Goal: Task Accomplishment & Management: Manage account settings

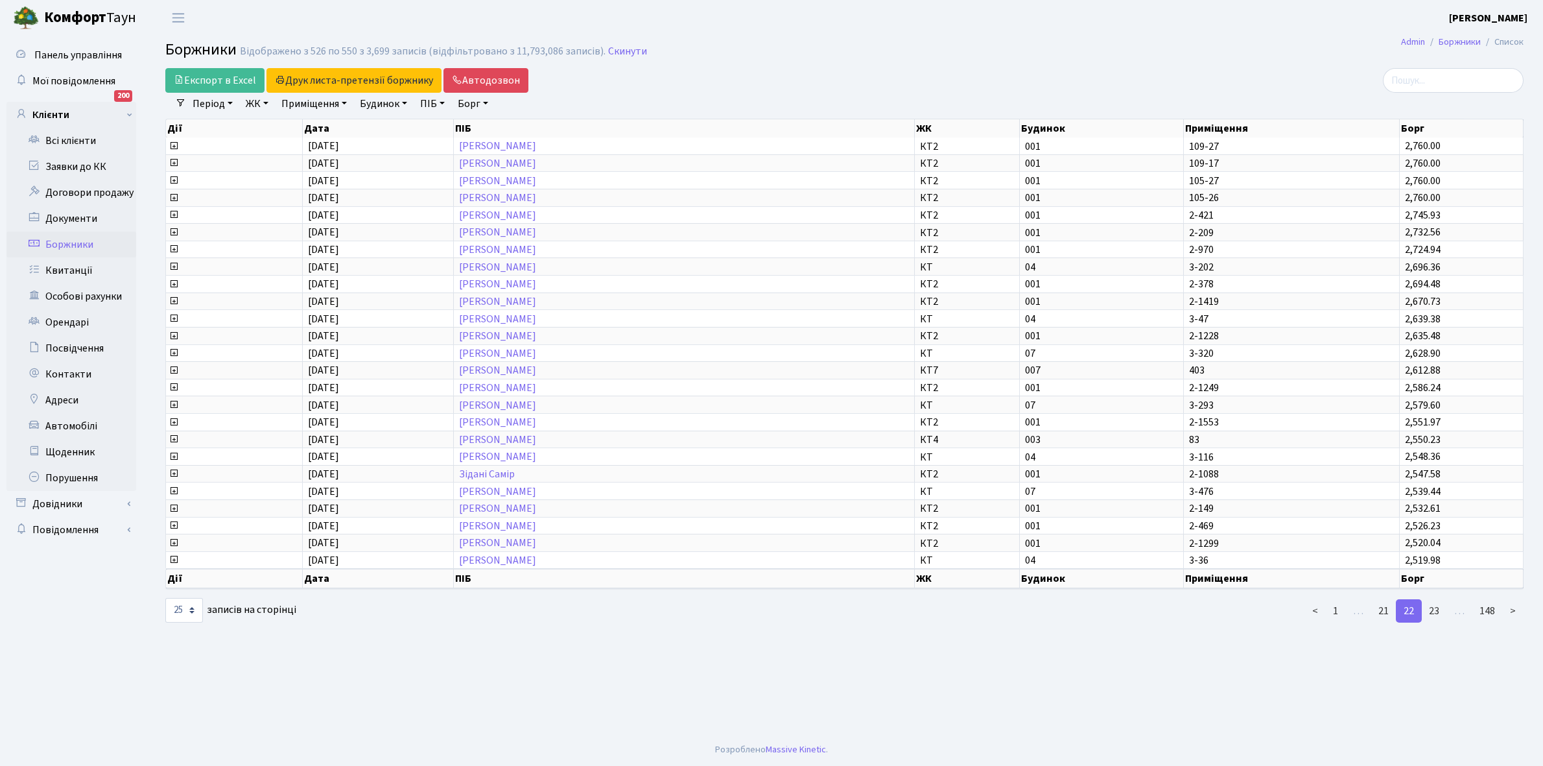
select select "25"
click at [1435, 599] on link "23" at bounding box center [1435, 610] width 26 height 23
click at [1435, 599] on link "24" at bounding box center [1435, 610] width 26 height 23
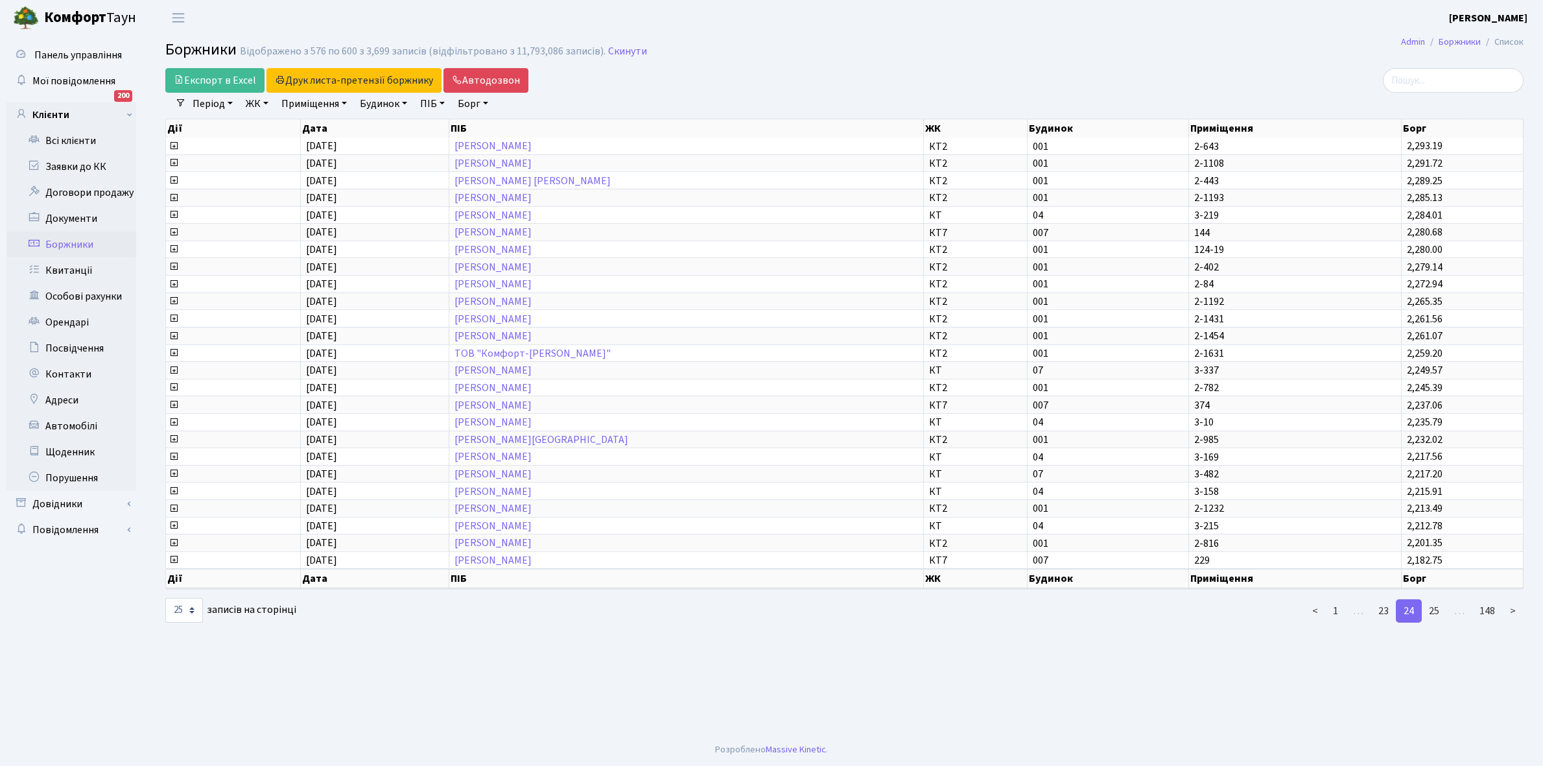
click at [1435, 599] on link "25" at bounding box center [1435, 610] width 26 height 23
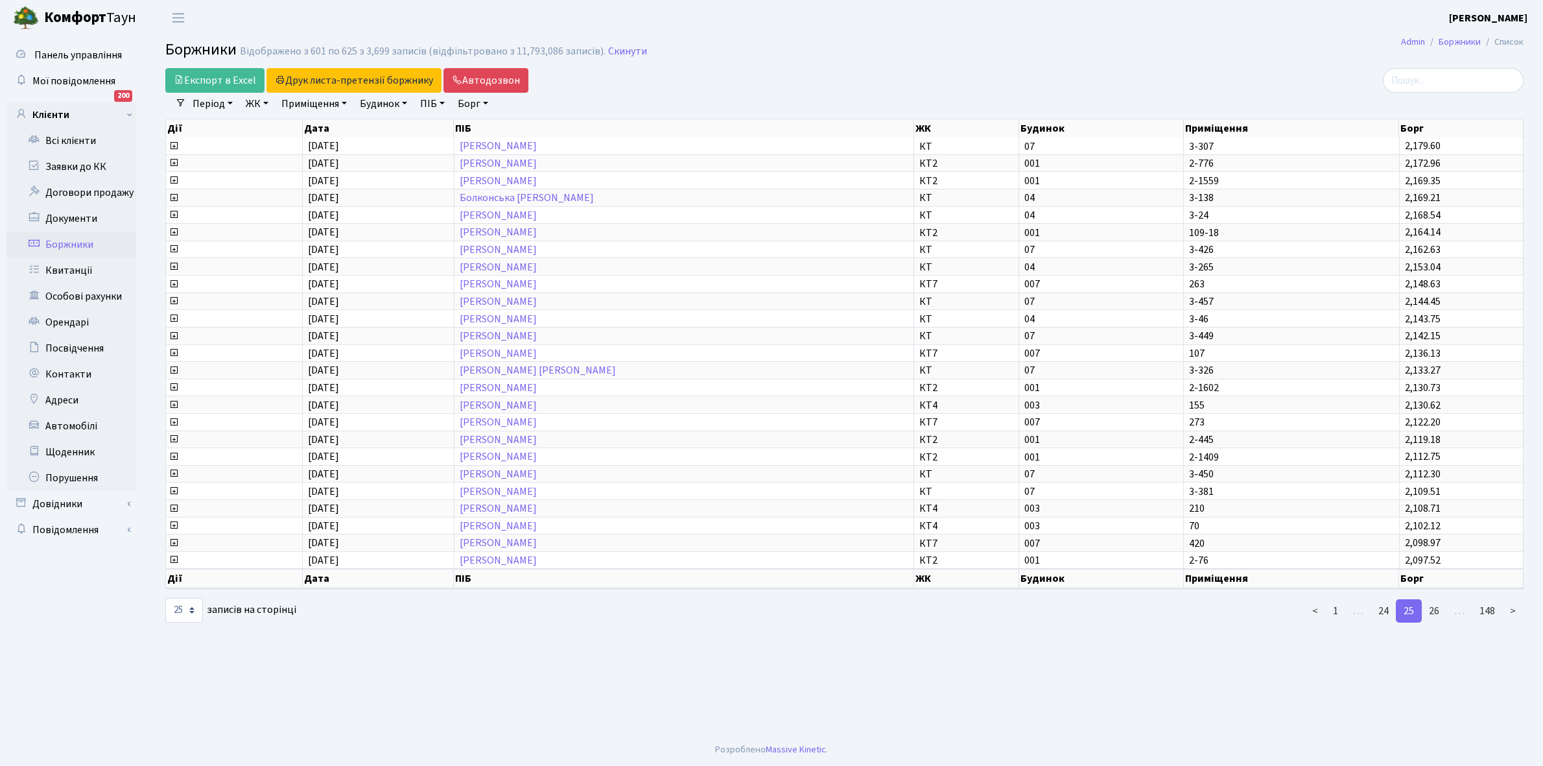
click at [1435, 599] on link "26" at bounding box center [1435, 610] width 26 height 23
click at [1435, 599] on link "27" at bounding box center [1435, 610] width 26 height 23
click at [1436, 599] on link "28" at bounding box center [1435, 610] width 26 height 23
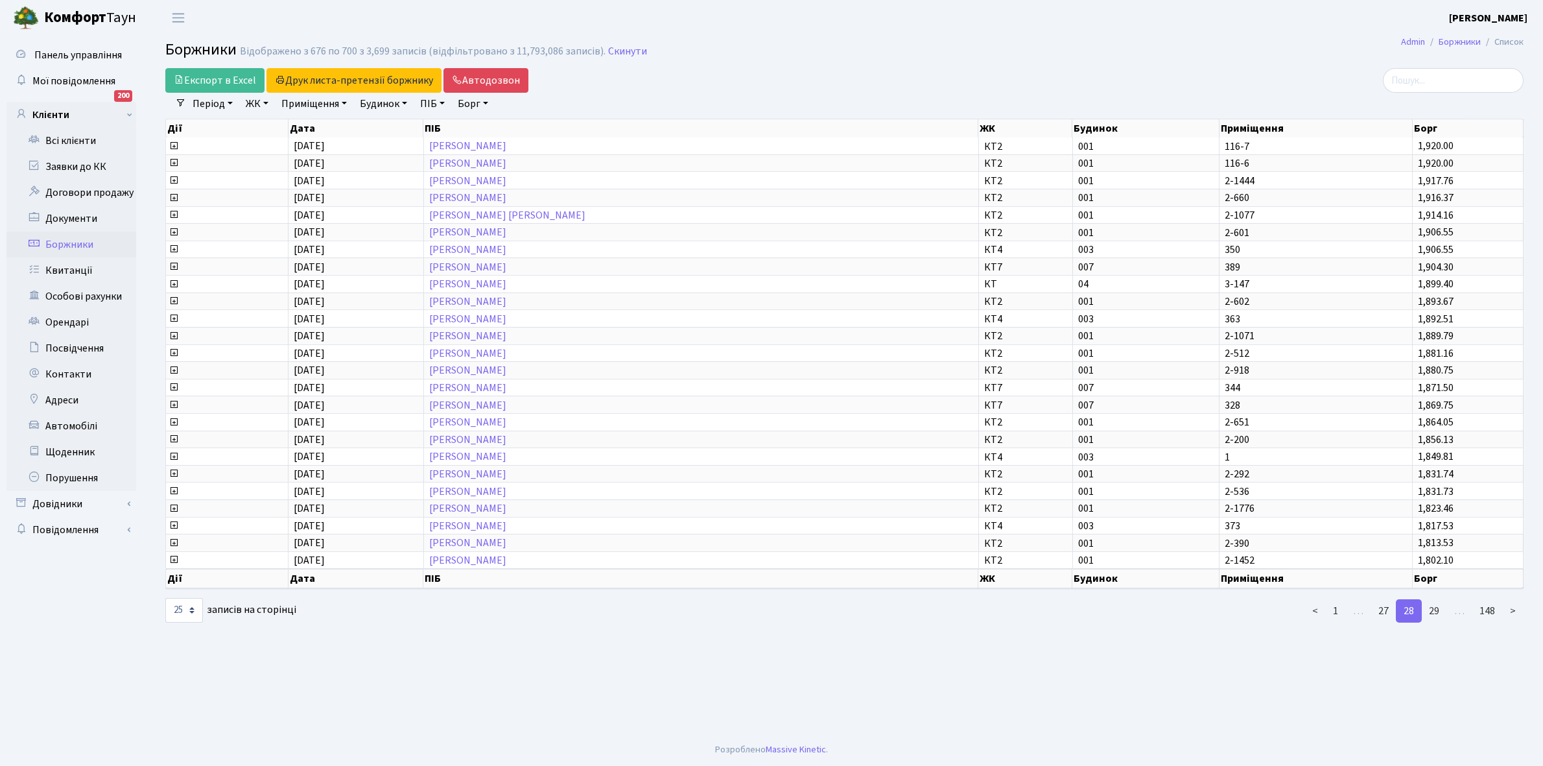
click at [1436, 599] on link "29" at bounding box center [1435, 610] width 26 height 23
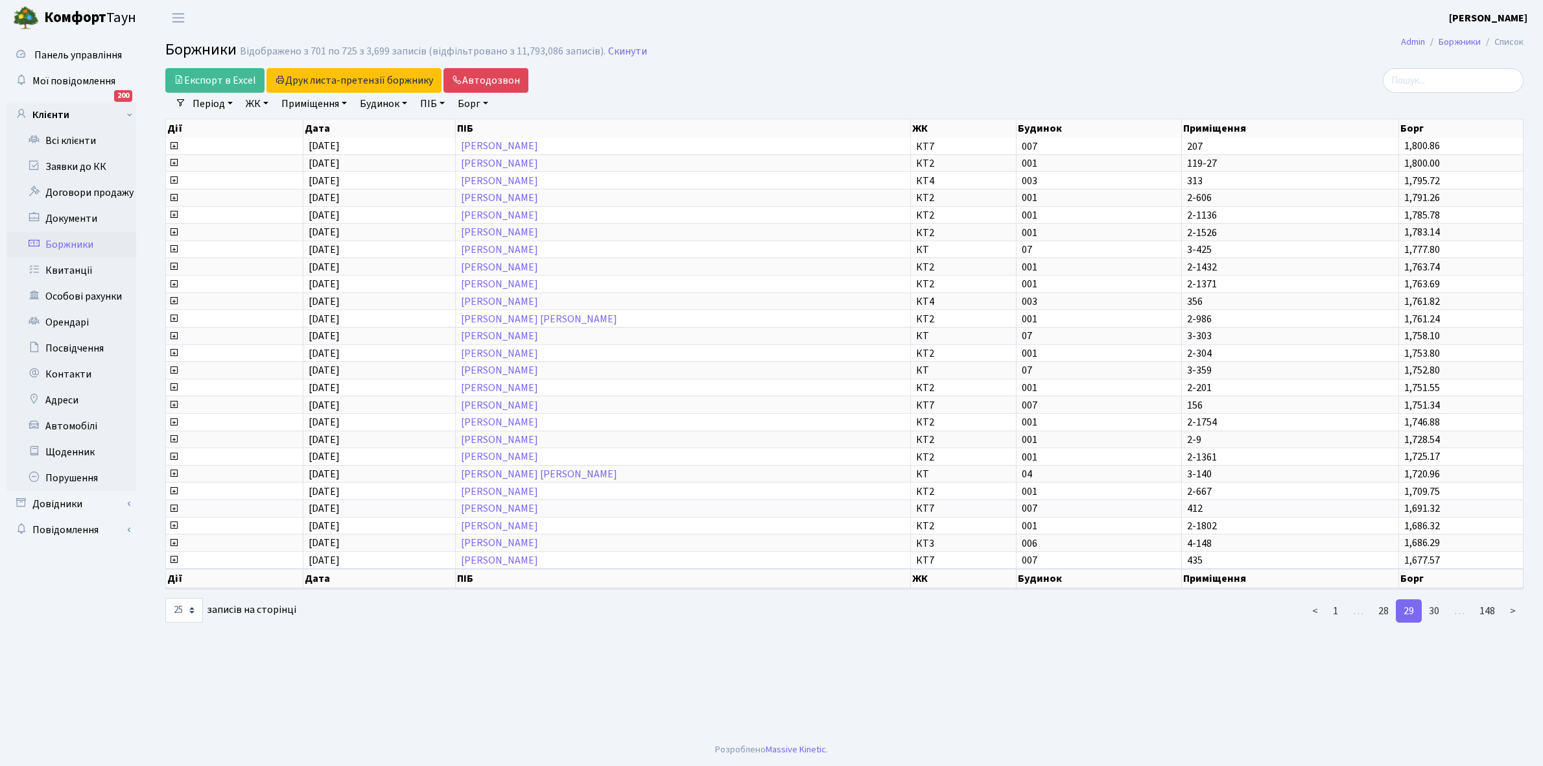
click at [1436, 599] on link "30" at bounding box center [1435, 610] width 26 height 23
click at [1436, 599] on link "31" at bounding box center [1435, 610] width 26 height 23
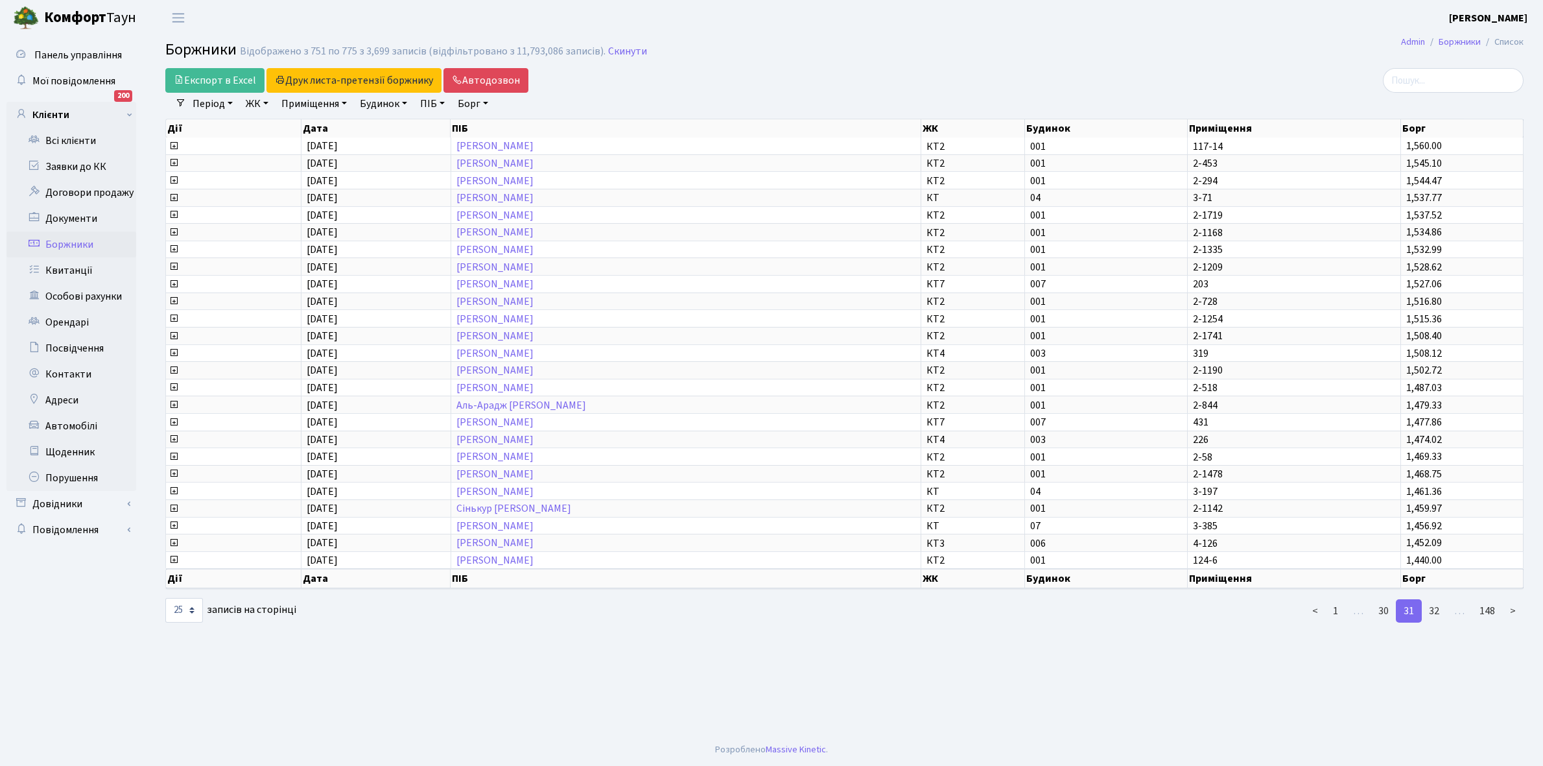
click at [1436, 599] on link "32" at bounding box center [1435, 610] width 26 height 23
click at [1436, 603] on link "33" at bounding box center [1435, 610] width 26 height 23
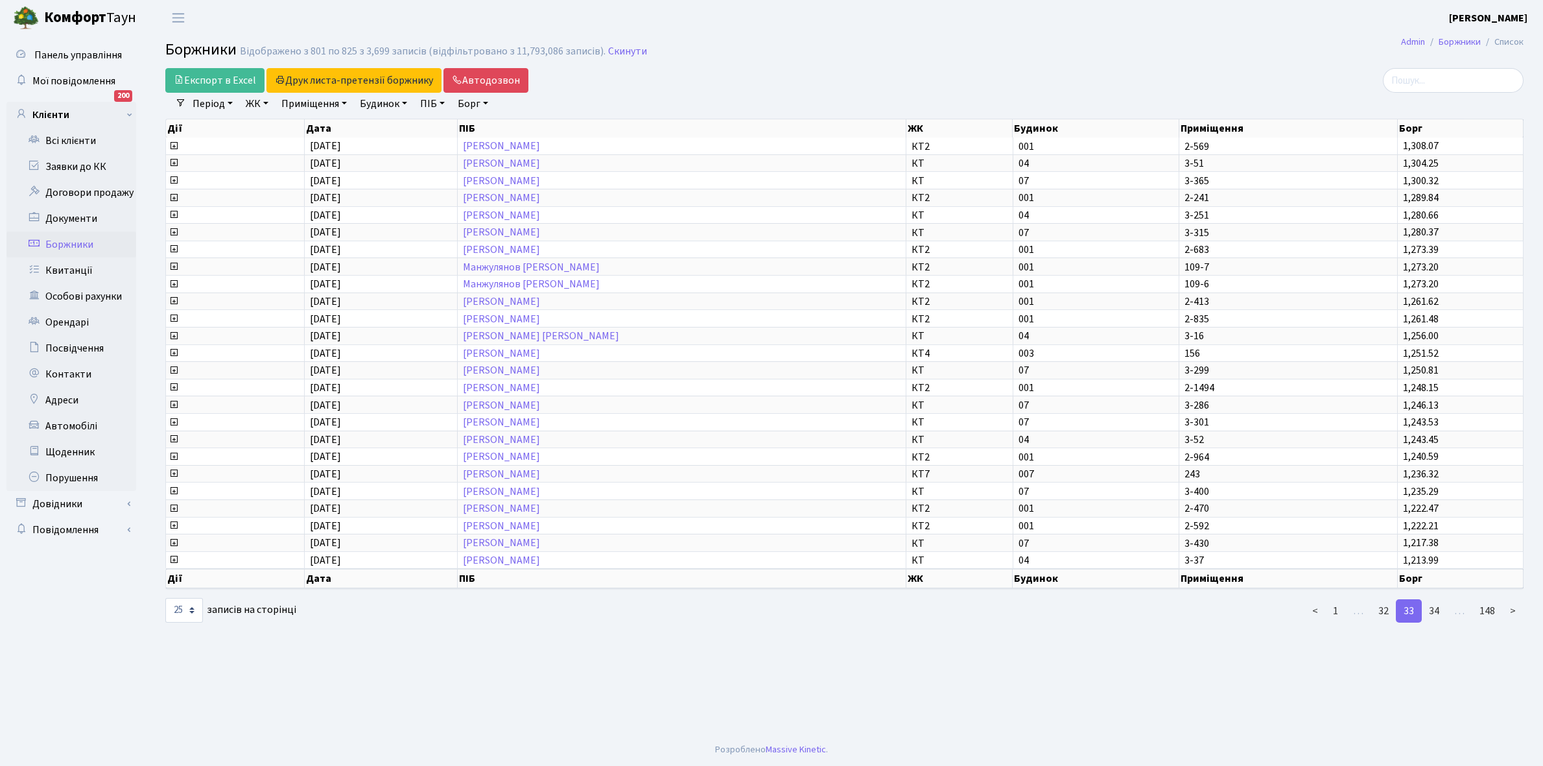
click at [1408, 599] on link "33" at bounding box center [1409, 610] width 26 height 23
click at [1388, 601] on link "32" at bounding box center [1384, 610] width 26 height 23
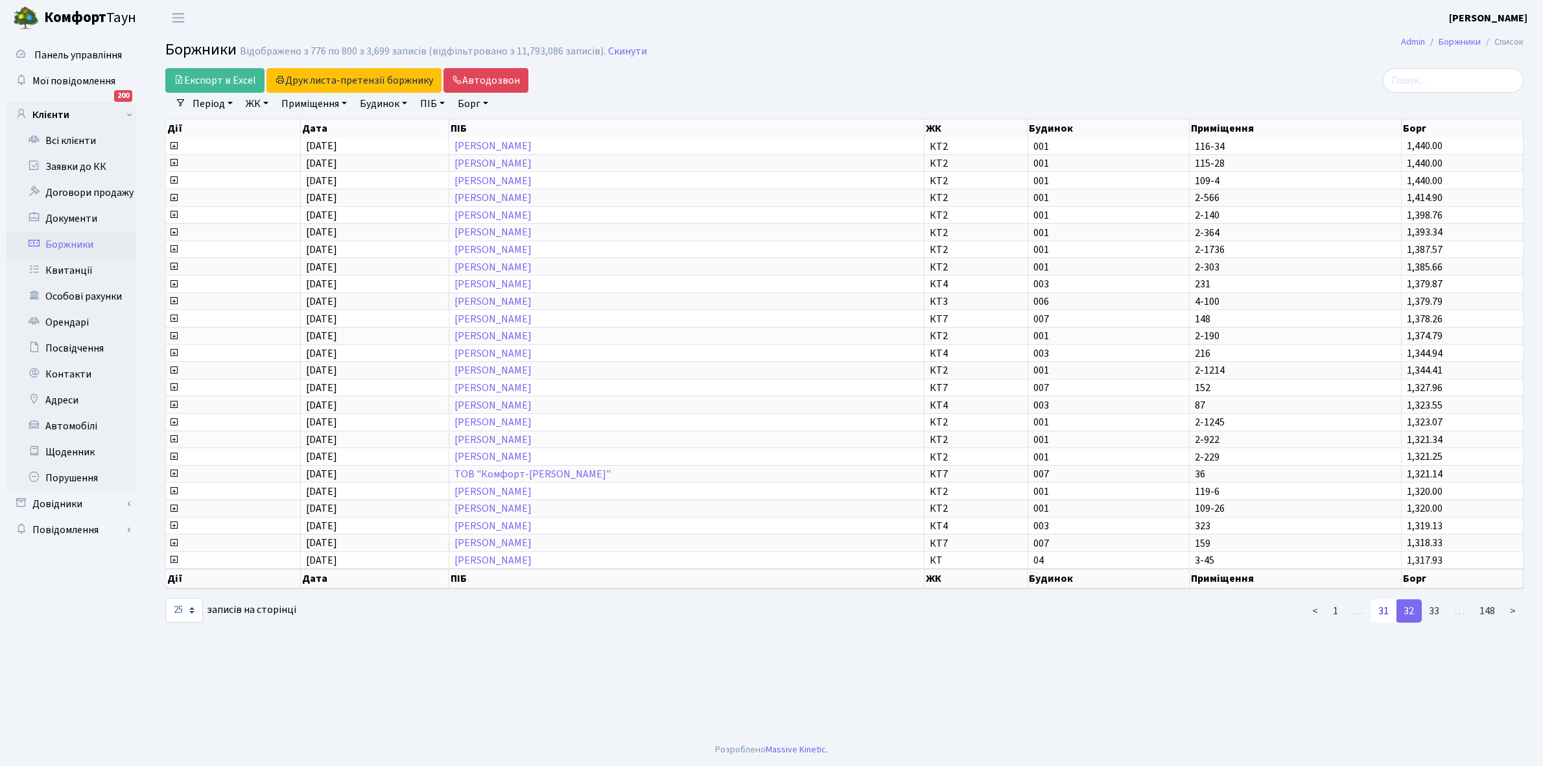
click at [1386, 601] on link "31" at bounding box center [1384, 610] width 26 height 23
click at [1386, 601] on link "30" at bounding box center [1384, 610] width 26 height 23
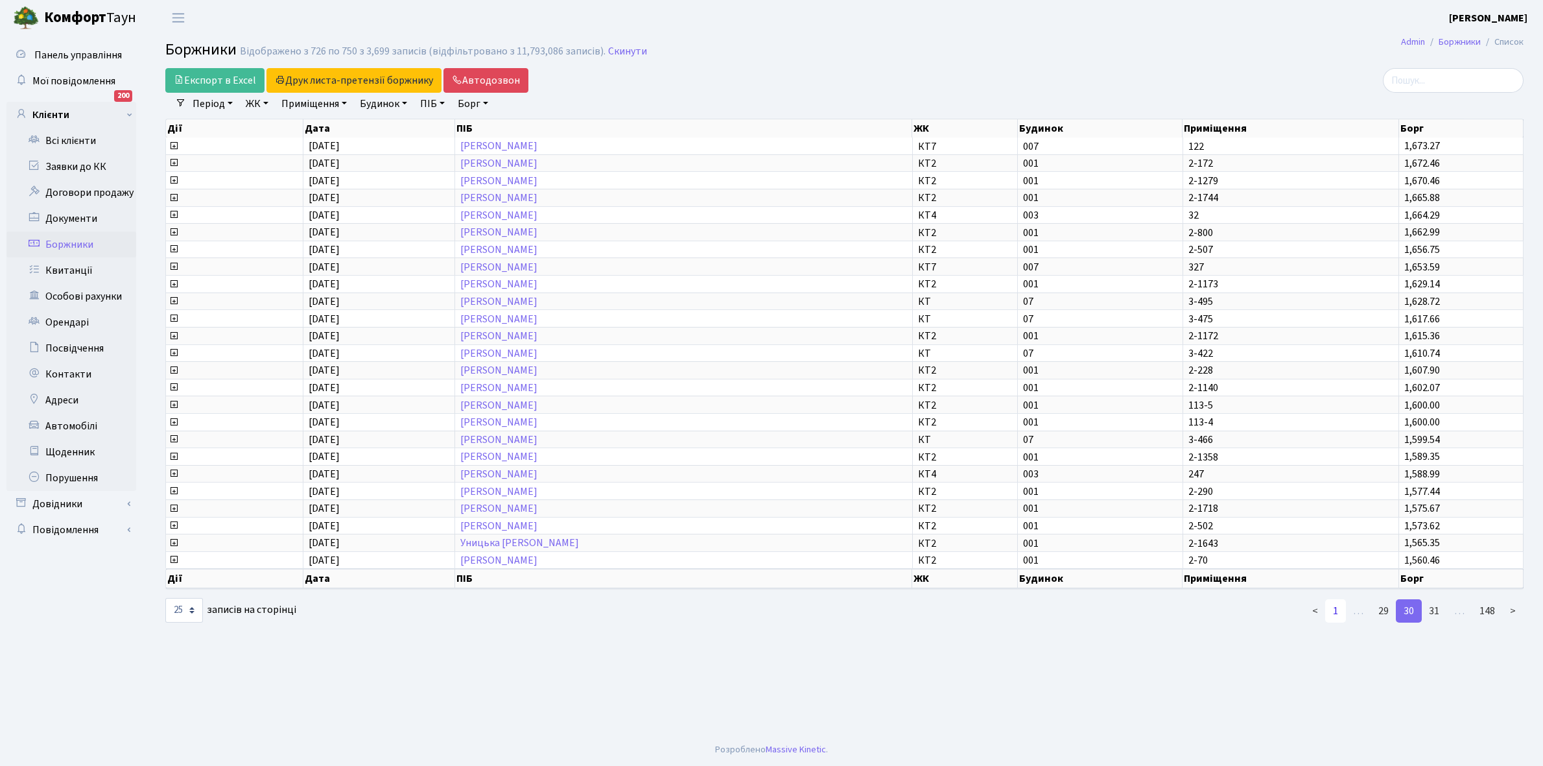
click at [1335, 600] on link "1" at bounding box center [1336, 610] width 21 height 23
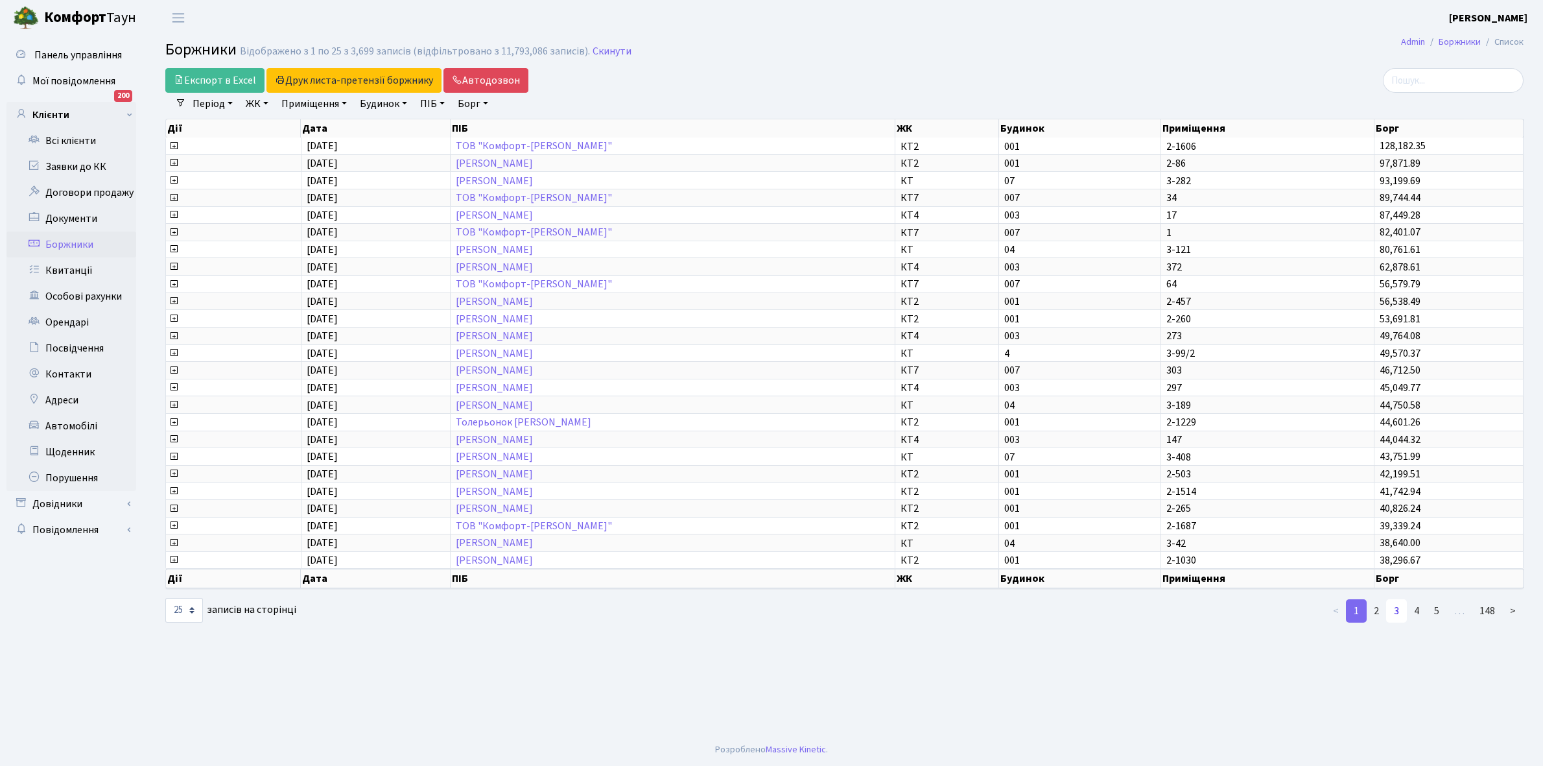
click at [1404, 602] on link "3" at bounding box center [1397, 610] width 21 height 23
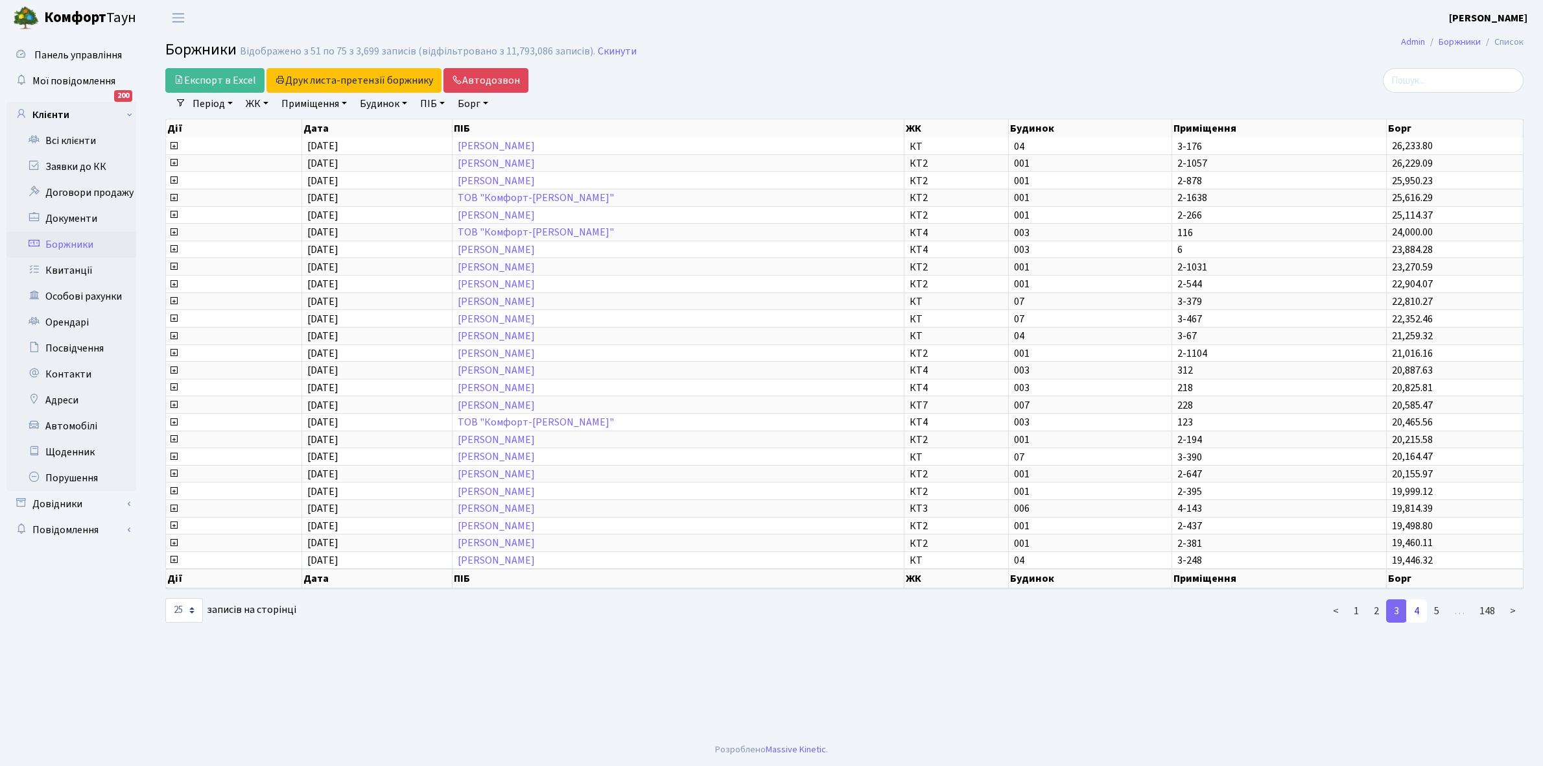
click at [1420, 602] on link "4" at bounding box center [1417, 610] width 21 height 23
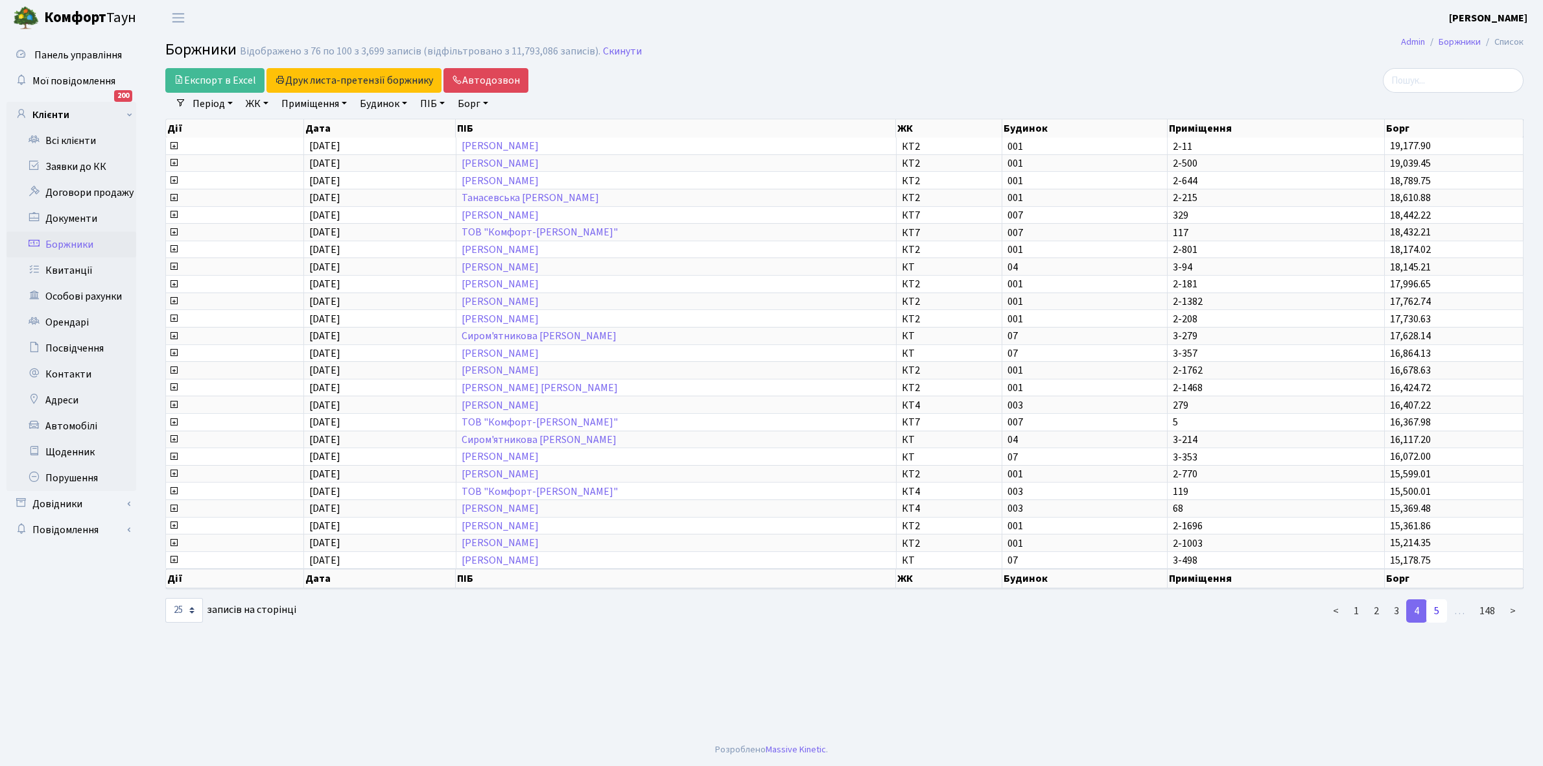
click at [1443, 602] on link "5" at bounding box center [1437, 610] width 21 height 23
click at [1443, 601] on link "6" at bounding box center [1437, 610] width 21 height 23
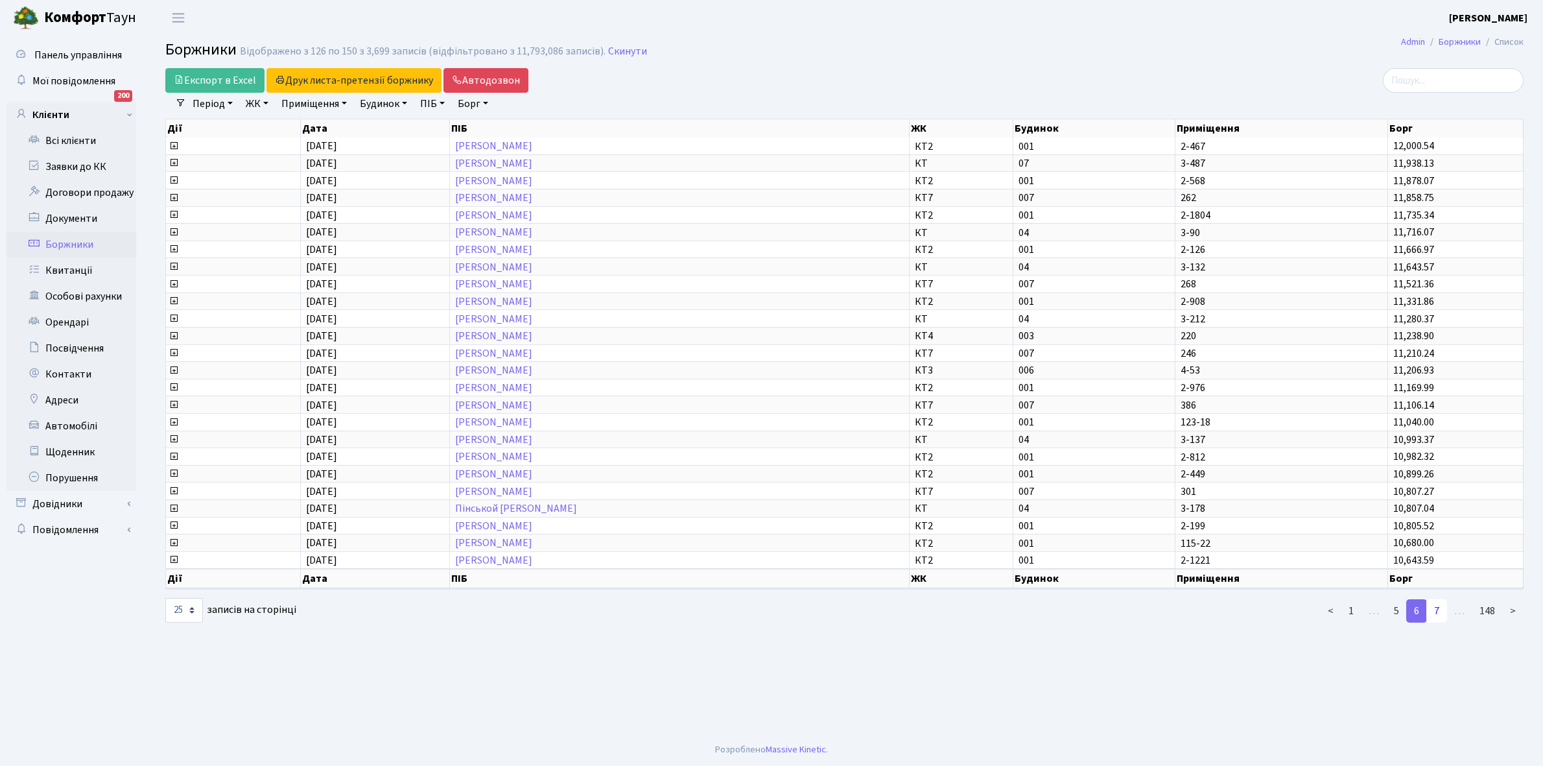
click at [1440, 603] on link "7" at bounding box center [1437, 610] width 21 height 23
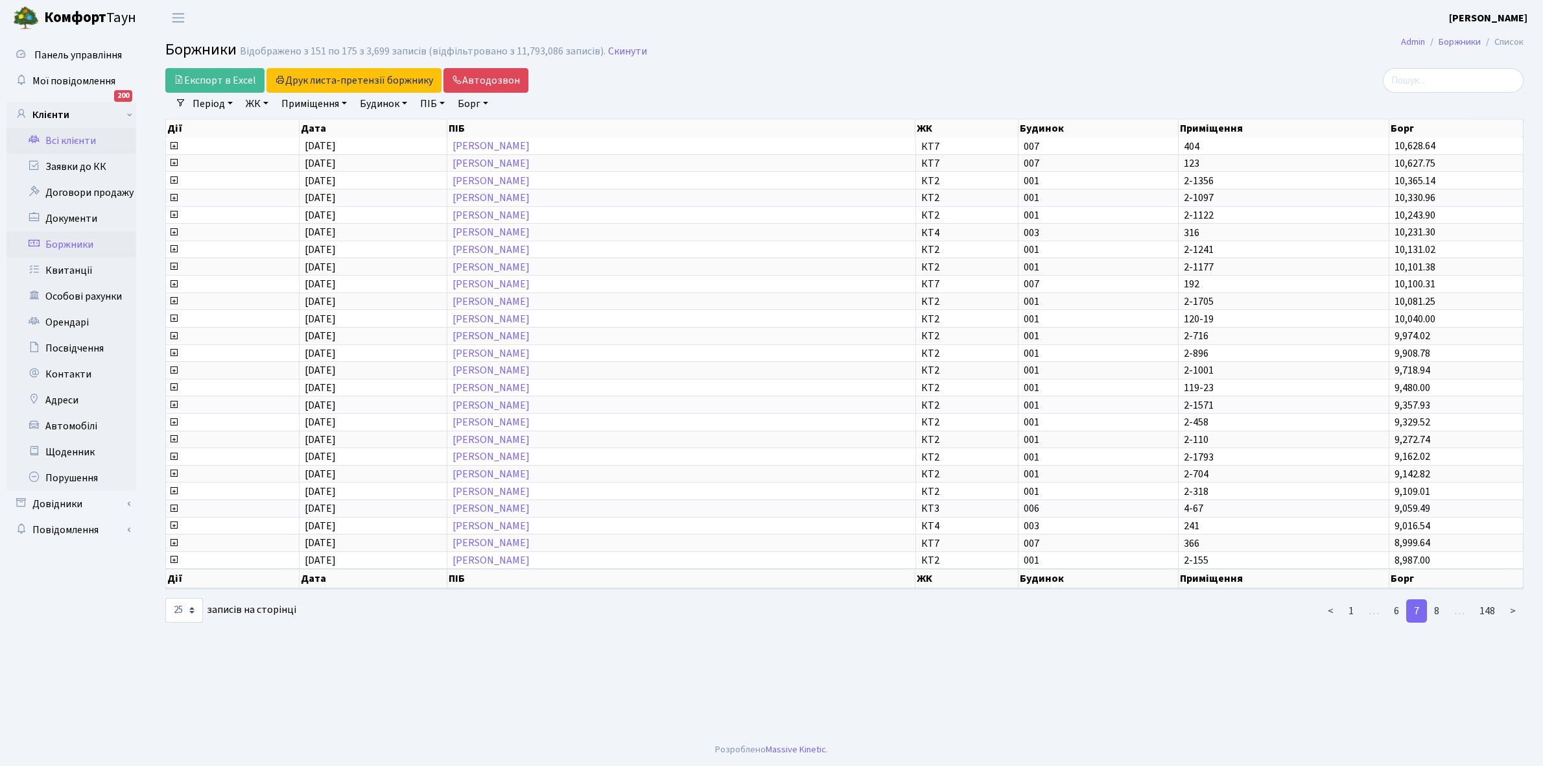
click at [64, 136] on link "Всі клієнти" at bounding box center [71, 141] width 130 height 26
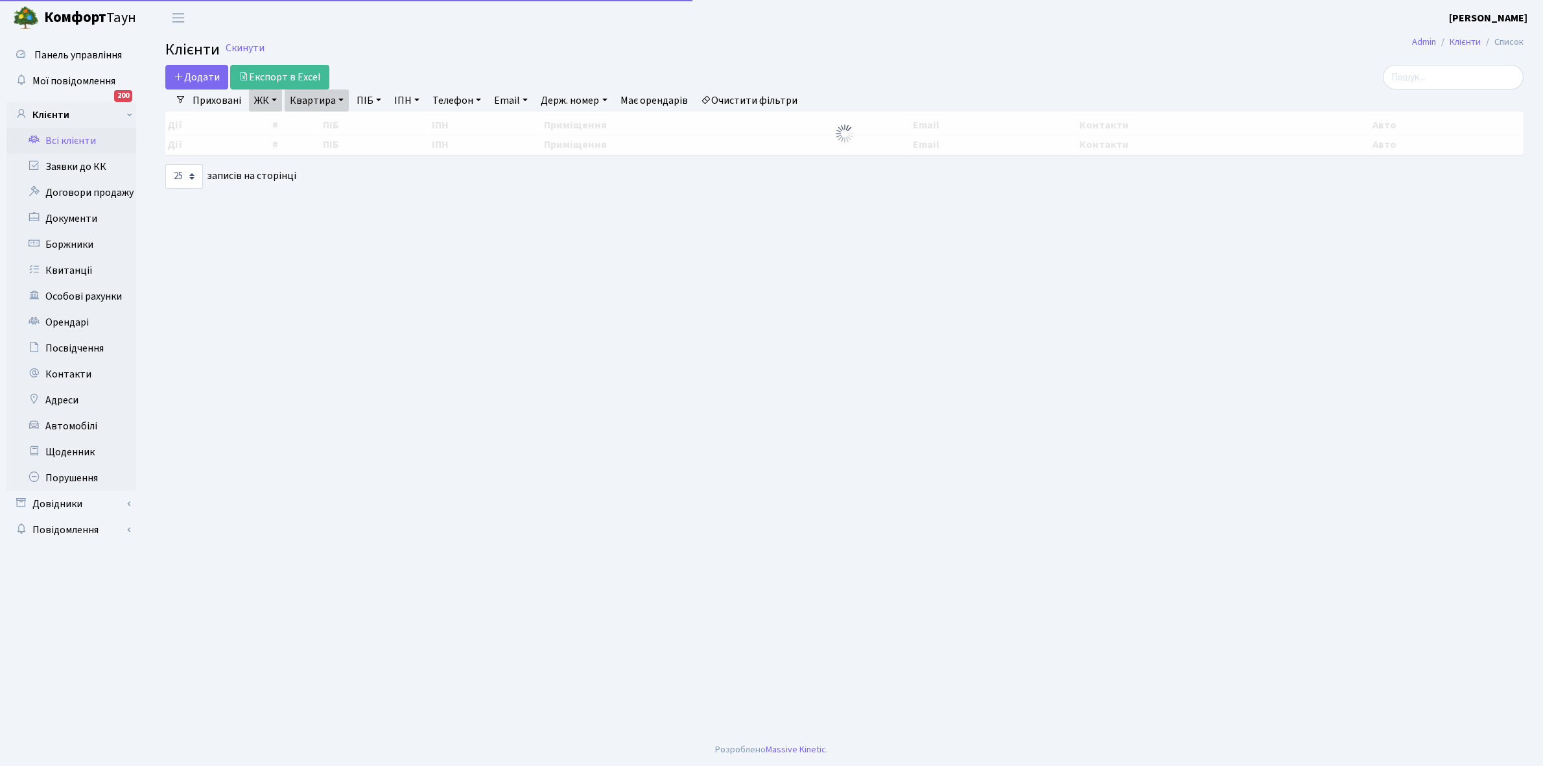
select select "25"
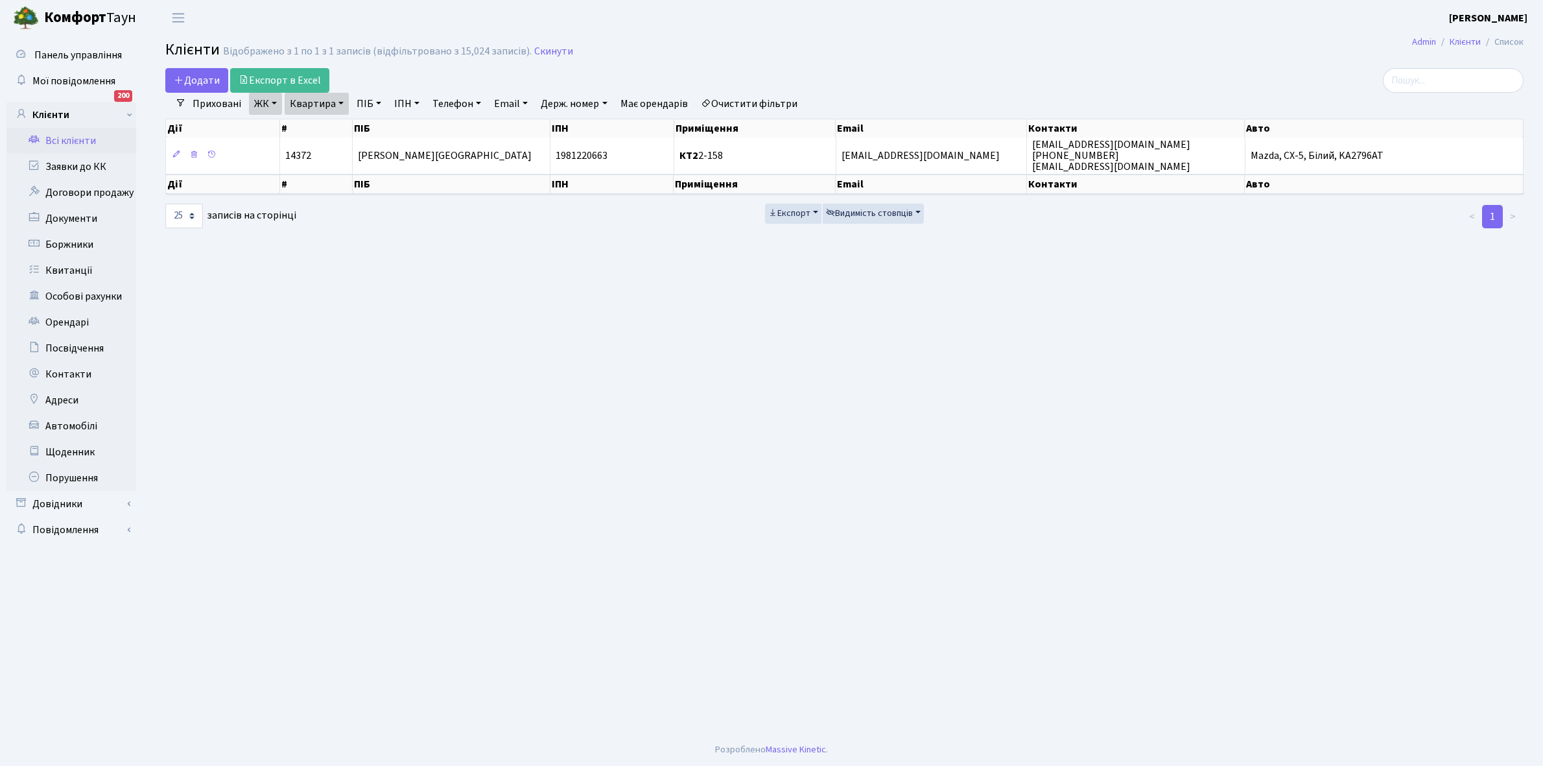
click at [273, 101] on link "ЖК" at bounding box center [265, 104] width 33 height 22
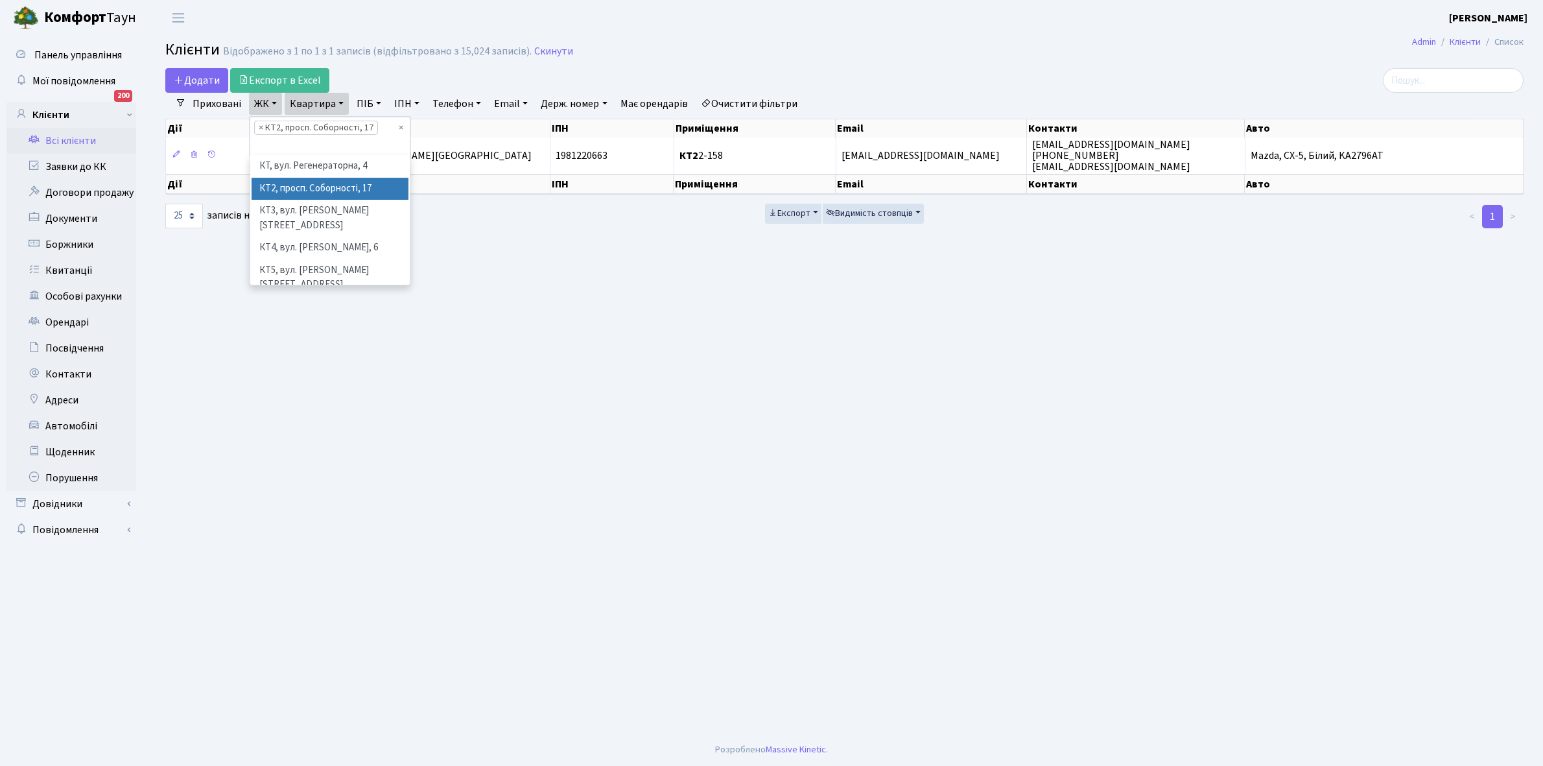
click at [399, 77] on div "Додати Експорт в Excel" at bounding box center [614, 80] width 899 height 25
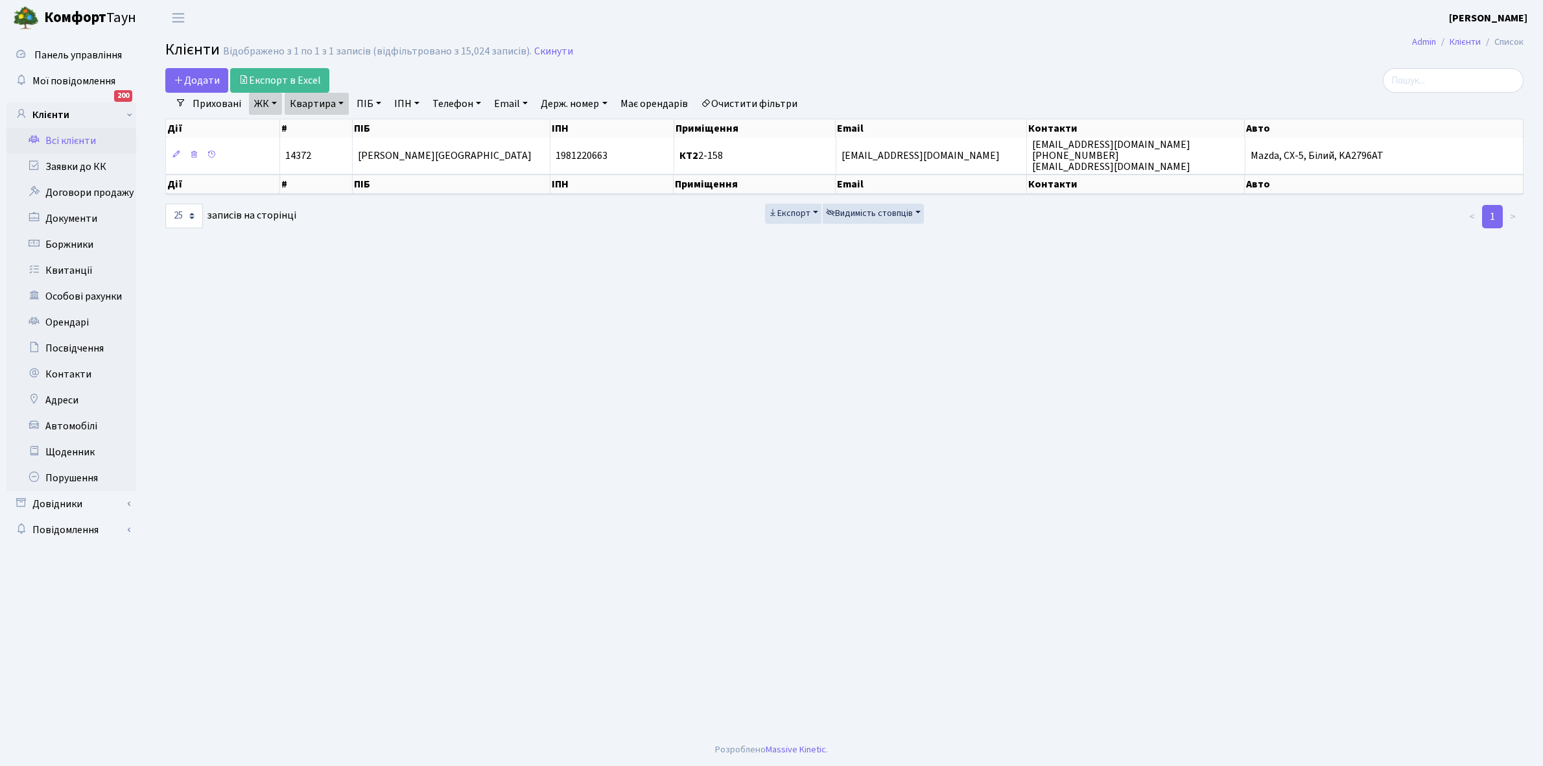
click at [340, 102] on link "Квартира" at bounding box center [317, 104] width 64 height 22
click at [332, 127] on input "2-158" at bounding box center [323, 129] width 76 height 25
type input "2"
click at [733, 104] on link "Очистити фільтри" at bounding box center [749, 104] width 107 height 22
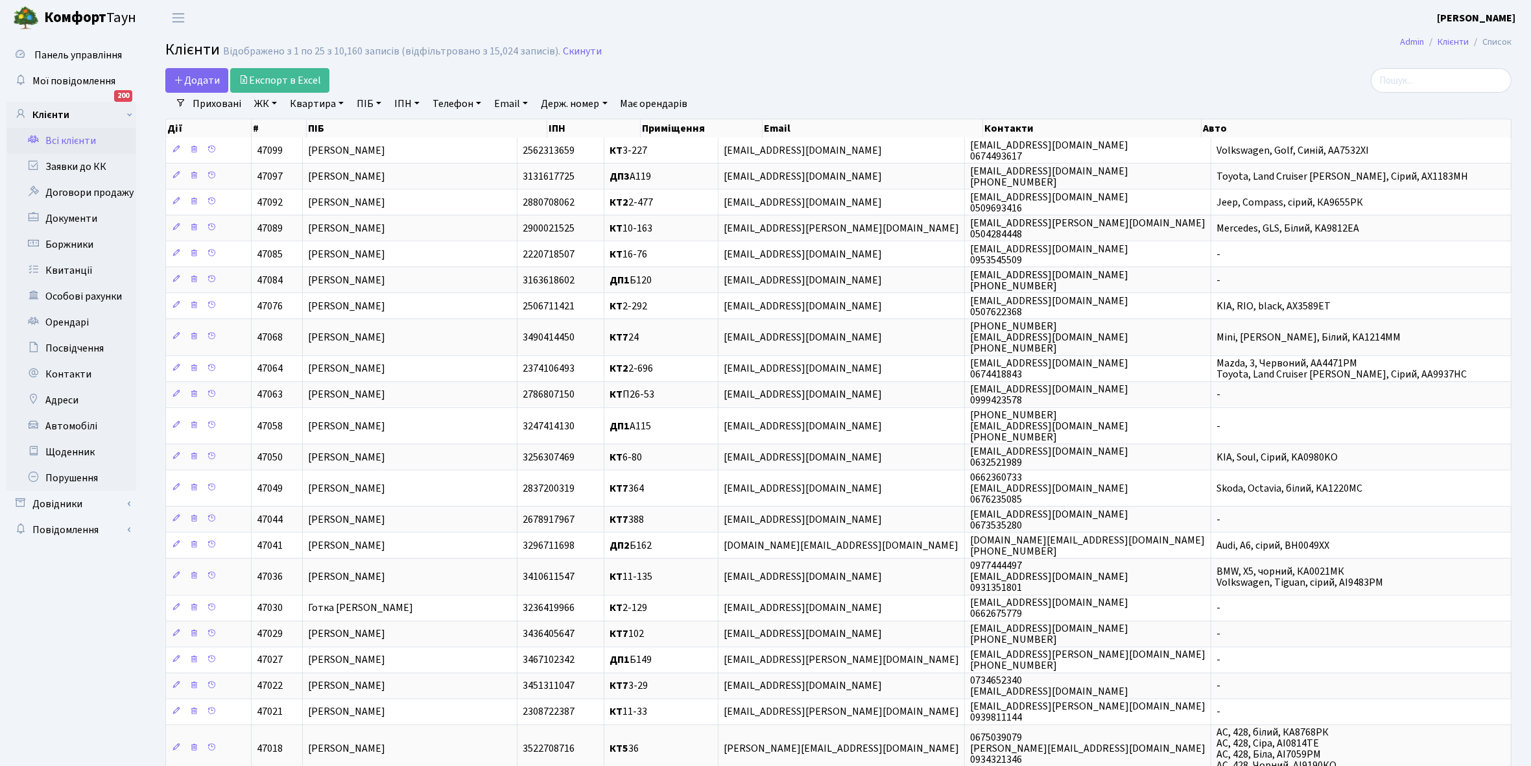
click at [270, 101] on link "ЖК" at bounding box center [265, 104] width 33 height 22
click at [309, 145] on li "КТ, вул. Регенераторна, 4" at bounding box center [330, 148] width 157 height 23
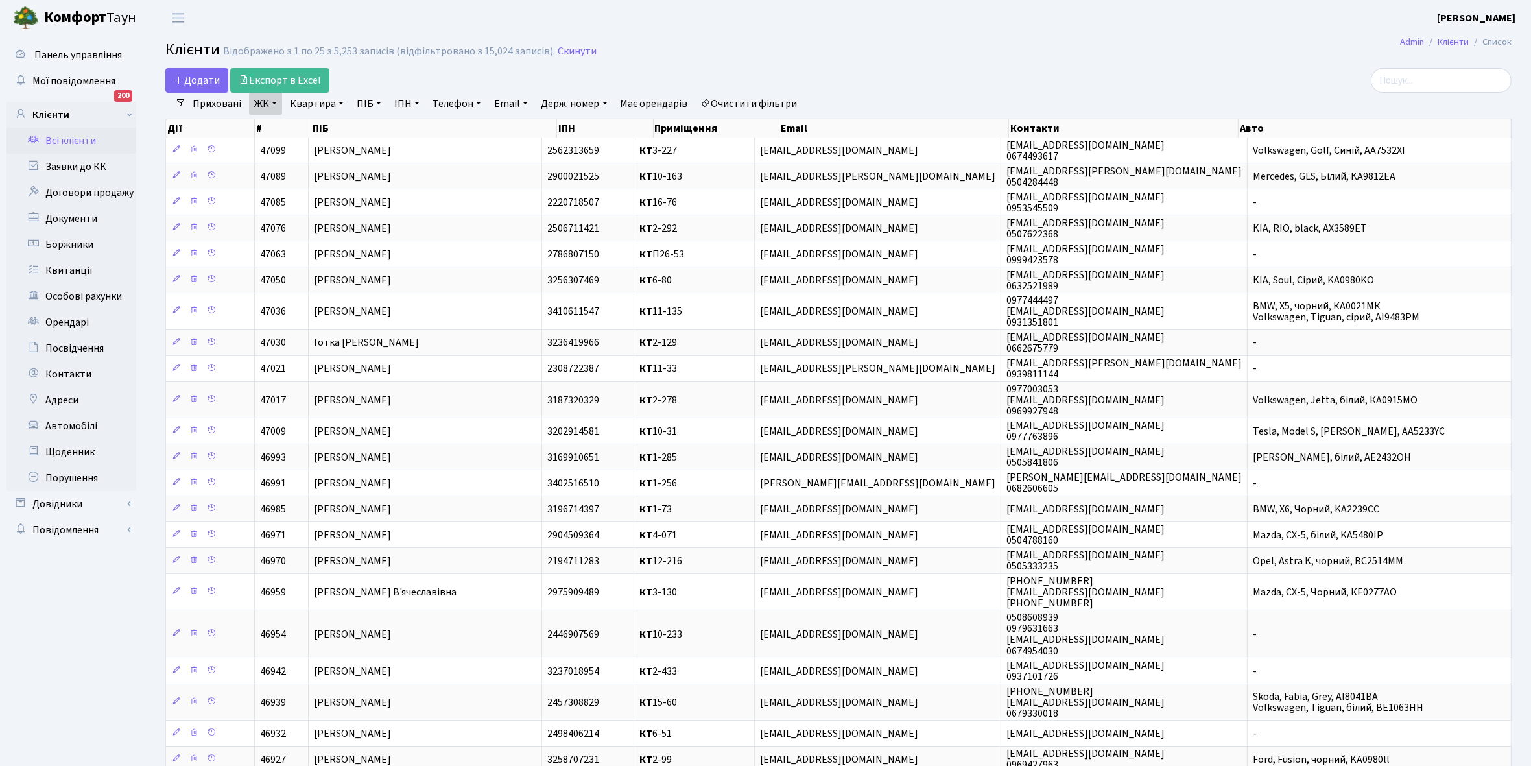
click at [335, 102] on link "Квартира" at bounding box center [317, 104] width 64 height 22
click at [336, 130] on input "text" at bounding box center [323, 129] width 76 height 25
type input "16-48"
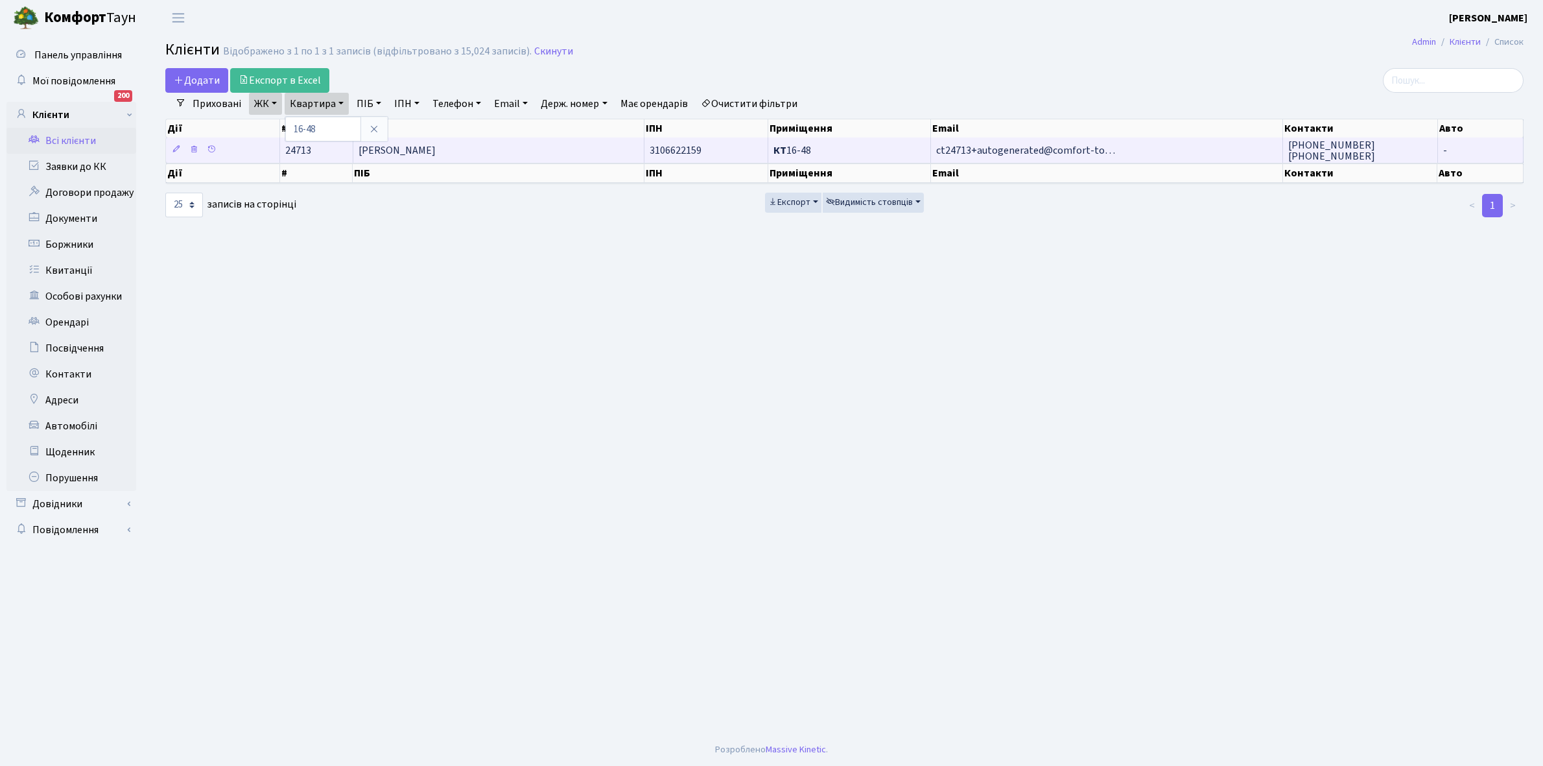
click at [436, 145] on span "Старостін Сергій Валерійович" at bounding box center [397, 150] width 77 height 14
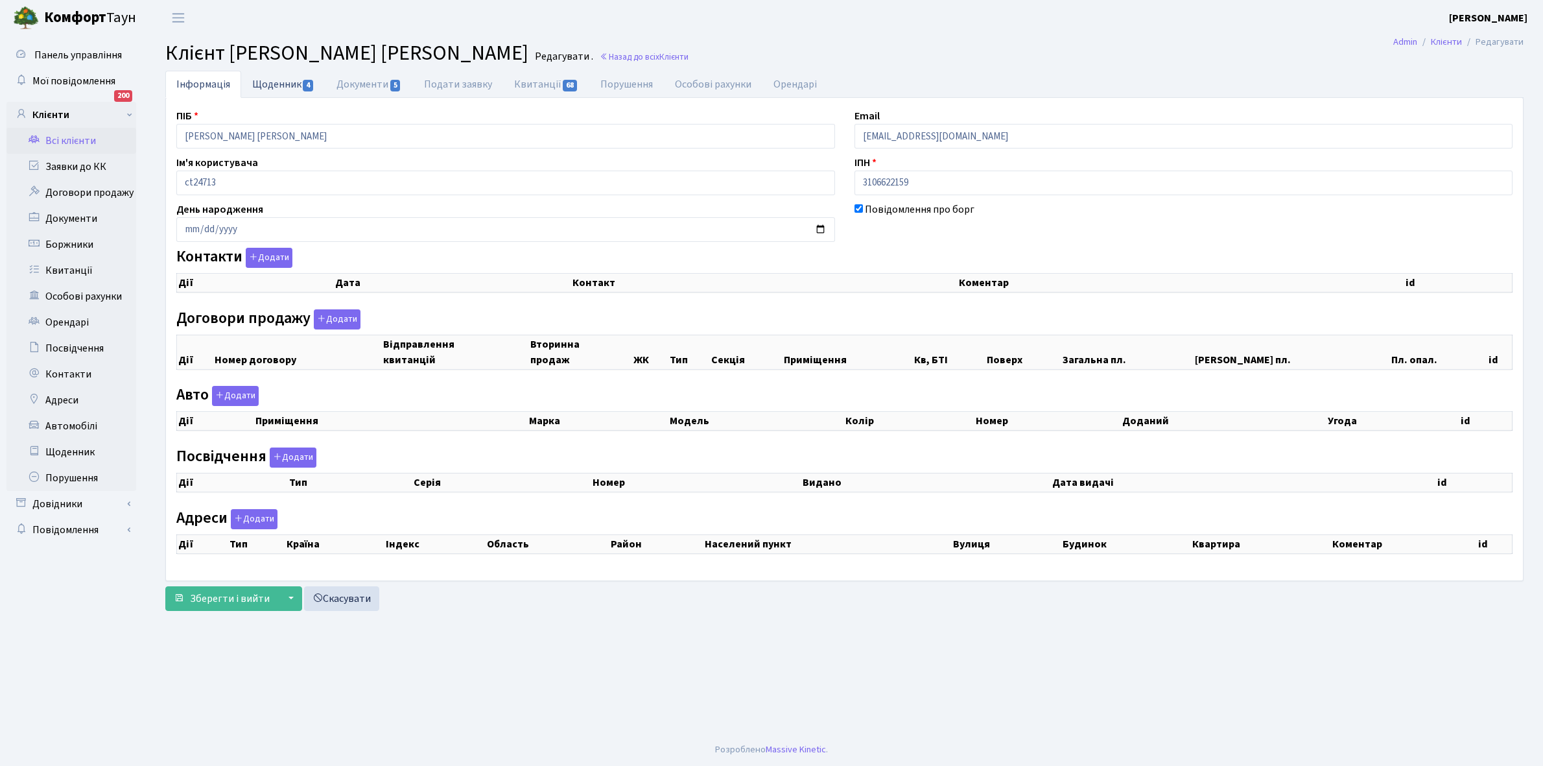
checkbox input "true"
select select "25"
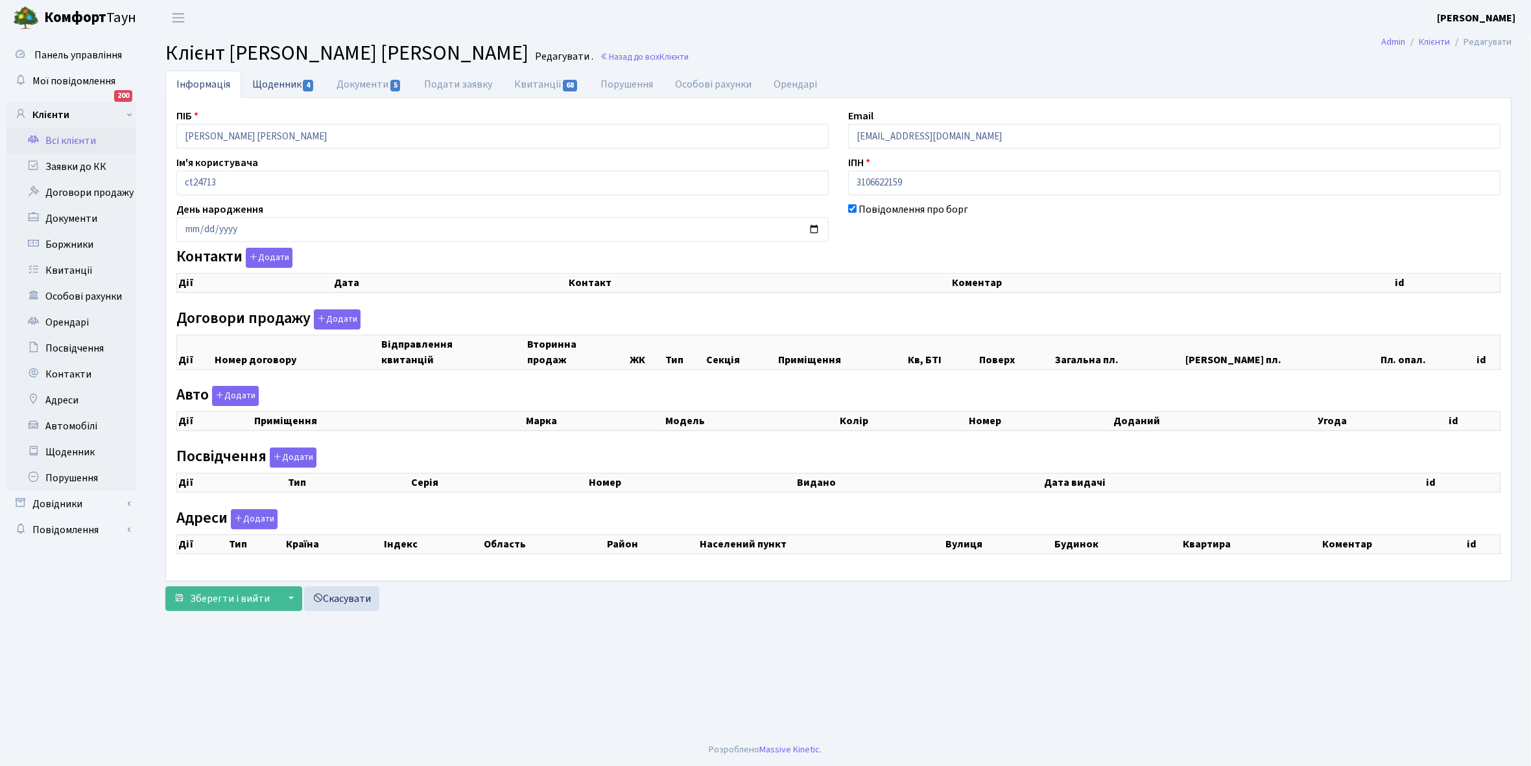
select select "25"
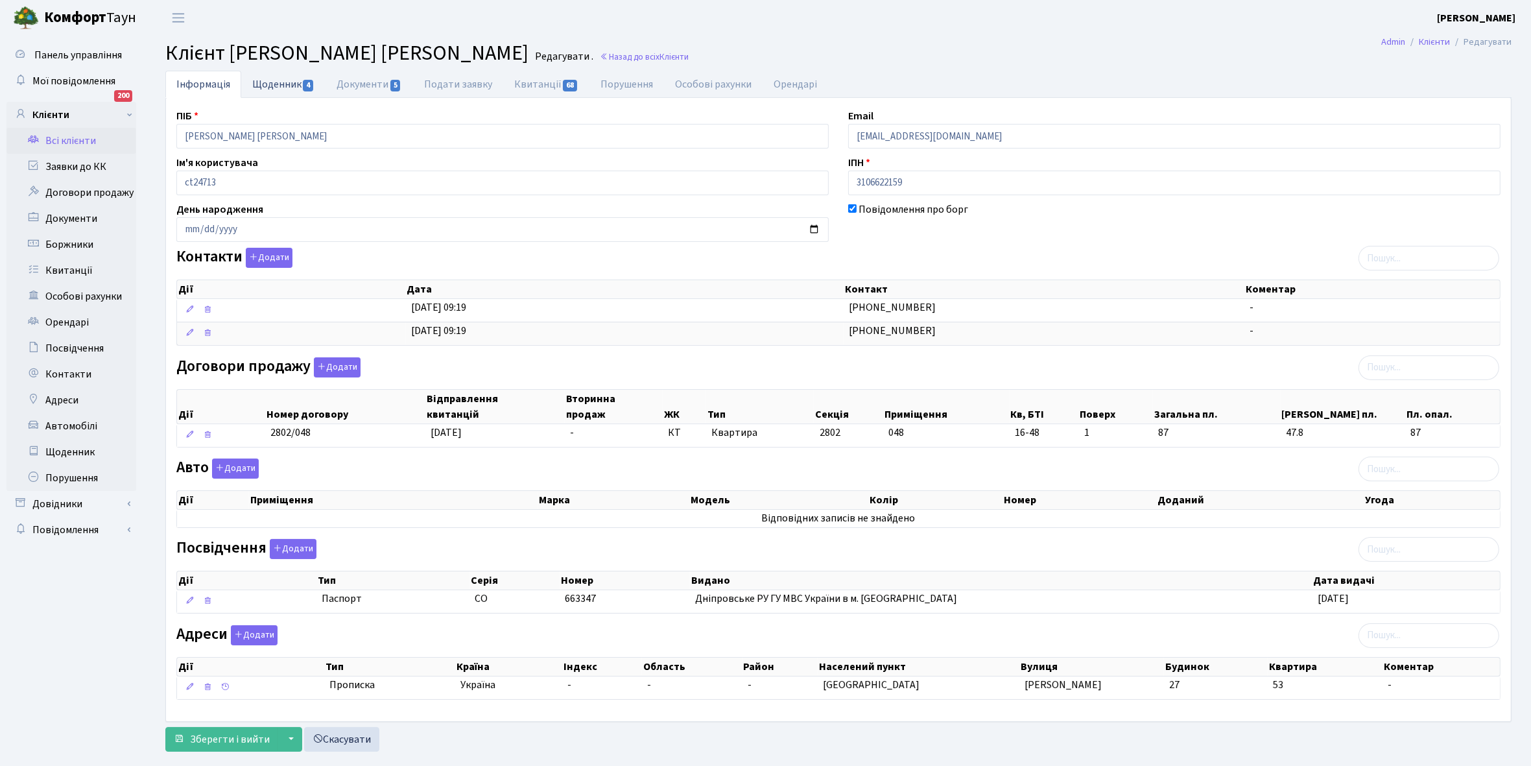
click at [260, 83] on link "Щоденник 4" at bounding box center [283, 84] width 84 height 27
select select "25"
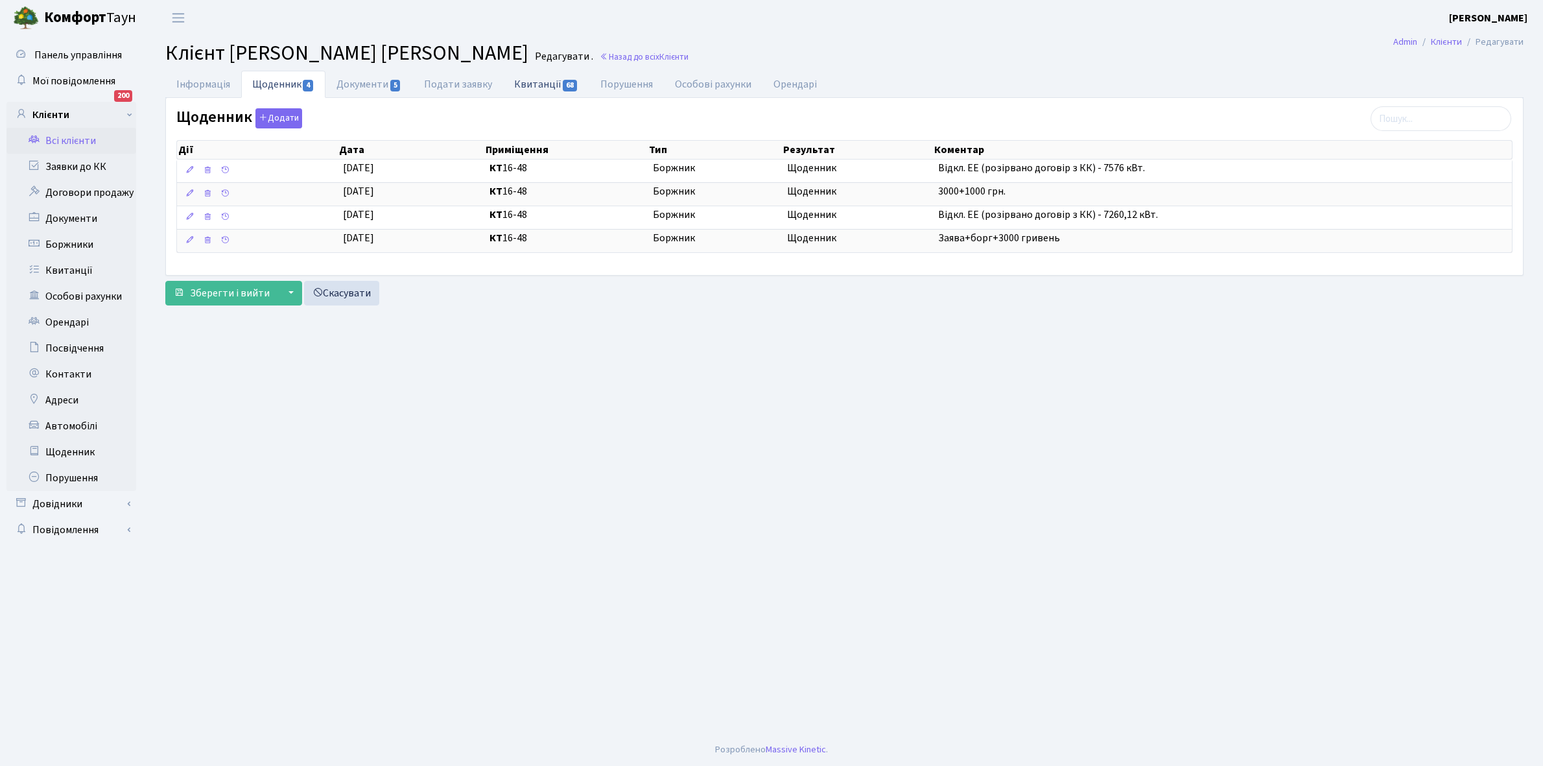
click at [537, 82] on link "Квитанції 68" at bounding box center [546, 84] width 86 height 27
select select "25"
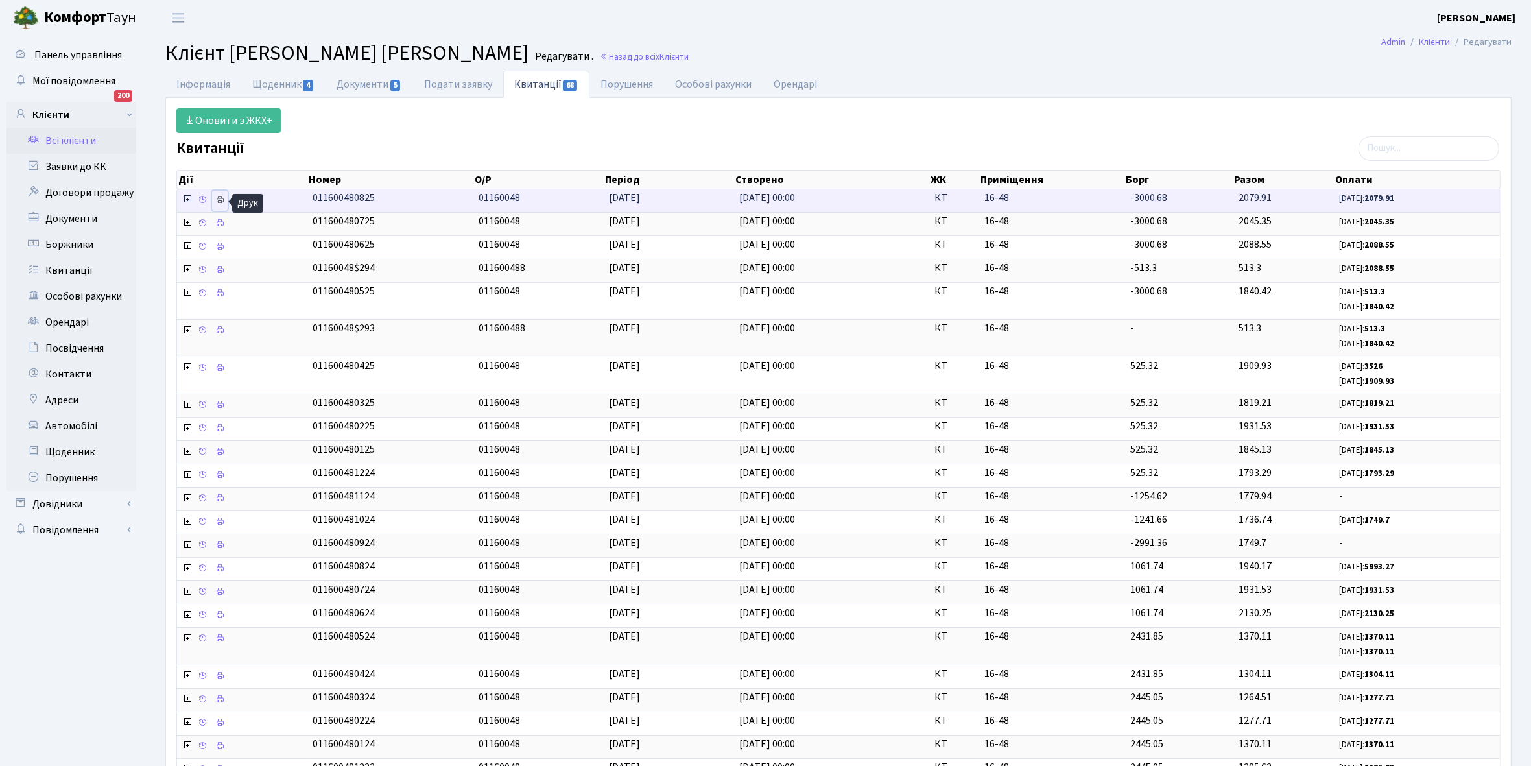
click at [222, 197] on icon at bounding box center [219, 199] width 9 height 9
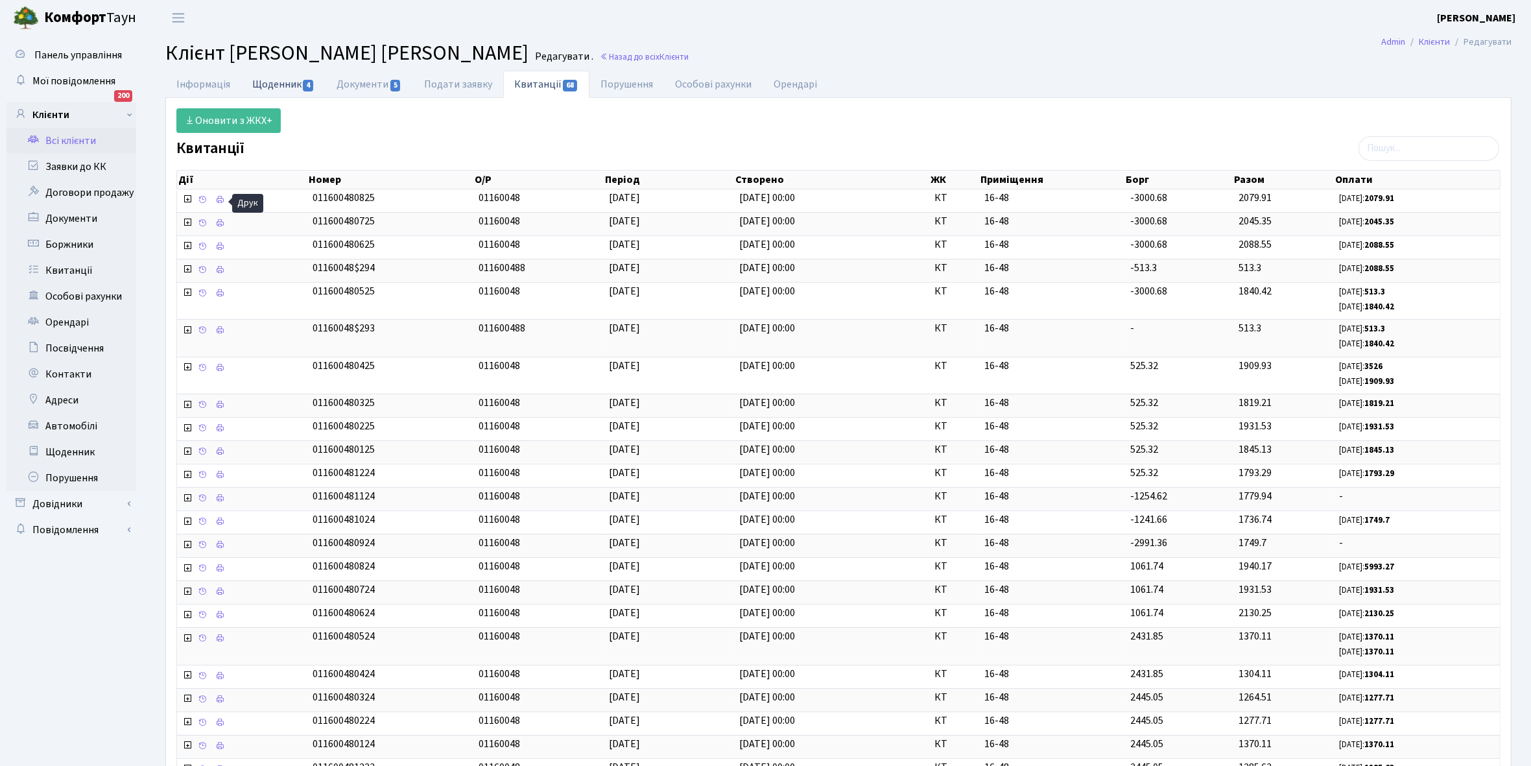
click at [279, 86] on link "Щоденник 4" at bounding box center [283, 84] width 84 height 27
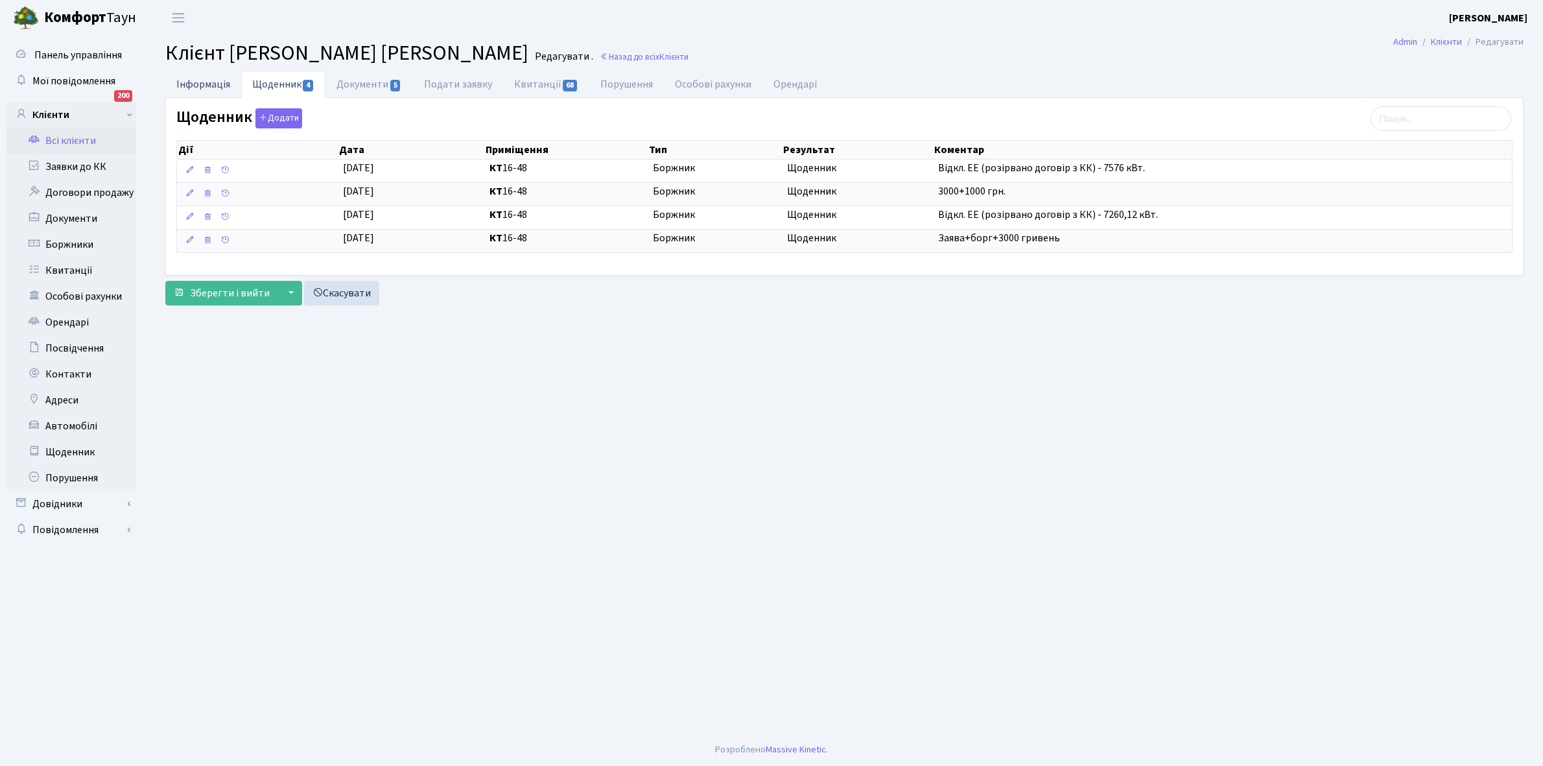
click at [197, 81] on link "Інформація" at bounding box center [203, 84] width 76 height 27
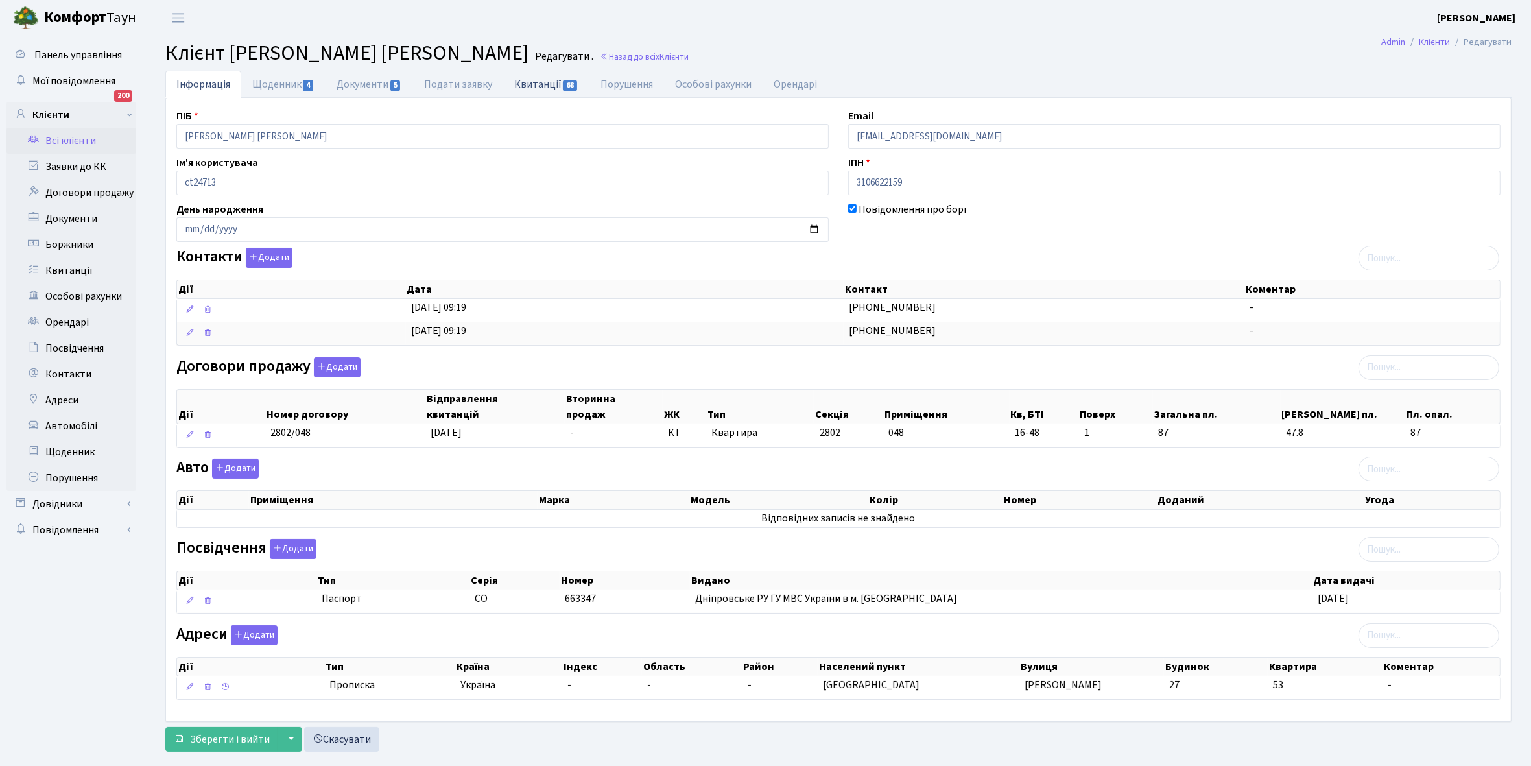
click at [529, 86] on link "Квитанції 68" at bounding box center [546, 84] width 86 height 27
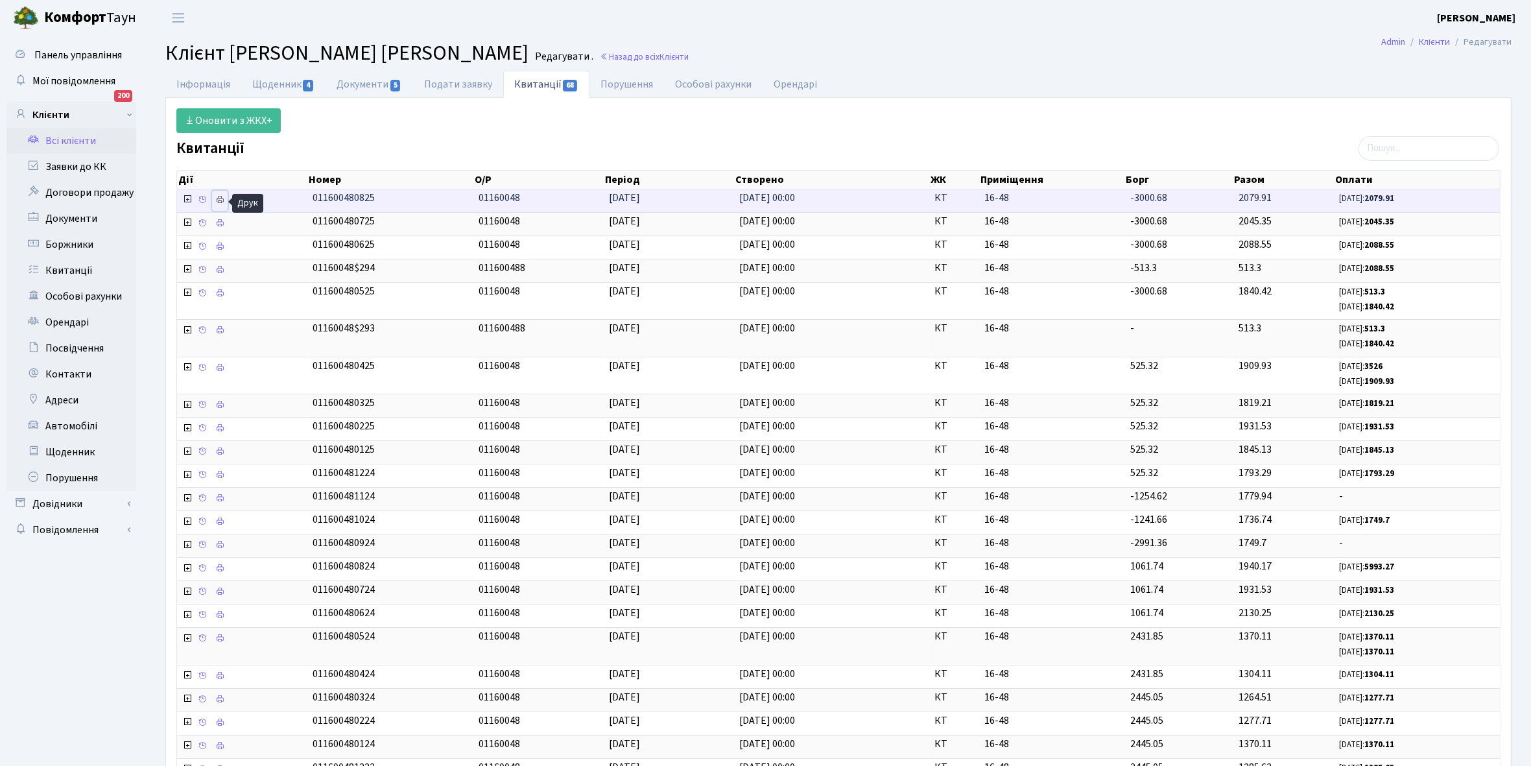
click at [220, 199] on icon at bounding box center [219, 199] width 9 height 9
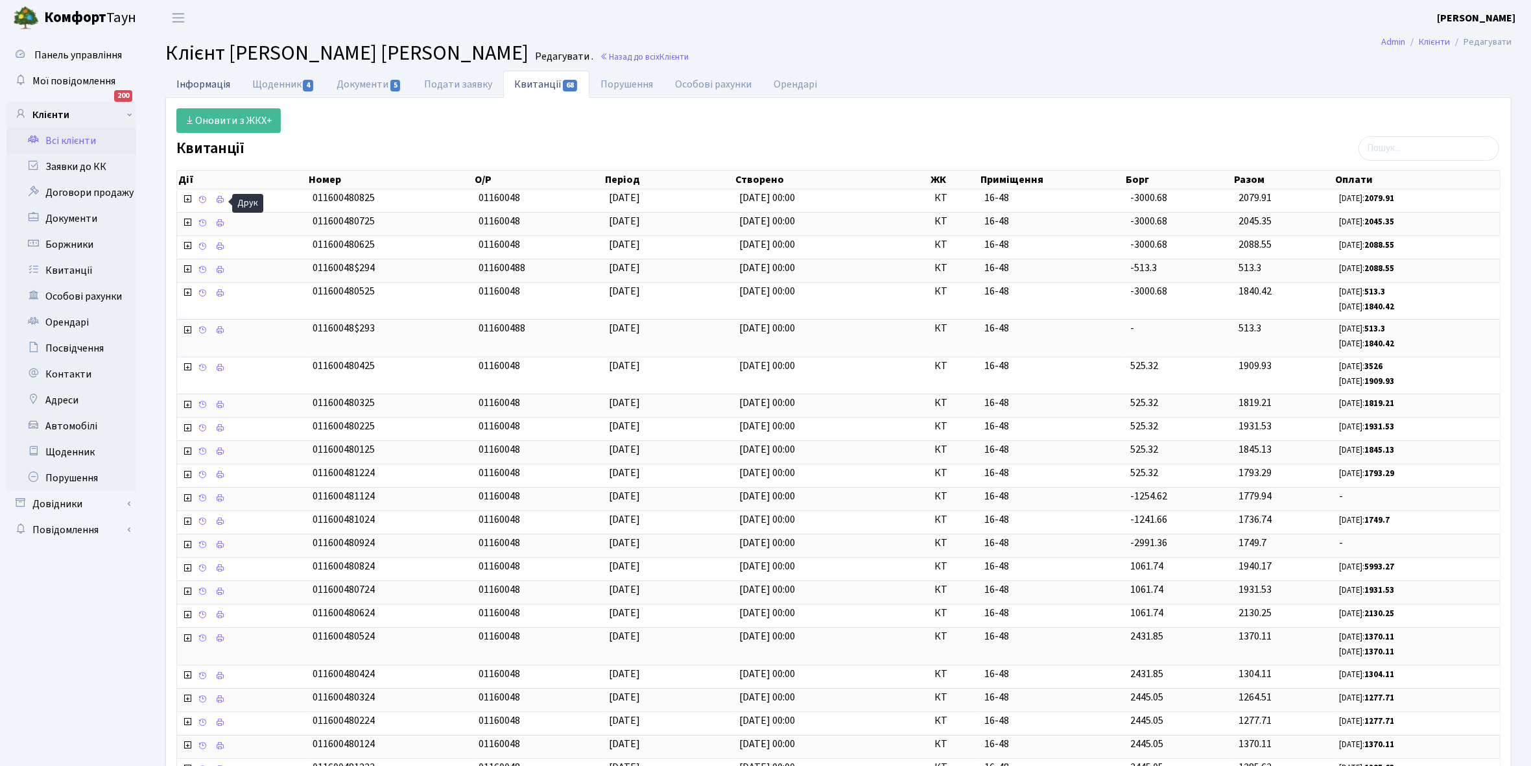
click at [202, 78] on link "Інформація" at bounding box center [203, 84] width 76 height 27
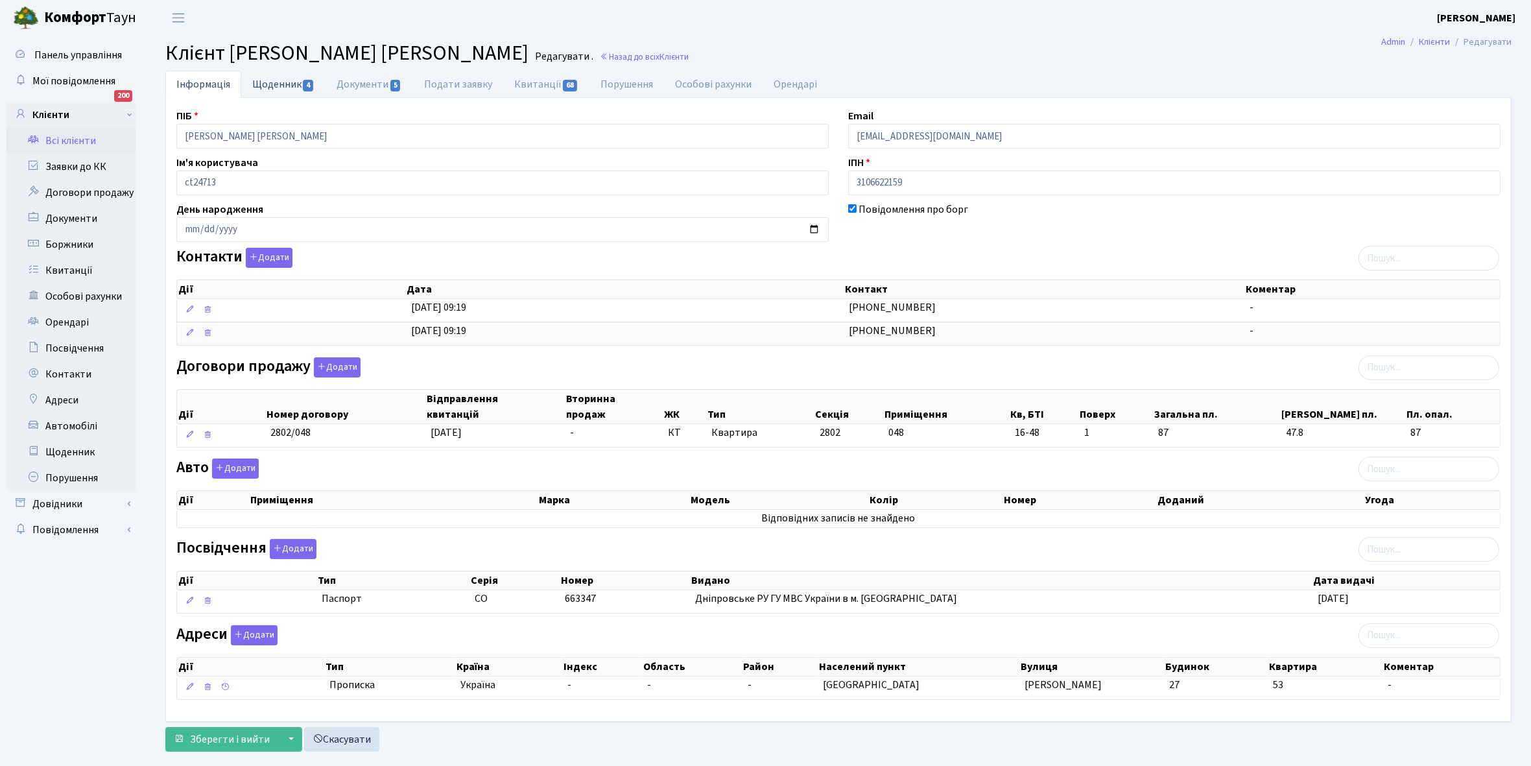
click at [266, 78] on link "Щоденник 4" at bounding box center [283, 84] width 84 height 27
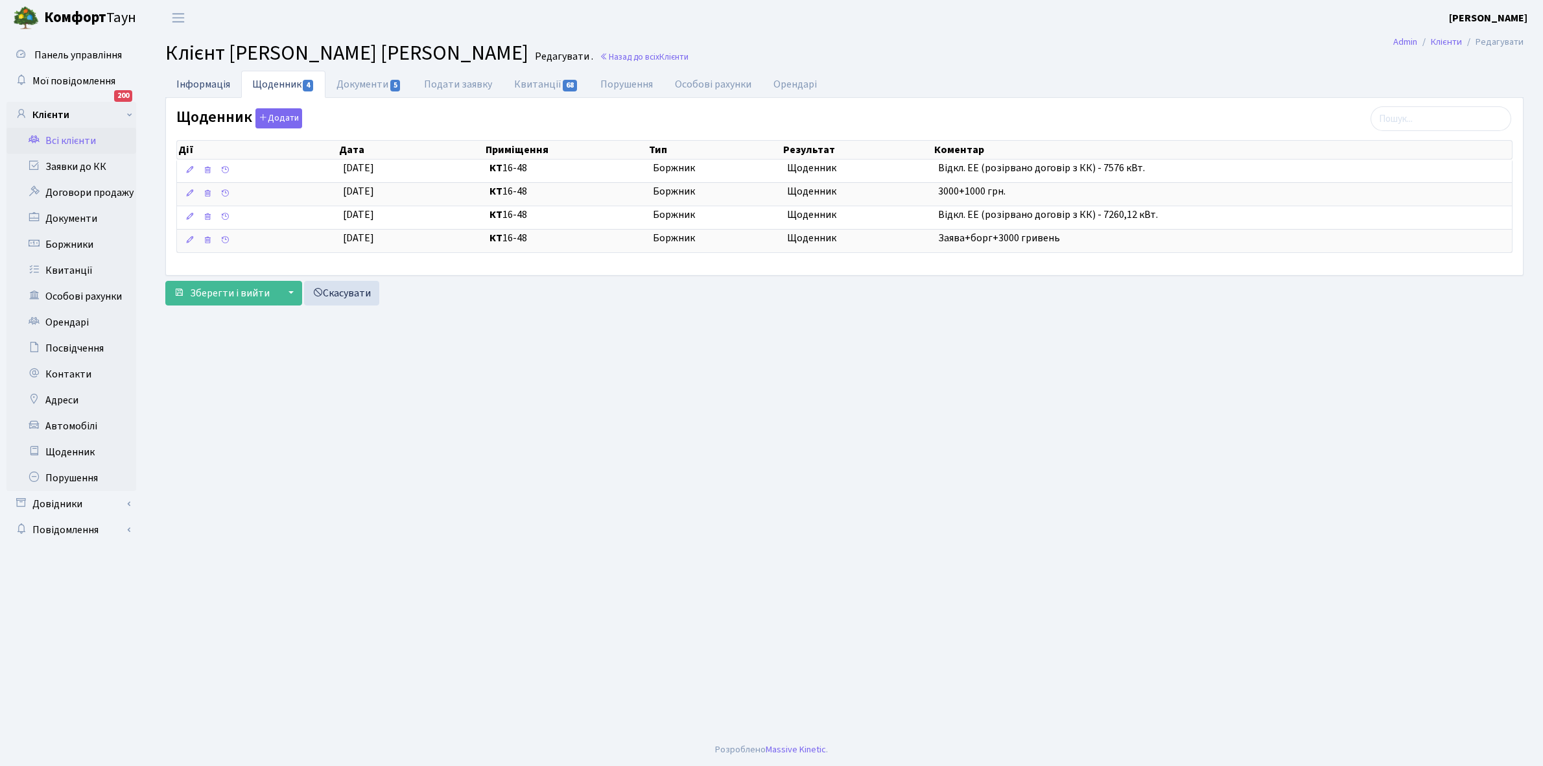
click at [199, 80] on link "Інформація" at bounding box center [203, 84] width 76 height 27
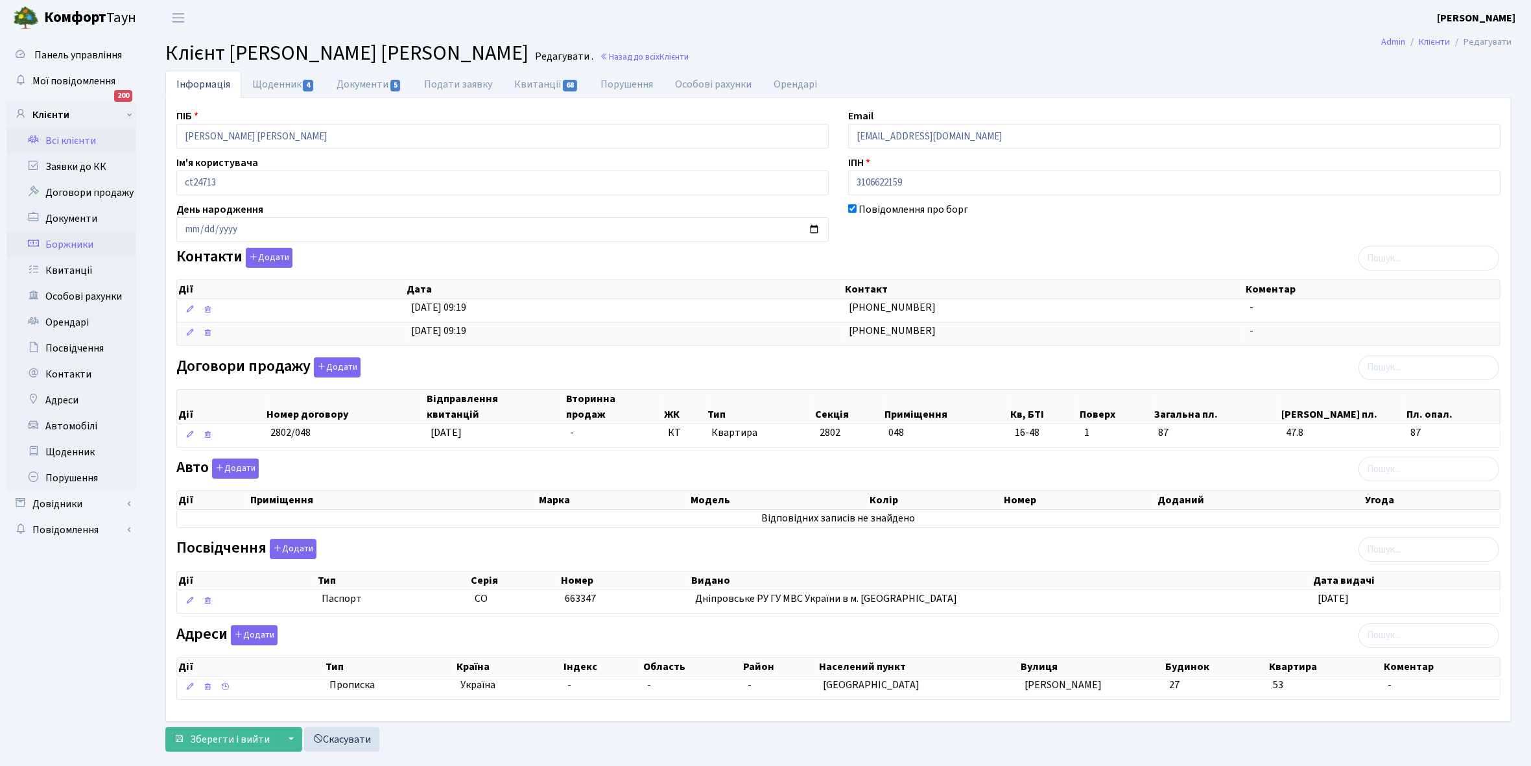
click at [66, 241] on link "Боржники" at bounding box center [71, 245] width 130 height 26
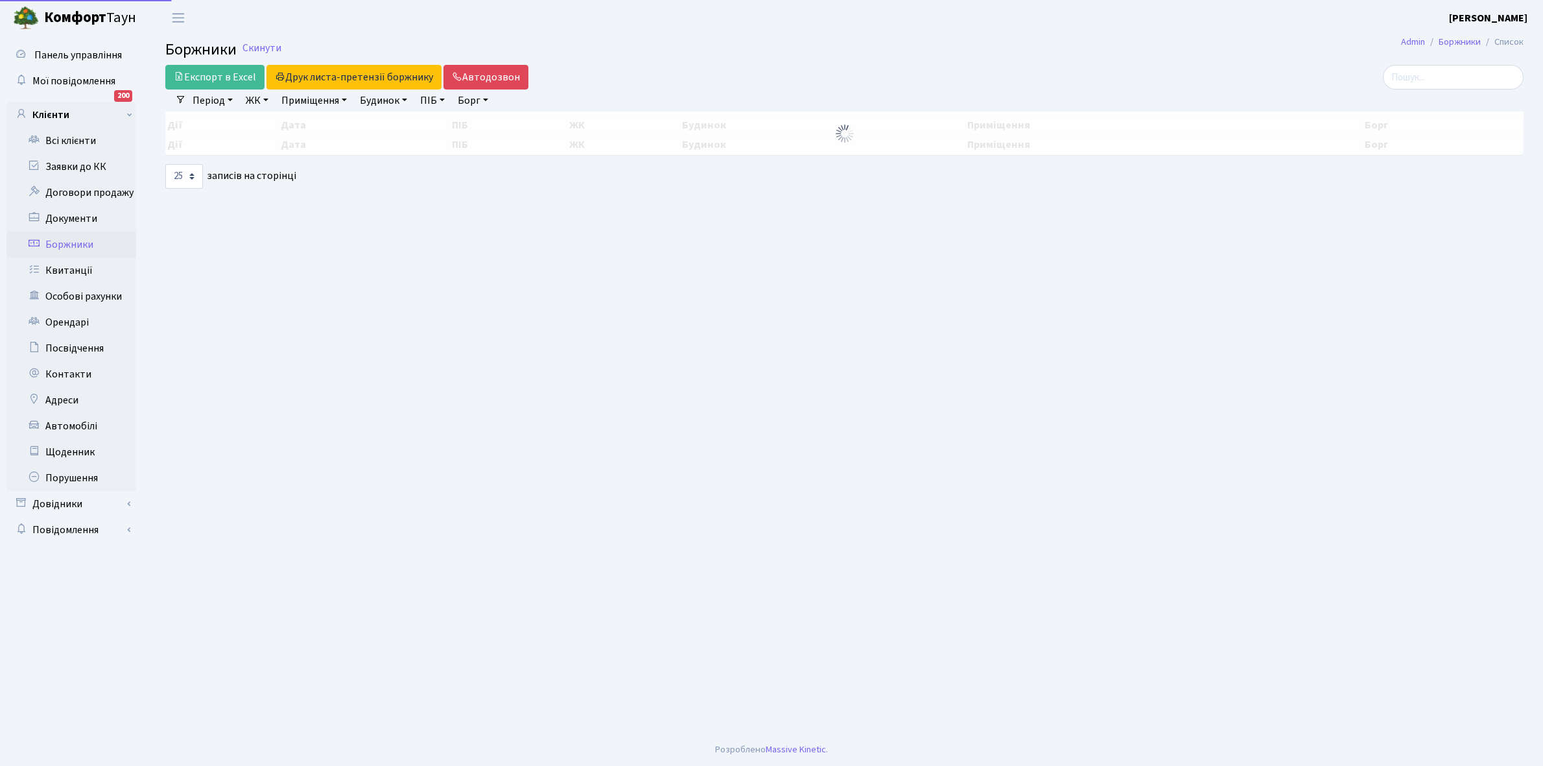
select select "25"
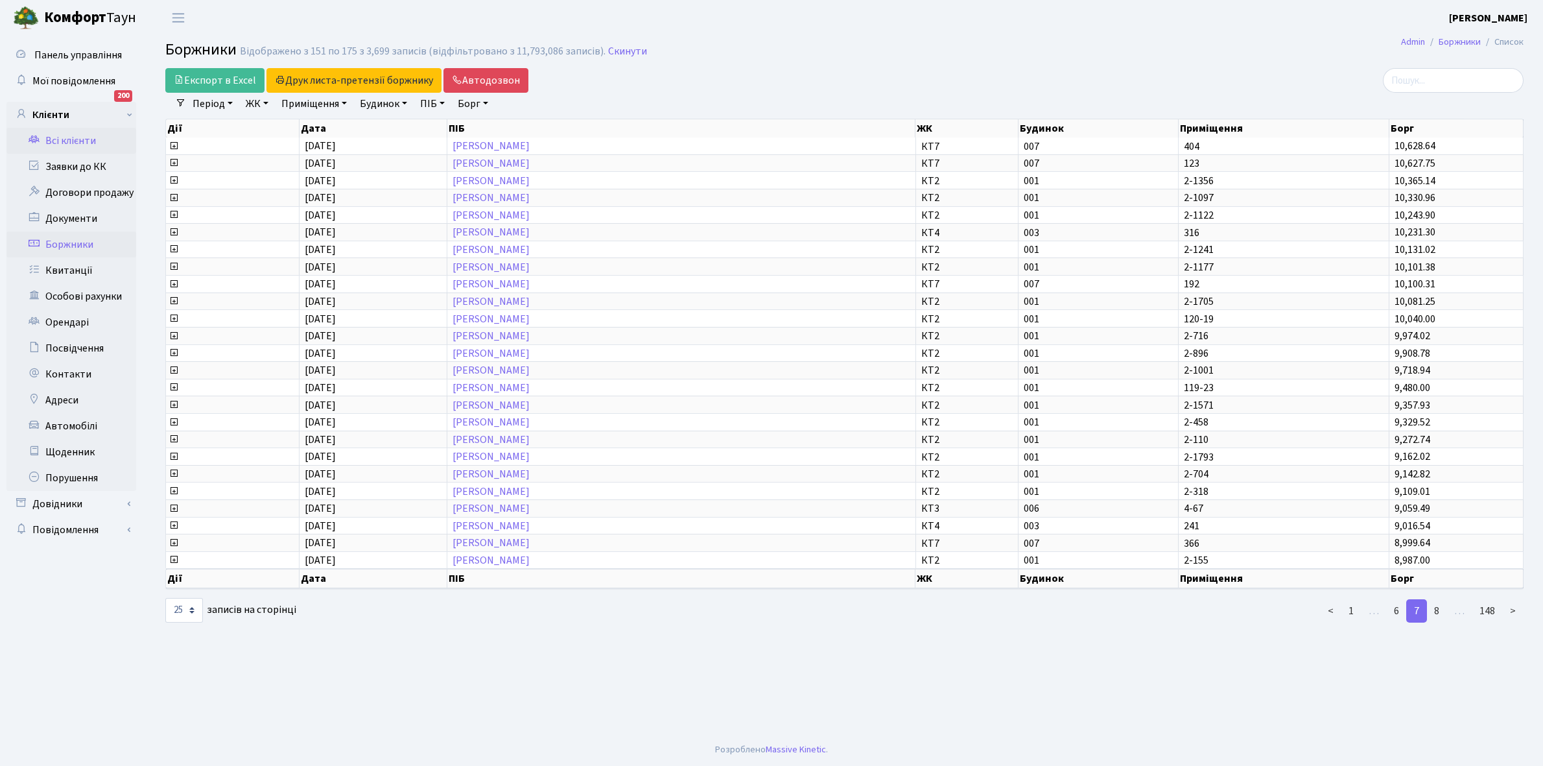
click at [75, 140] on link "Всі клієнти" at bounding box center [71, 141] width 130 height 26
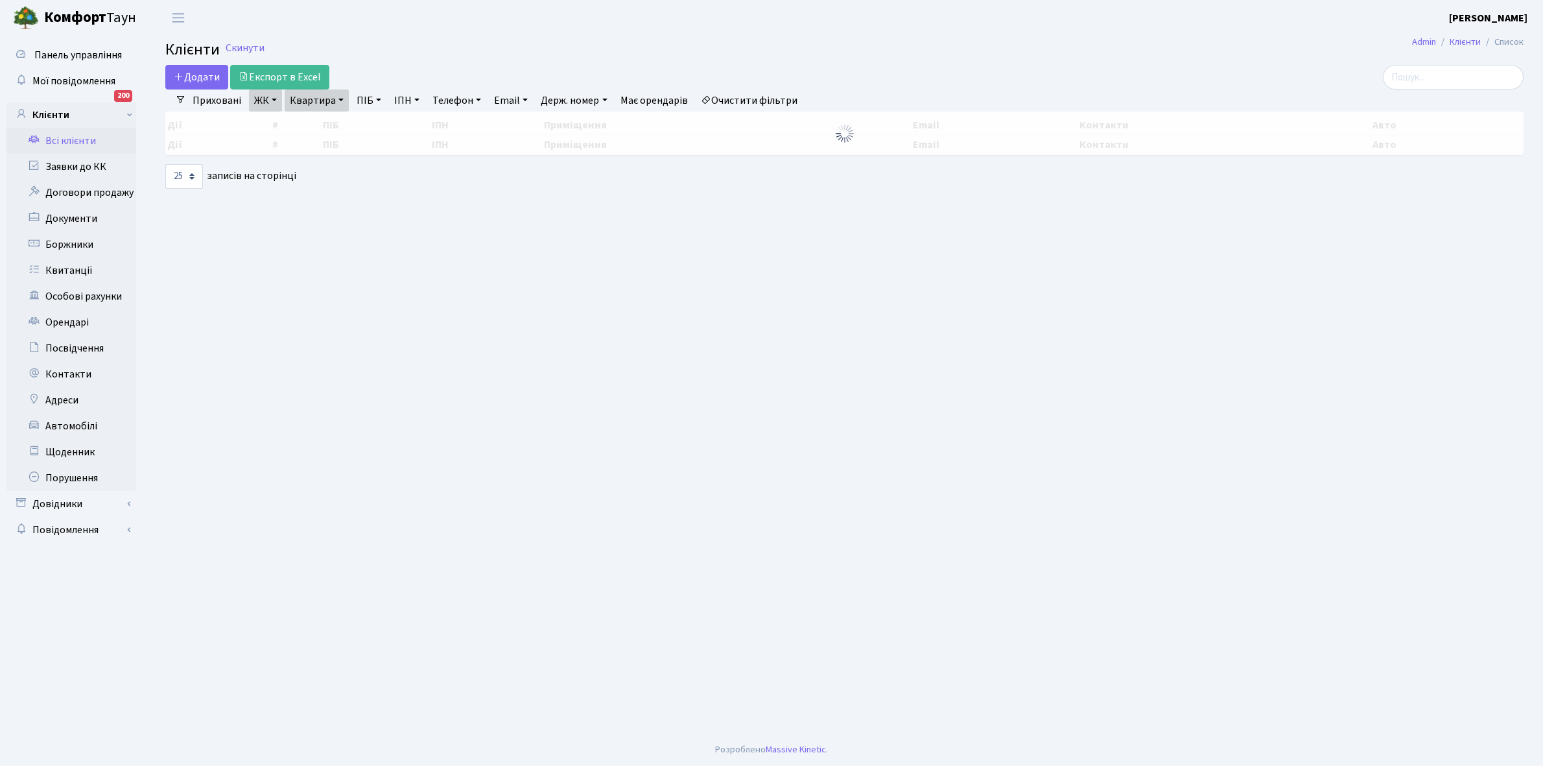
select select "25"
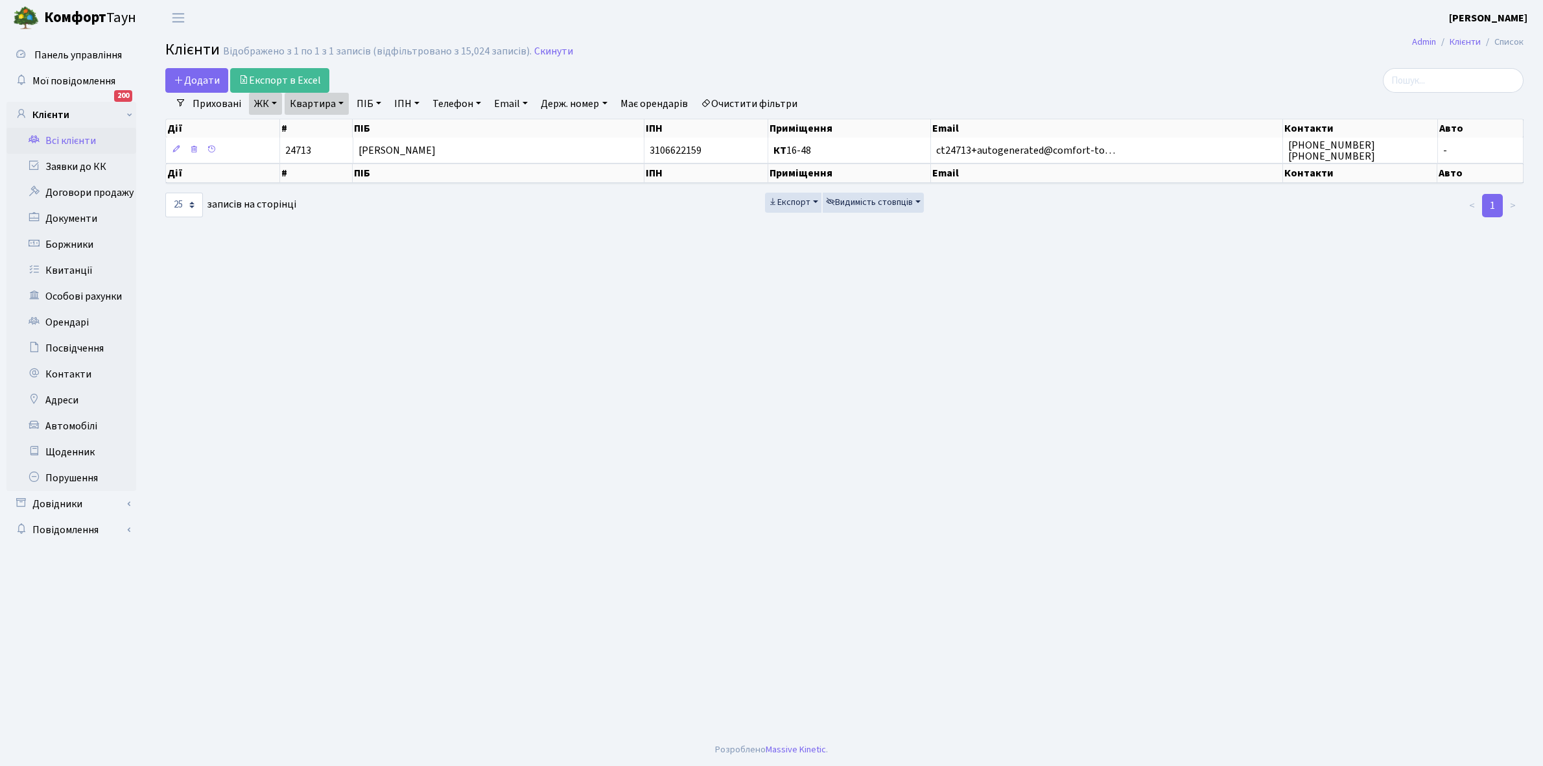
click at [276, 99] on link "ЖК" at bounding box center [265, 104] width 33 height 22
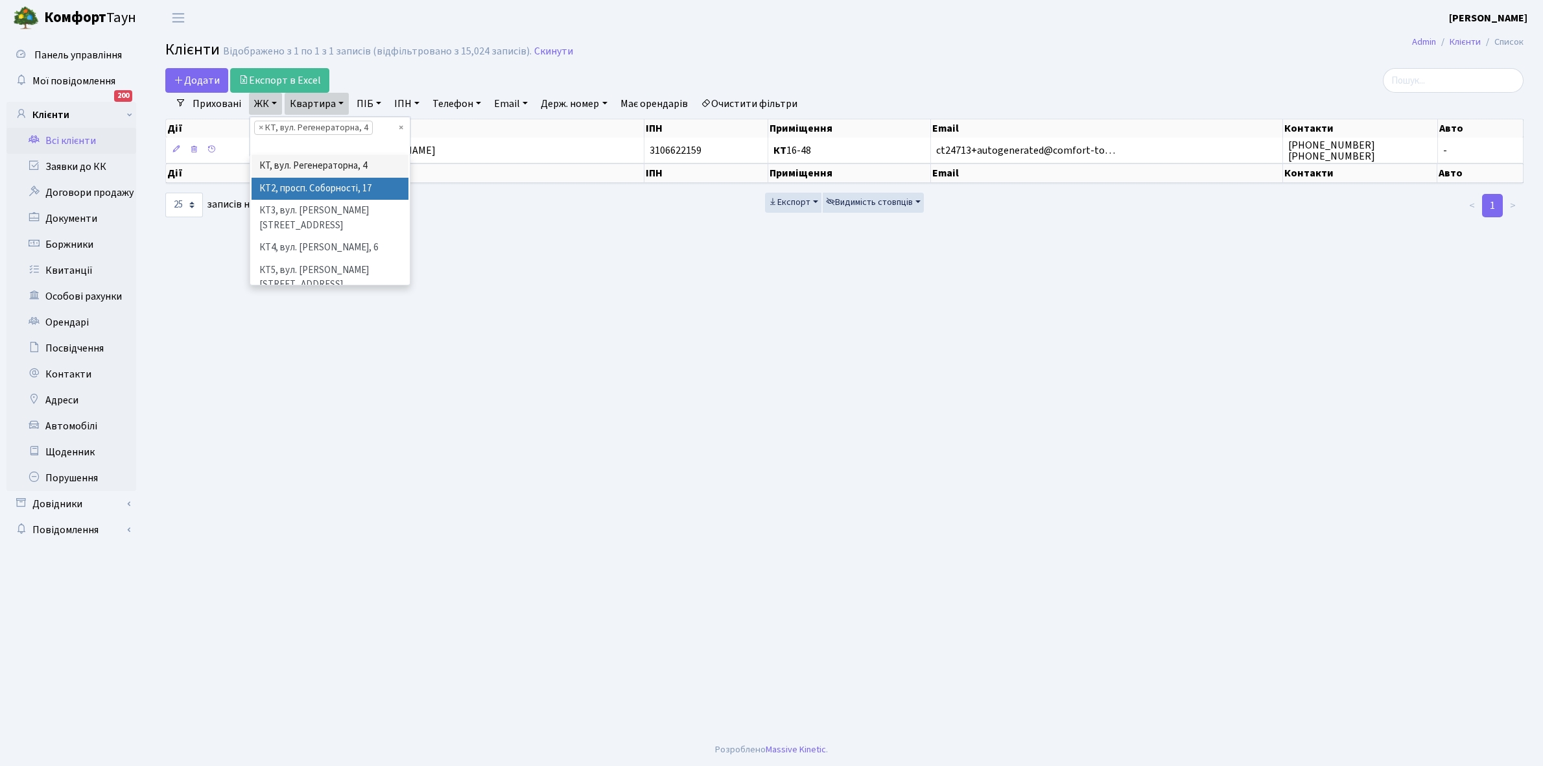
click at [276, 192] on li "КТ2, просп. Соборності, 17" at bounding box center [330, 189] width 157 height 23
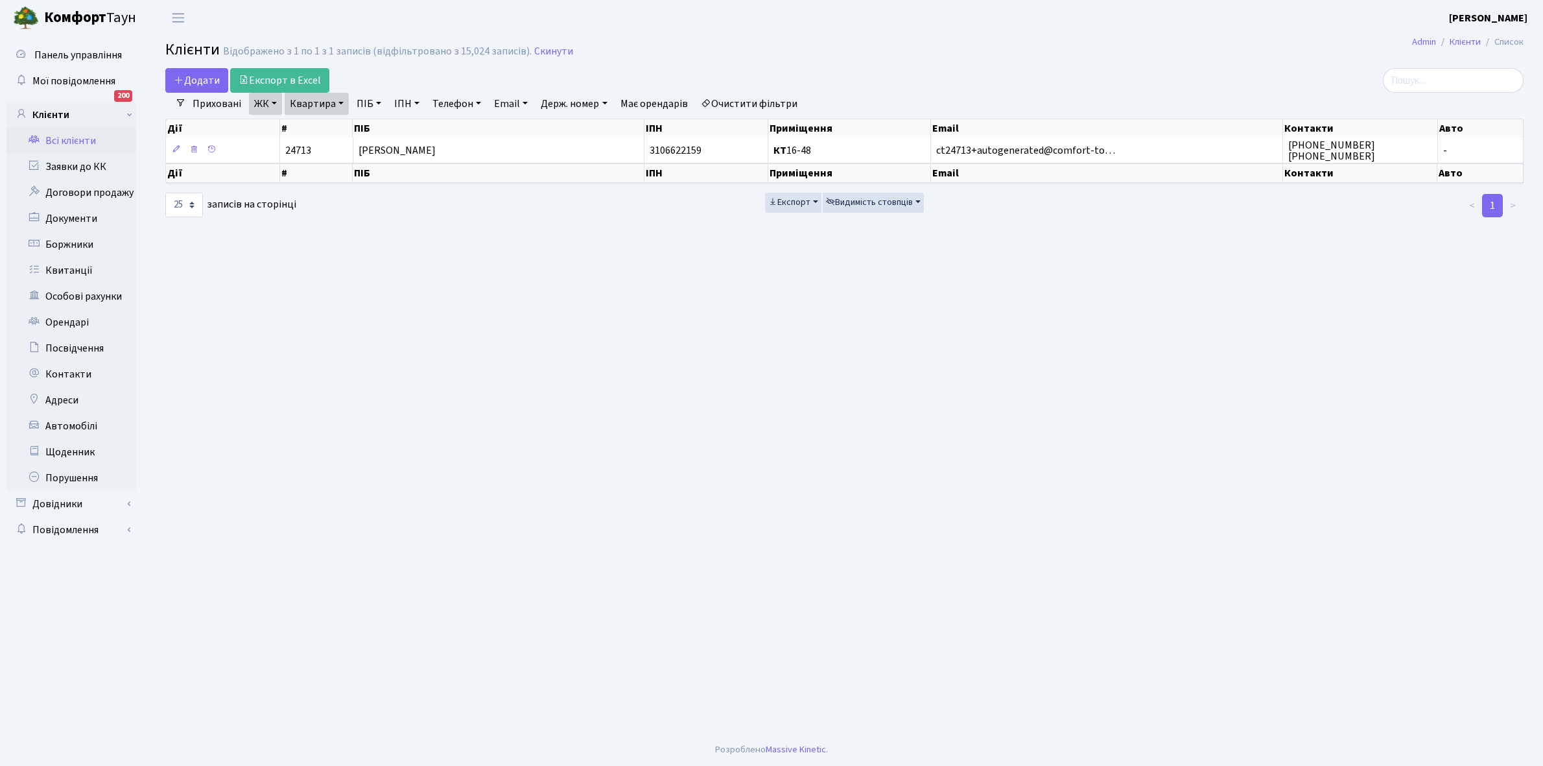
click at [341, 104] on link "Квартира" at bounding box center [317, 104] width 64 height 22
click at [332, 127] on input "16-48" at bounding box center [323, 129] width 76 height 25
type input "1"
type input "2-227"
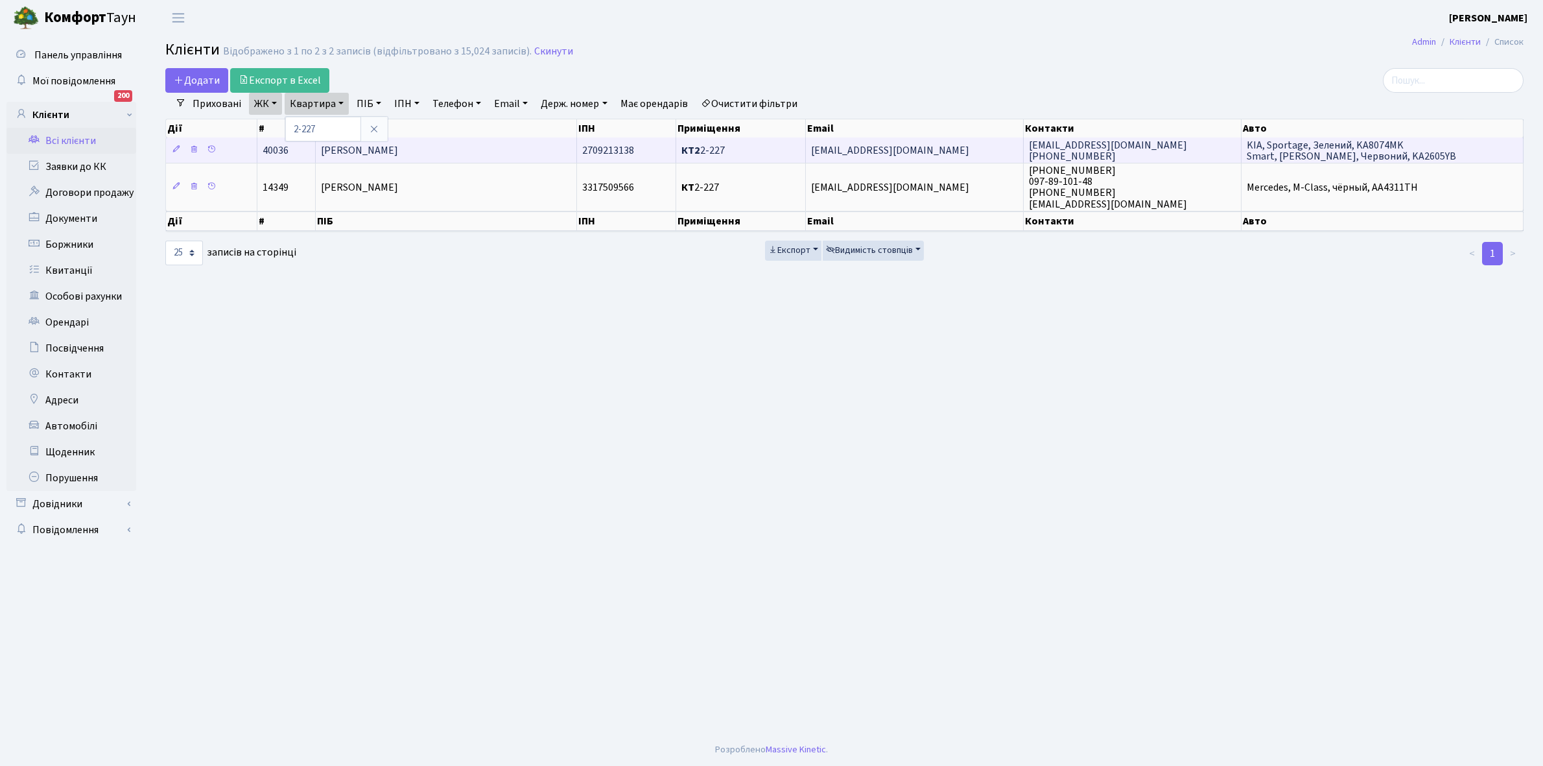
click at [504, 147] on td "[PERSON_NAME]" at bounding box center [446, 149] width 261 height 25
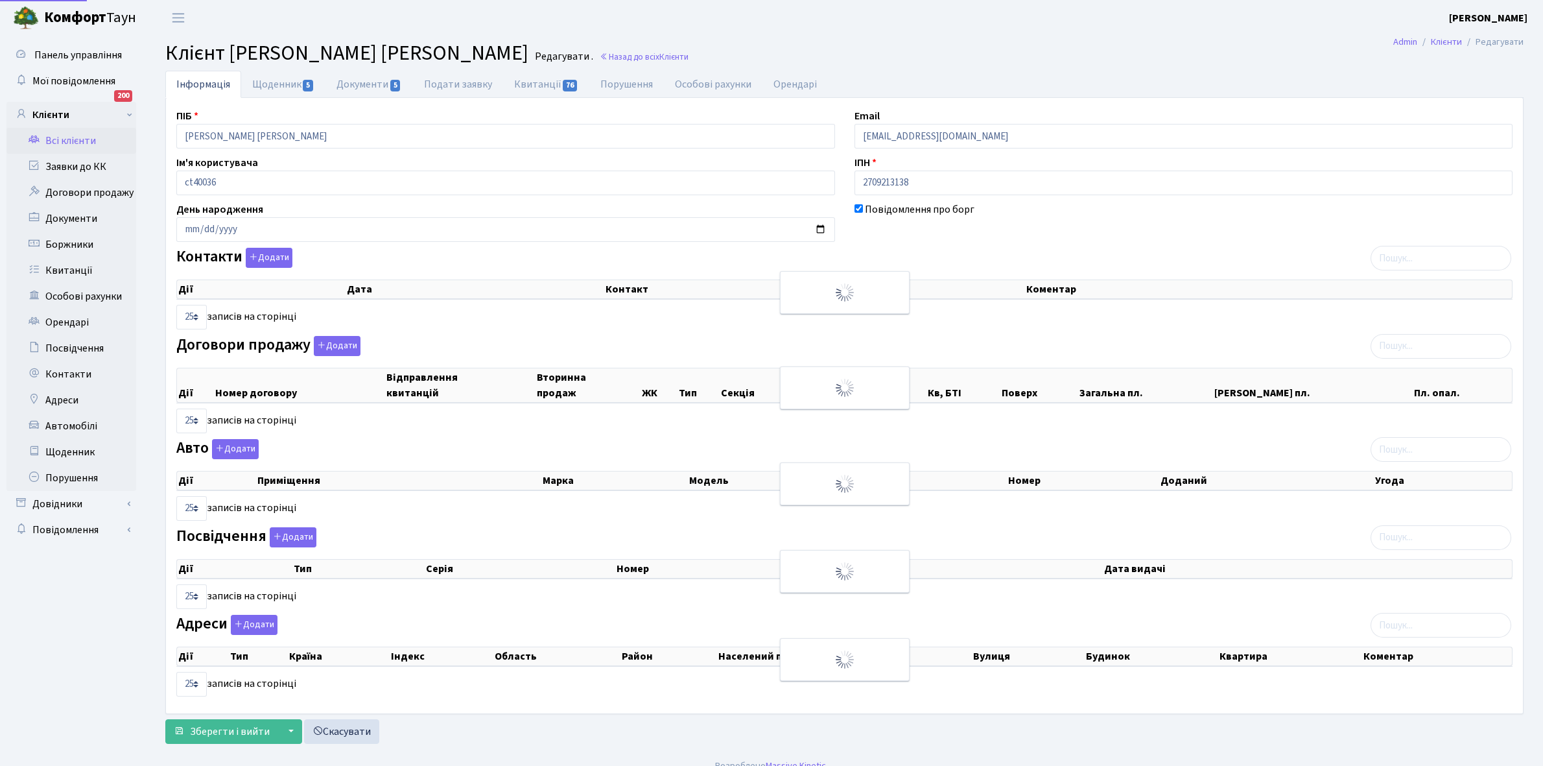
select select "25"
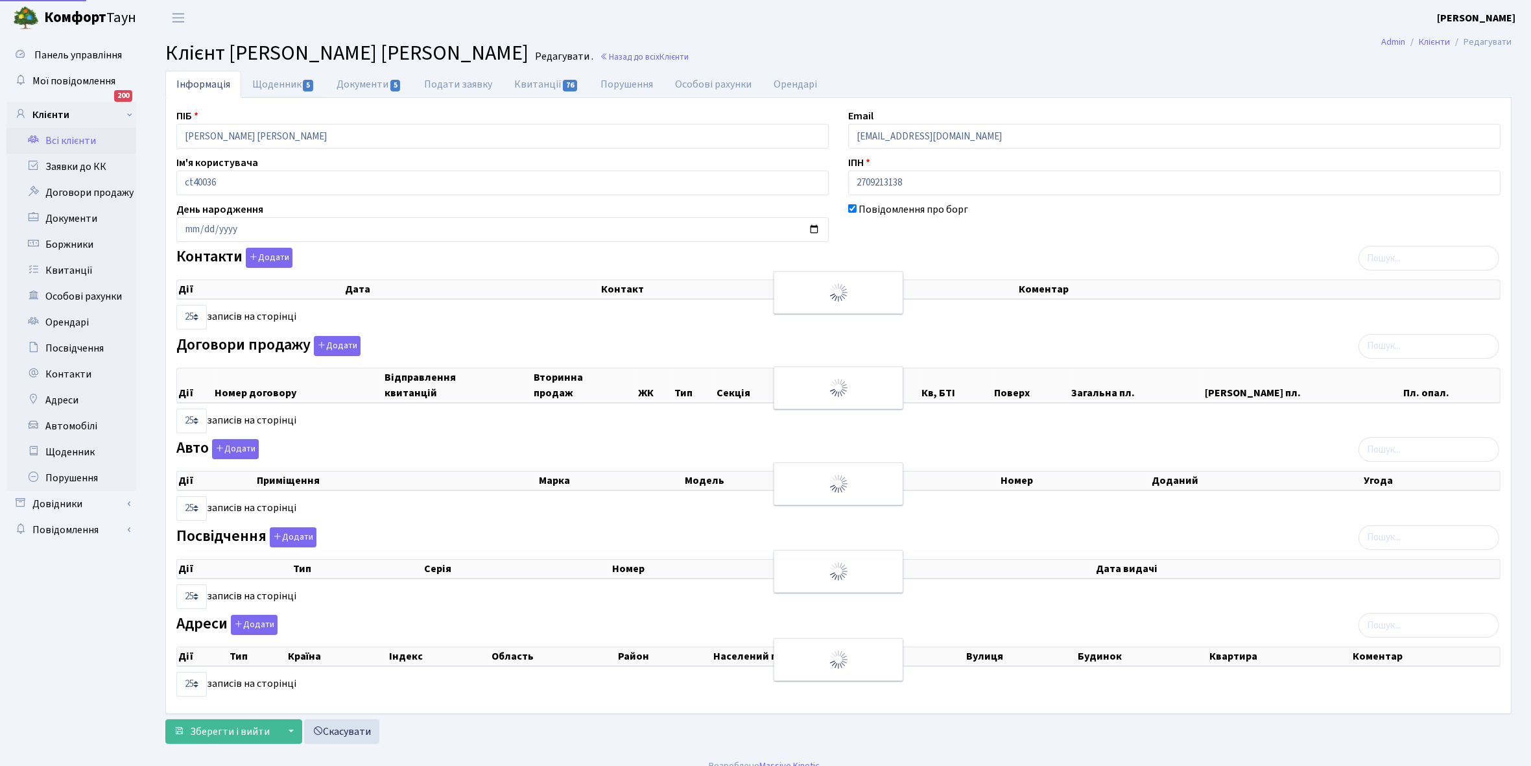
click at [276, 81] on link "Щоденник 5" at bounding box center [283, 84] width 84 height 27
select select "25"
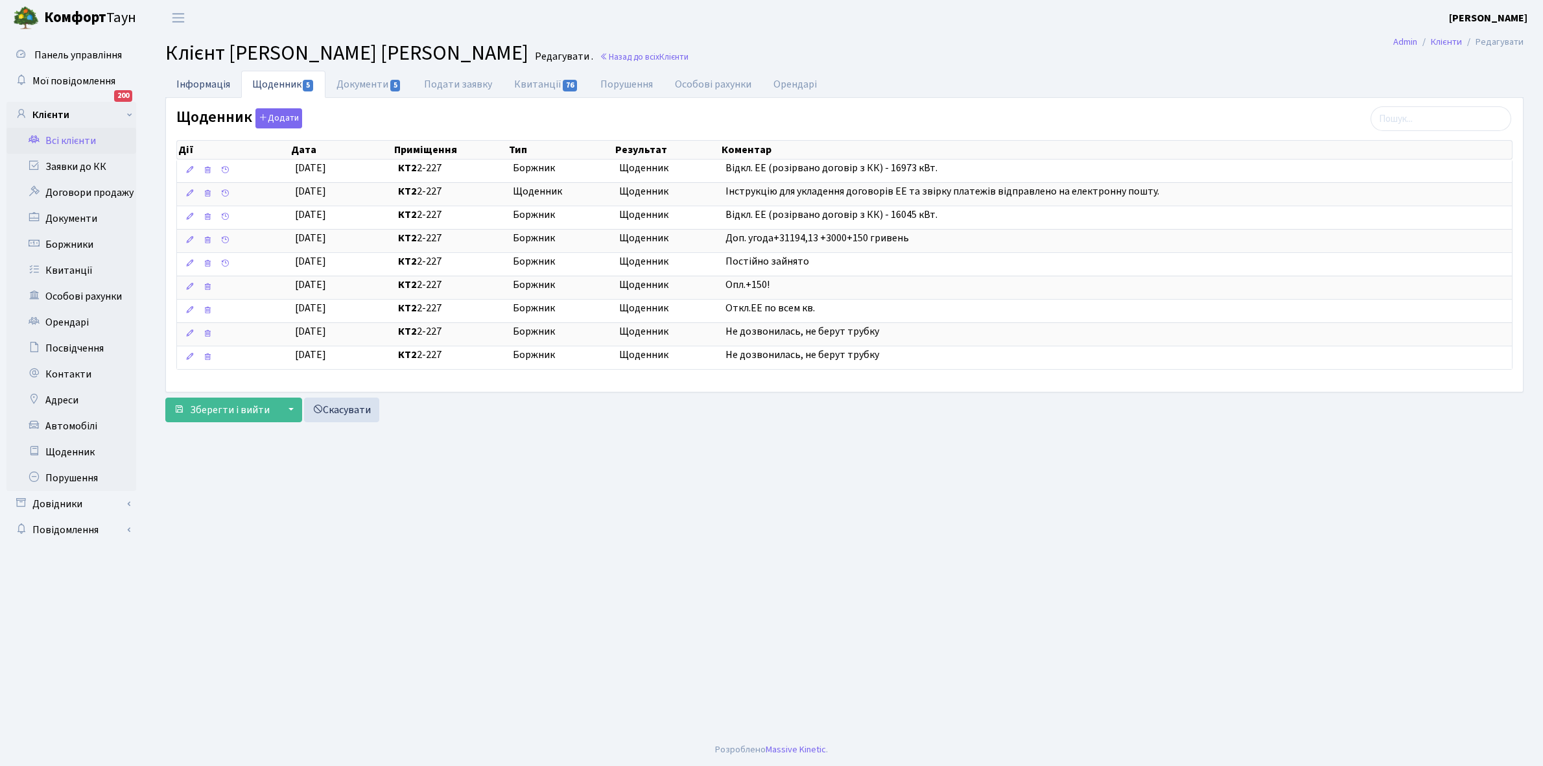
click at [198, 83] on link "Інформація" at bounding box center [203, 84] width 76 height 27
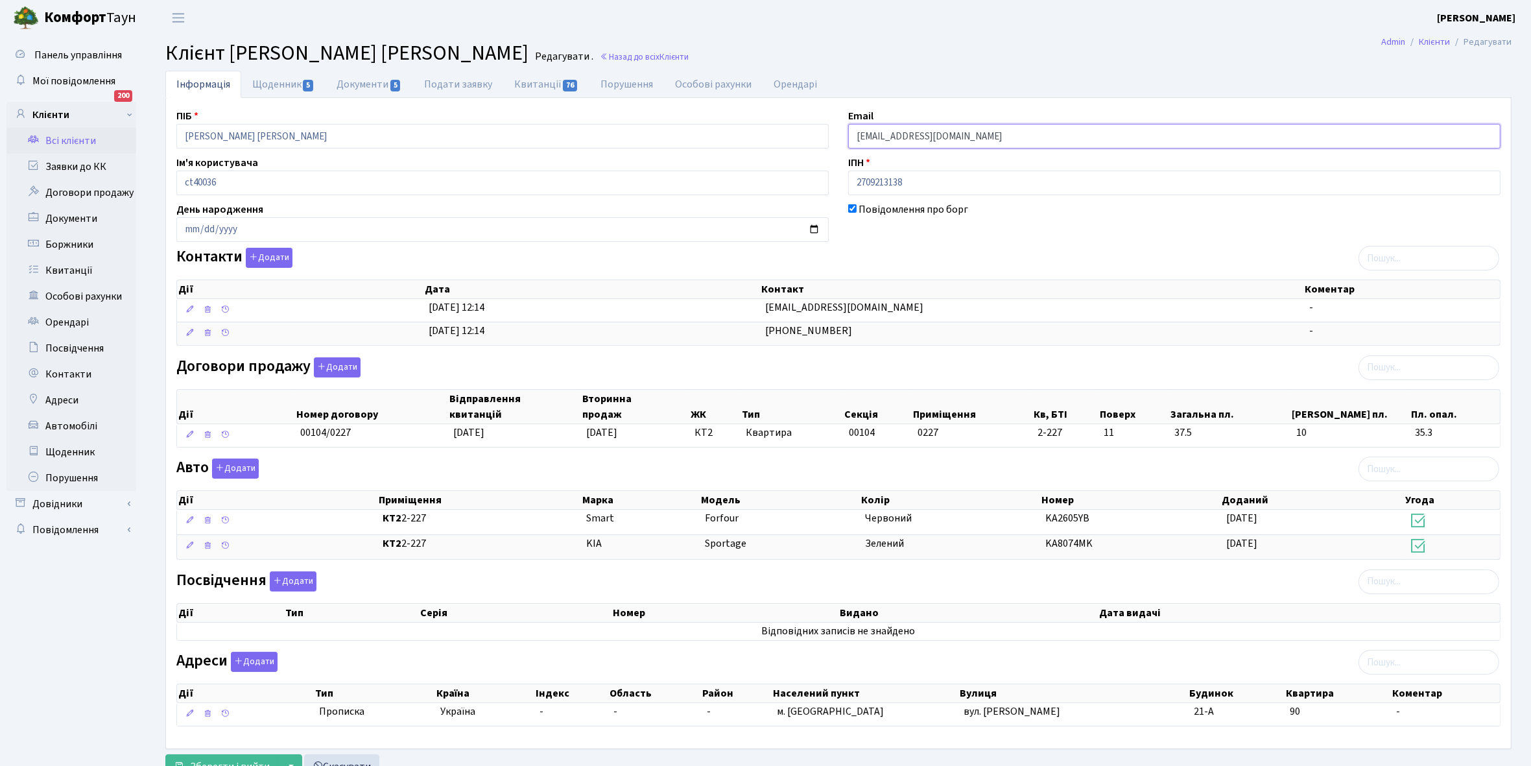
drag, startPoint x: 853, startPoint y: 134, endPoint x: 1023, endPoint y: 138, distance: 169.3
click at [1023, 138] on input "stanislav@salon-plus.com.ua" at bounding box center [1174, 136] width 652 height 25
click at [529, 86] on link "Квитанції 76" at bounding box center [546, 84] width 86 height 27
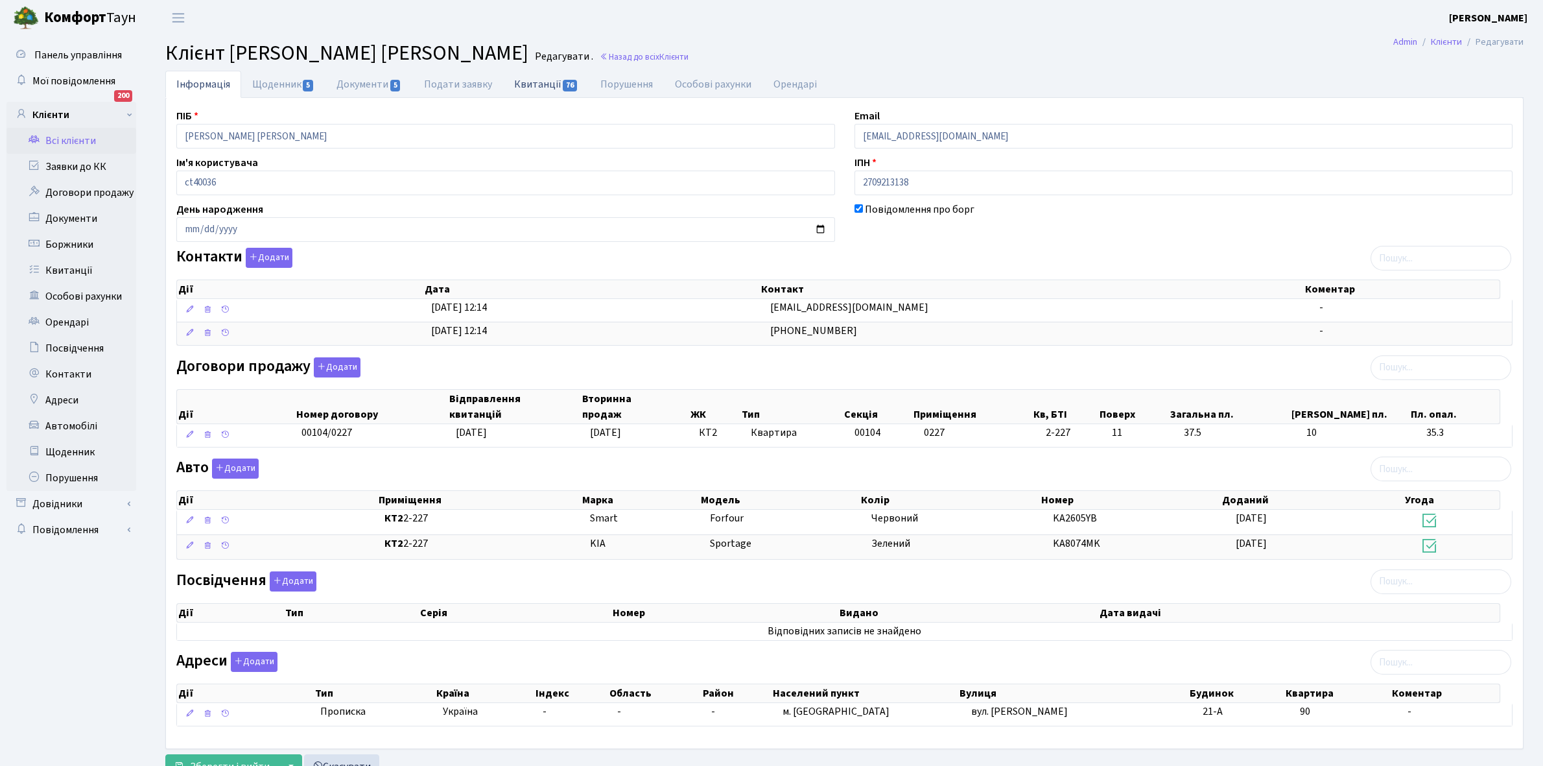
select select "25"
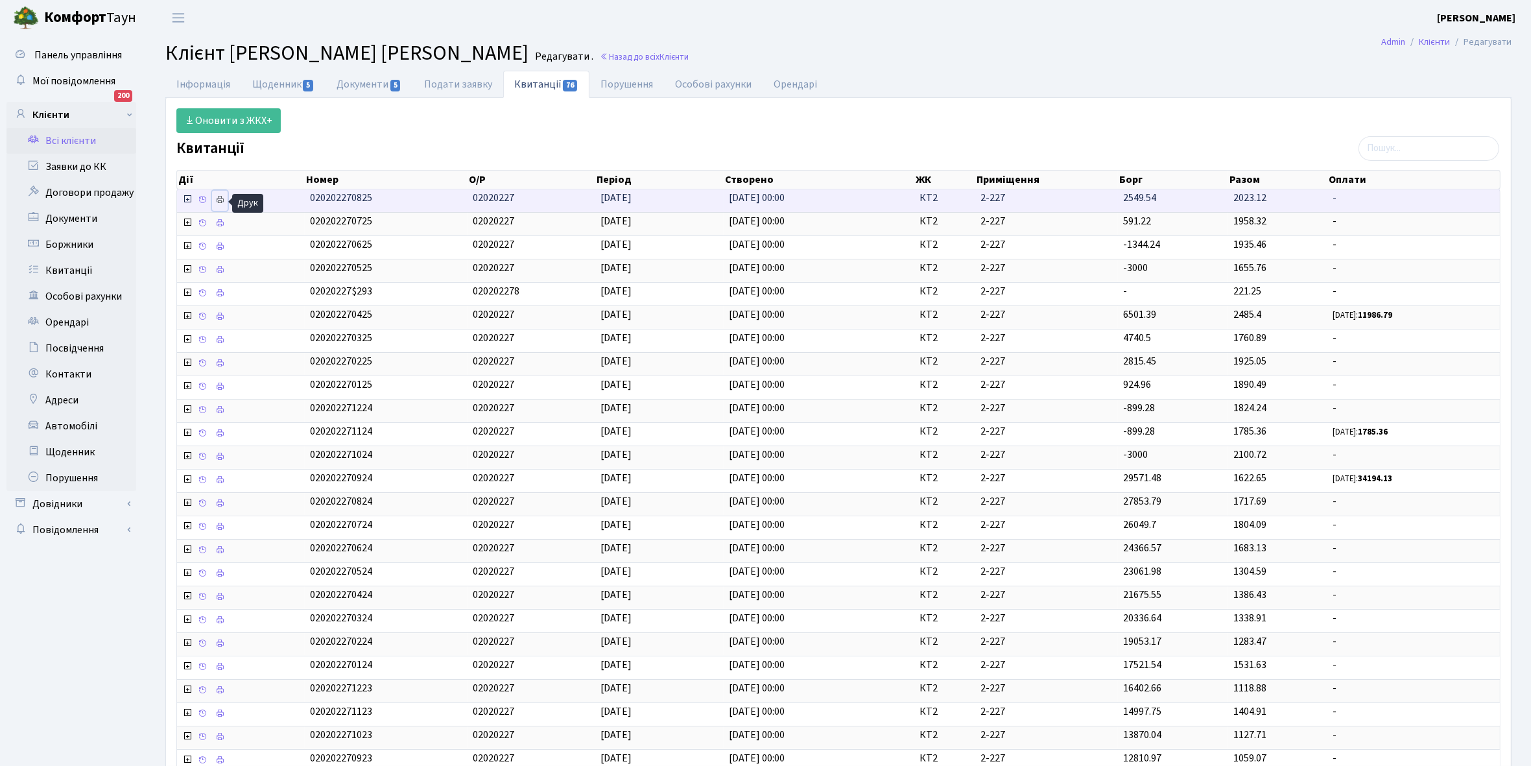
click at [222, 201] on icon at bounding box center [219, 199] width 9 height 9
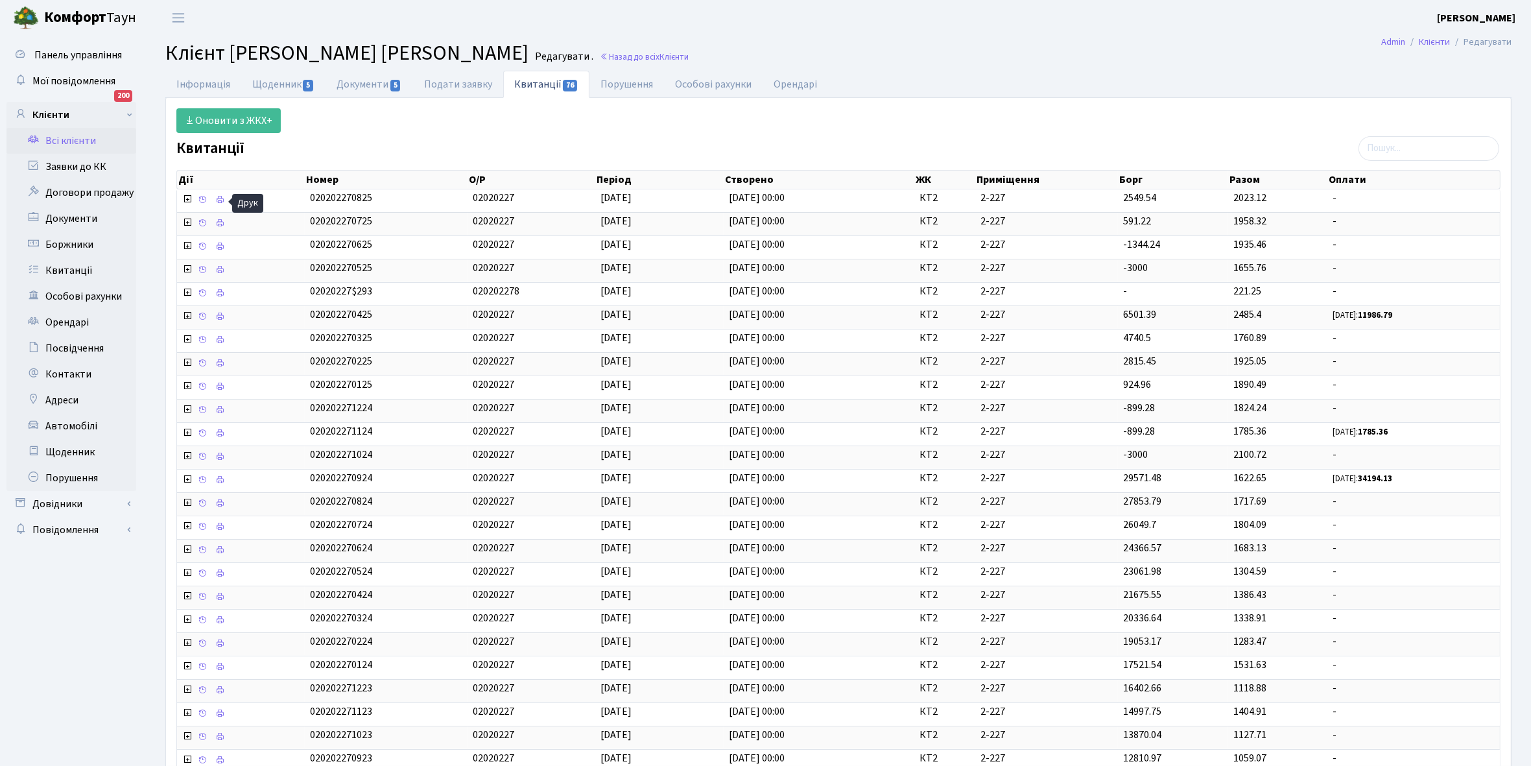
click at [73, 137] on link "Всі клієнти" at bounding box center [71, 141] width 130 height 26
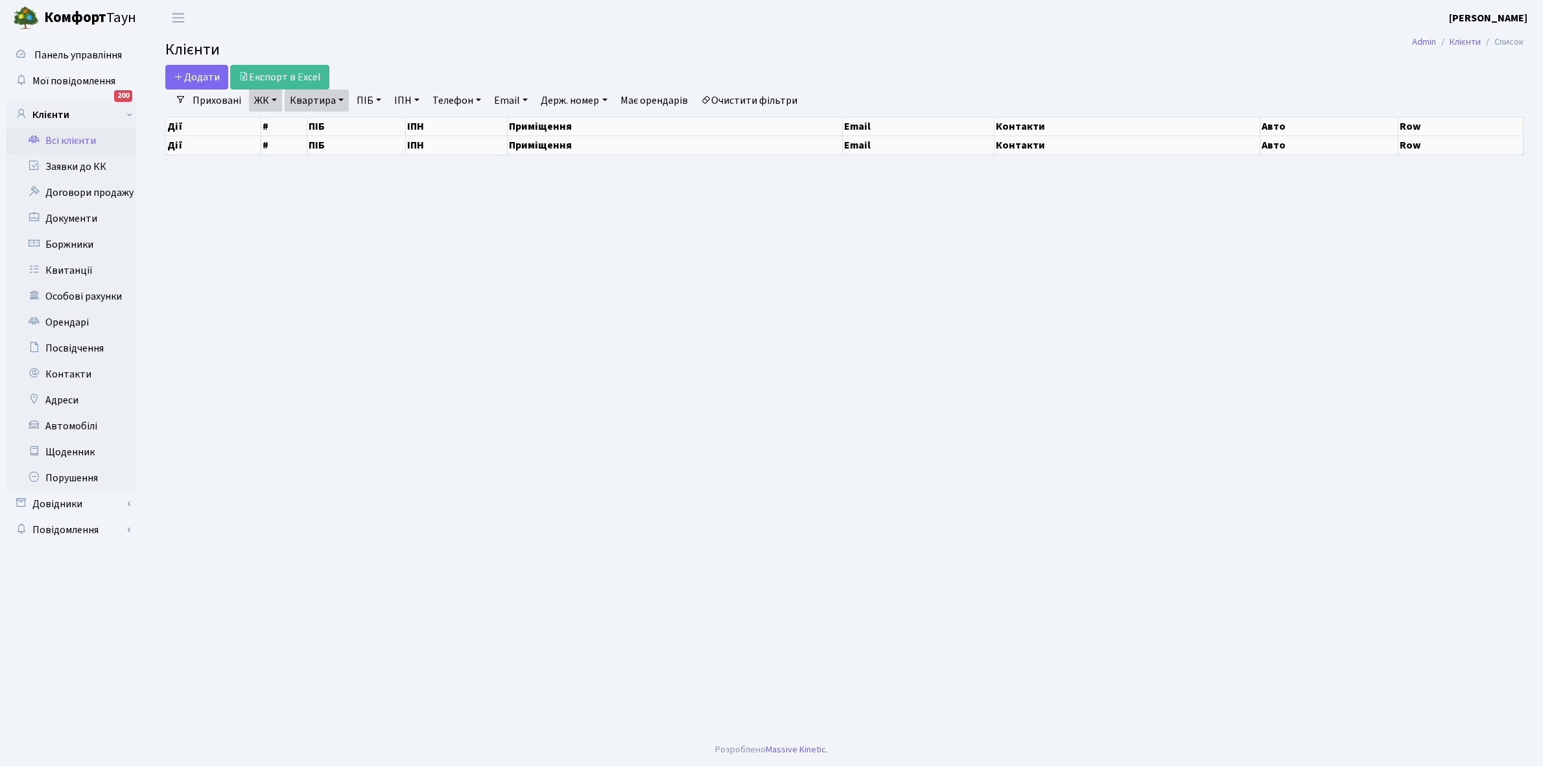
select select "25"
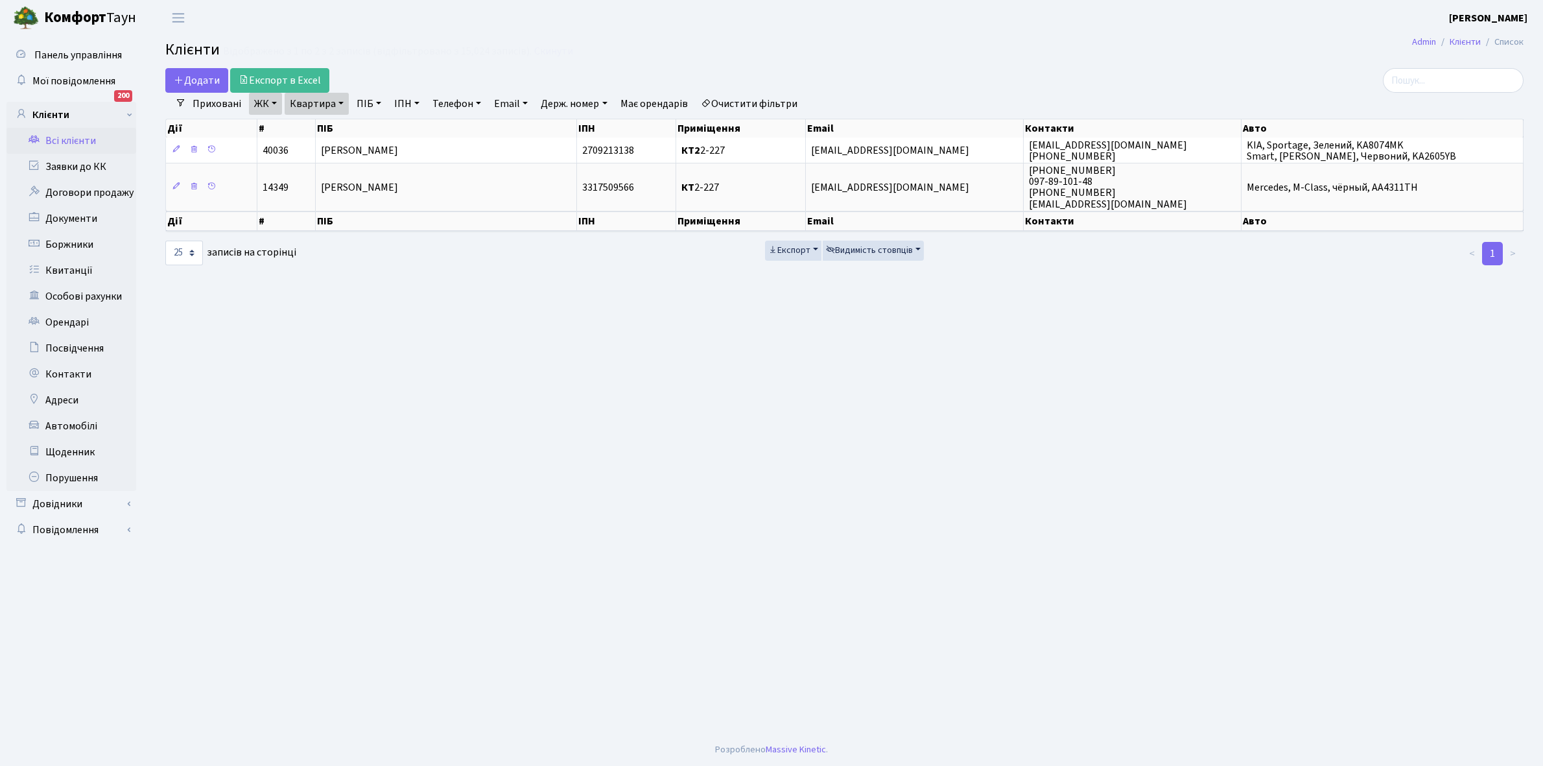
click at [340, 102] on link "Квартира" at bounding box center [317, 104] width 64 height 22
click at [342, 117] on input "2-227" at bounding box center [323, 129] width 76 height 25
type input "2-1221"
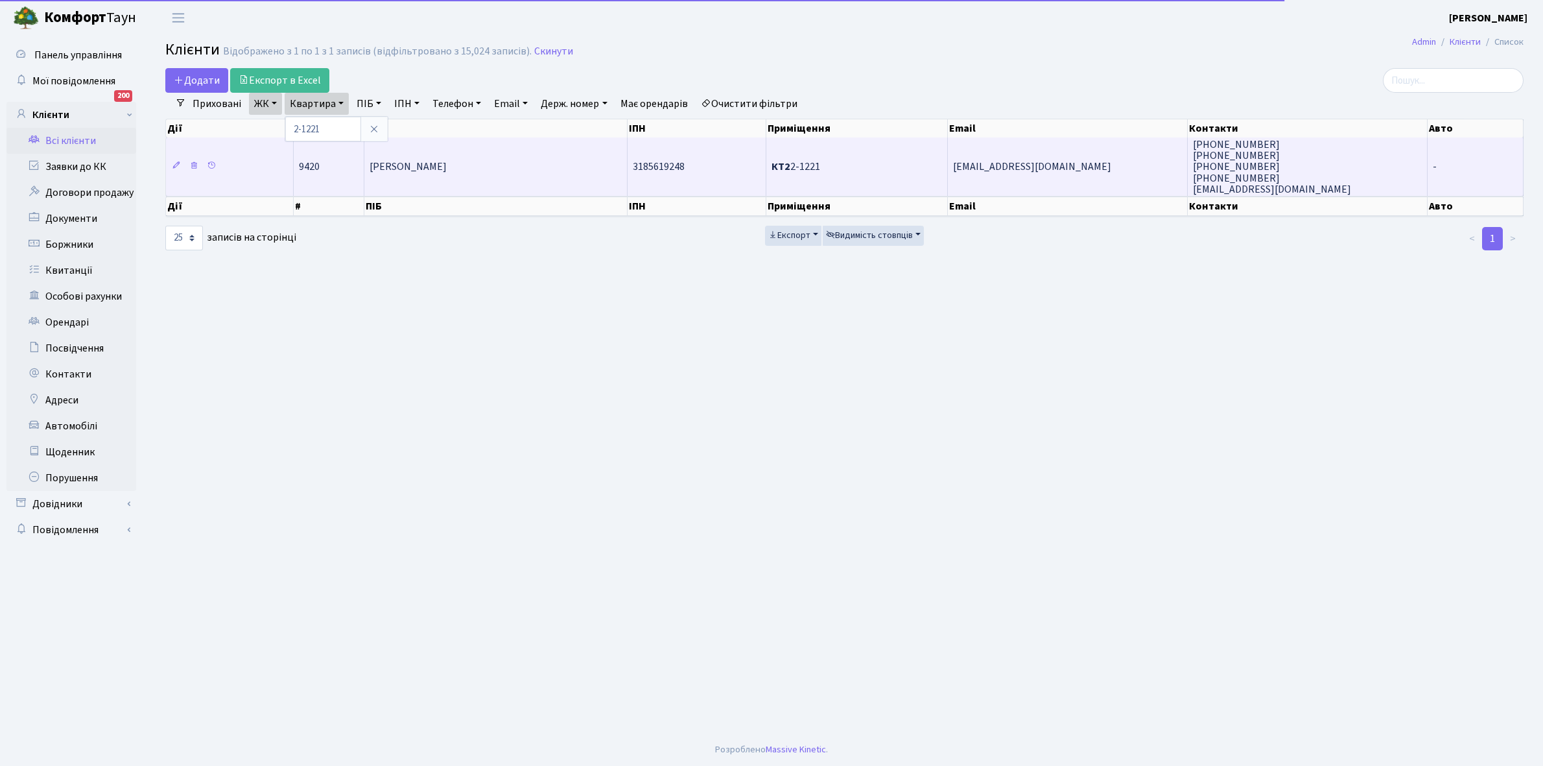
click at [464, 185] on td "[PERSON_NAME]" at bounding box center [495, 166] width 263 height 58
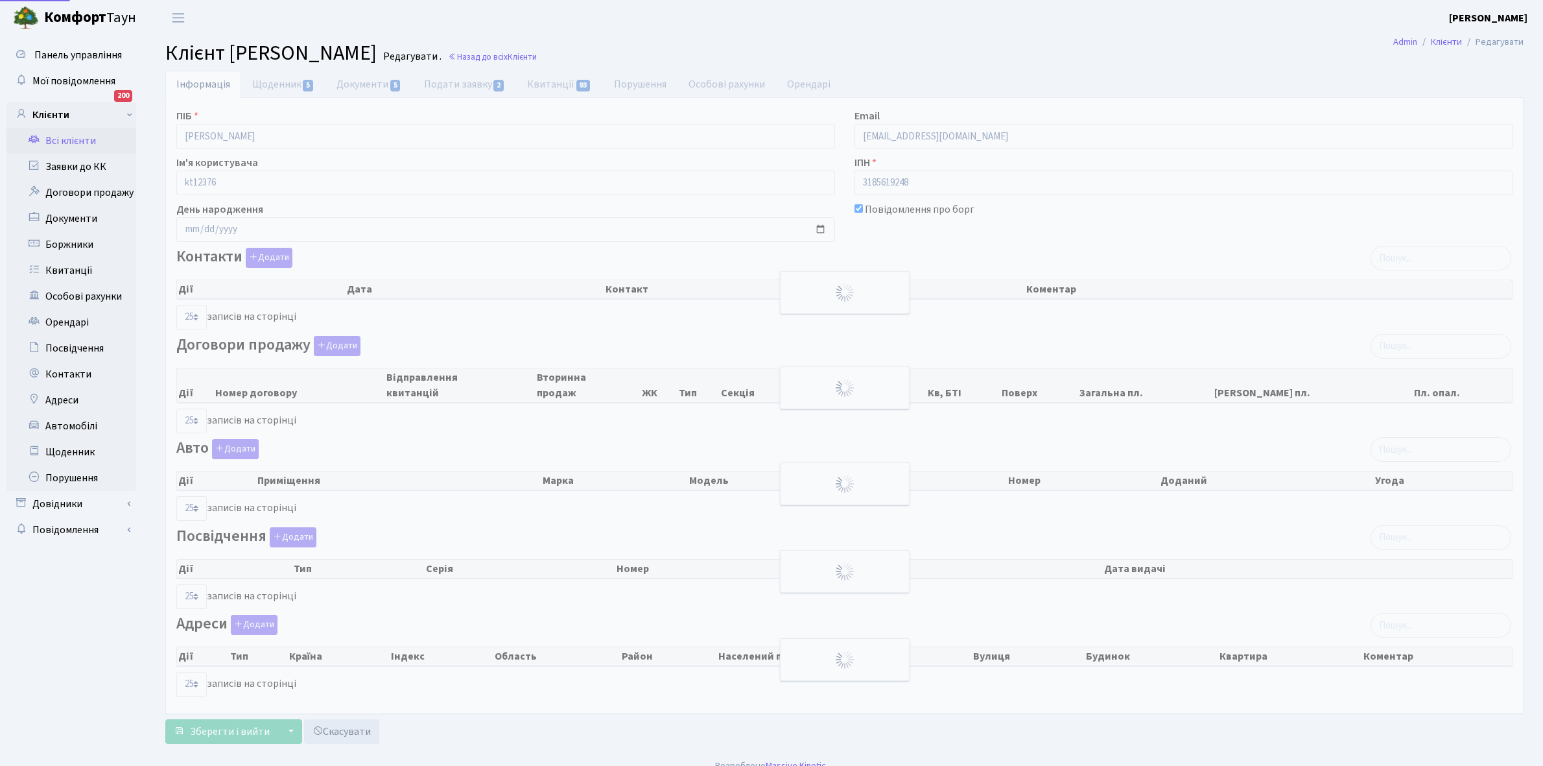
select select "25"
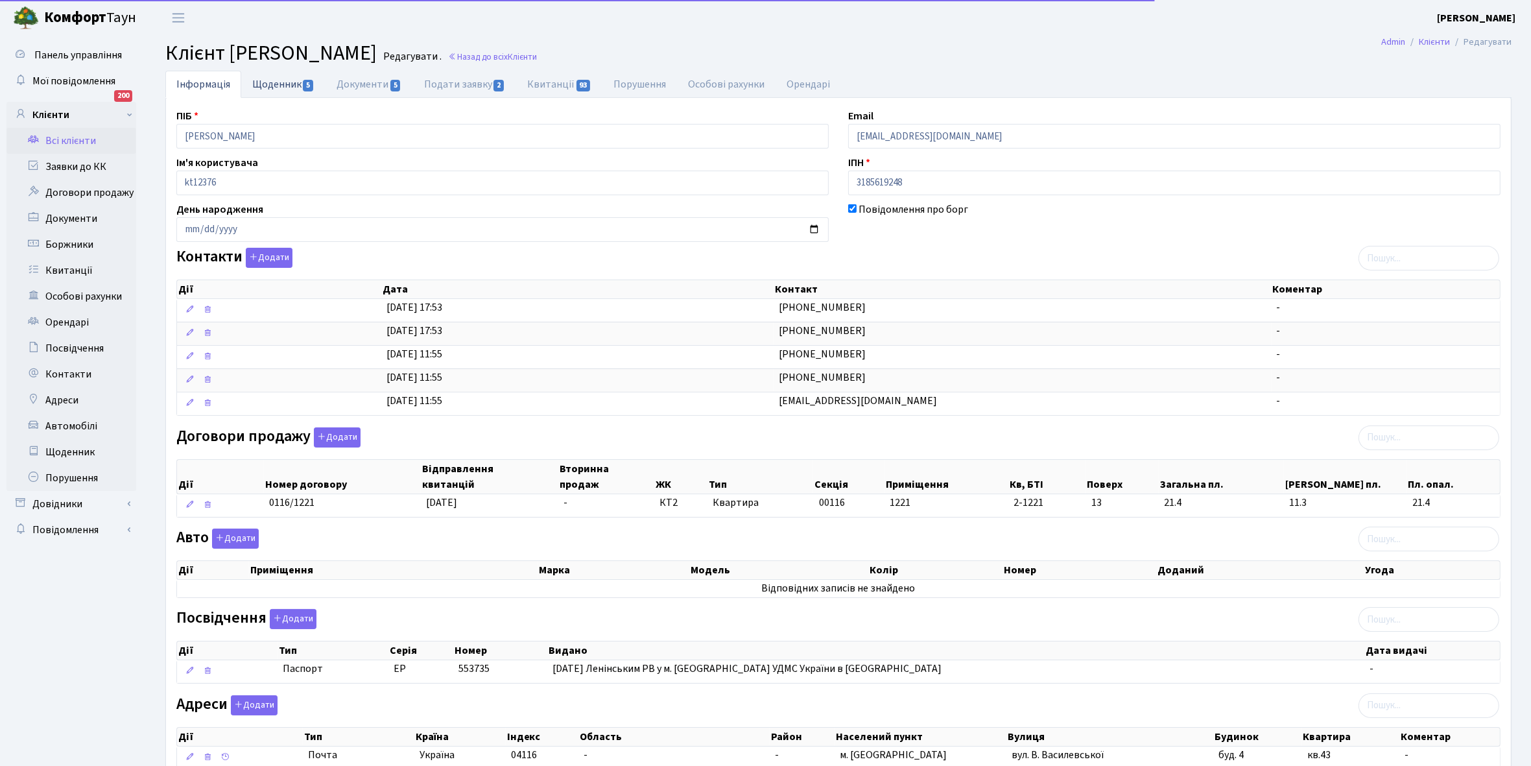
click at [267, 86] on link "Щоденник 5" at bounding box center [283, 84] width 84 height 27
select select "25"
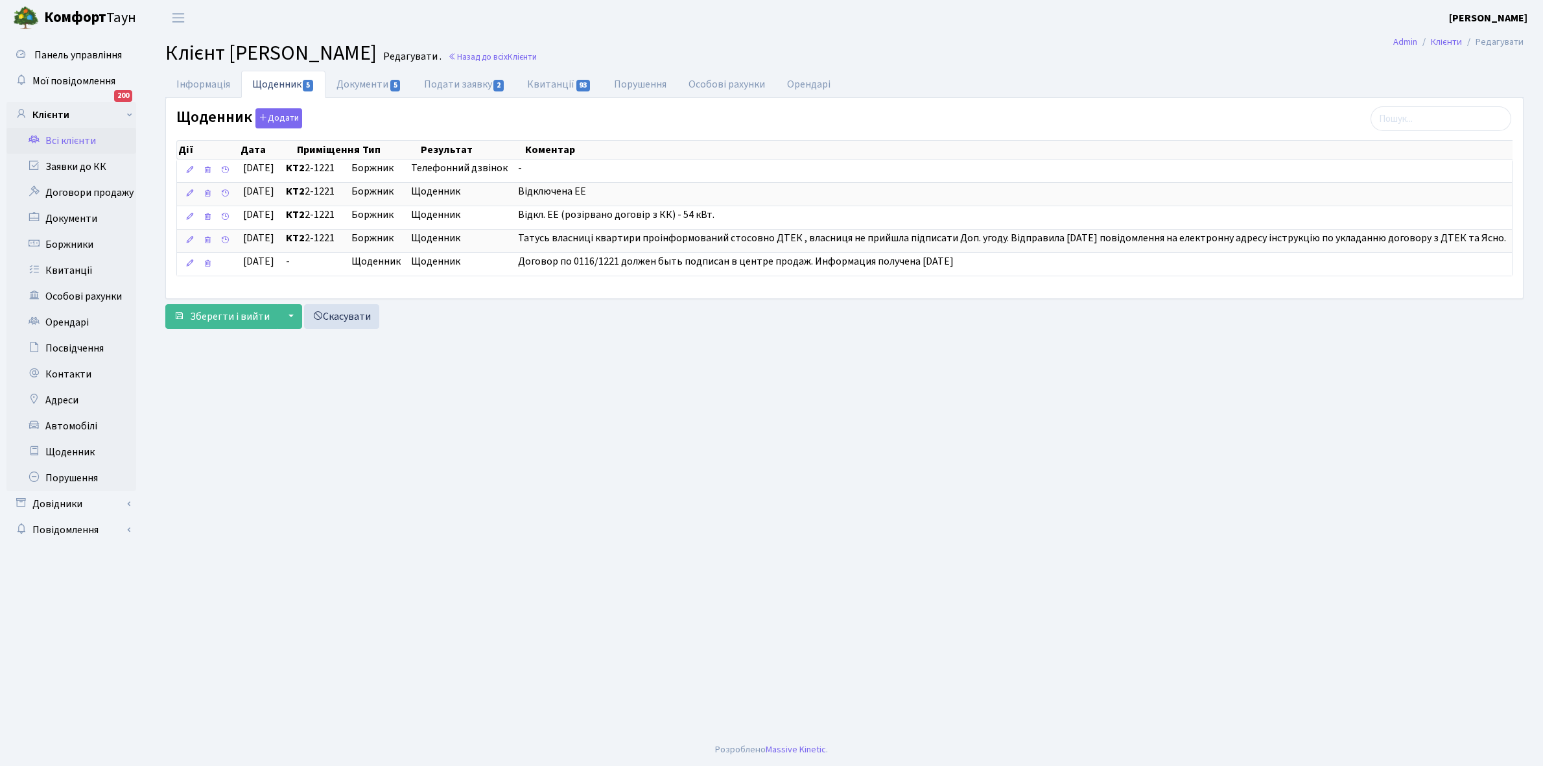
click at [75, 136] on link "Всі клієнти" at bounding box center [71, 141] width 130 height 26
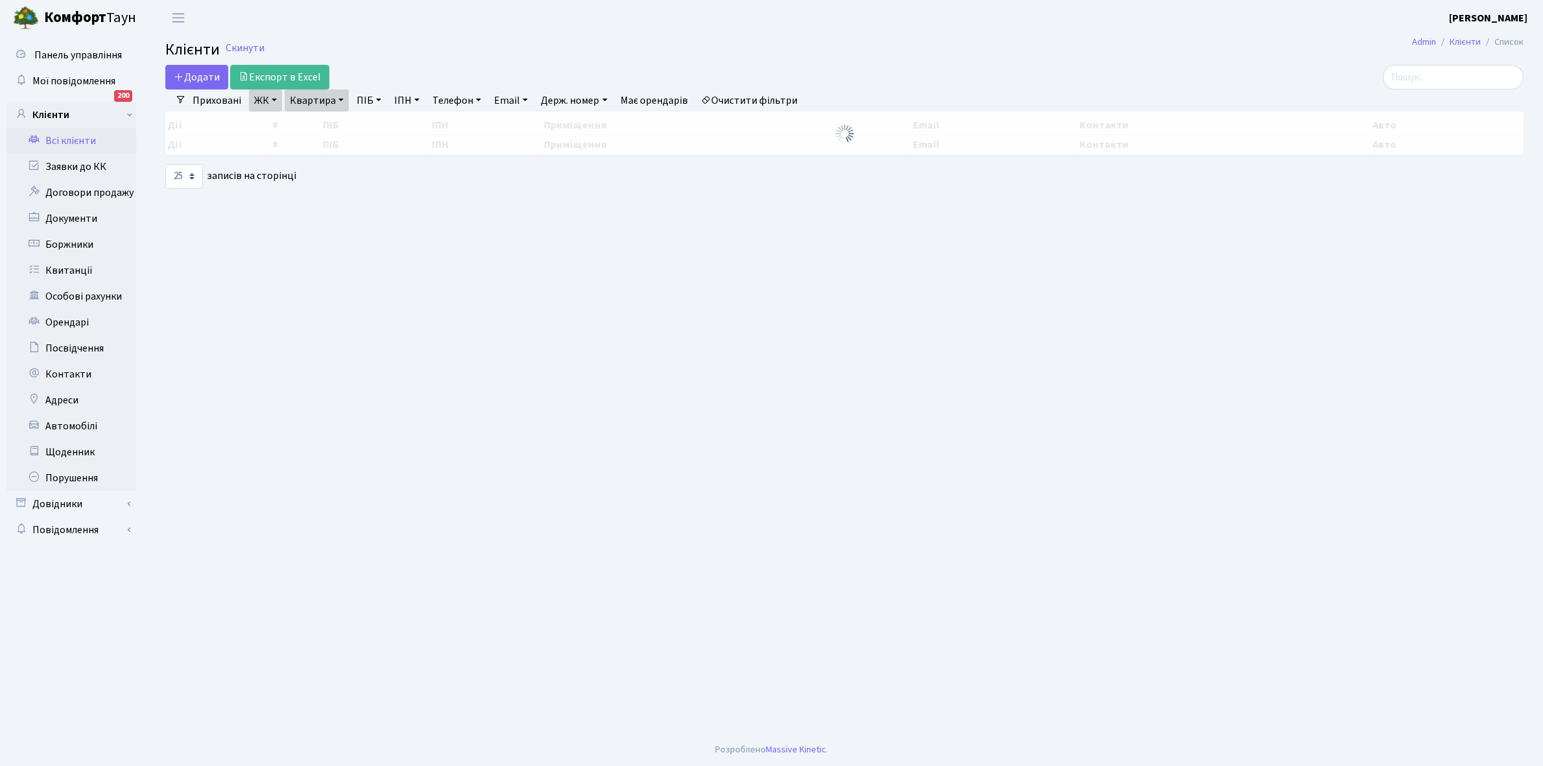
select select "25"
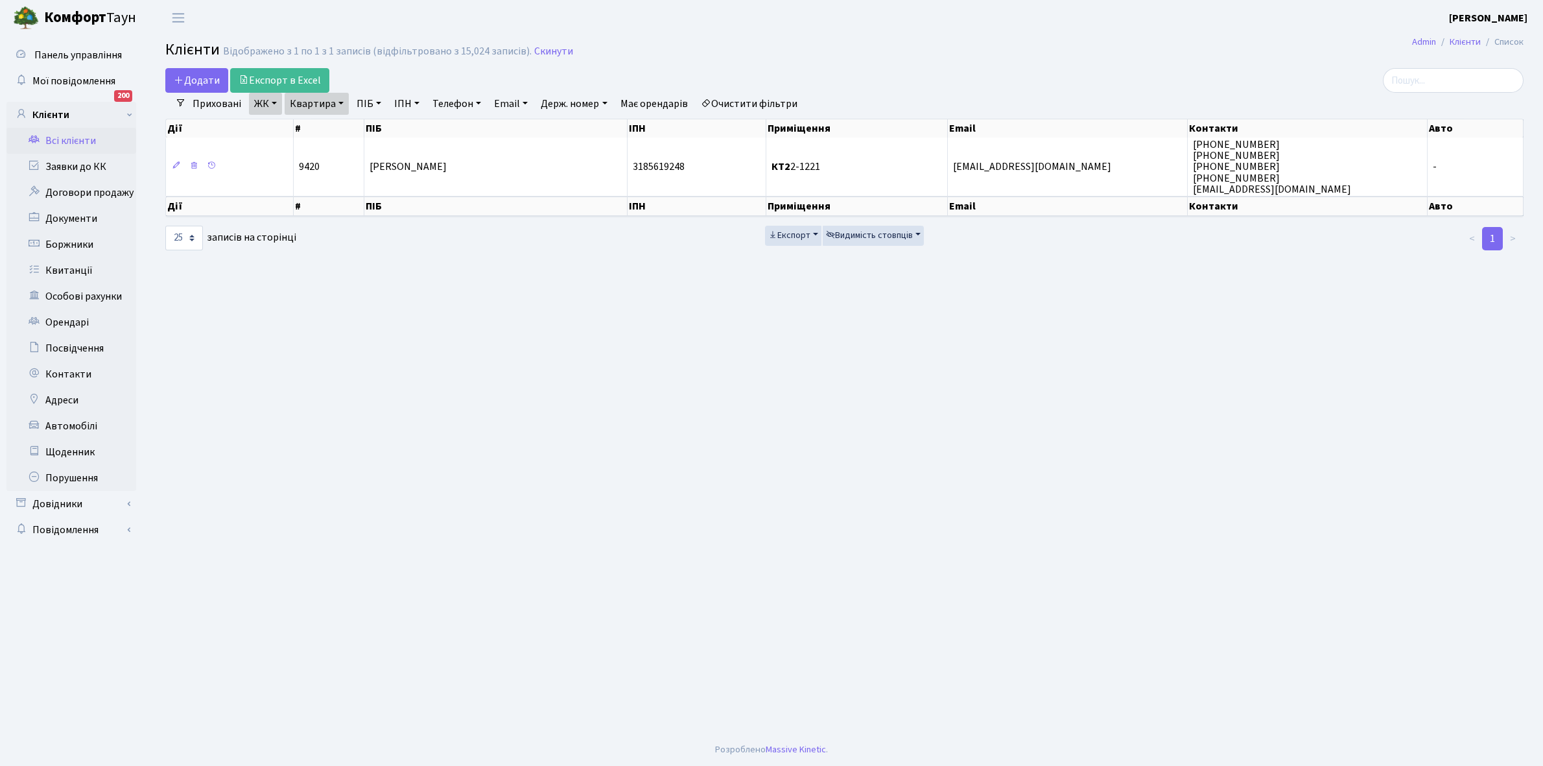
click at [781, 102] on link "Очистити фільтри" at bounding box center [749, 104] width 107 height 22
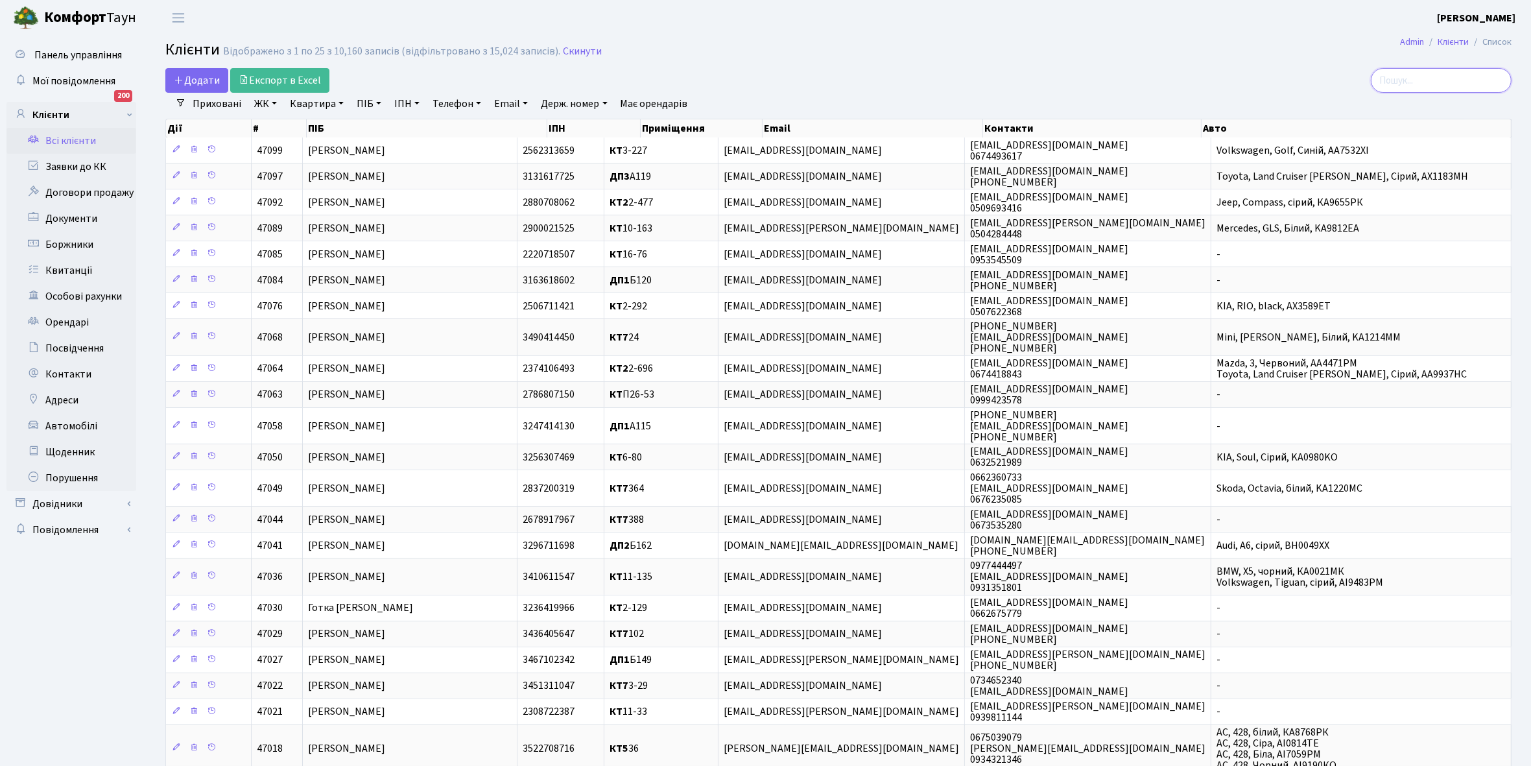
click at [1446, 75] on input "search" at bounding box center [1441, 80] width 141 height 25
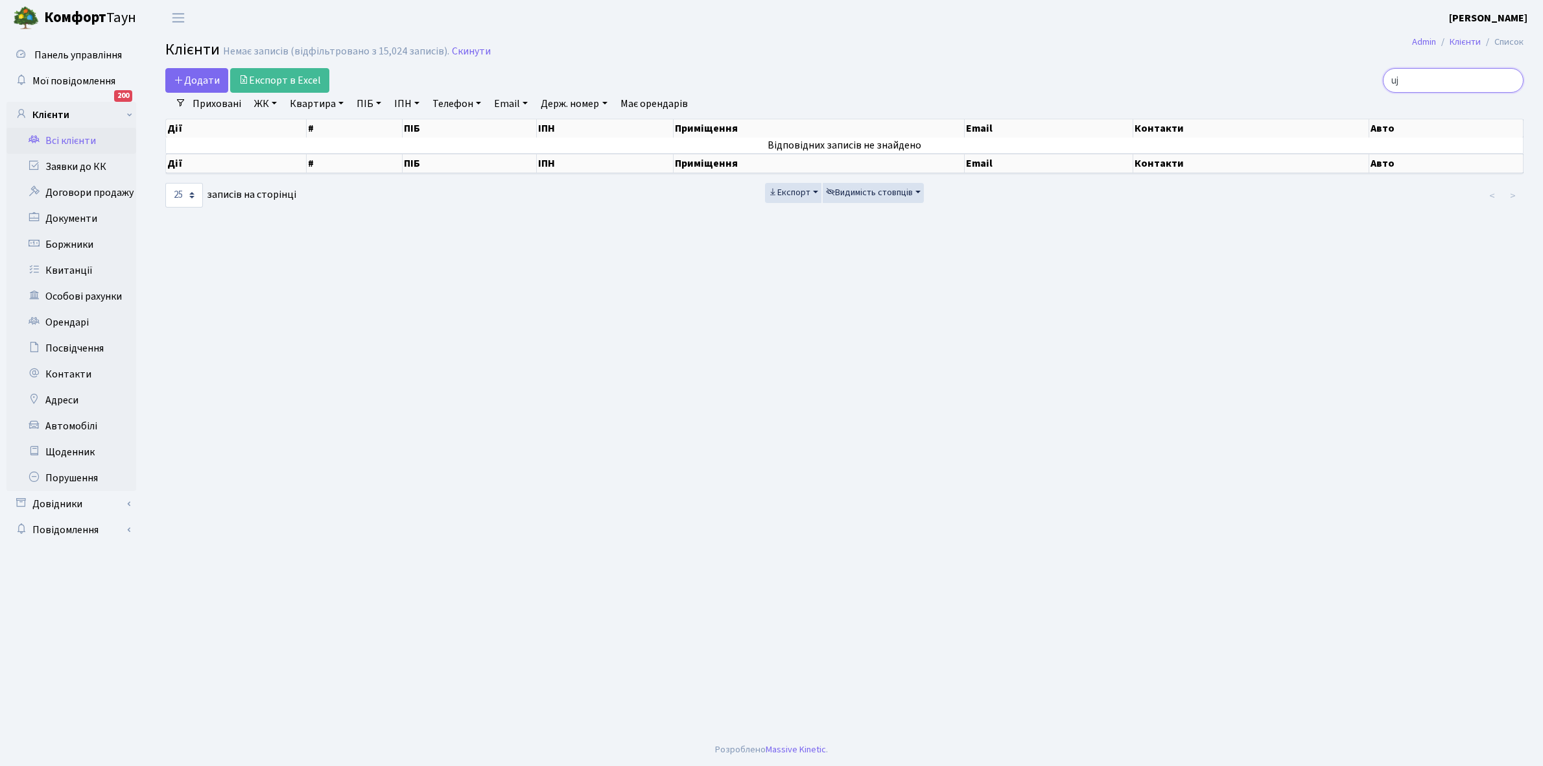
type input "u"
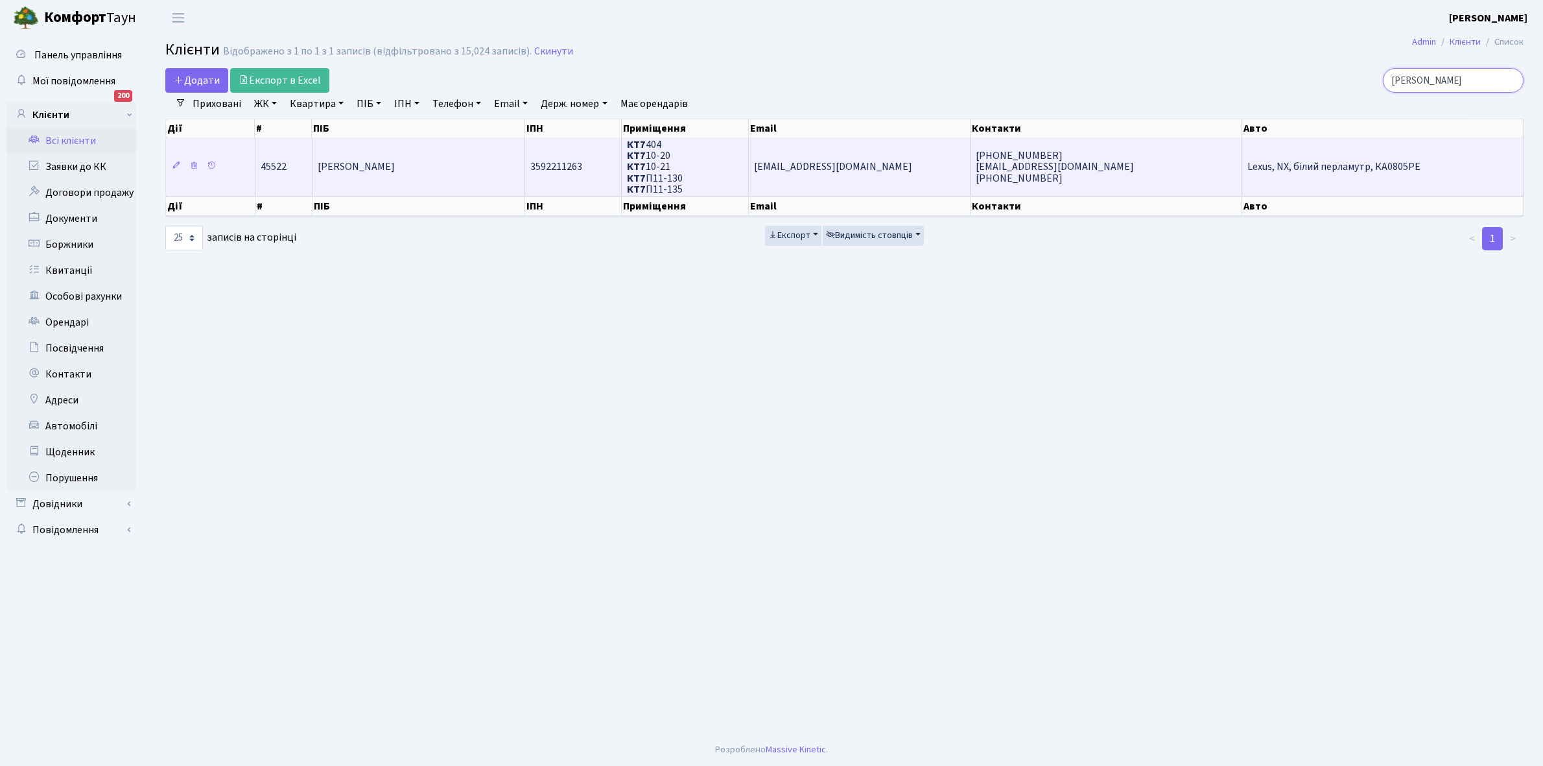
type input "горькова"
click at [395, 162] on span "Горькова Олеся Михайлівна" at bounding box center [356, 167] width 77 height 14
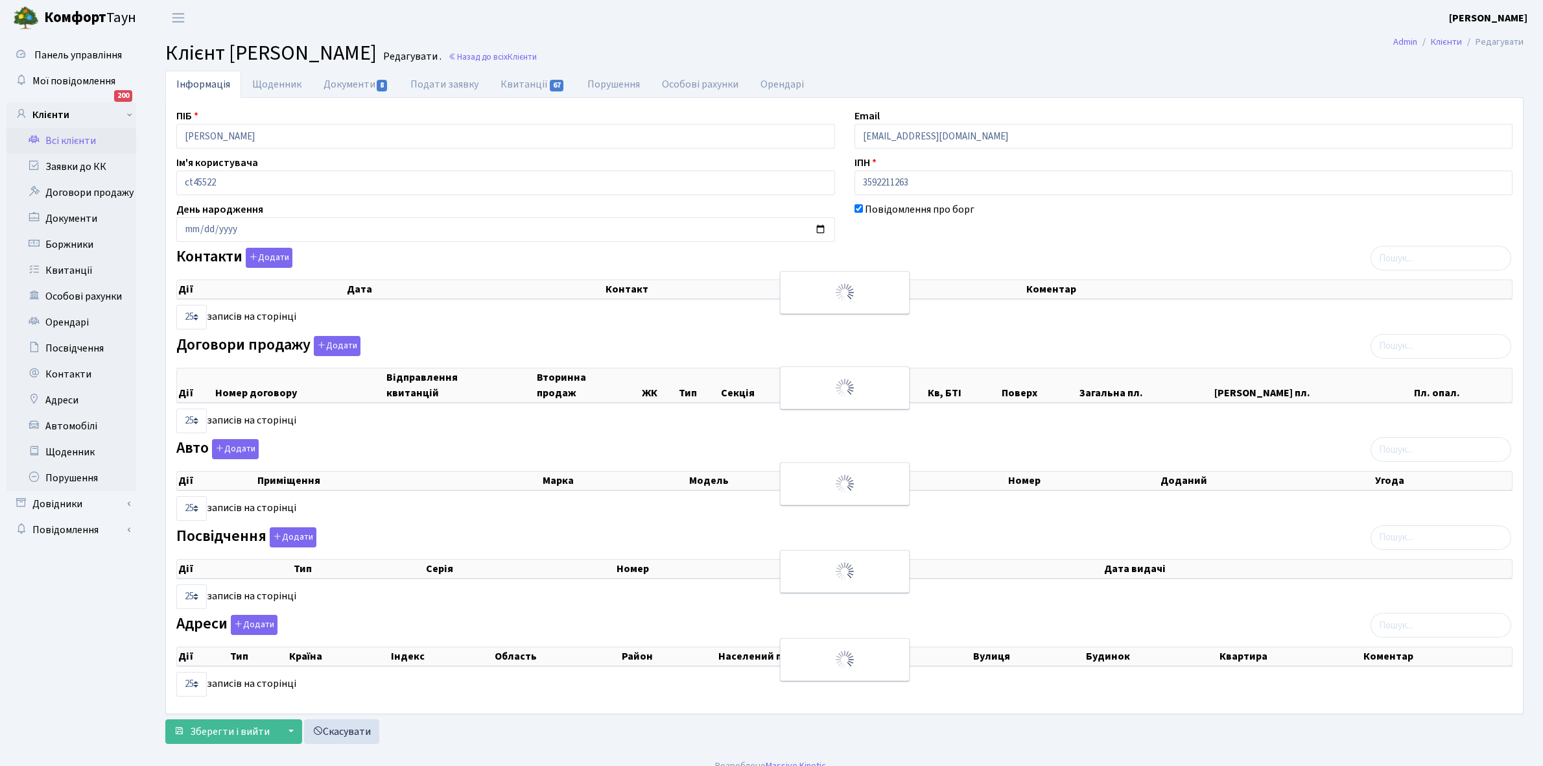
select select "25"
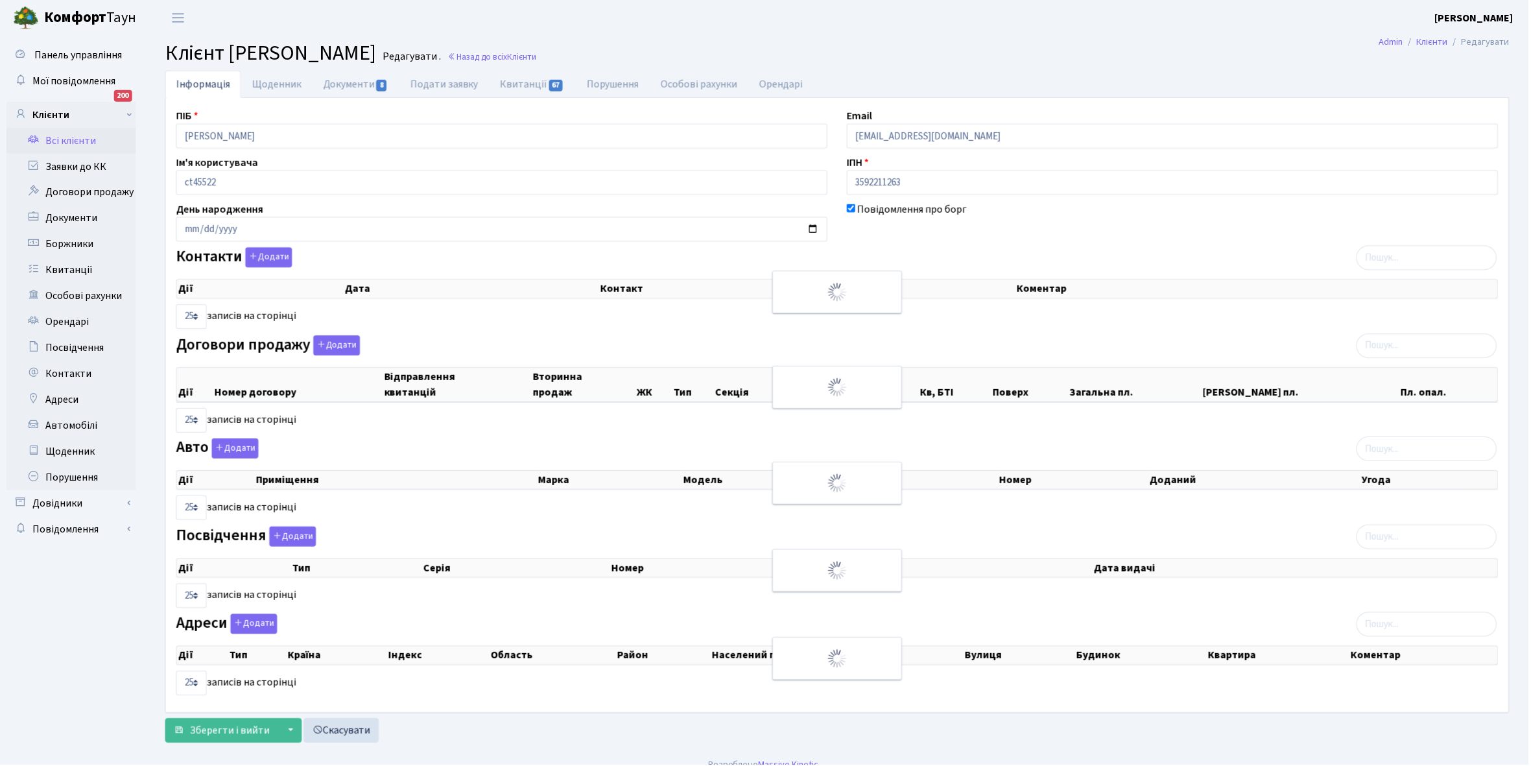
click at [261, 82] on link "Щоденник" at bounding box center [276, 84] width 71 height 27
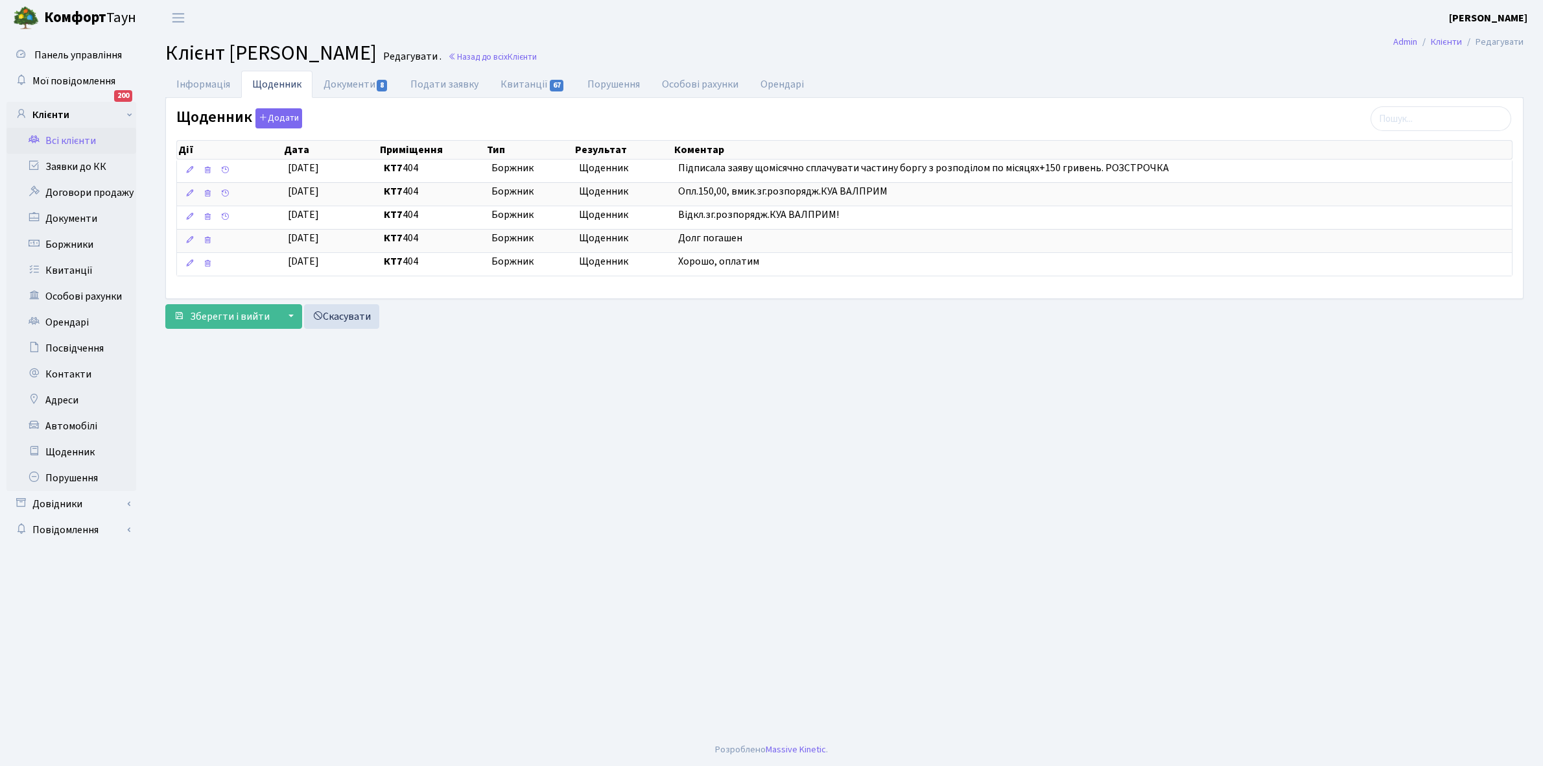
click at [68, 137] on link "Всі клієнти" at bounding box center [71, 141] width 130 height 26
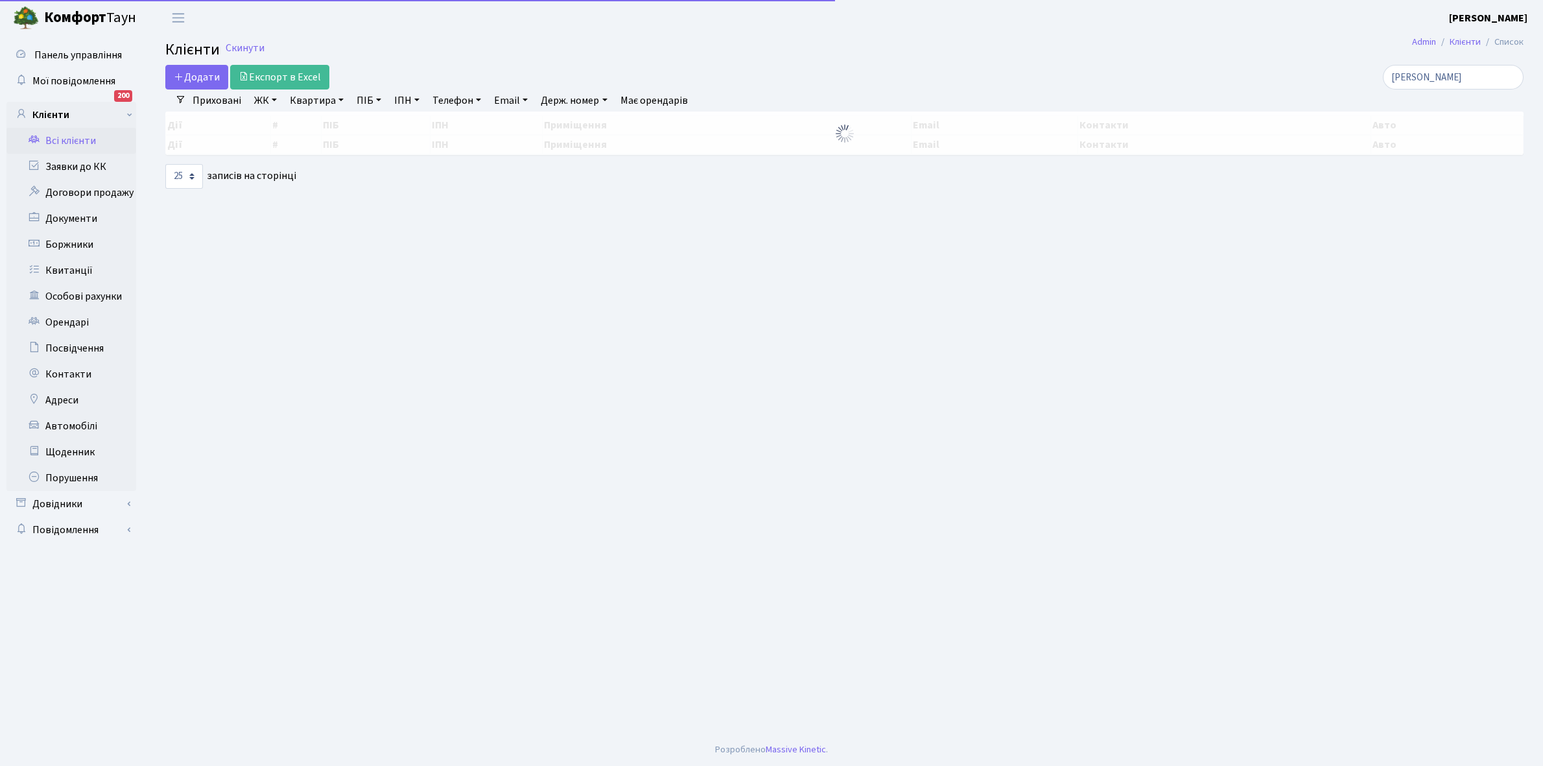
select select "25"
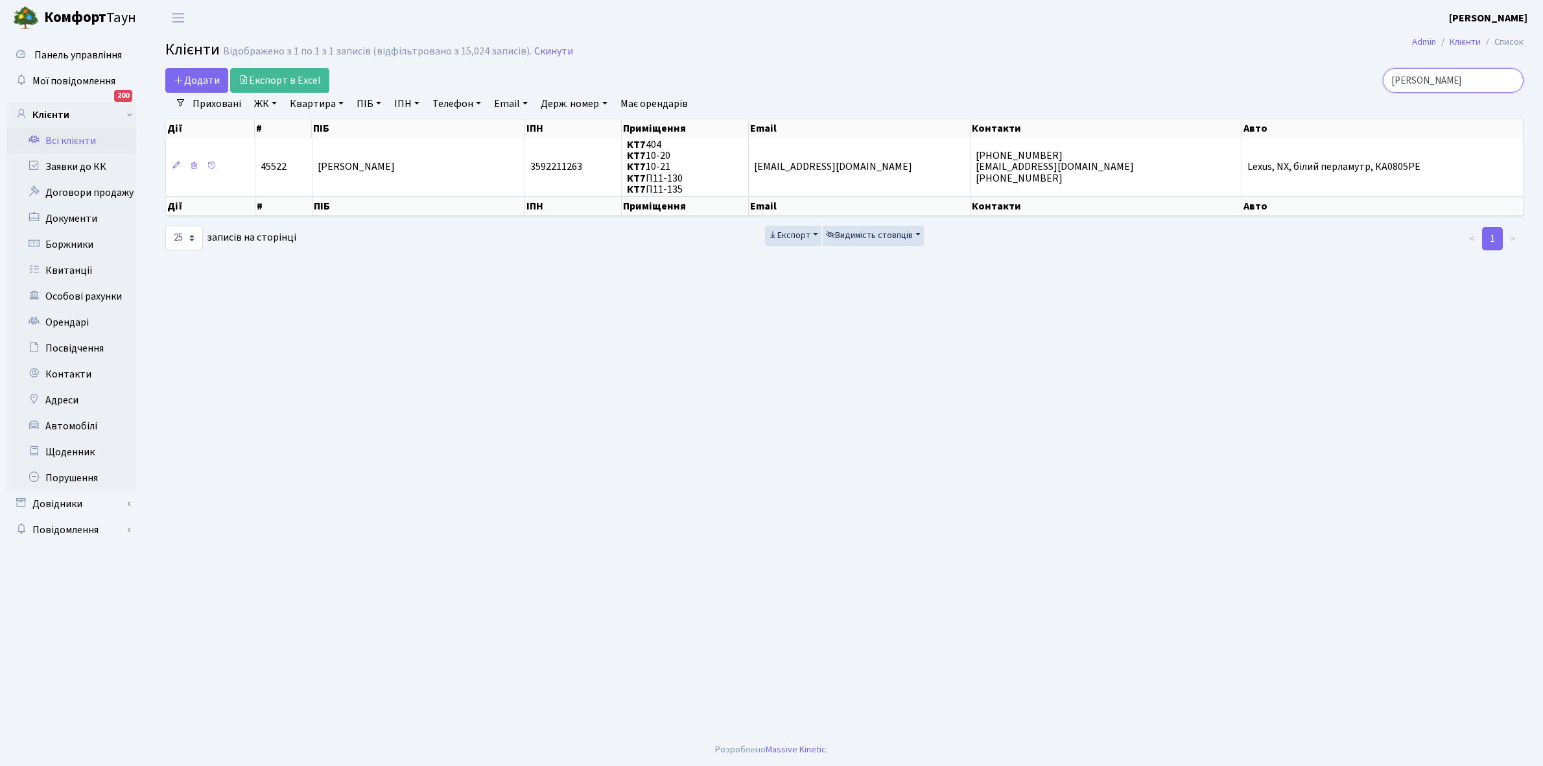
click at [1451, 75] on input "[PERSON_NAME]" at bounding box center [1453, 80] width 141 height 25
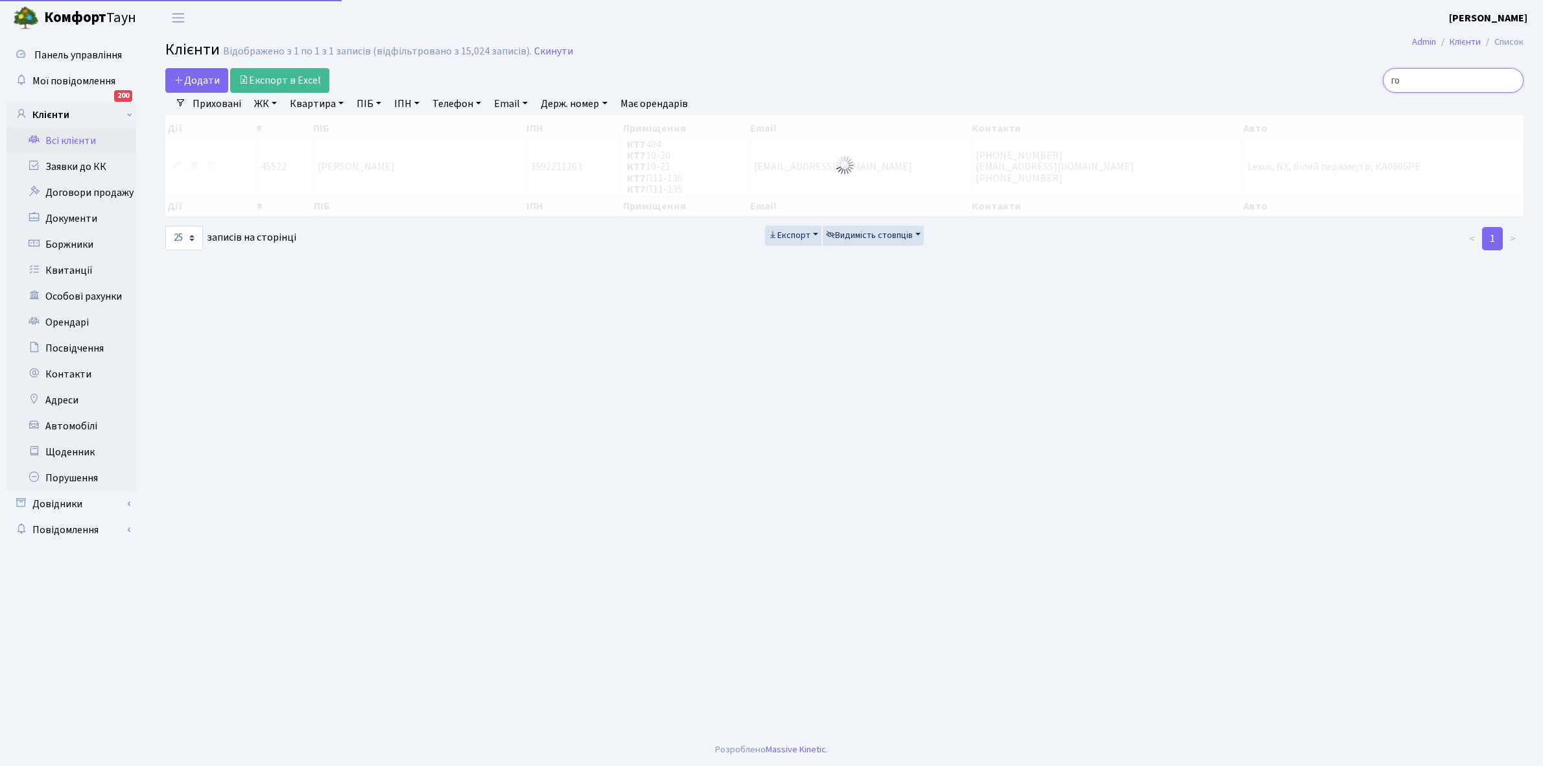
type input "г"
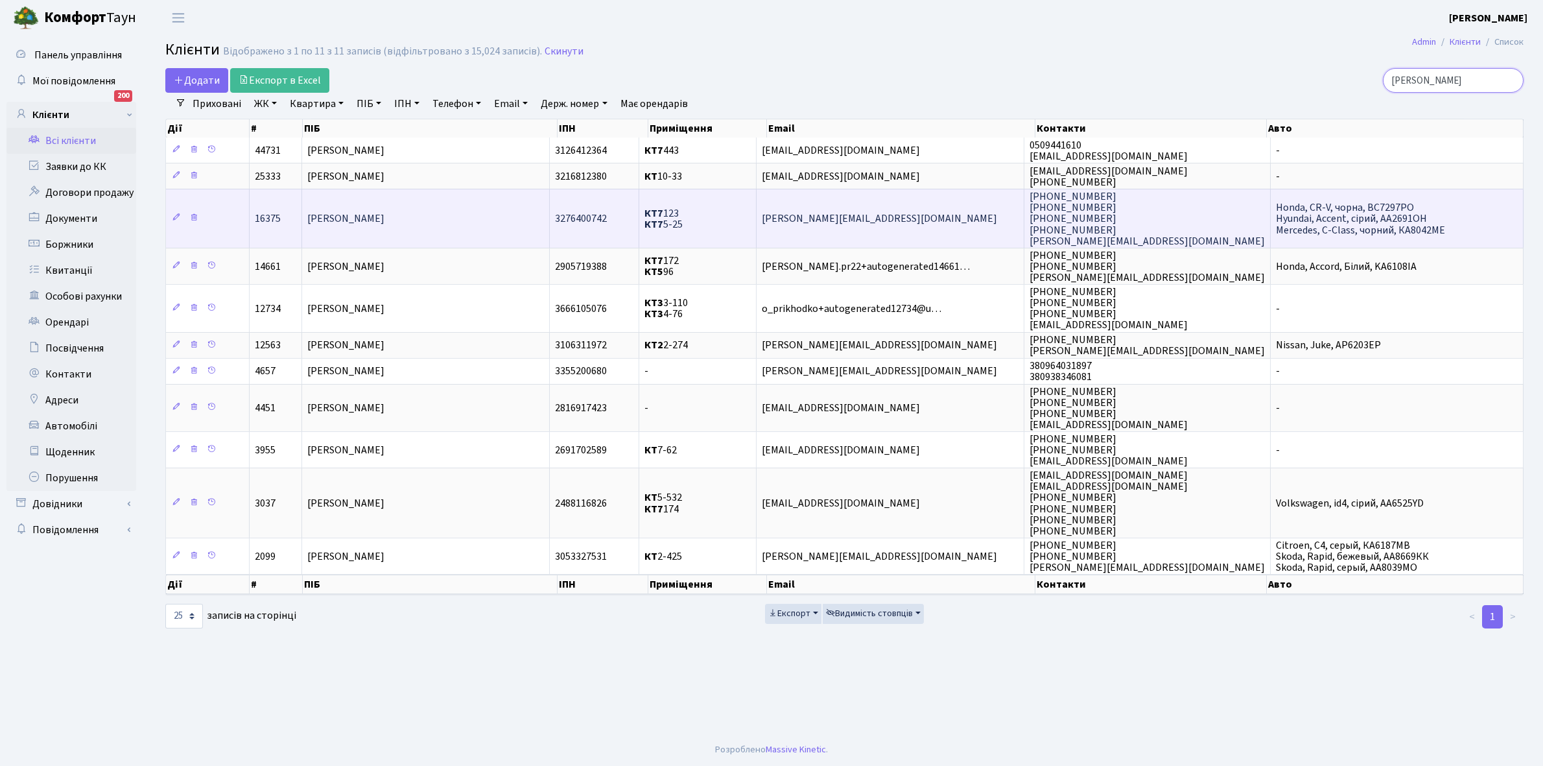
type input "[PERSON_NAME]"
click at [456, 227] on td "Приходько Тетяна Володимирівна" at bounding box center [426, 218] width 248 height 59
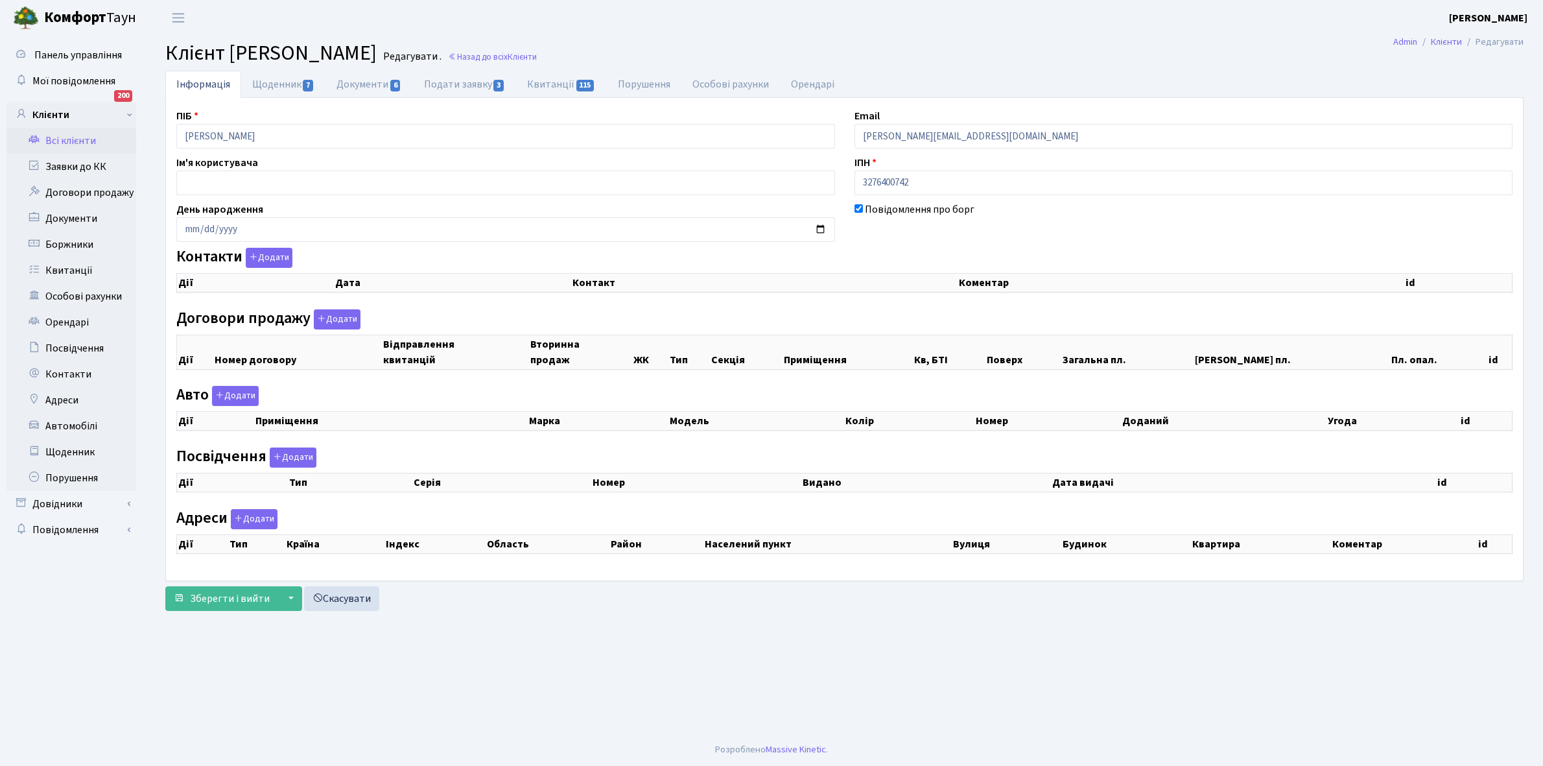
checkbox input "true"
select select "25"
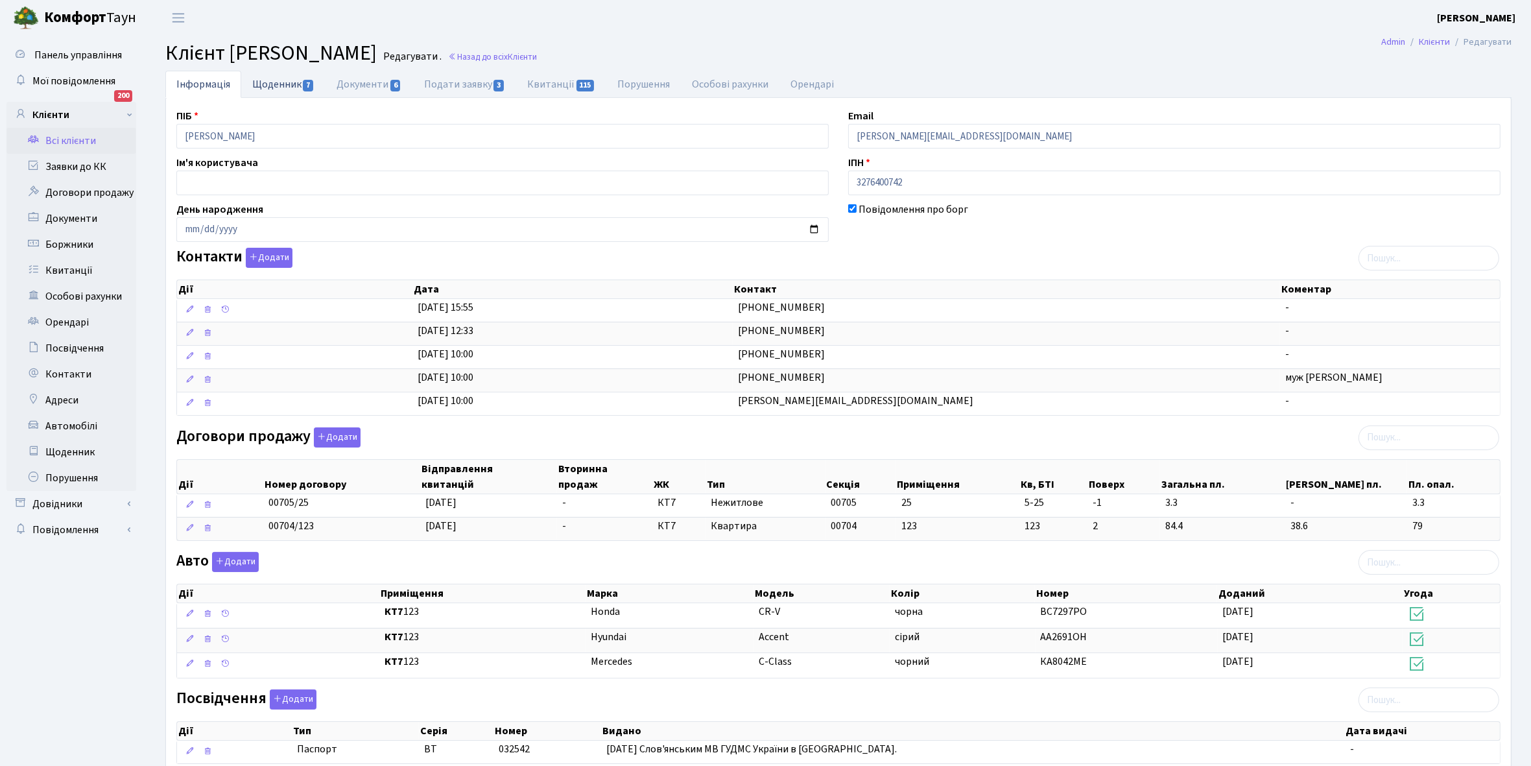
click at [277, 86] on link "Щоденник 7" at bounding box center [283, 84] width 84 height 27
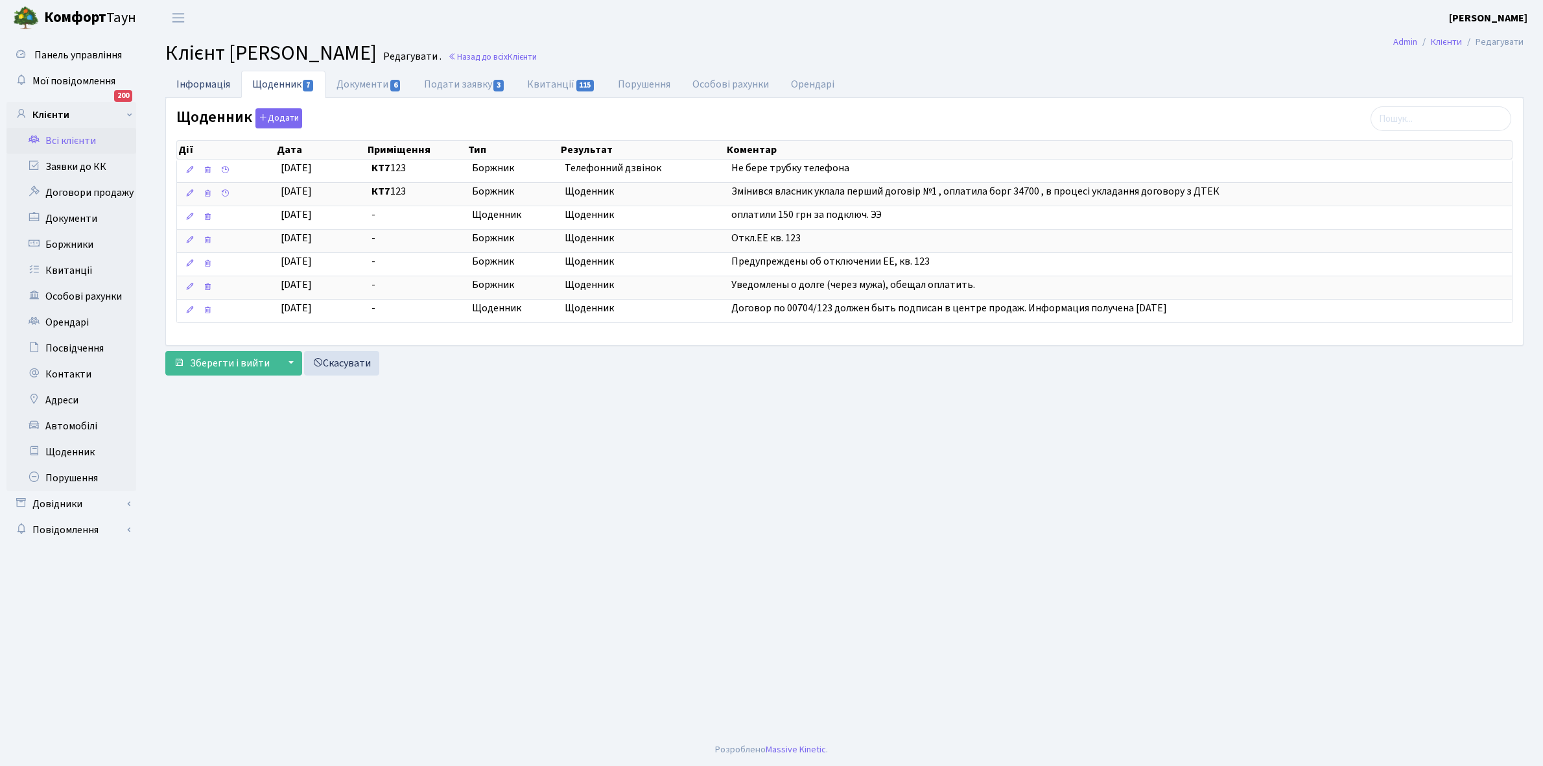
click at [185, 79] on link "Інформація" at bounding box center [203, 84] width 76 height 27
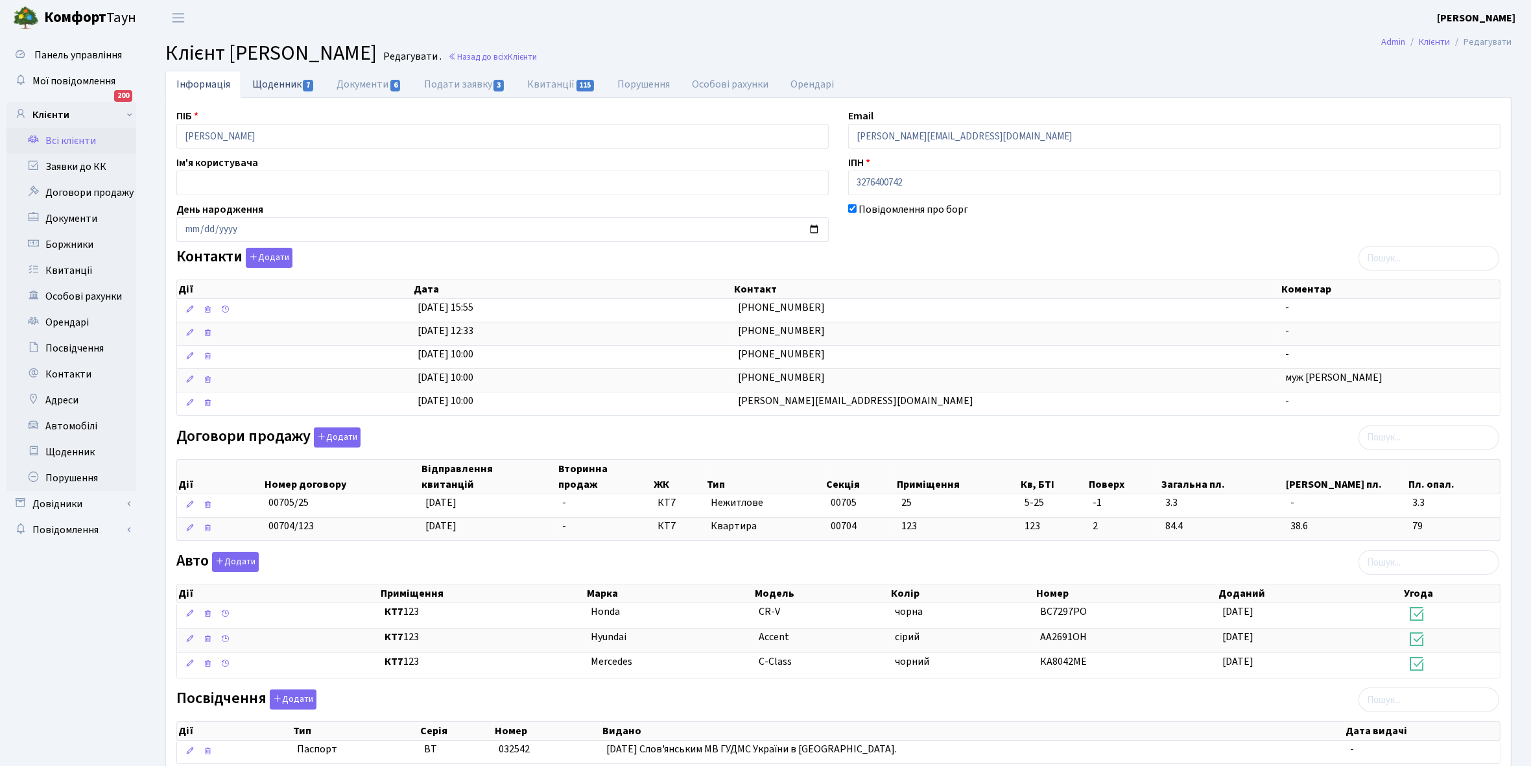
click at [273, 76] on link "Щоденник 7" at bounding box center [283, 84] width 84 height 27
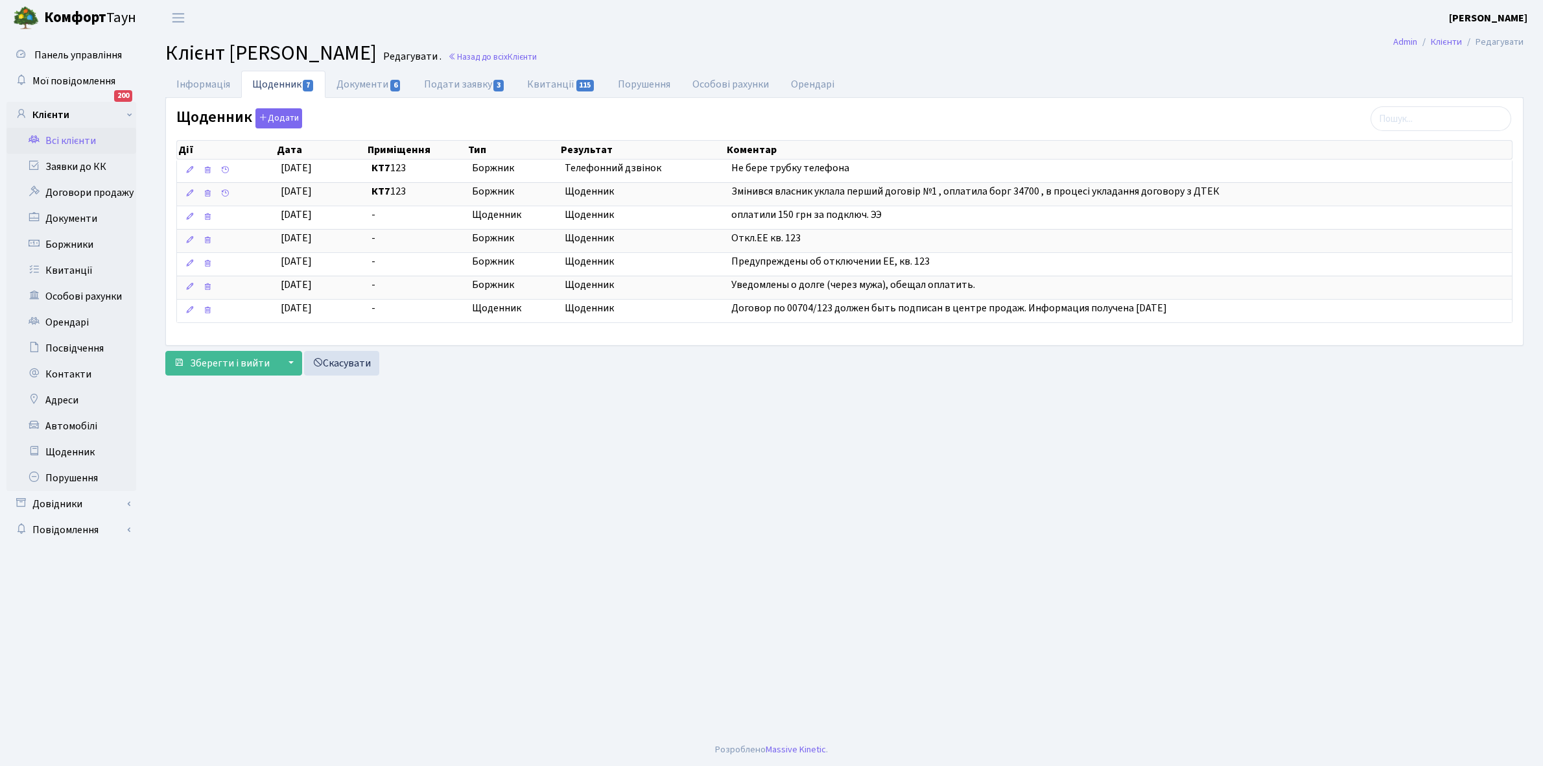
click at [66, 139] on link "Всі клієнти" at bounding box center [71, 141] width 130 height 26
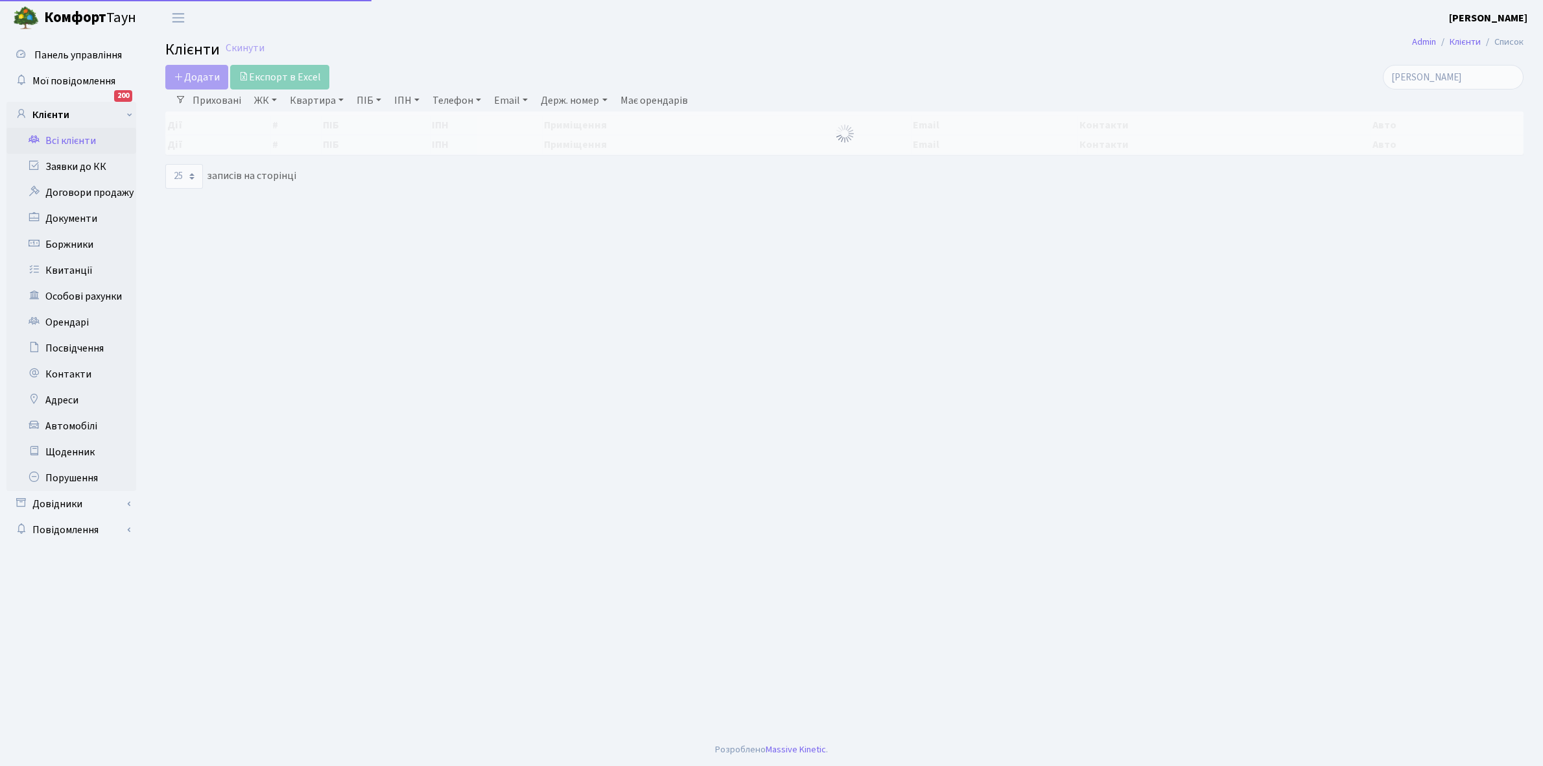
select select "25"
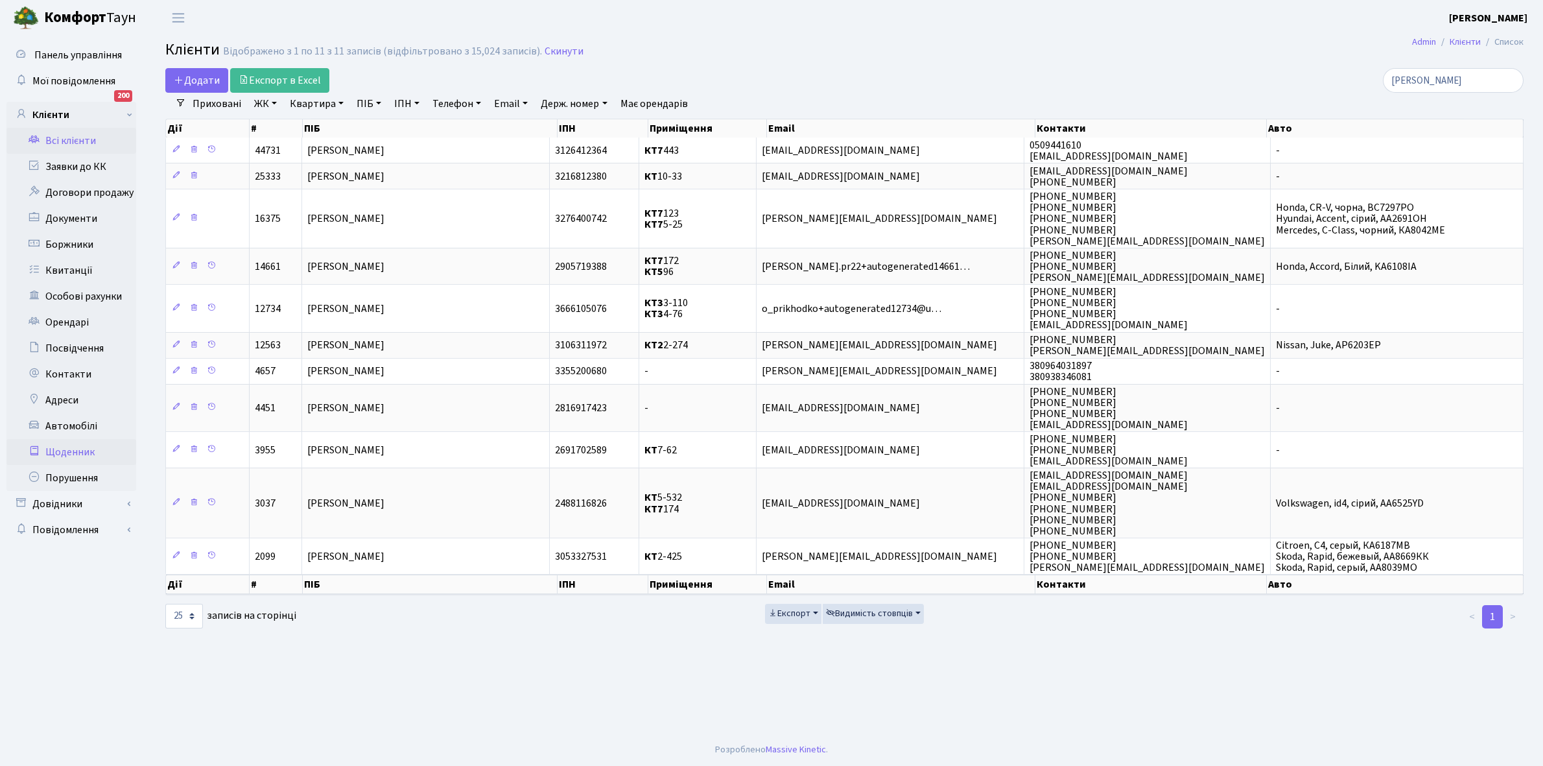
click at [76, 446] on link "Щоденник" at bounding box center [71, 452] width 130 height 26
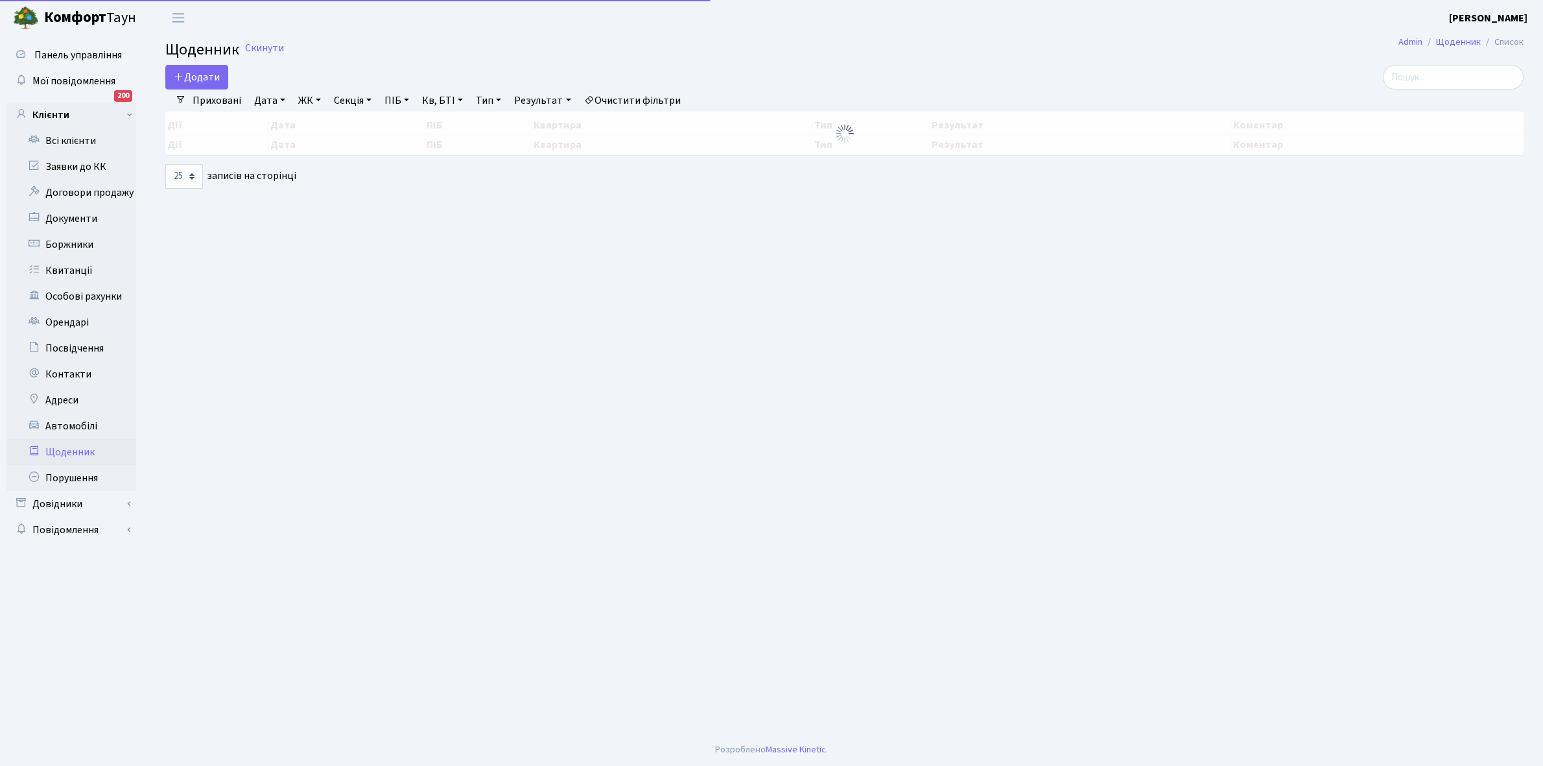
select select "25"
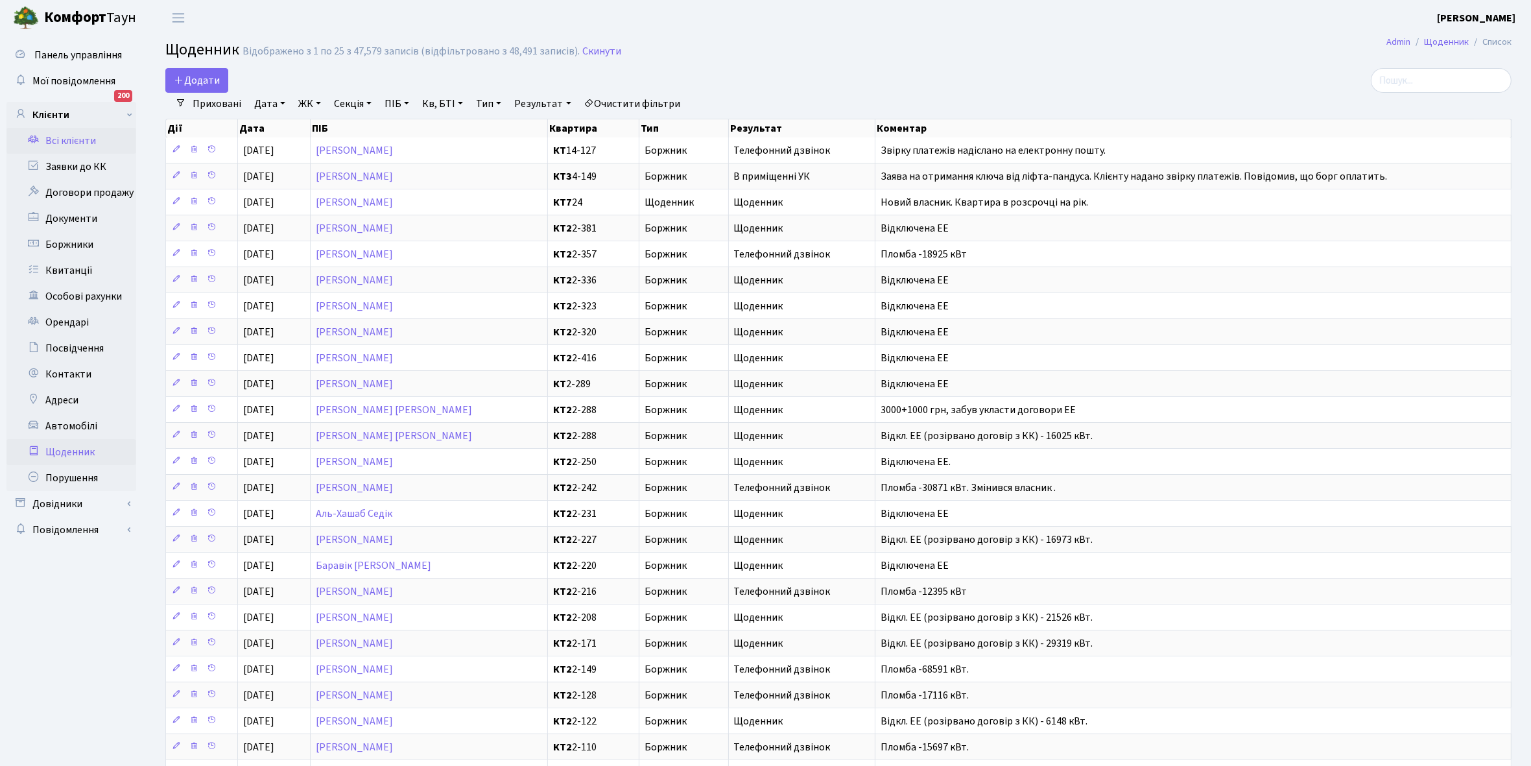
click at [76, 136] on link "Всі клієнти" at bounding box center [71, 141] width 130 height 26
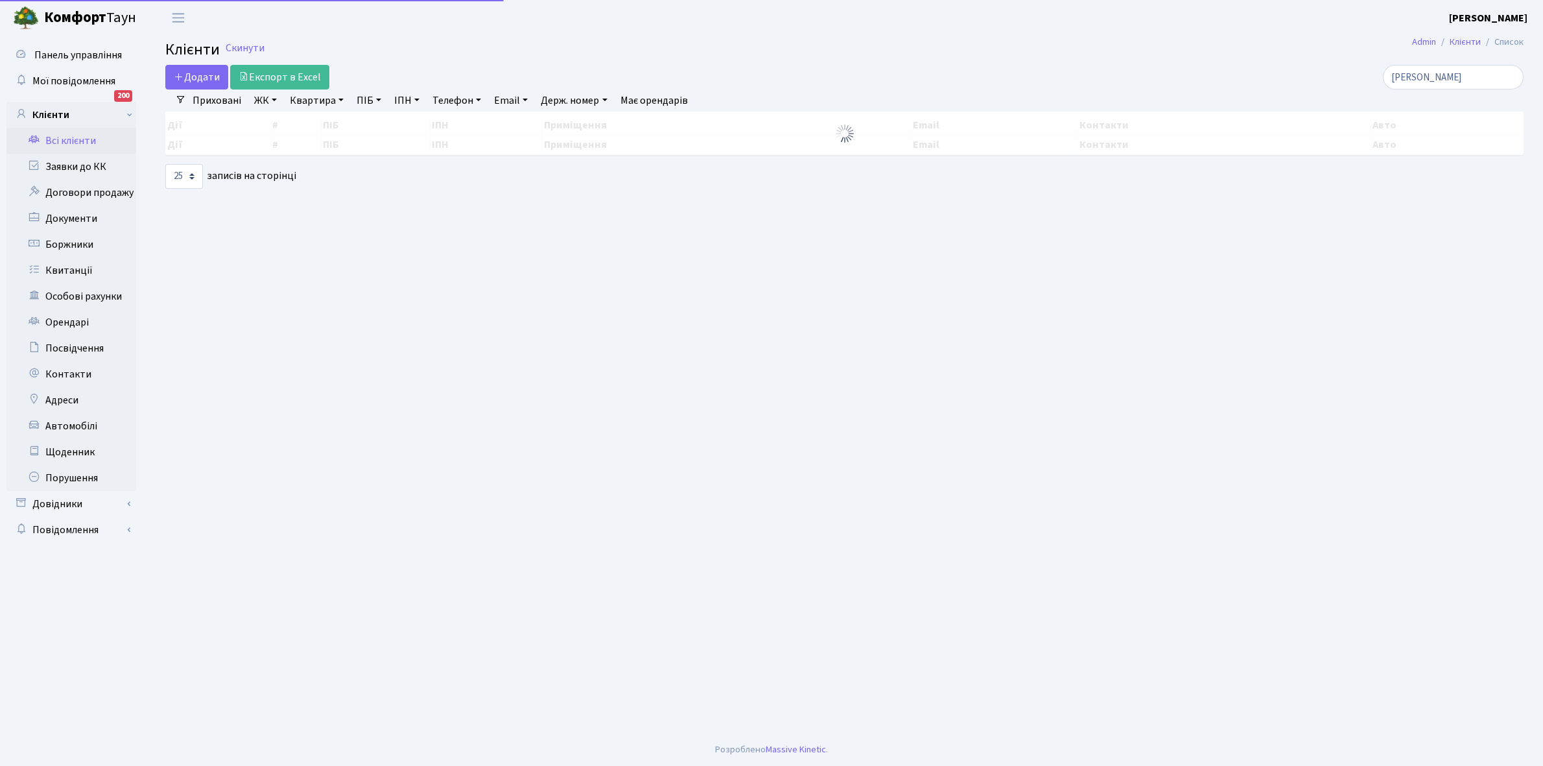
select select "25"
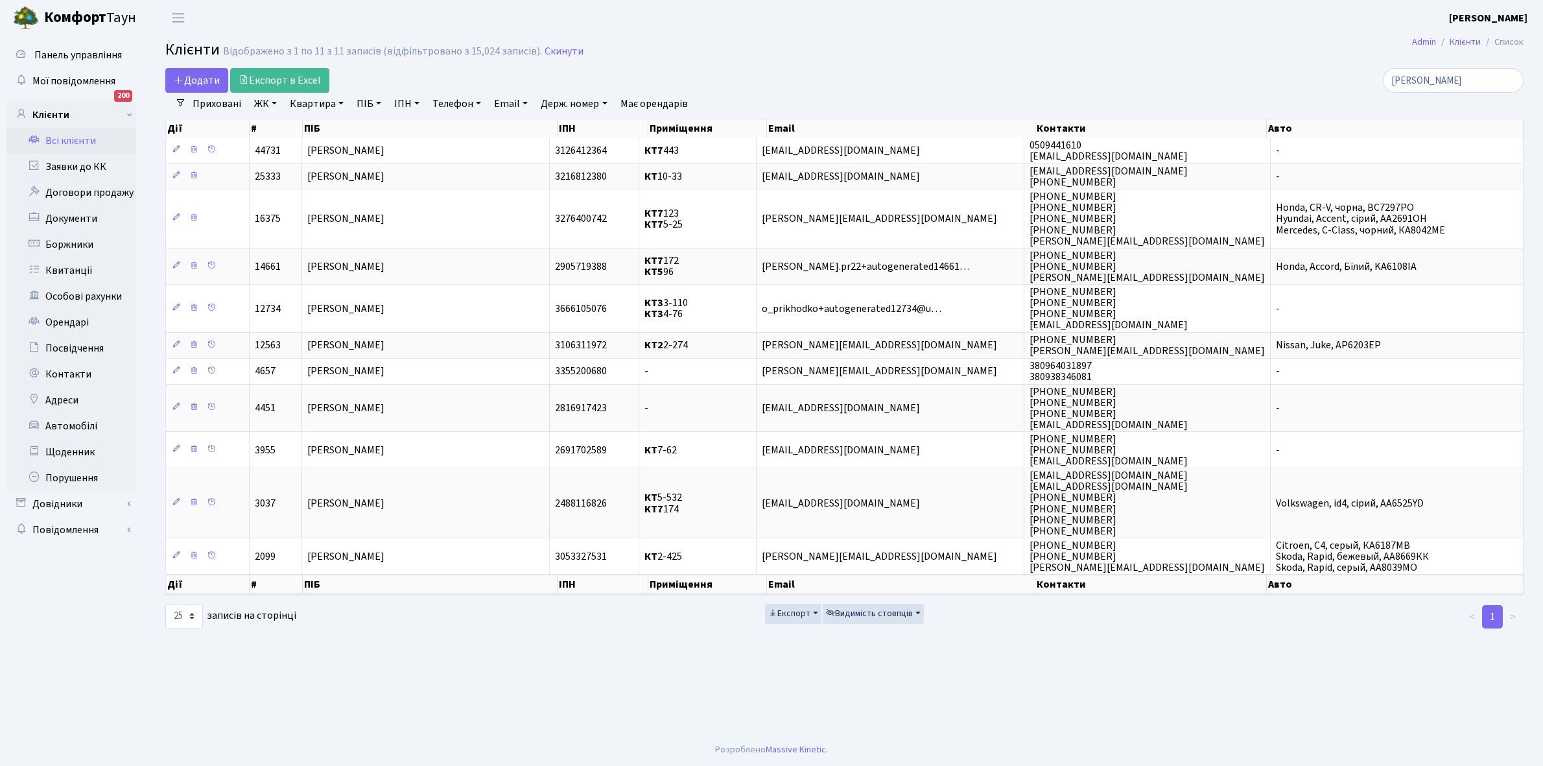
click at [75, 138] on link "Всі клієнти" at bounding box center [71, 141] width 130 height 26
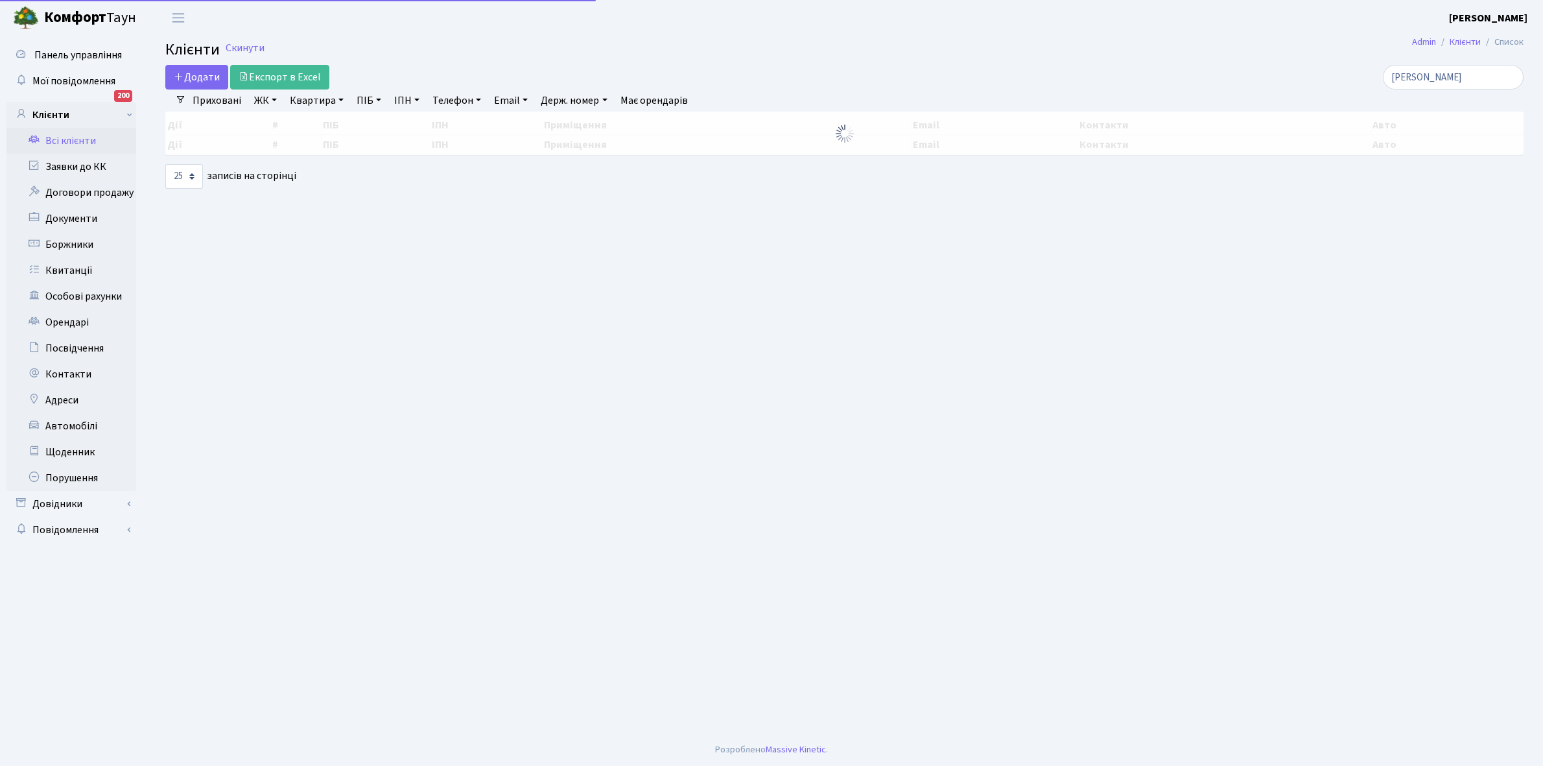
select select "25"
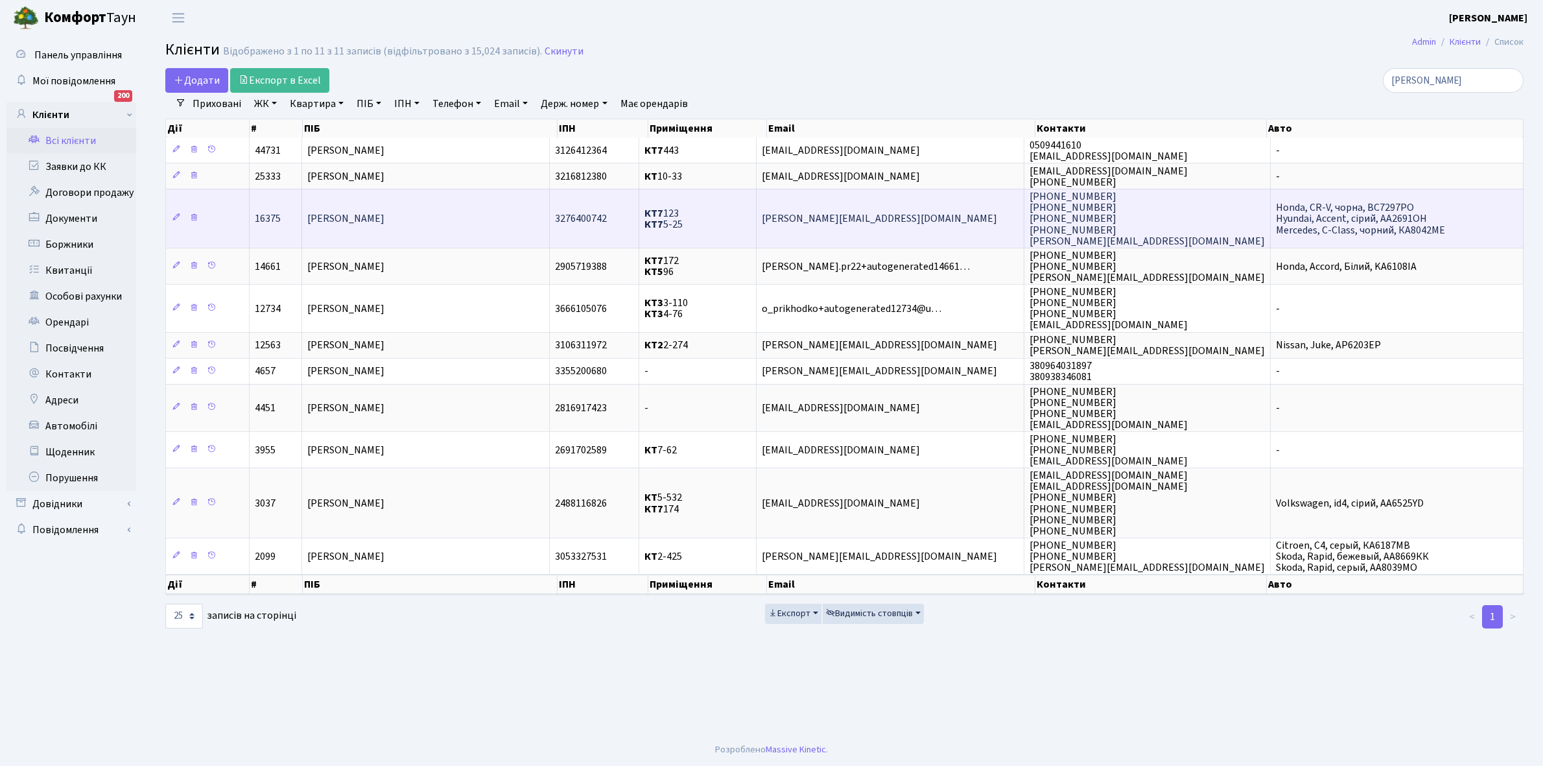
click at [385, 225] on span "[PERSON_NAME]" at bounding box center [345, 219] width 77 height 14
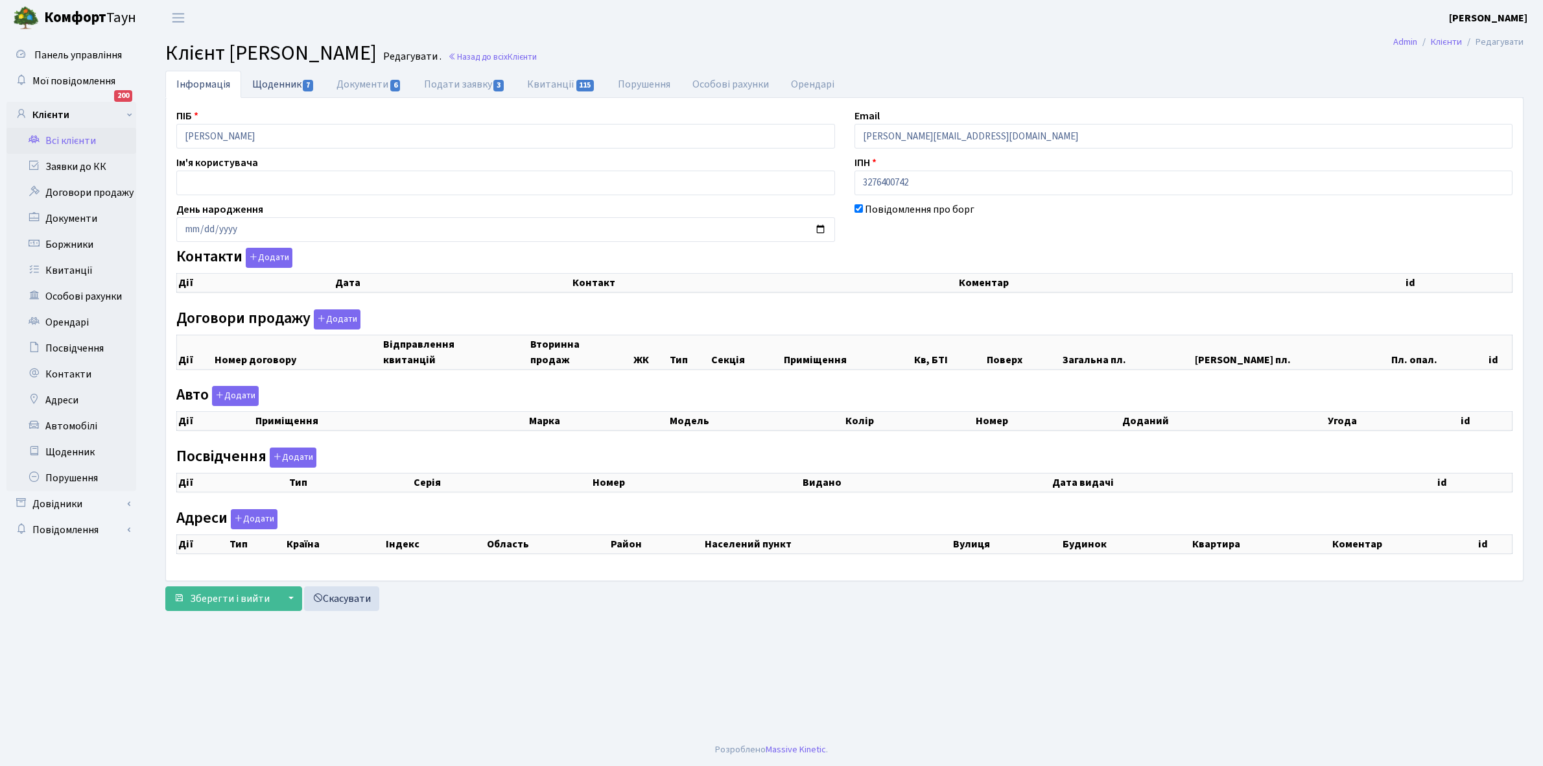
checkbox input "true"
select select "25"
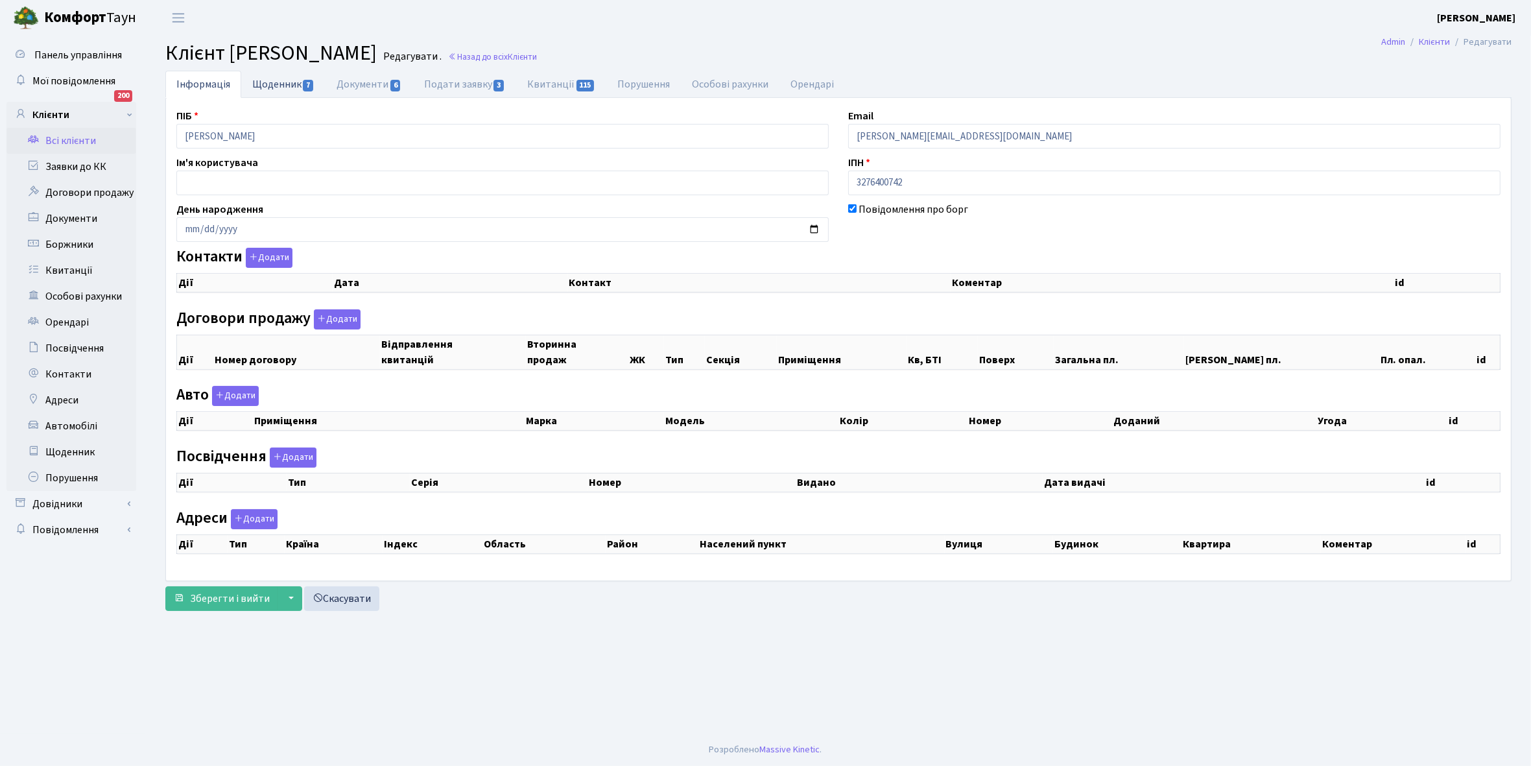
select select "25"
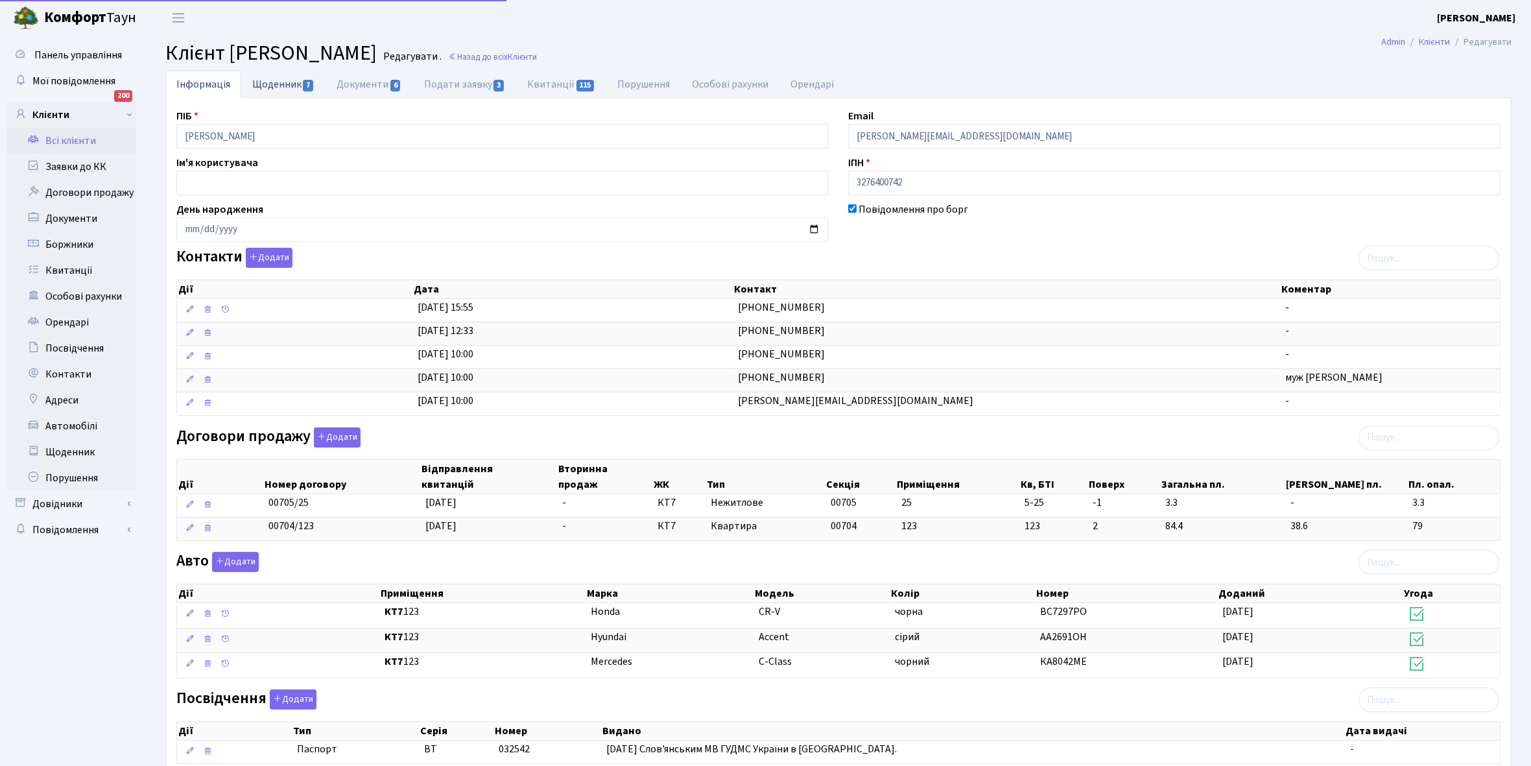
click at [274, 78] on link "Щоденник 7" at bounding box center [283, 84] width 84 height 27
select select "25"
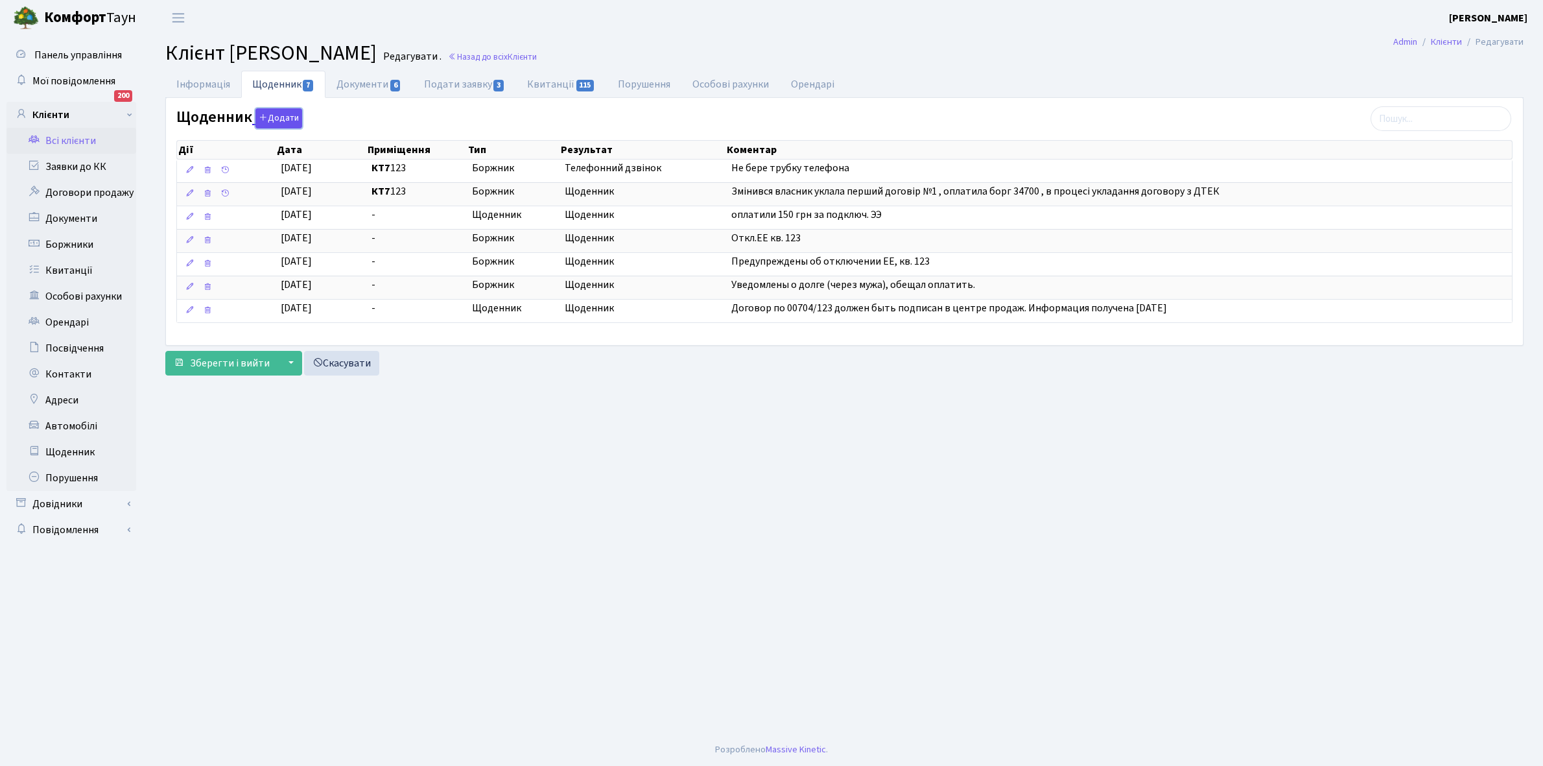
click at [274, 115] on button "Додати" at bounding box center [279, 118] width 47 height 20
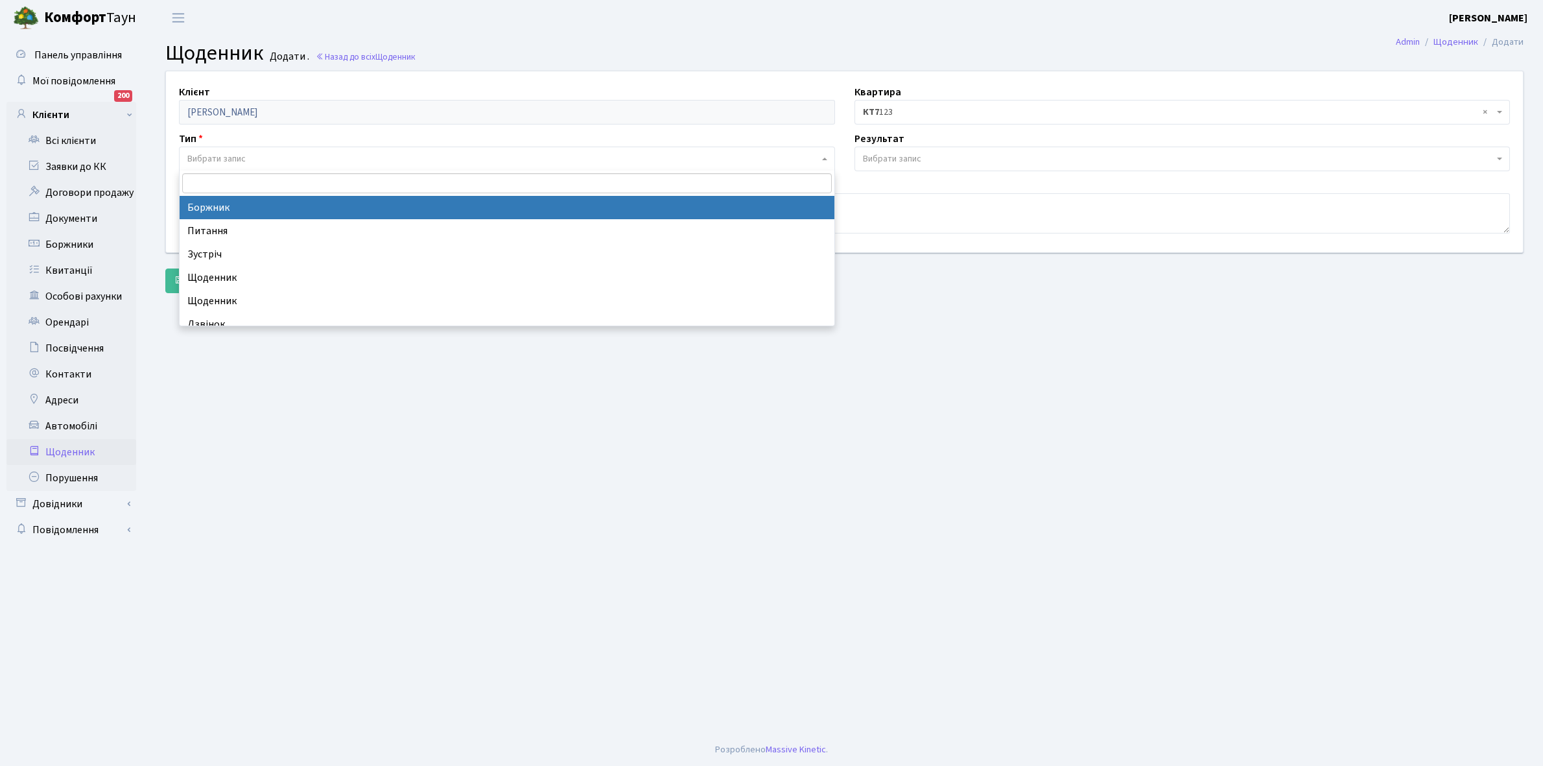
click at [234, 154] on span "Вибрати запис" at bounding box center [216, 158] width 58 height 13
select select "189"
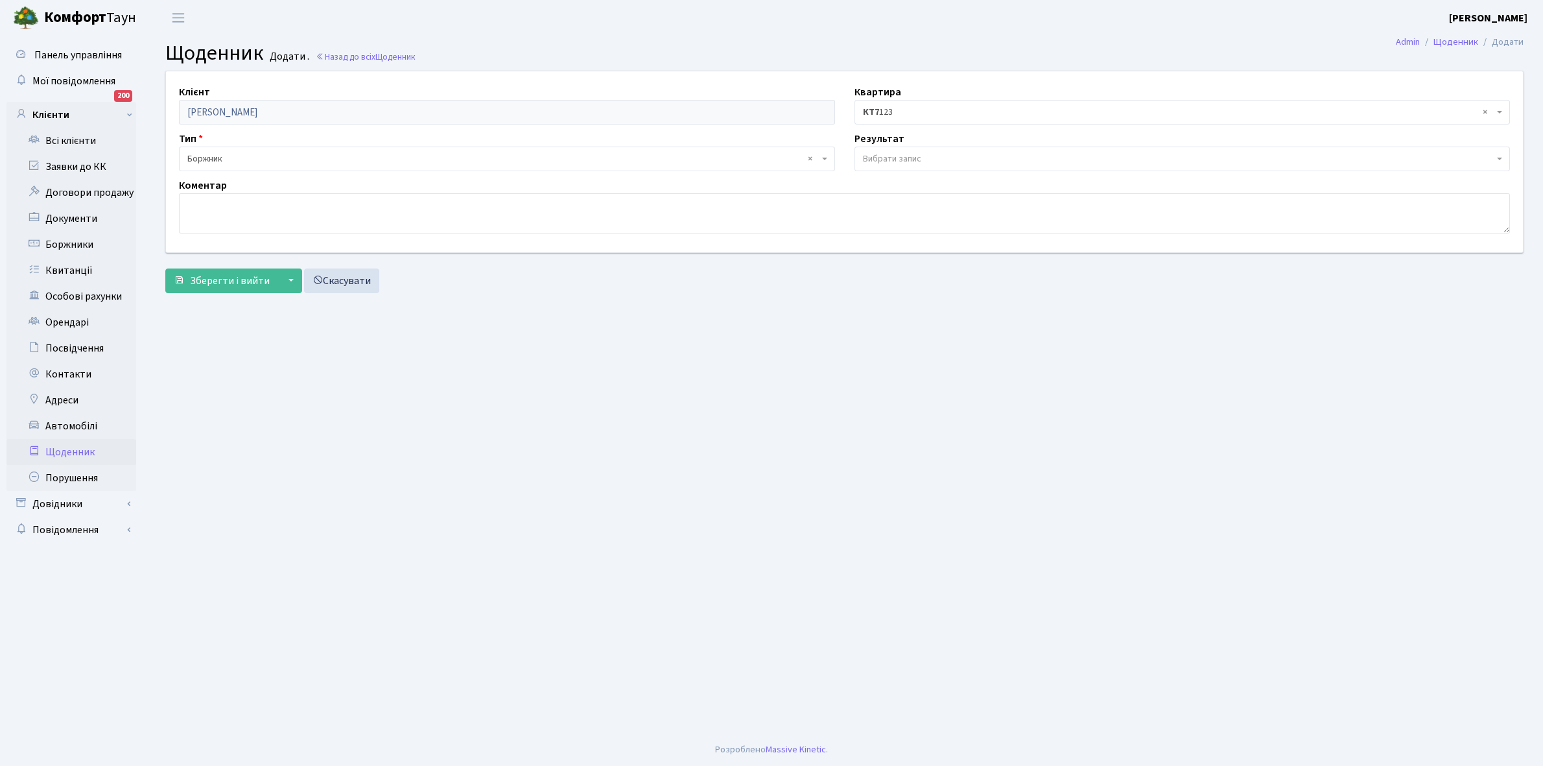
click at [929, 154] on span "Вибрати запис" at bounding box center [1179, 158] width 632 height 13
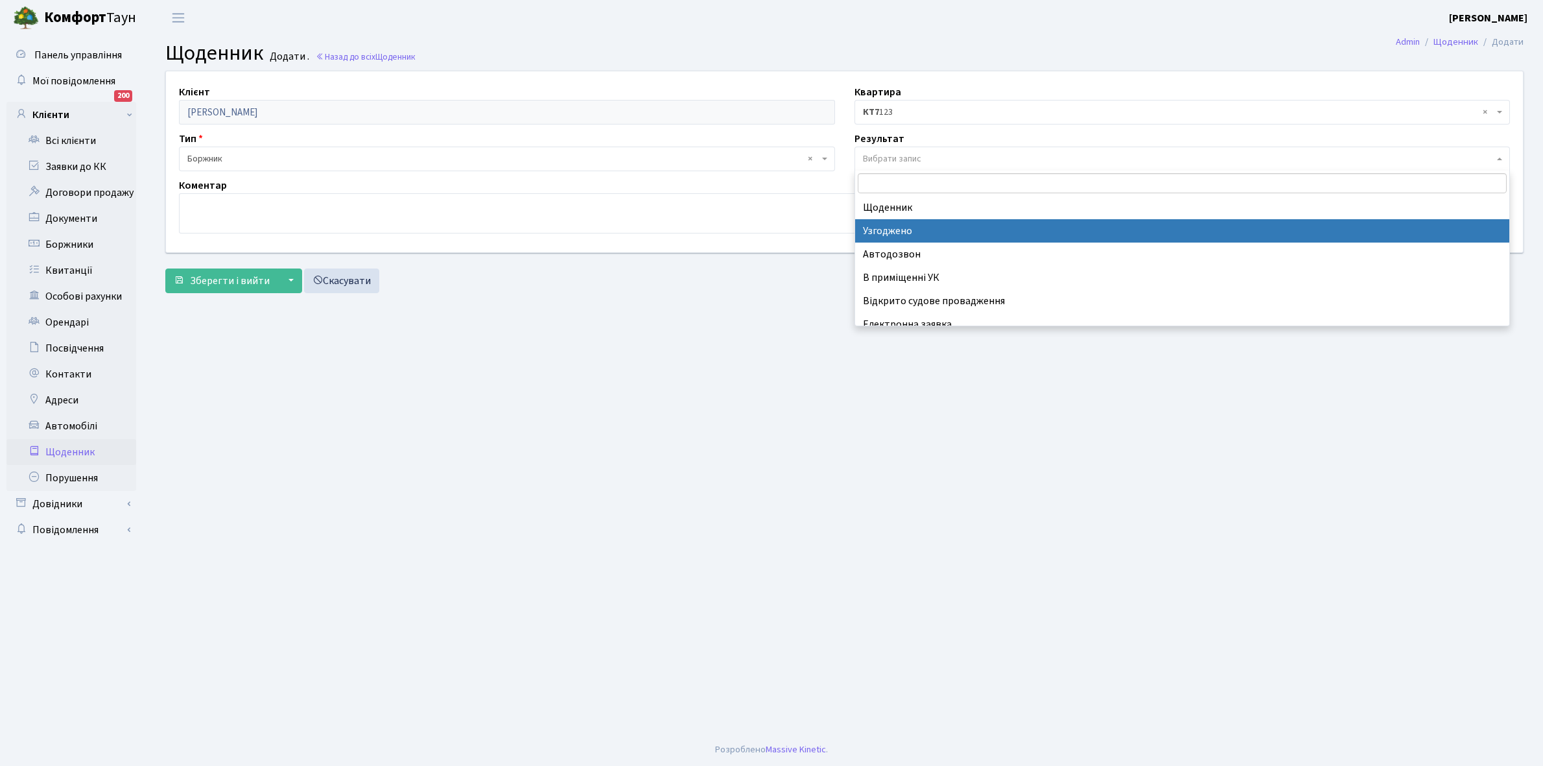
scroll to position [80, 0]
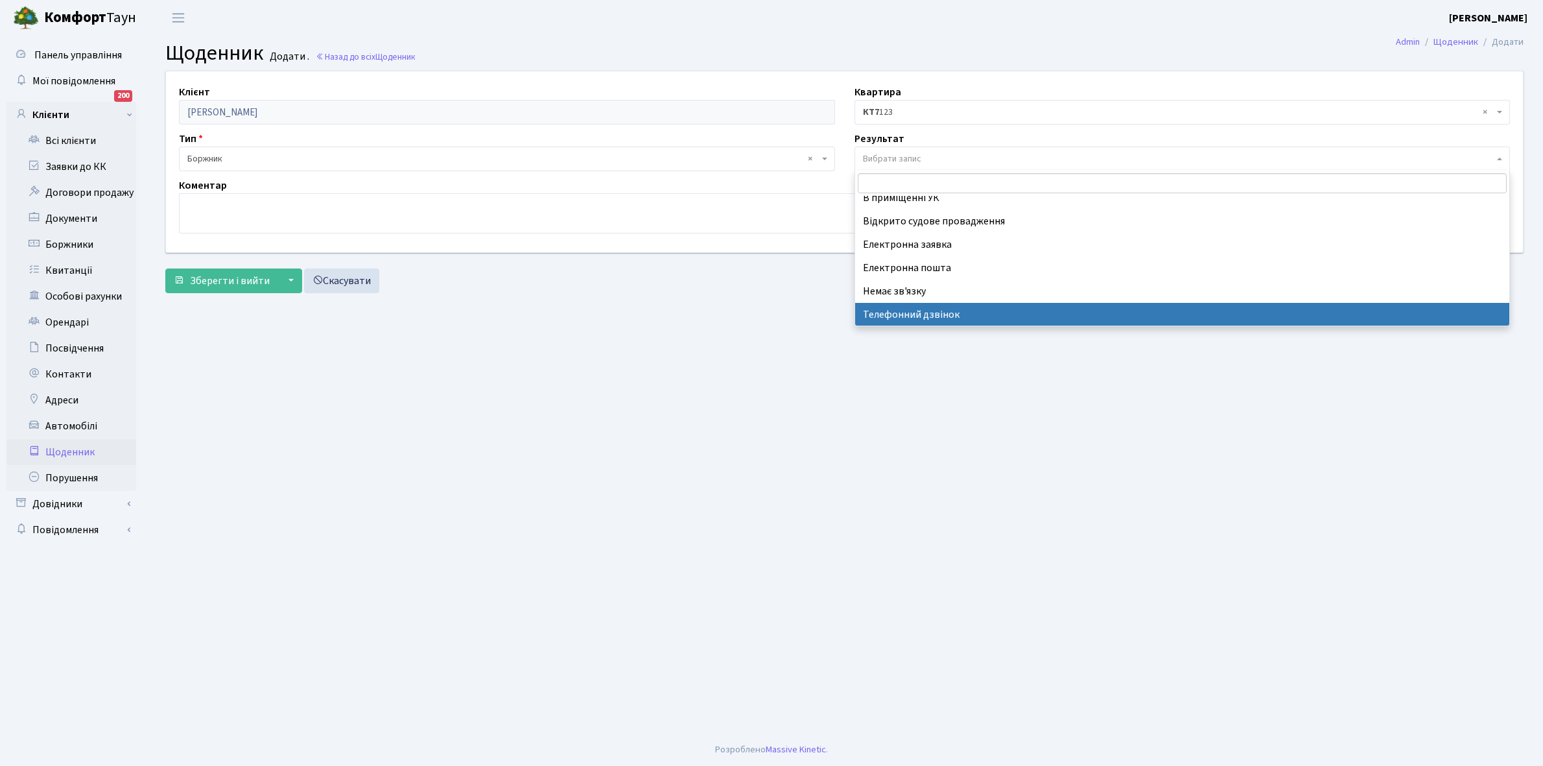
select select "196"
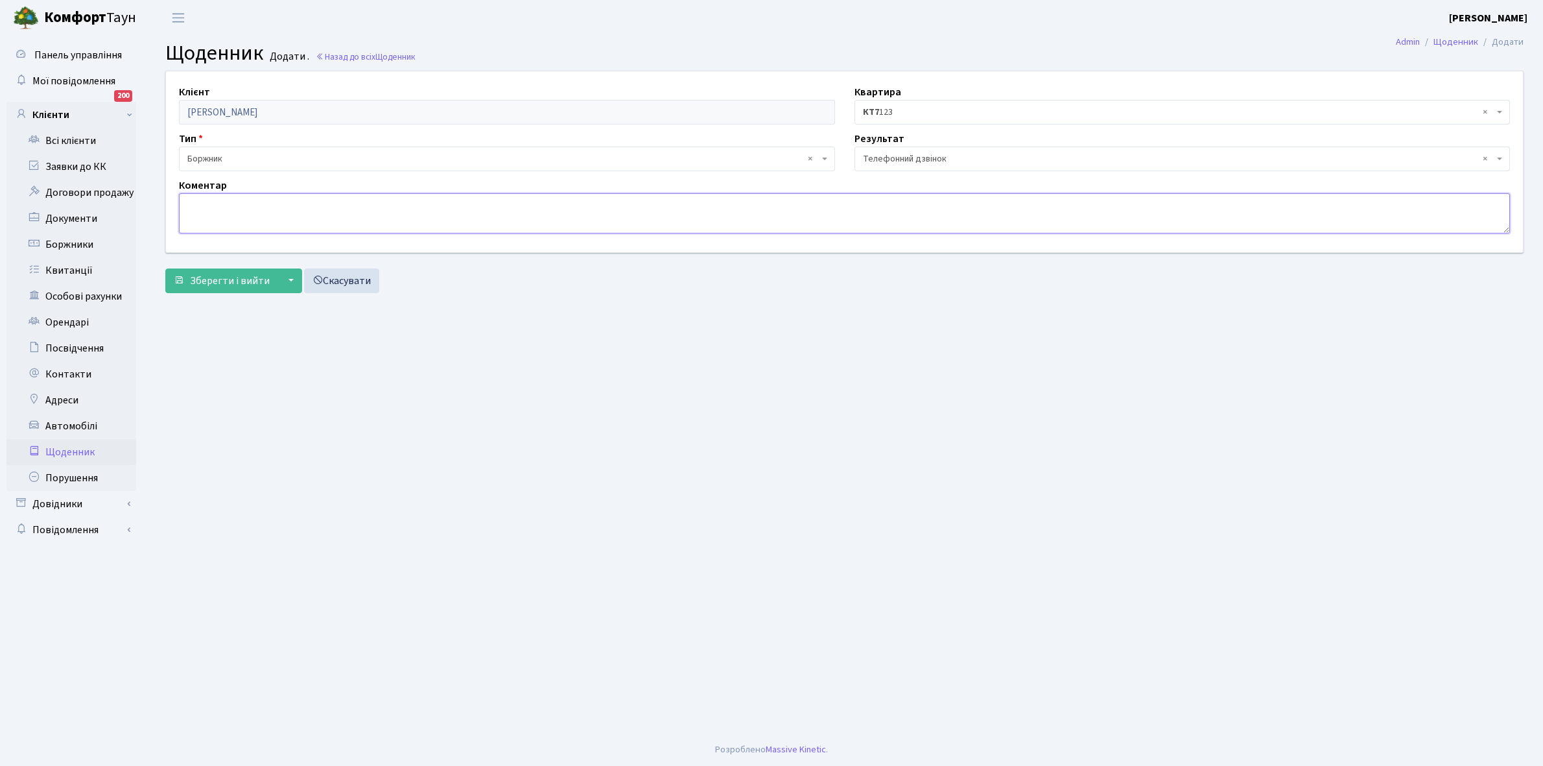
click at [212, 209] on textarea at bounding box center [844, 213] width 1331 height 40
type textarea "Оплатить борг"
click at [188, 280] on button "Зберегти і вийти" at bounding box center [221, 280] width 113 height 25
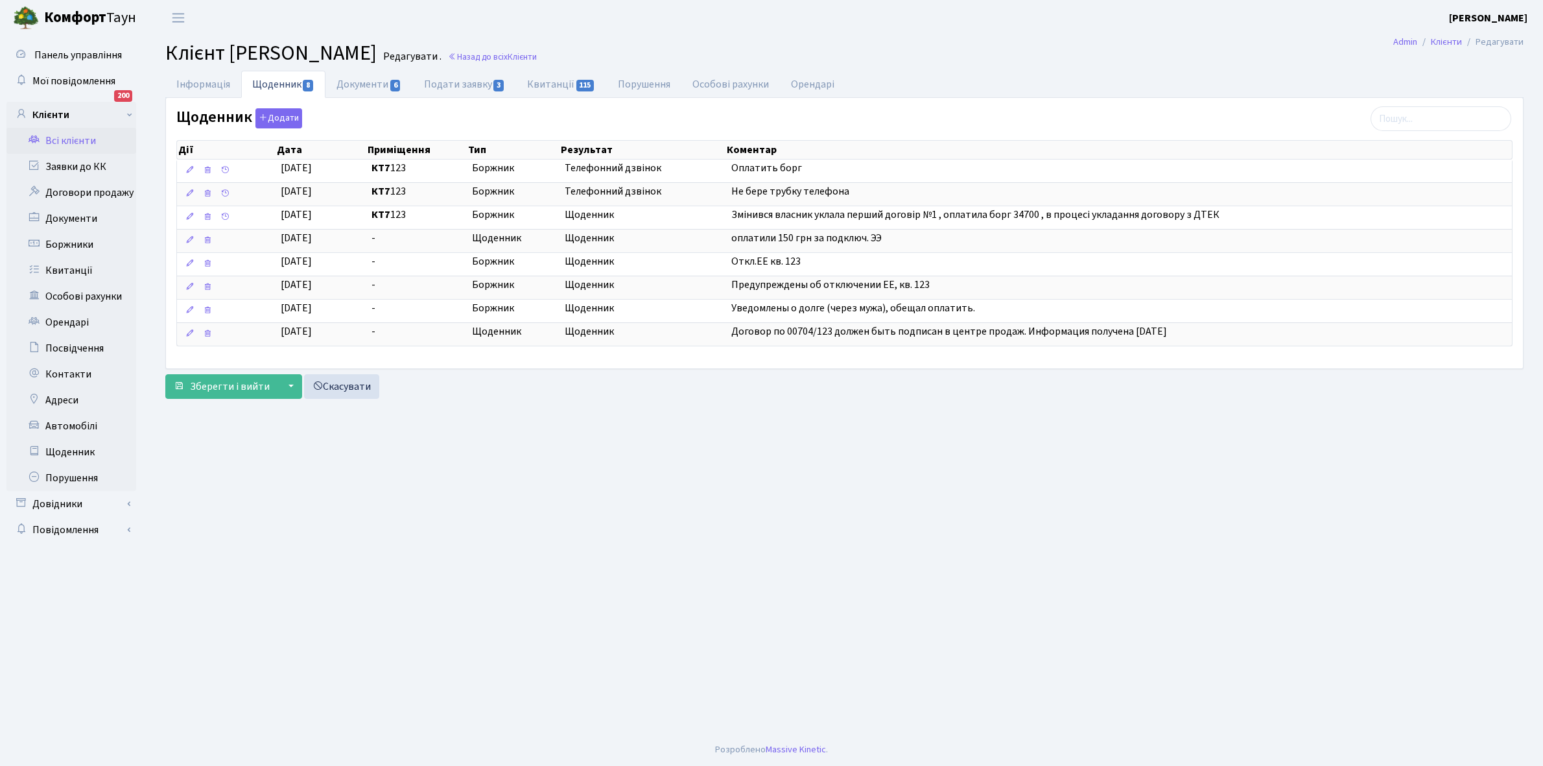
click at [69, 139] on link "Всі клієнти" at bounding box center [71, 141] width 130 height 26
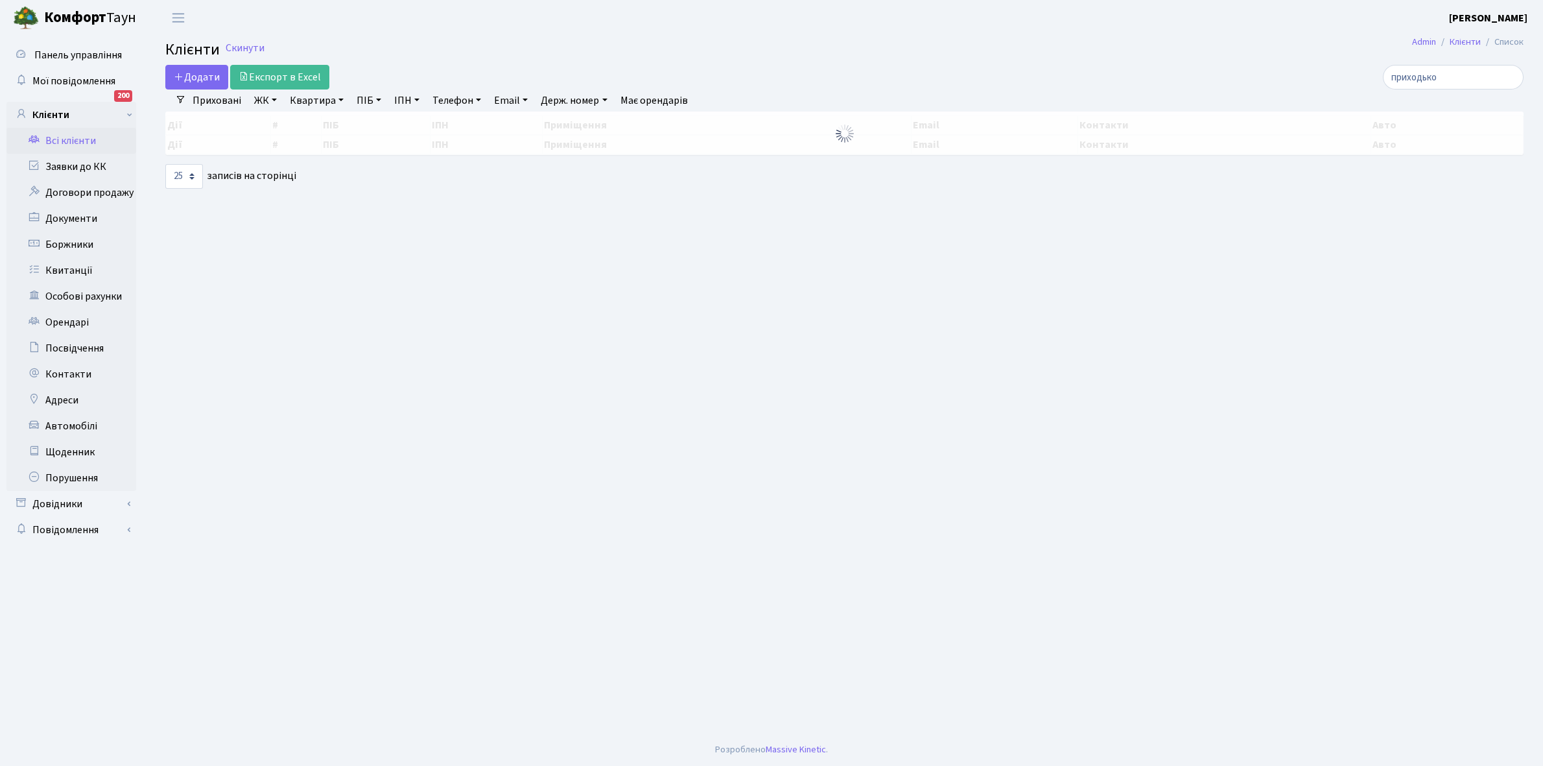
select select "25"
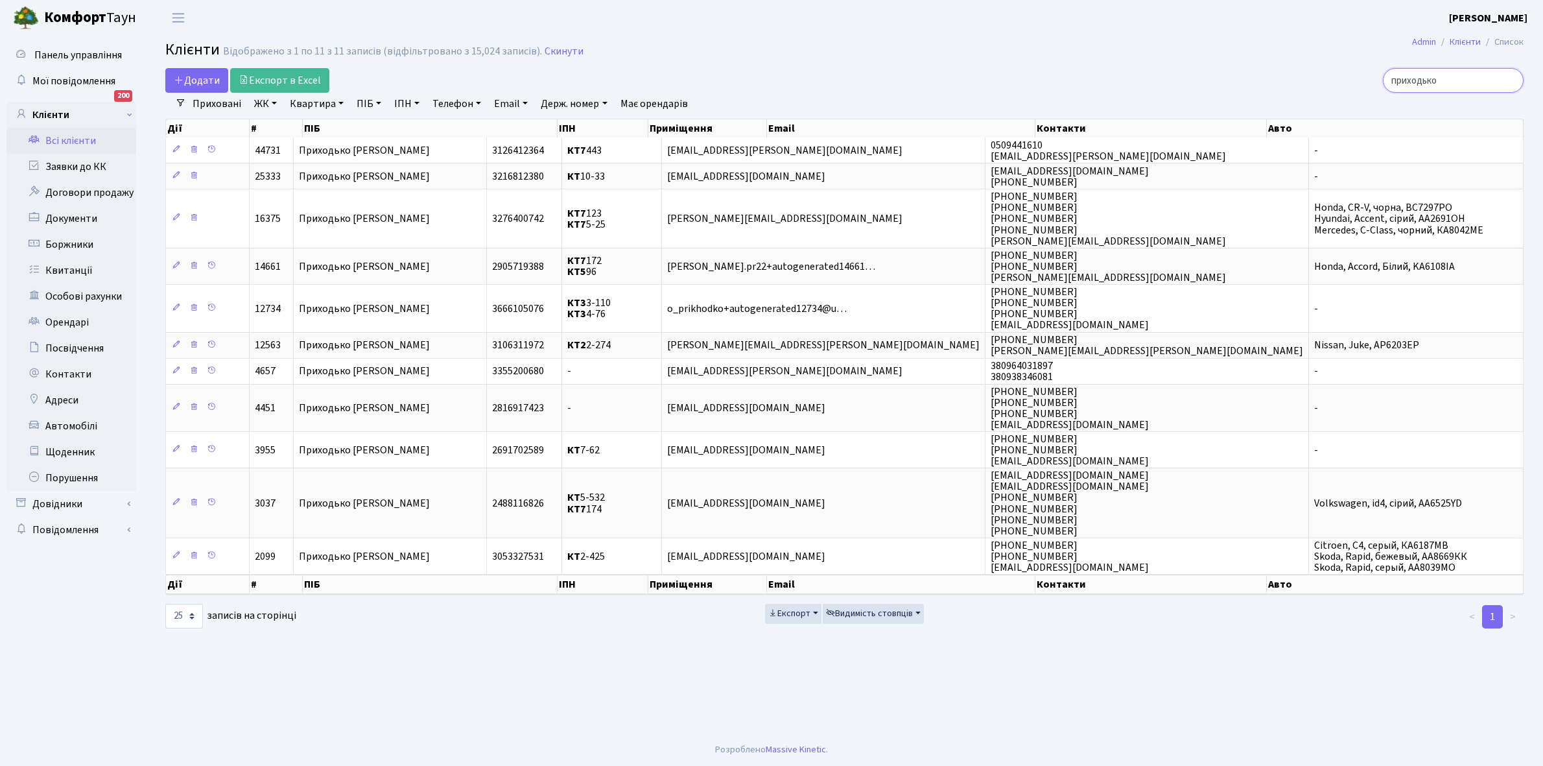
click at [1469, 86] on input "приходько" at bounding box center [1453, 80] width 141 height 25
type input "п"
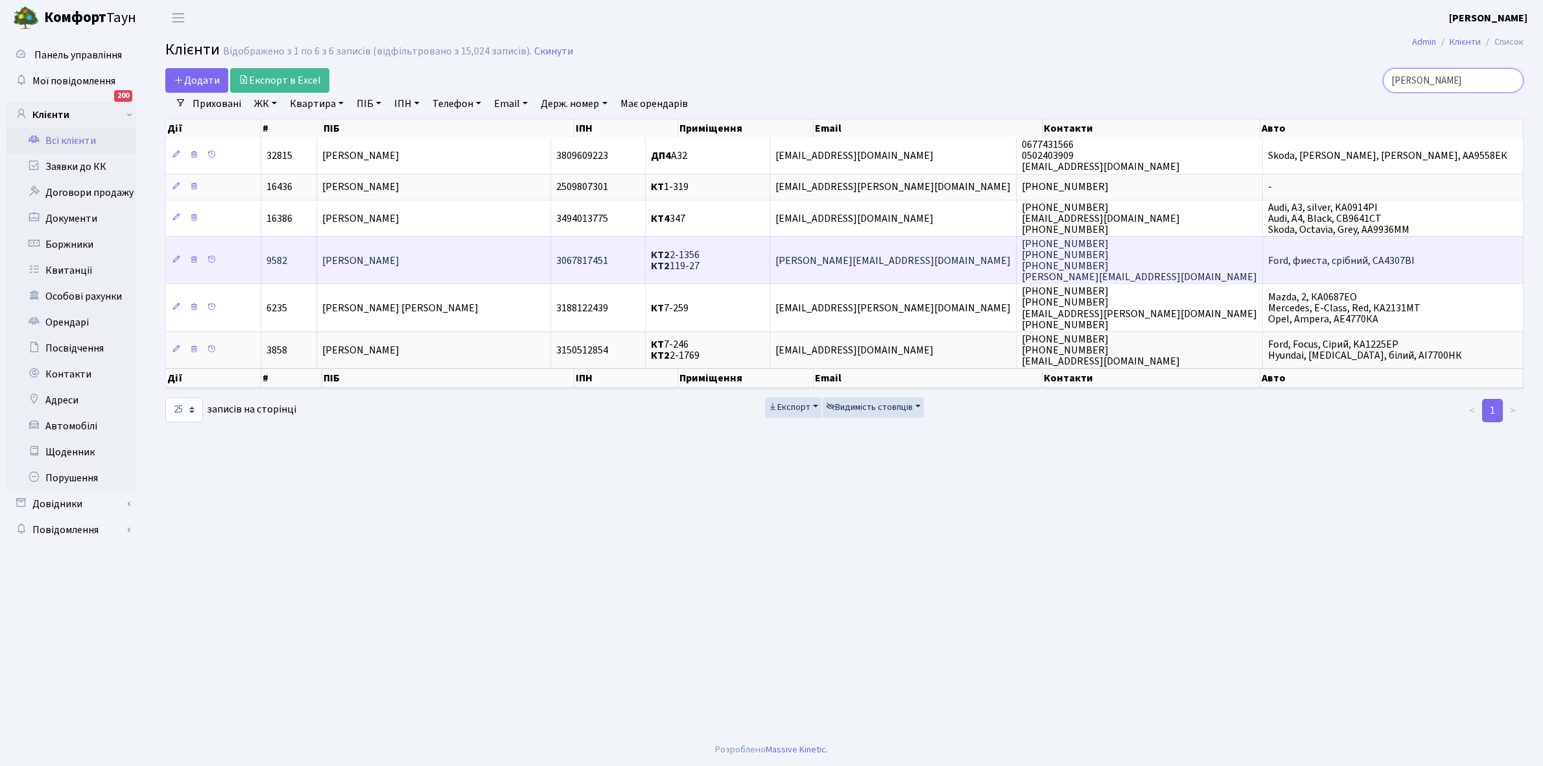
type input "[PERSON_NAME]"
click at [399, 260] on span "[PERSON_NAME]" at bounding box center [360, 261] width 77 height 14
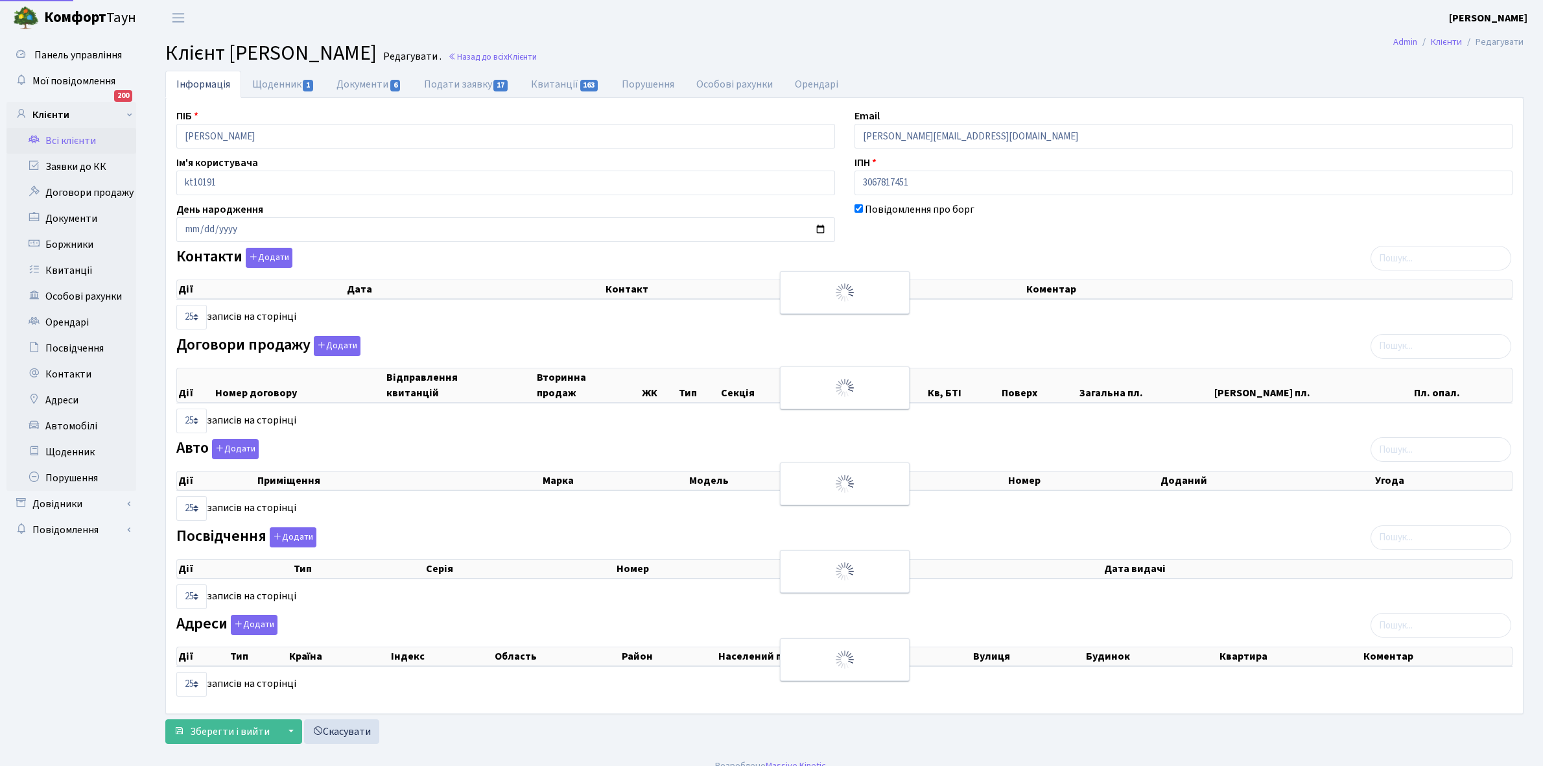
select select "25"
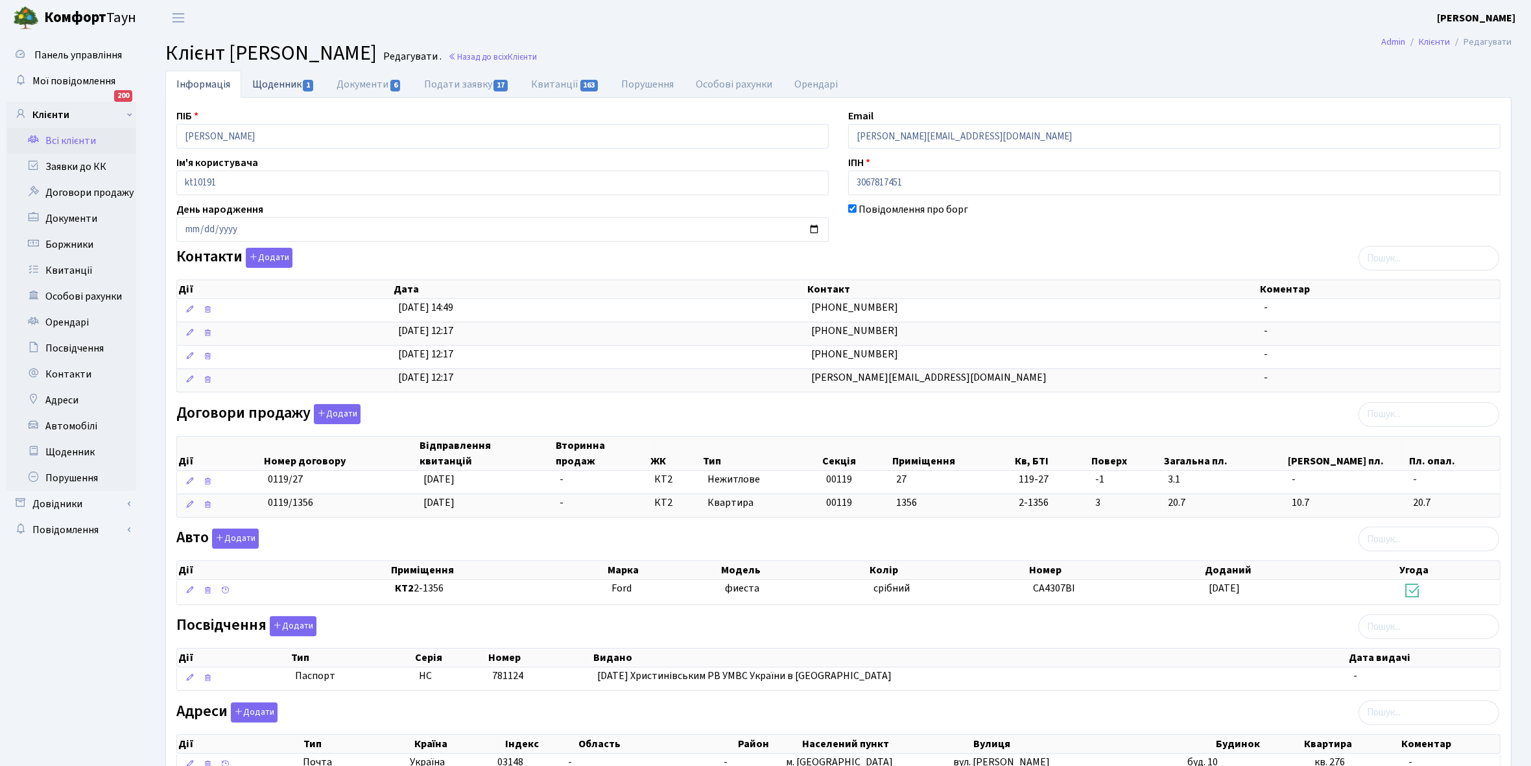
click at [266, 83] on link "Щоденник 1" at bounding box center [283, 84] width 84 height 27
select select "25"
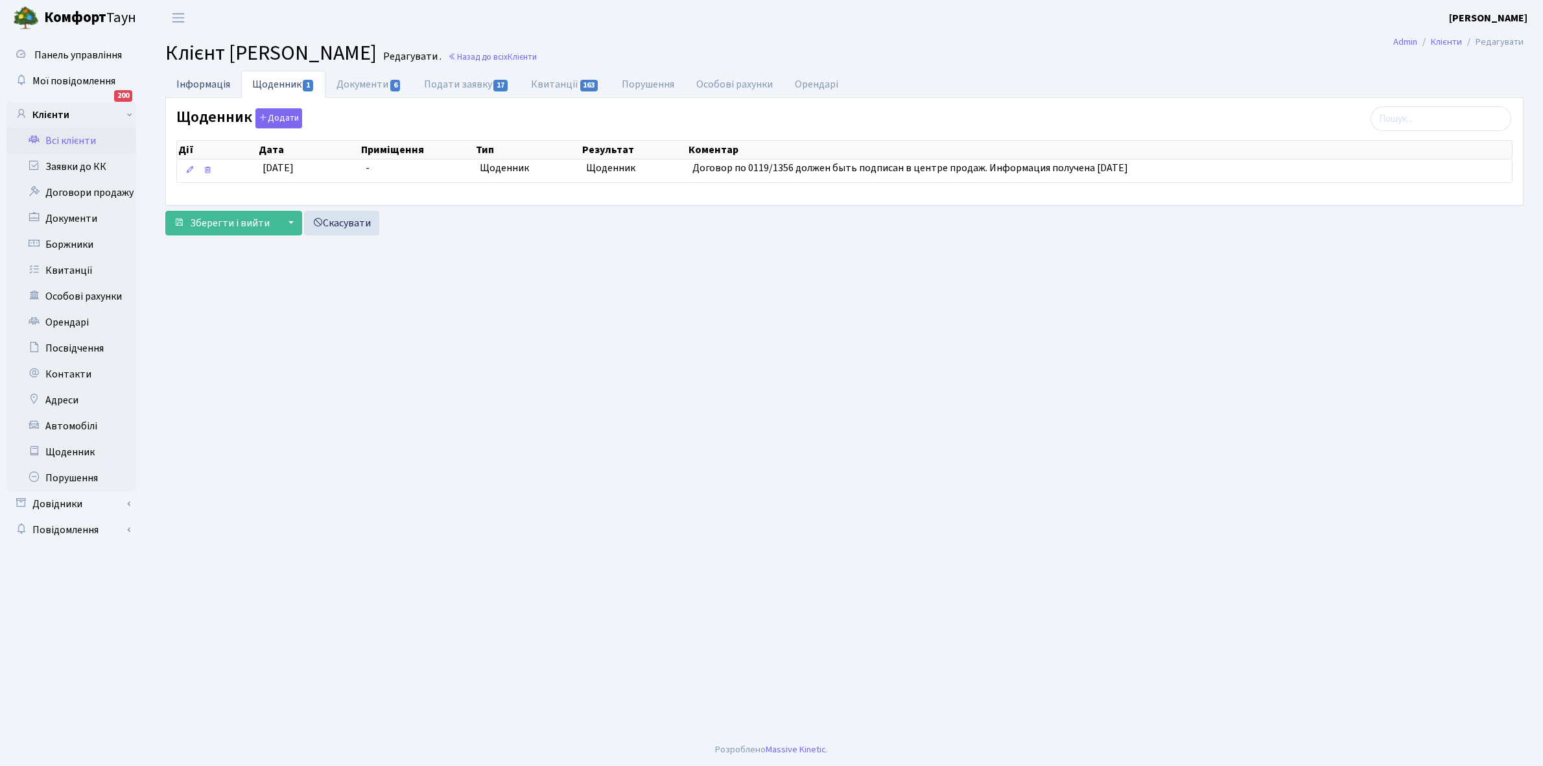
click at [198, 84] on link "Інформація" at bounding box center [203, 84] width 76 height 27
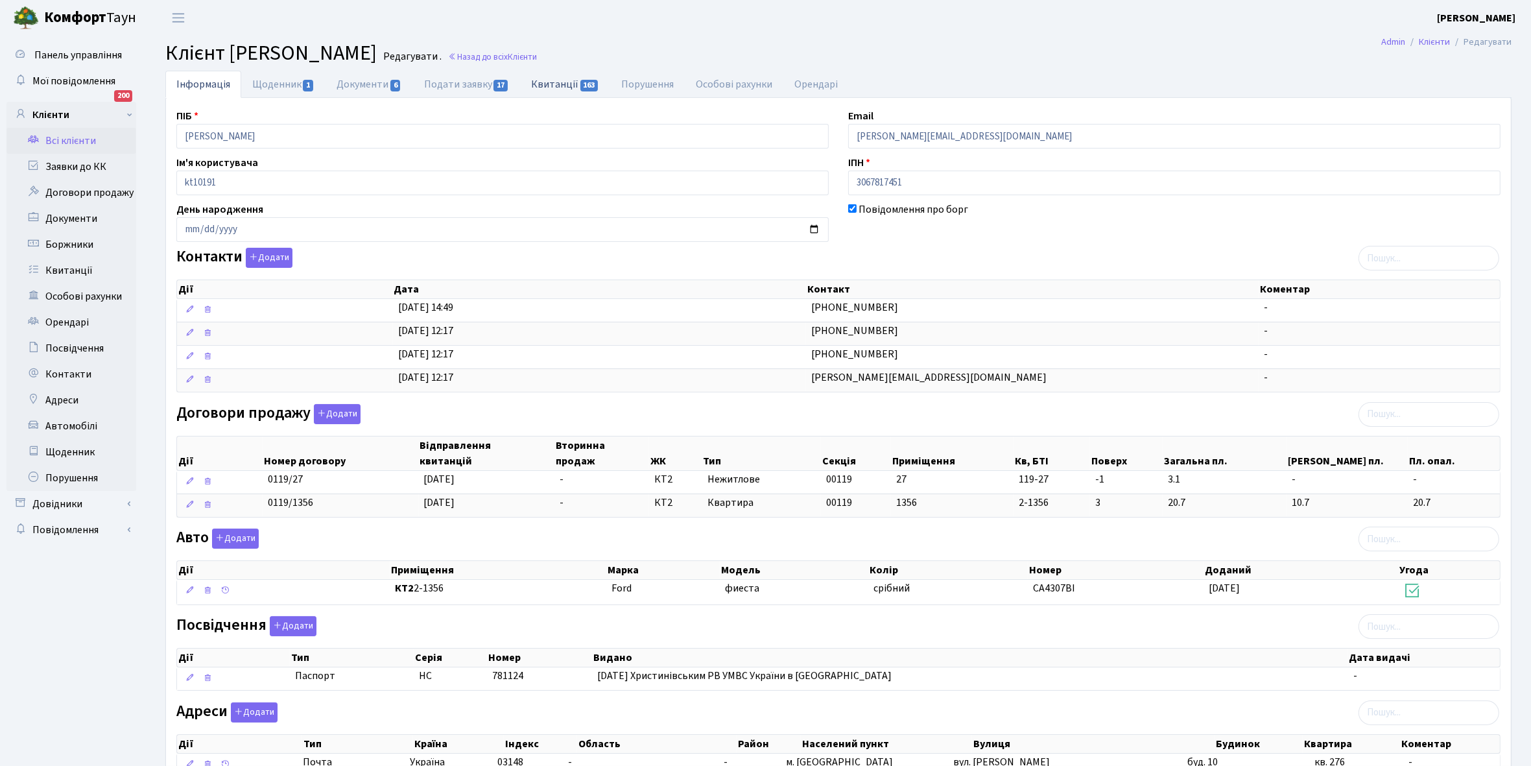
click at [554, 81] on link "Квитанції 163" at bounding box center [565, 84] width 90 height 27
select select "25"
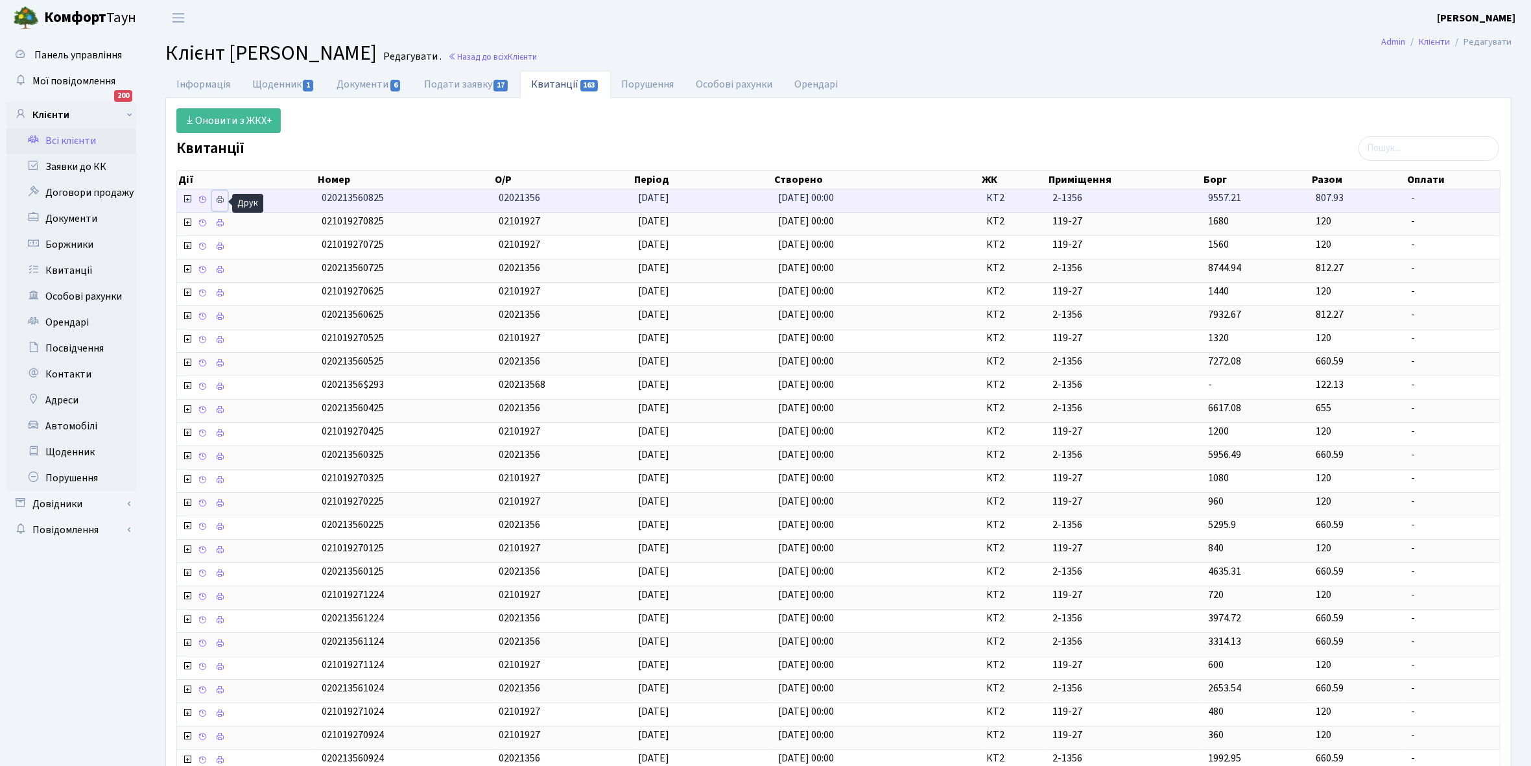
click at [224, 204] on icon at bounding box center [219, 199] width 9 height 9
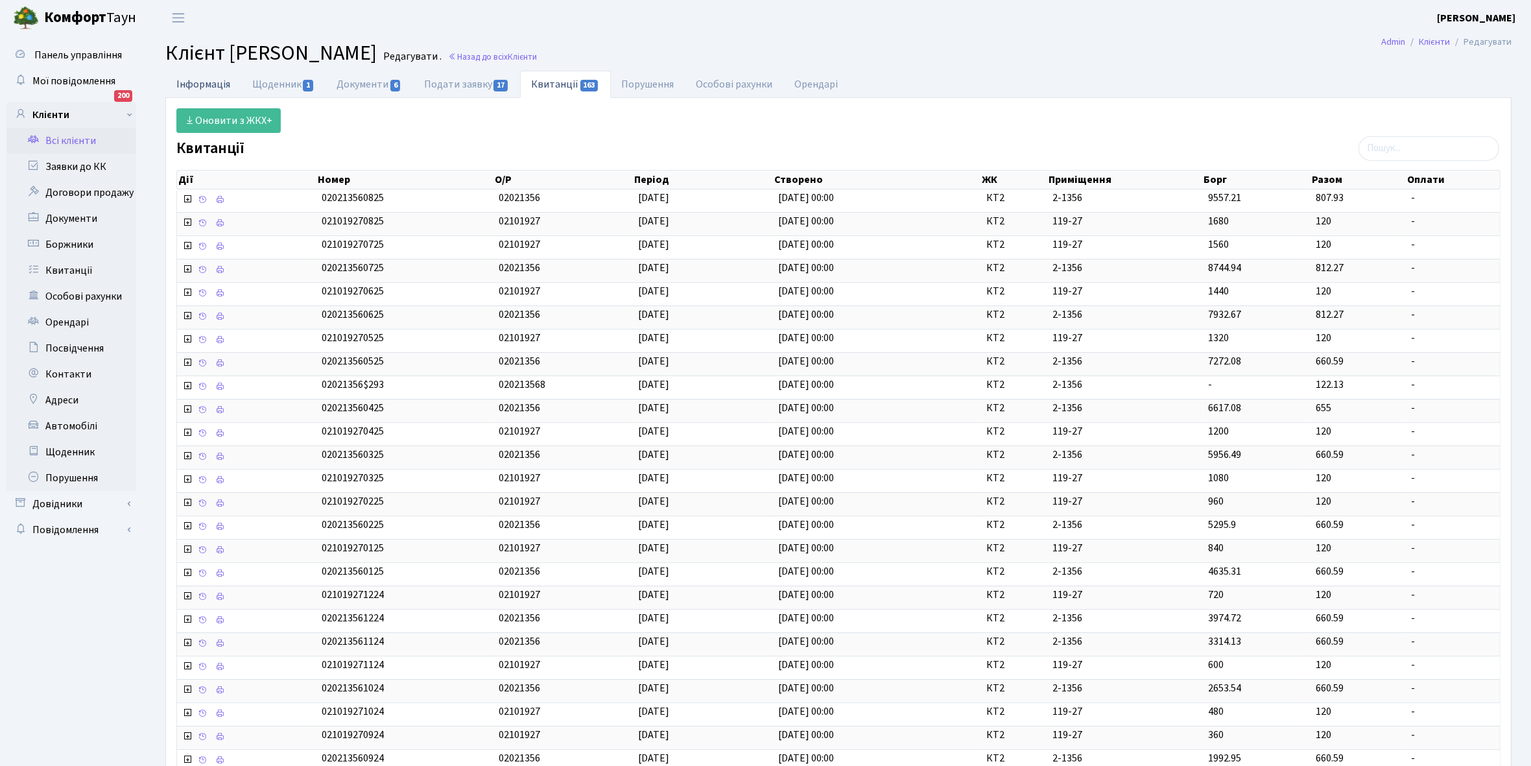
click at [202, 88] on link "Інформація" at bounding box center [203, 84] width 76 height 27
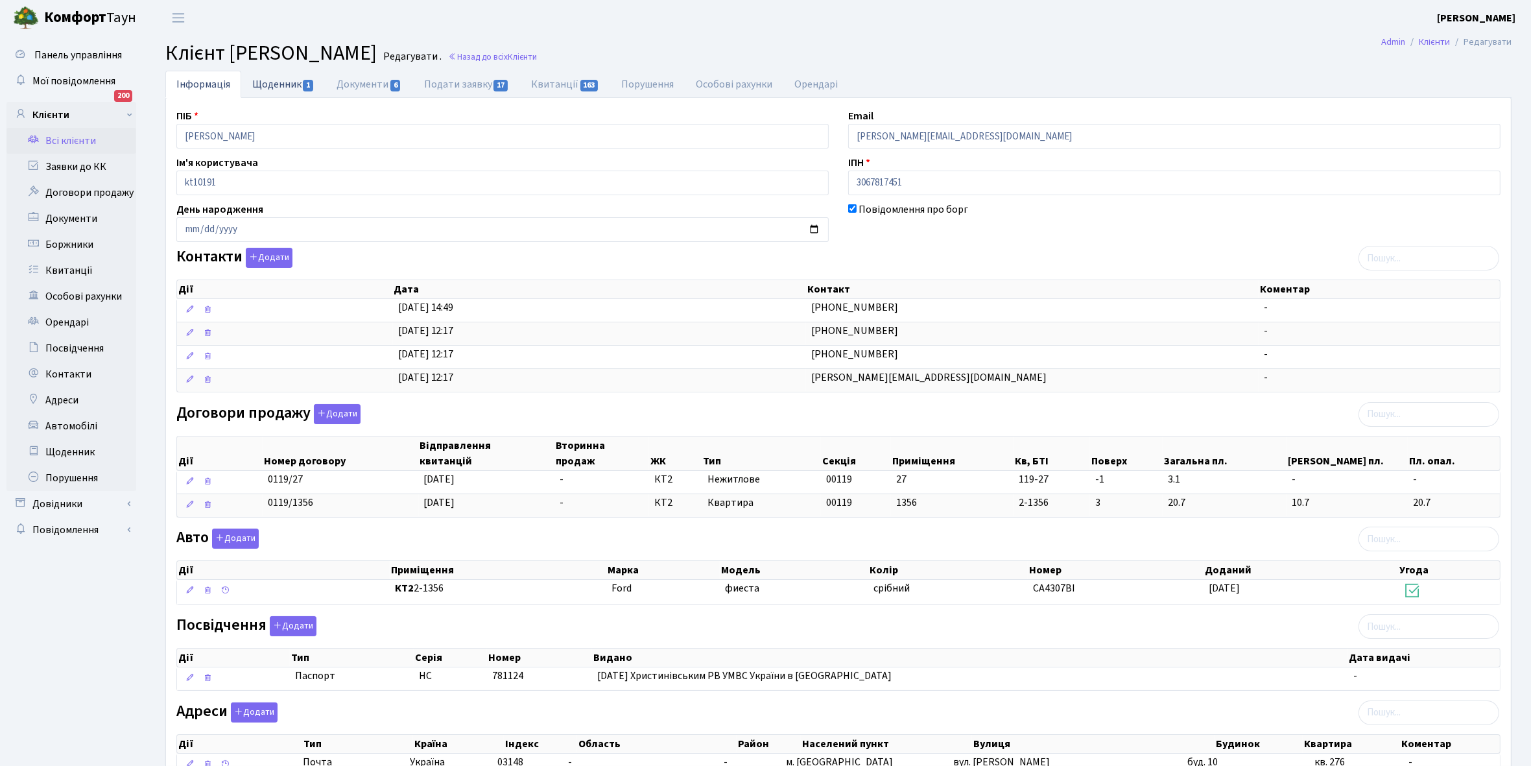
click at [270, 82] on link "Щоденник 1" at bounding box center [283, 84] width 84 height 27
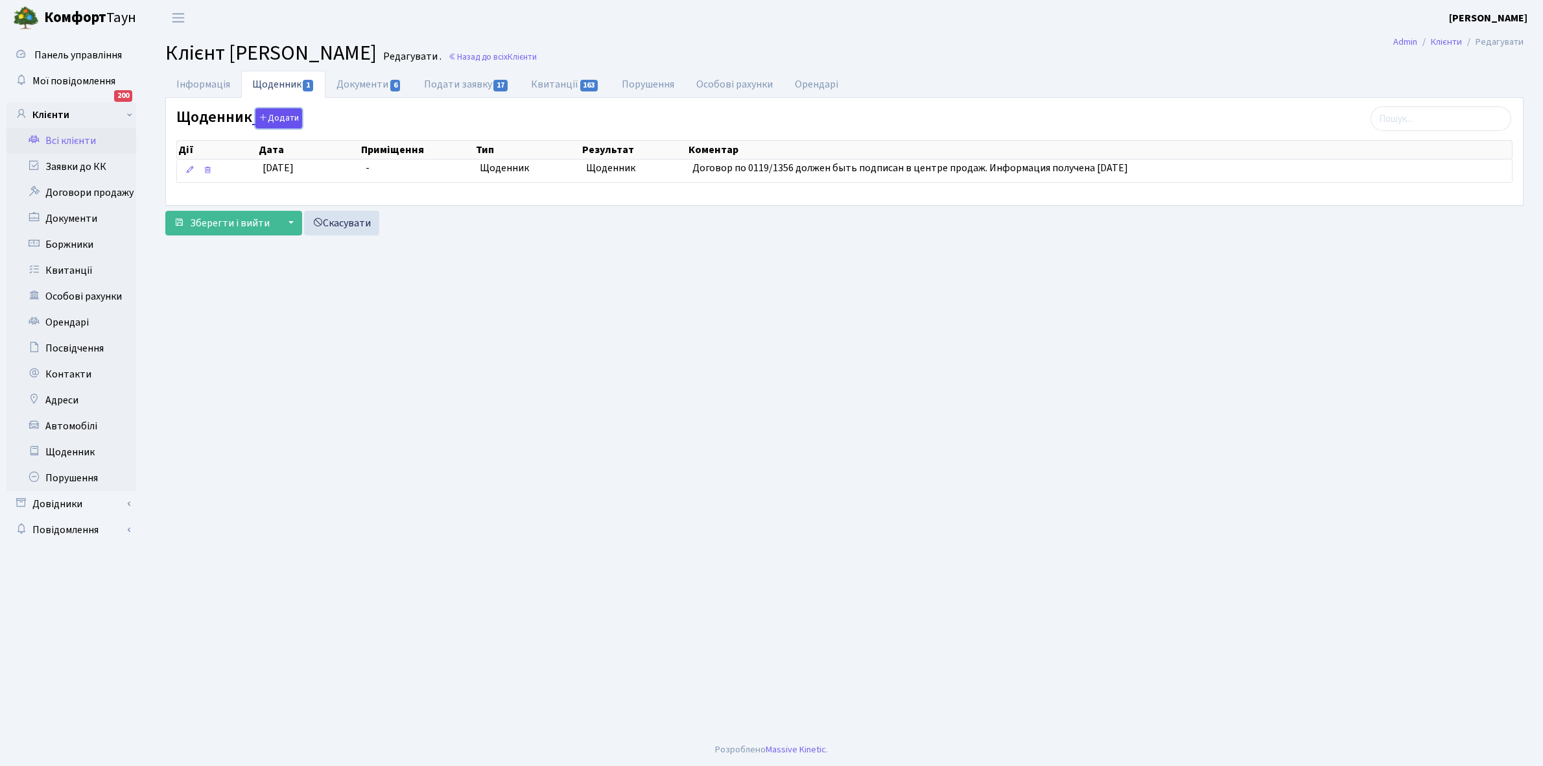
click at [291, 117] on button "Додати" at bounding box center [279, 118] width 47 height 20
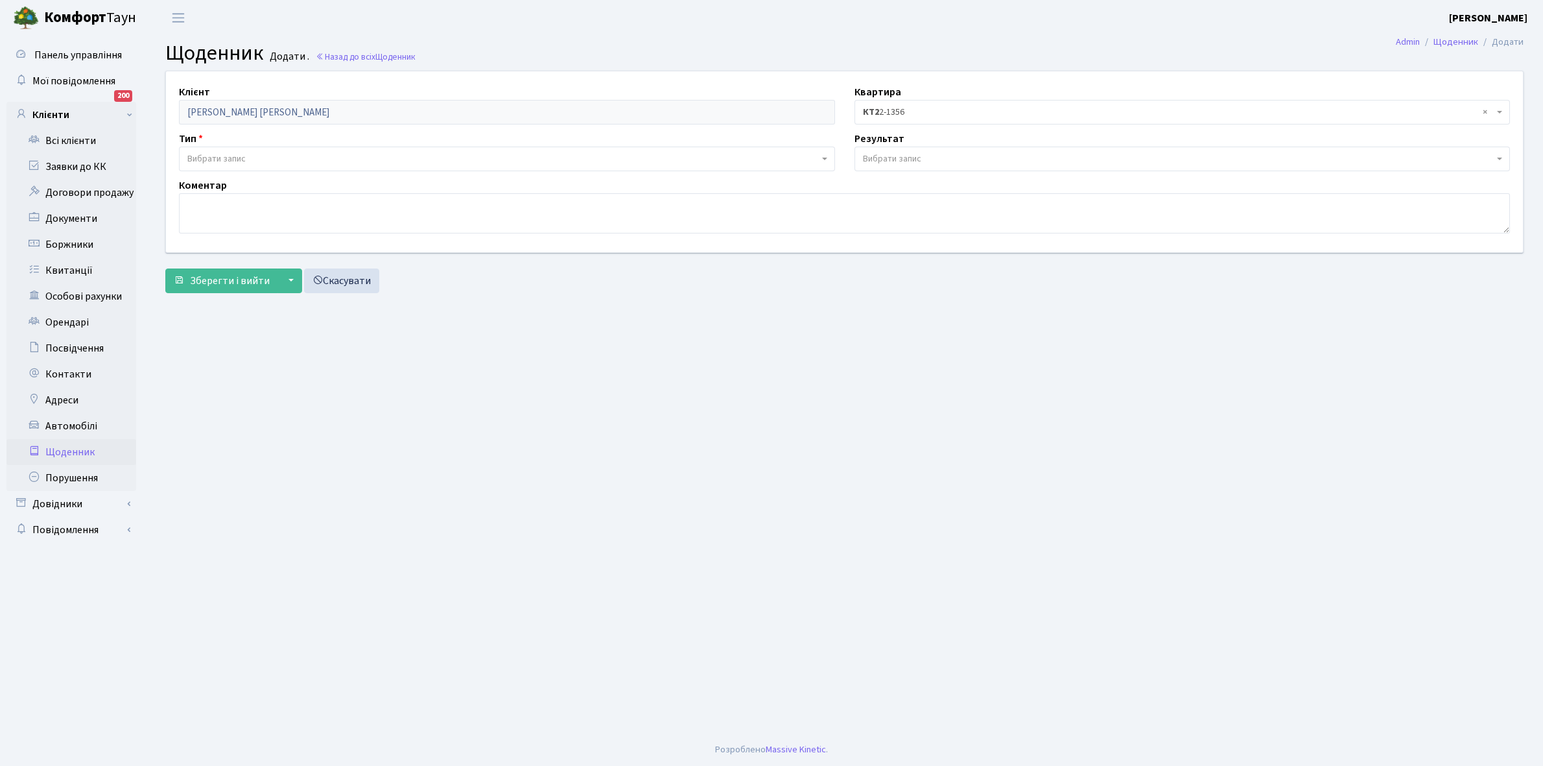
click at [237, 152] on span "Вибрати запис" at bounding box center [216, 158] width 58 height 13
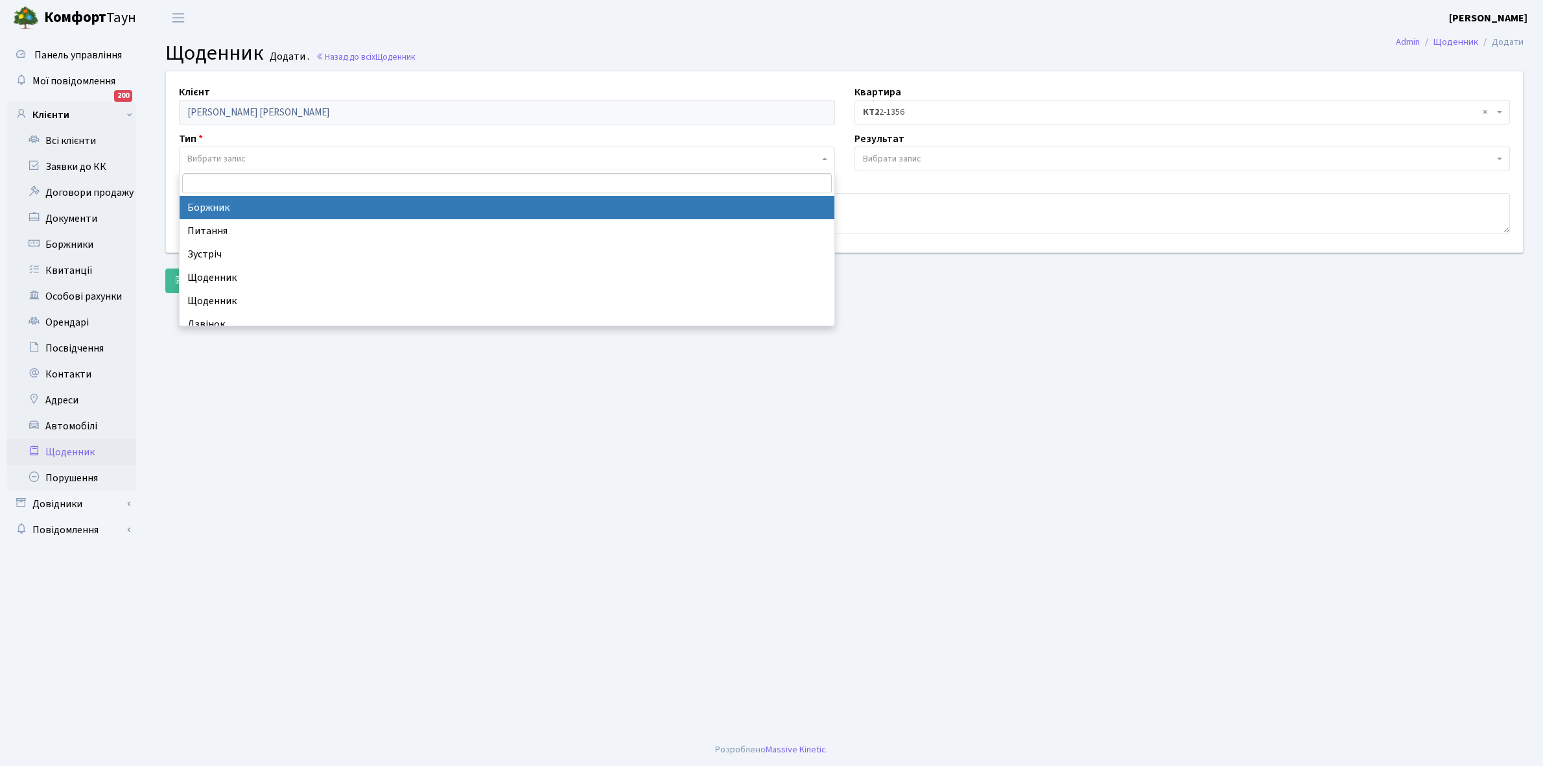
select select "189"
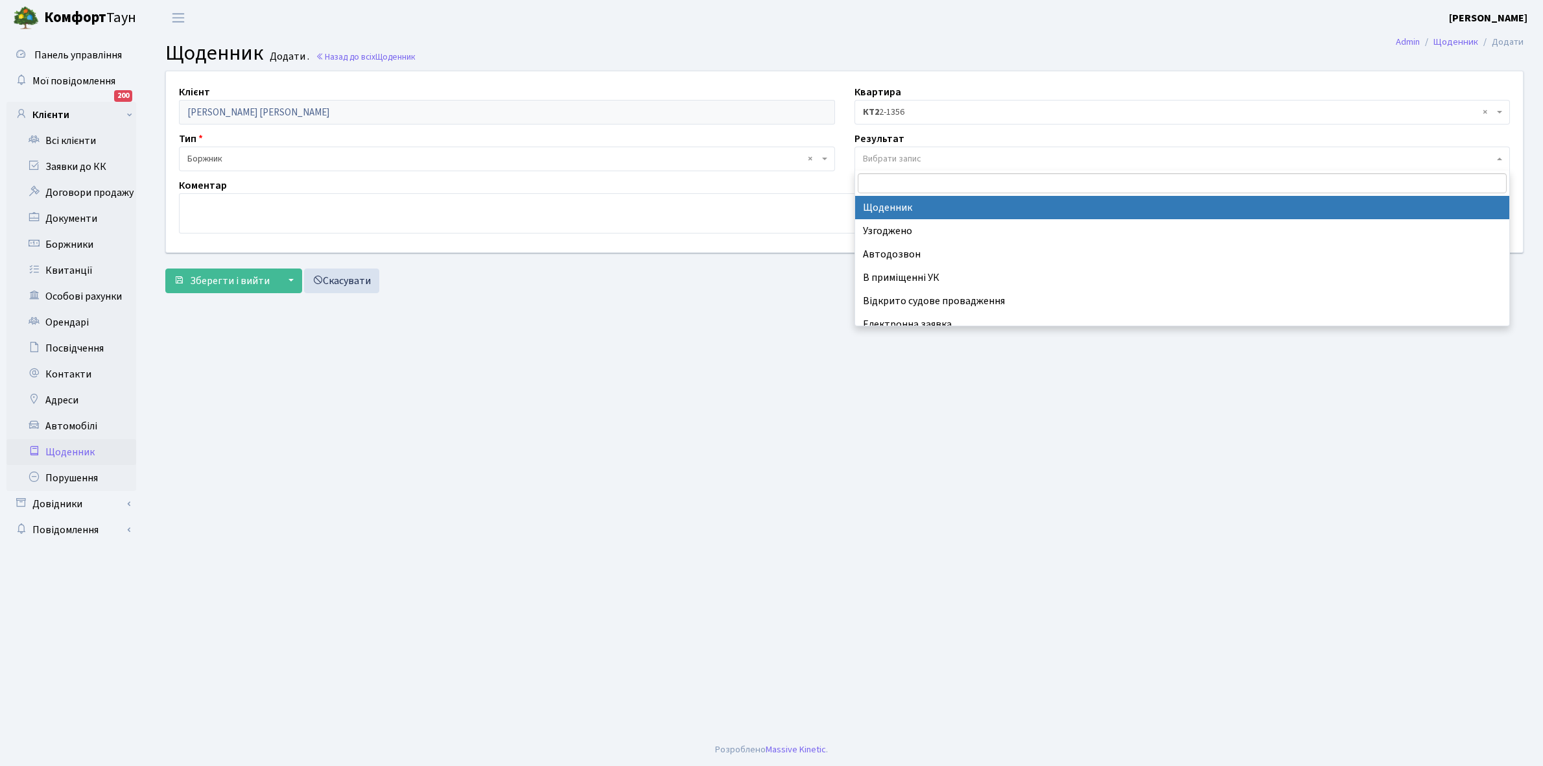
click at [890, 157] on span "Вибрати запис" at bounding box center [892, 158] width 58 height 13
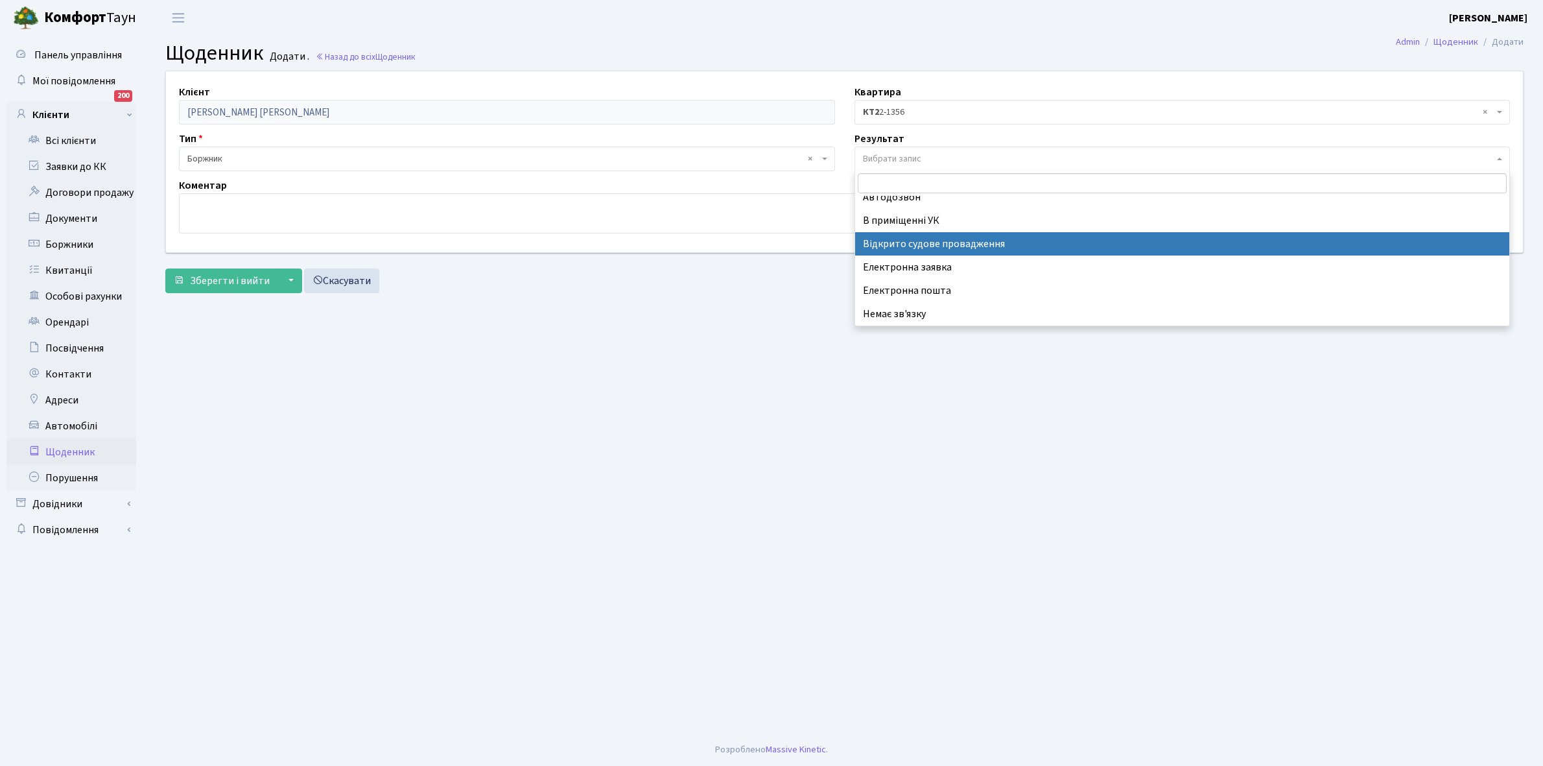
scroll to position [80, 0]
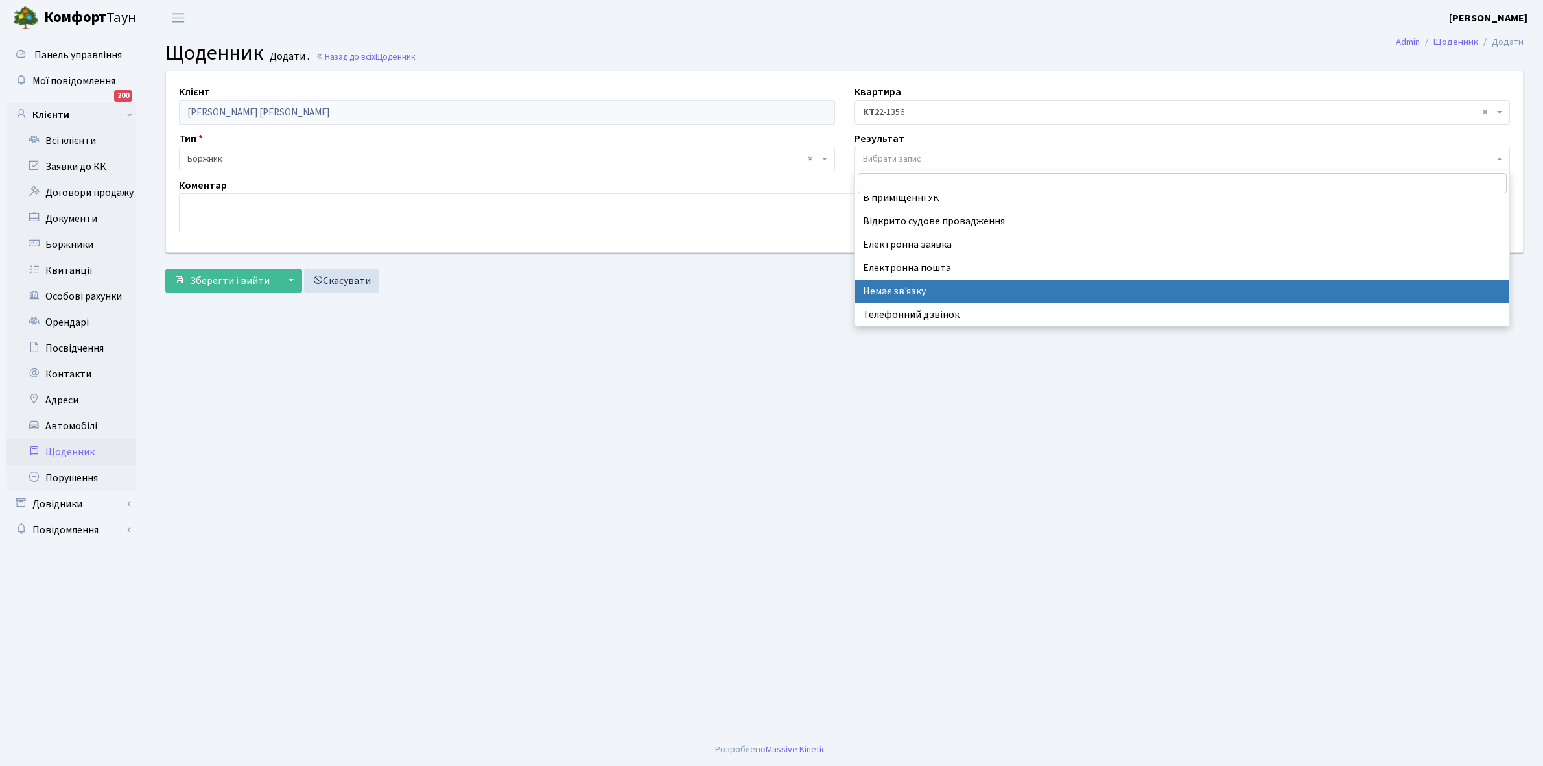
select select "197"
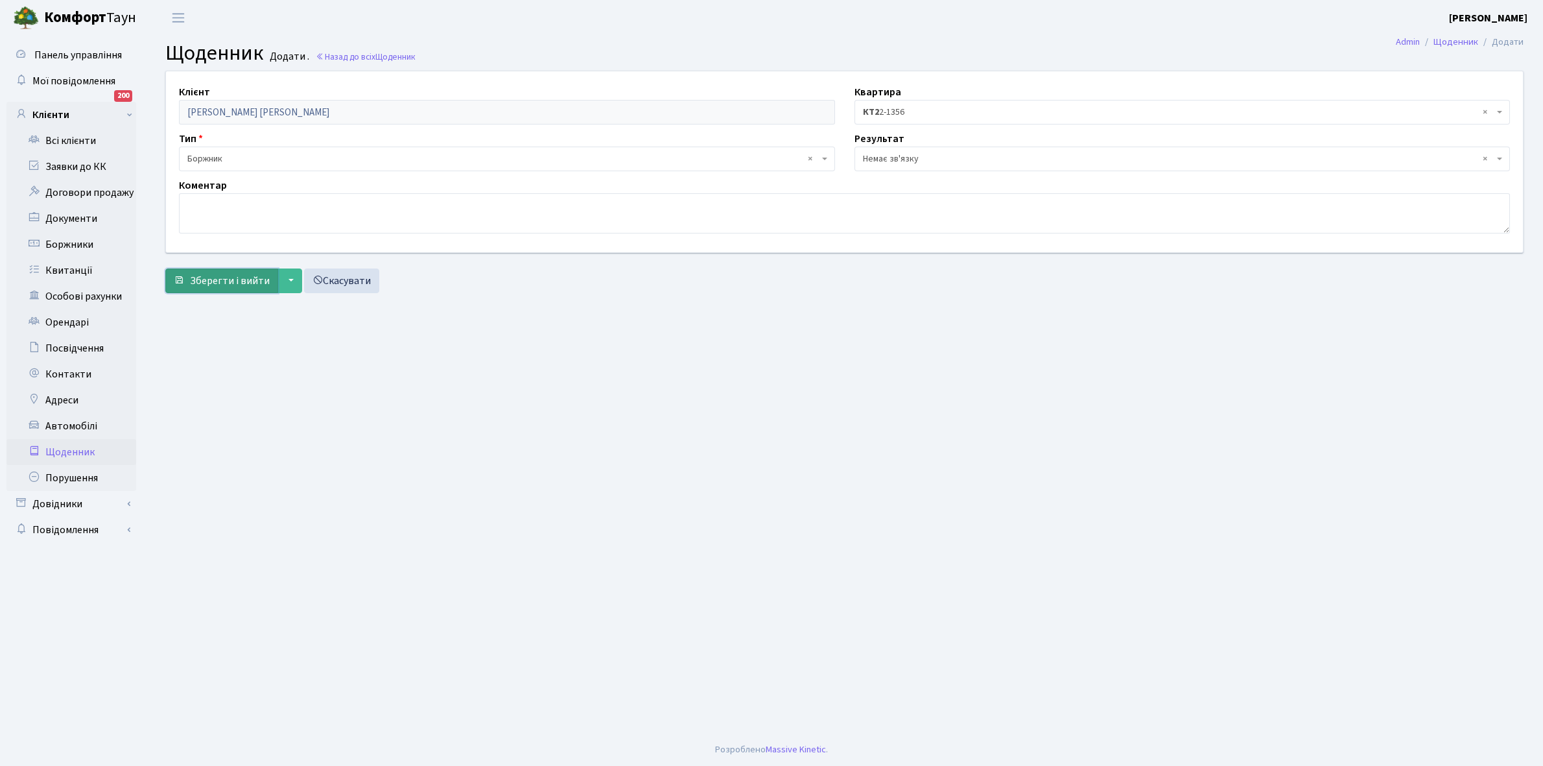
click at [213, 283] on span "Зберегти і вийти" at bounding box center [230, 281] width 80 height 14
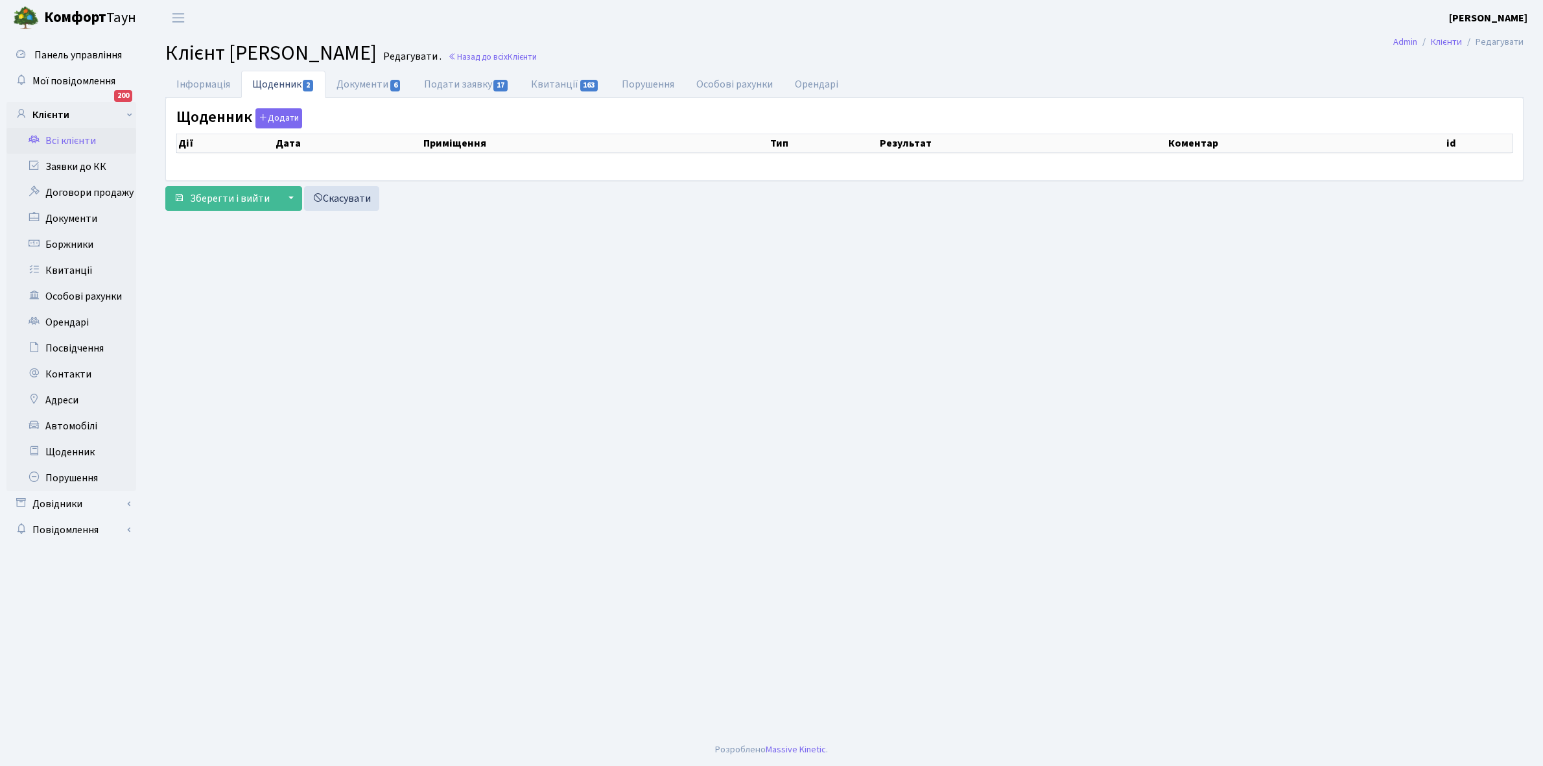
select select "25"
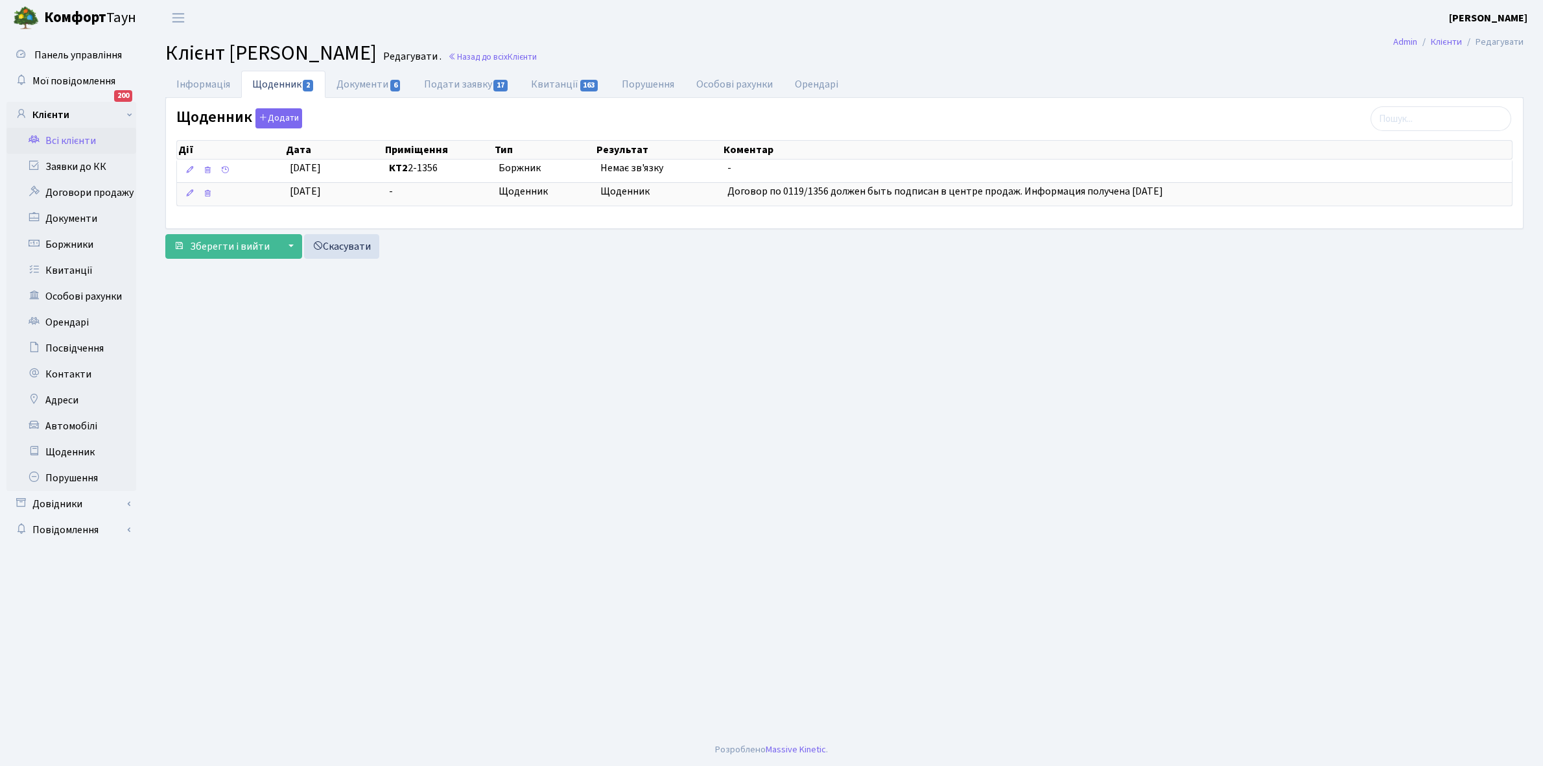
click at [71, 136] on link "Всі клієнти" at bounding box center [71, 141] width 130 height 26
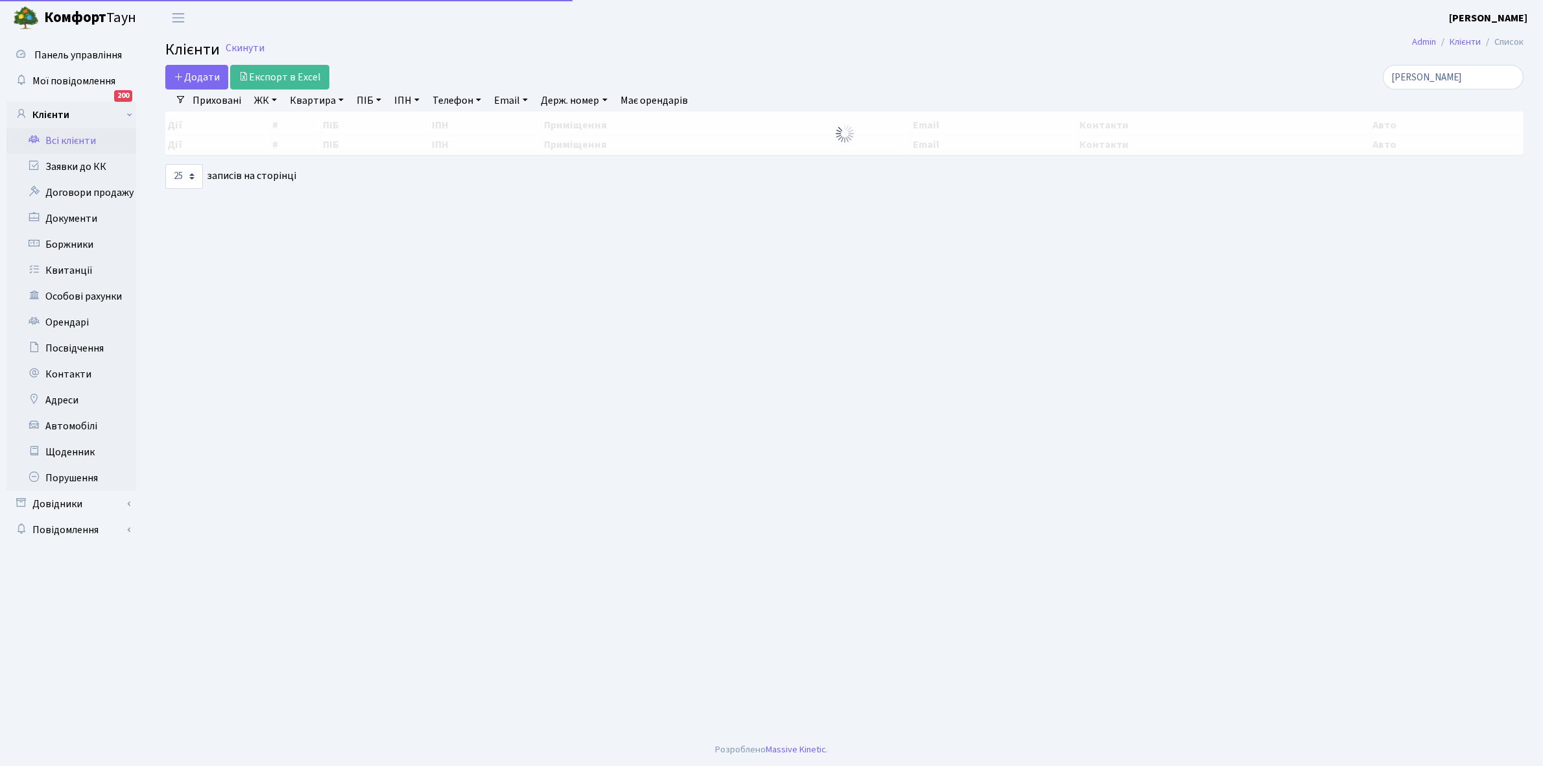
select select "25"
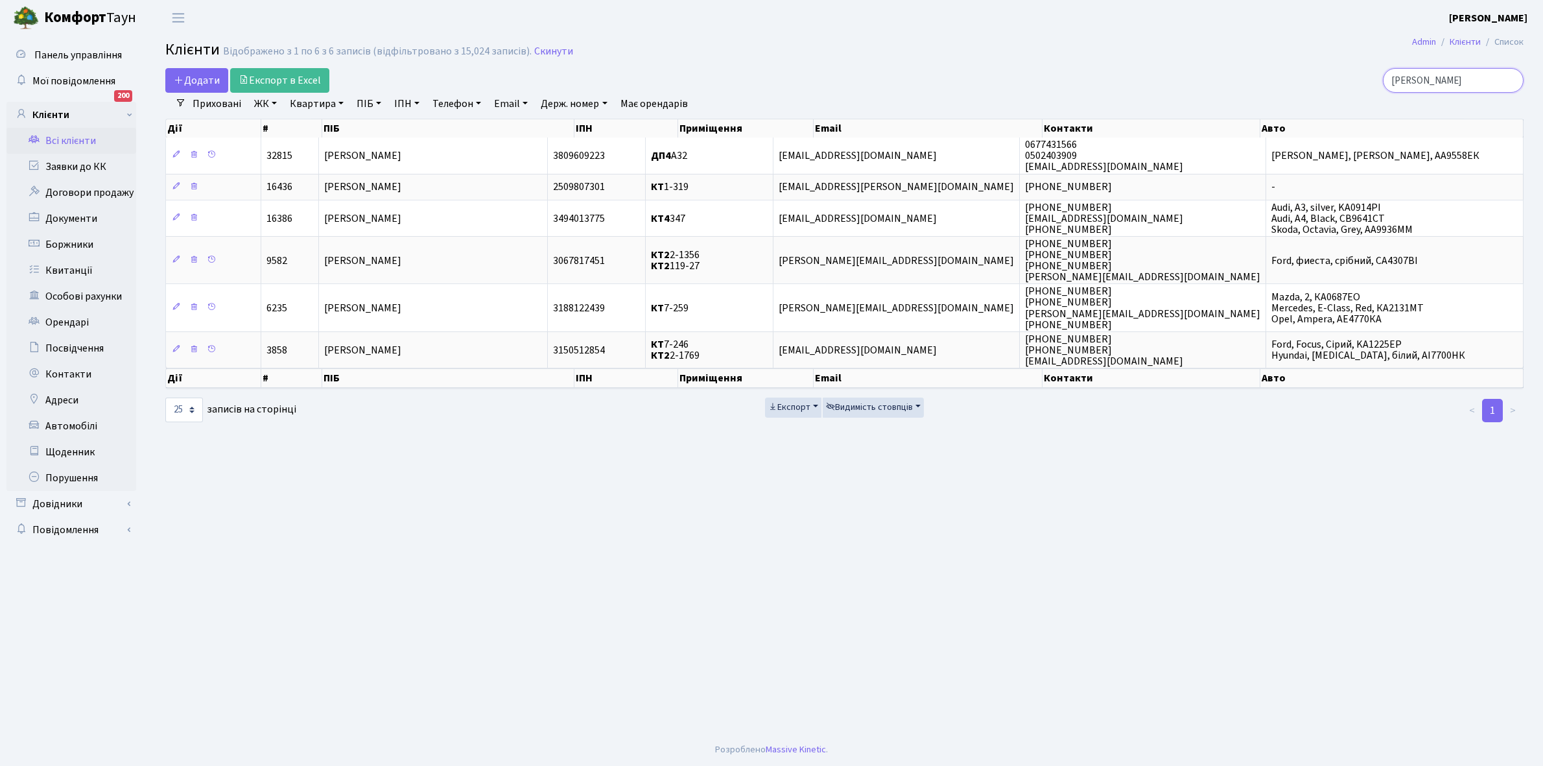
click at [1457, 73] on input "[PERSON_NAME]" at bounding box center [1453, 80] width 141 height 25
type input "т"
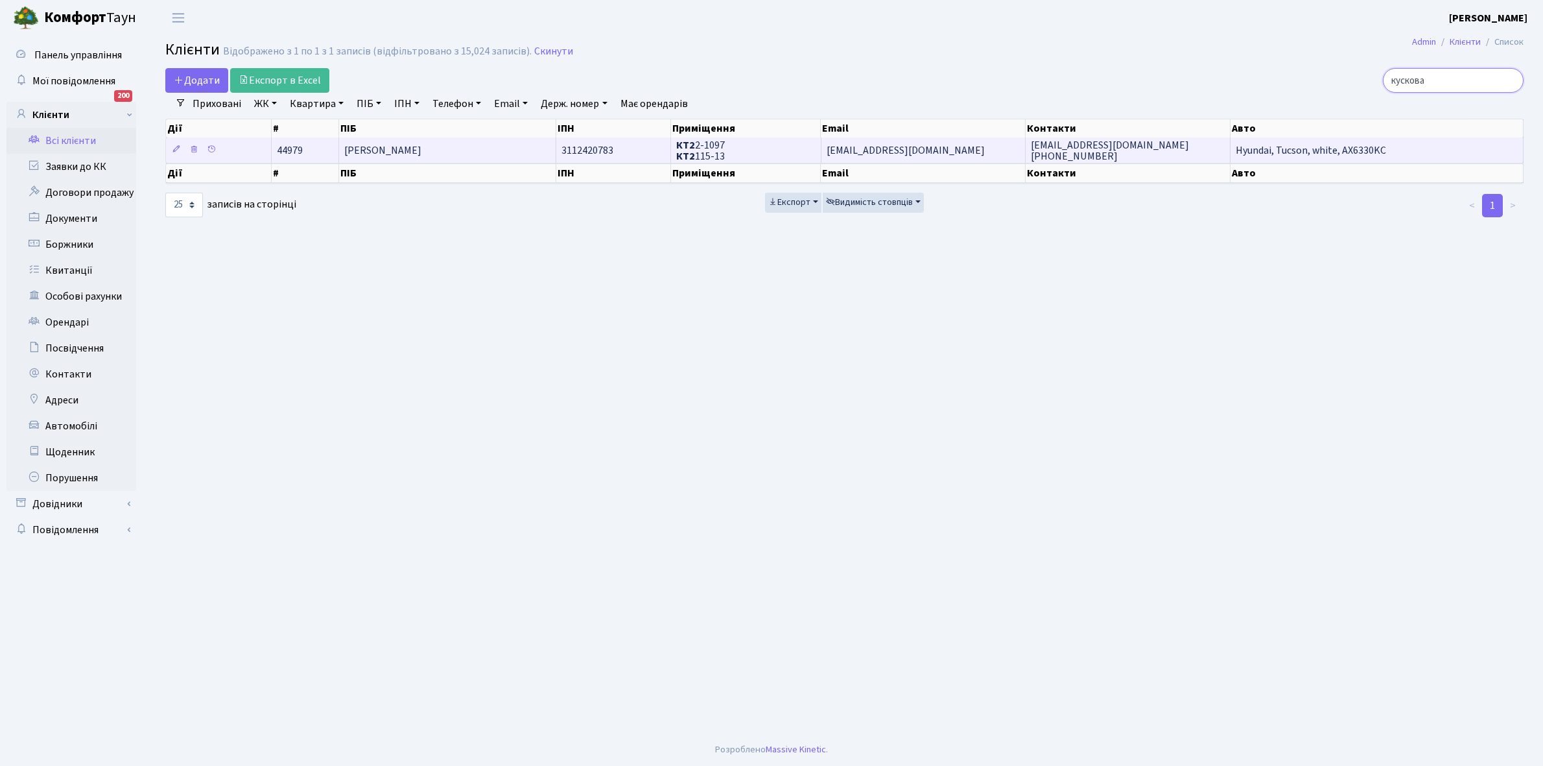
type input "кускова"
click at [480, 147] on td "[PERSON_NAME]" at bounding box center [447, 149] width 217 height 25
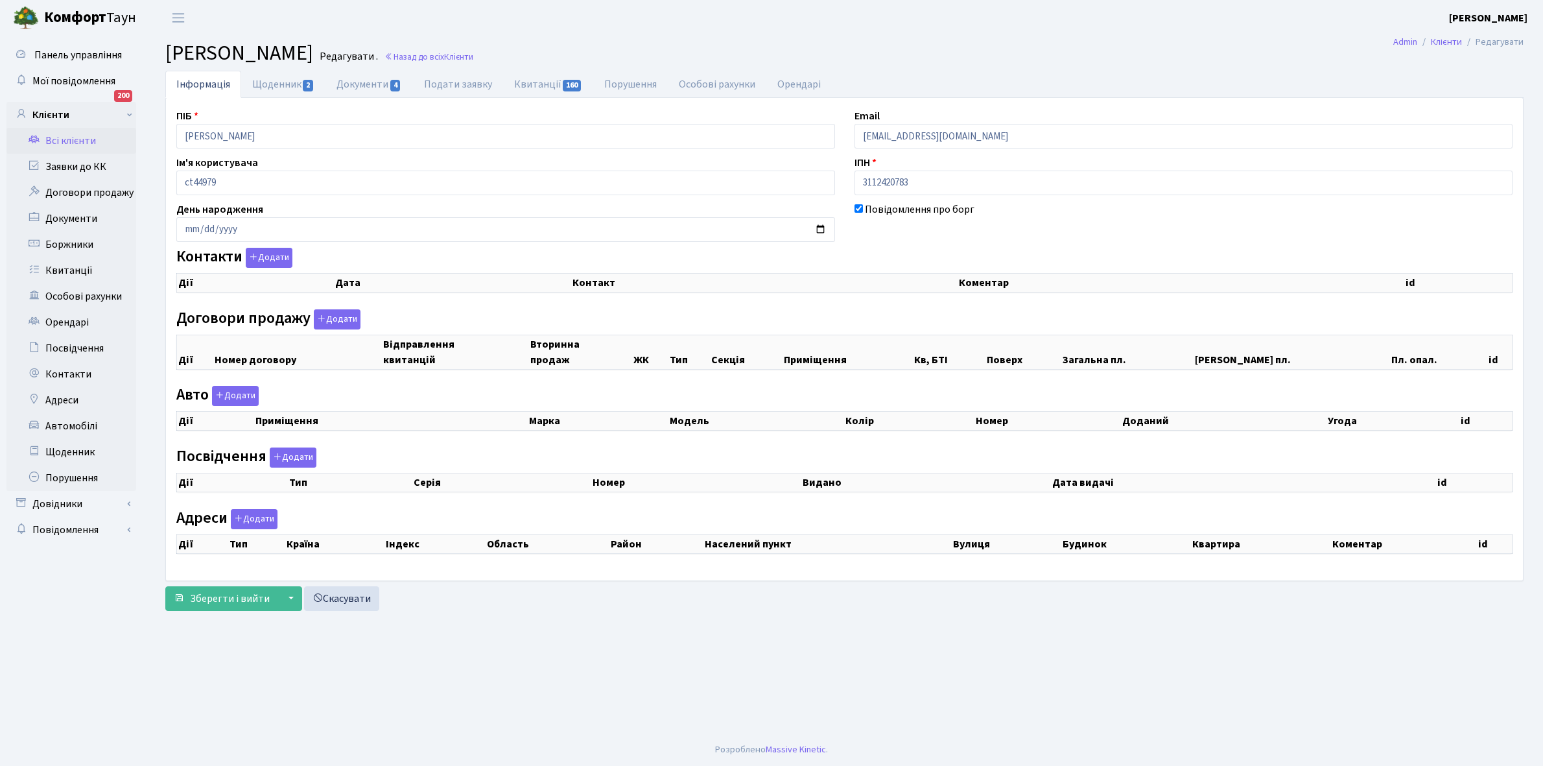
checkbox input "true"
select select "25"
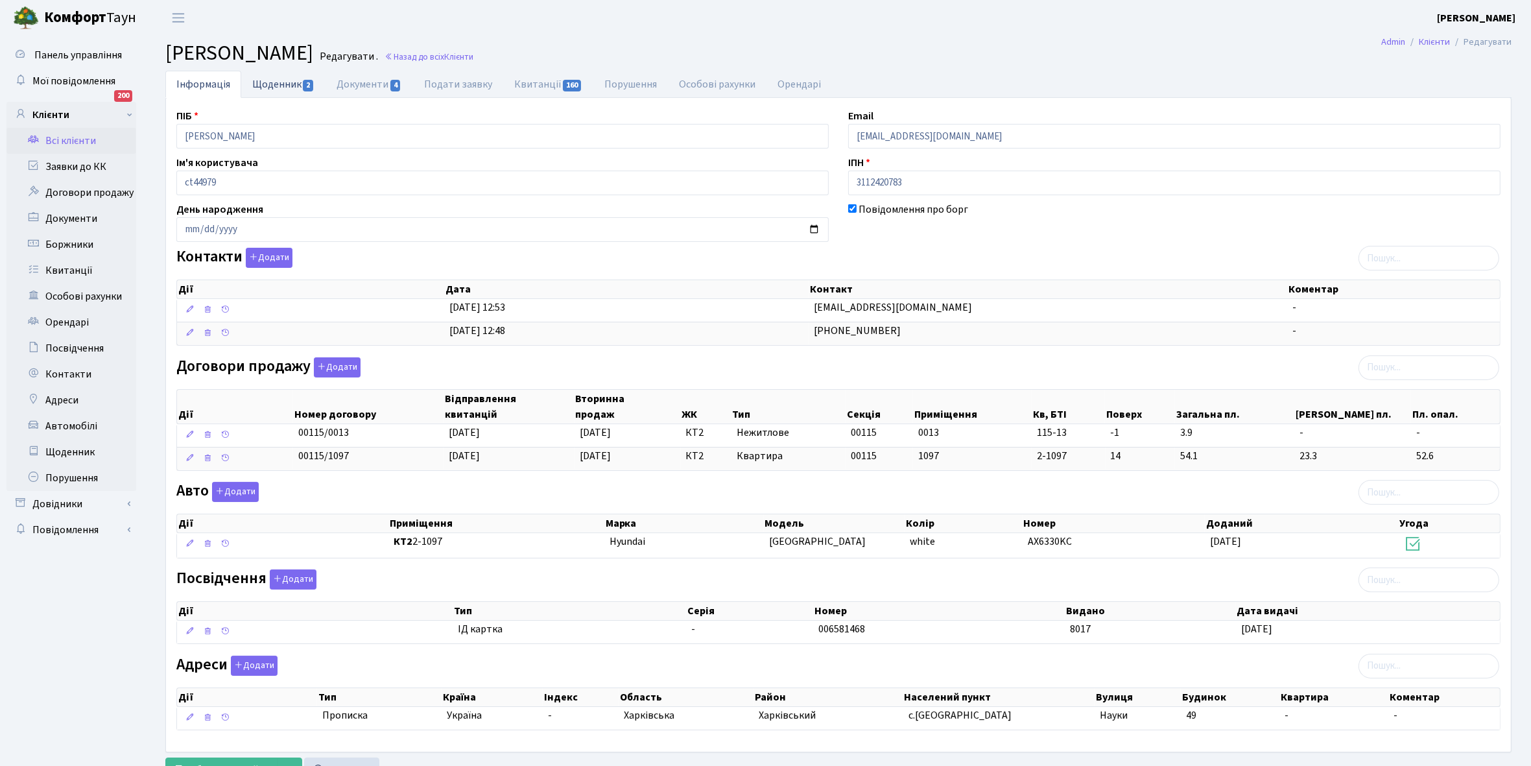
click at [267, 82] on link "Щоденник 2" at bounding box center [283, 84] width 84 height 27
select select "25"
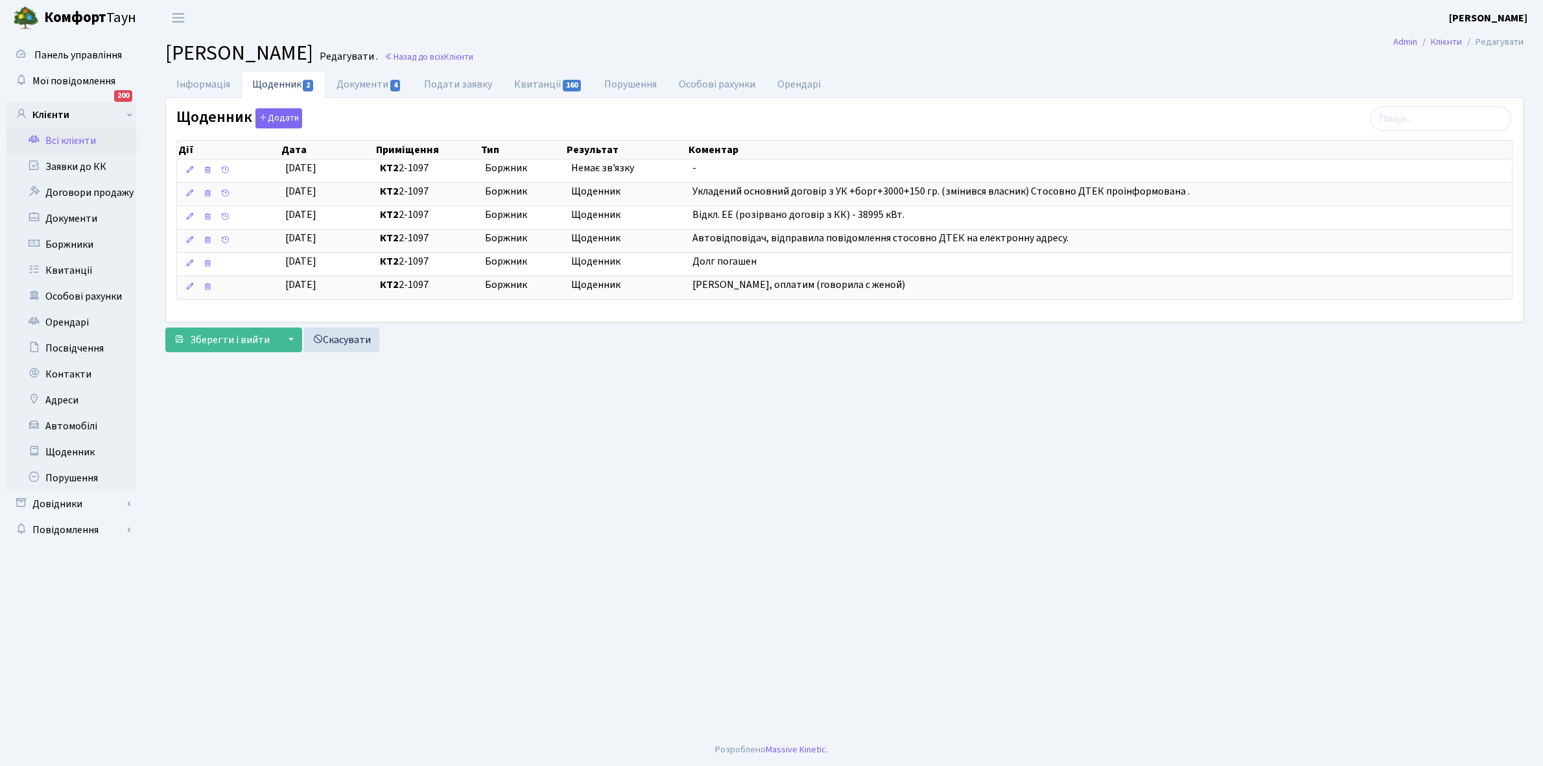
click at [56, 141] on link "Всі клієнти" at bounding box center [71, 141] width 130 height 26
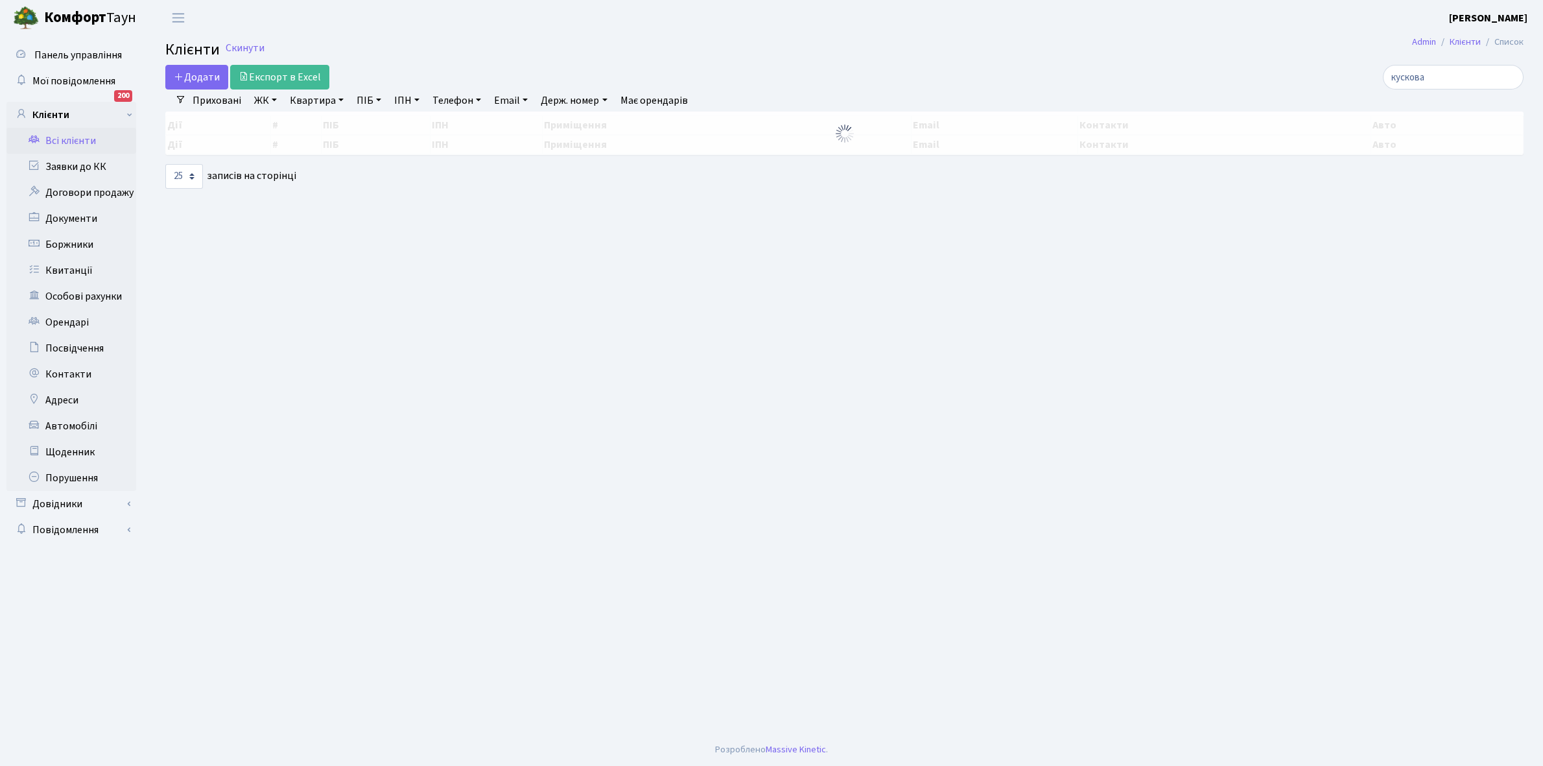
select select "25"
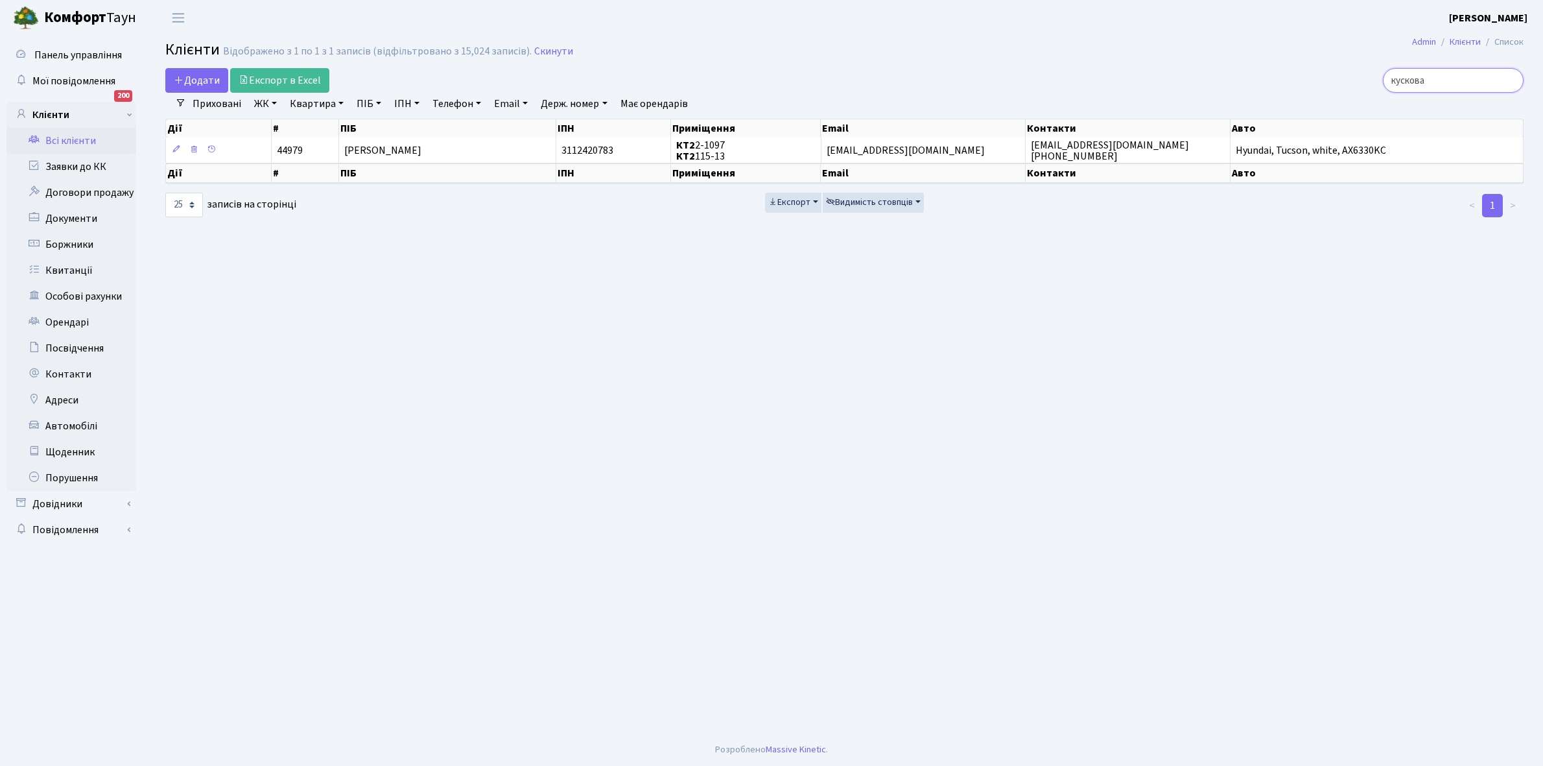
click at [1453, 75] on input "кускова" at bounding box center [1453, 80] width 141 height 25
type input "к"
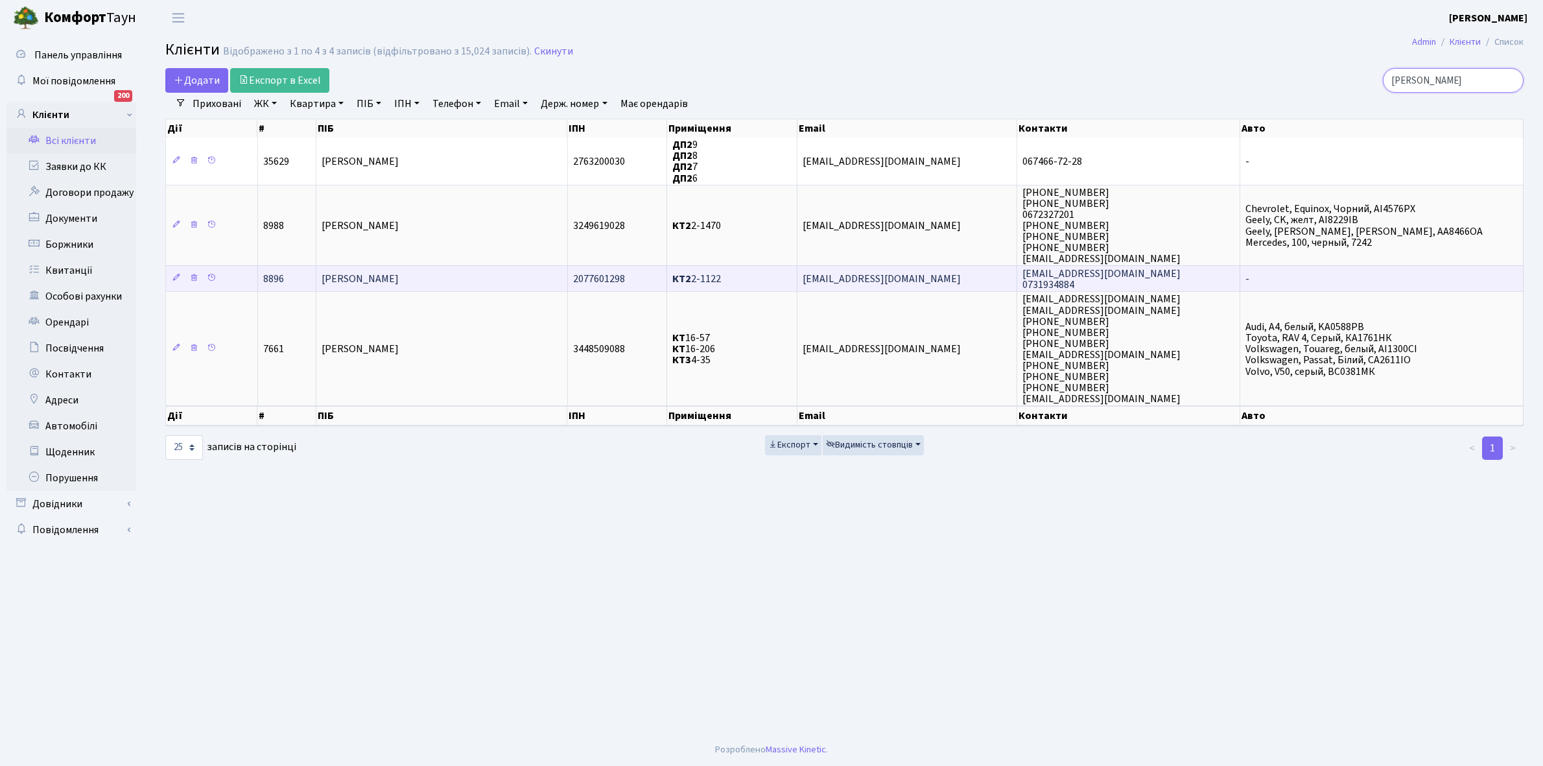
type input "[PERSON_NAME]"
click at [399, 277] on span "[PERSON_NAME]" at bounding box center [360, 279] width 77 height 14
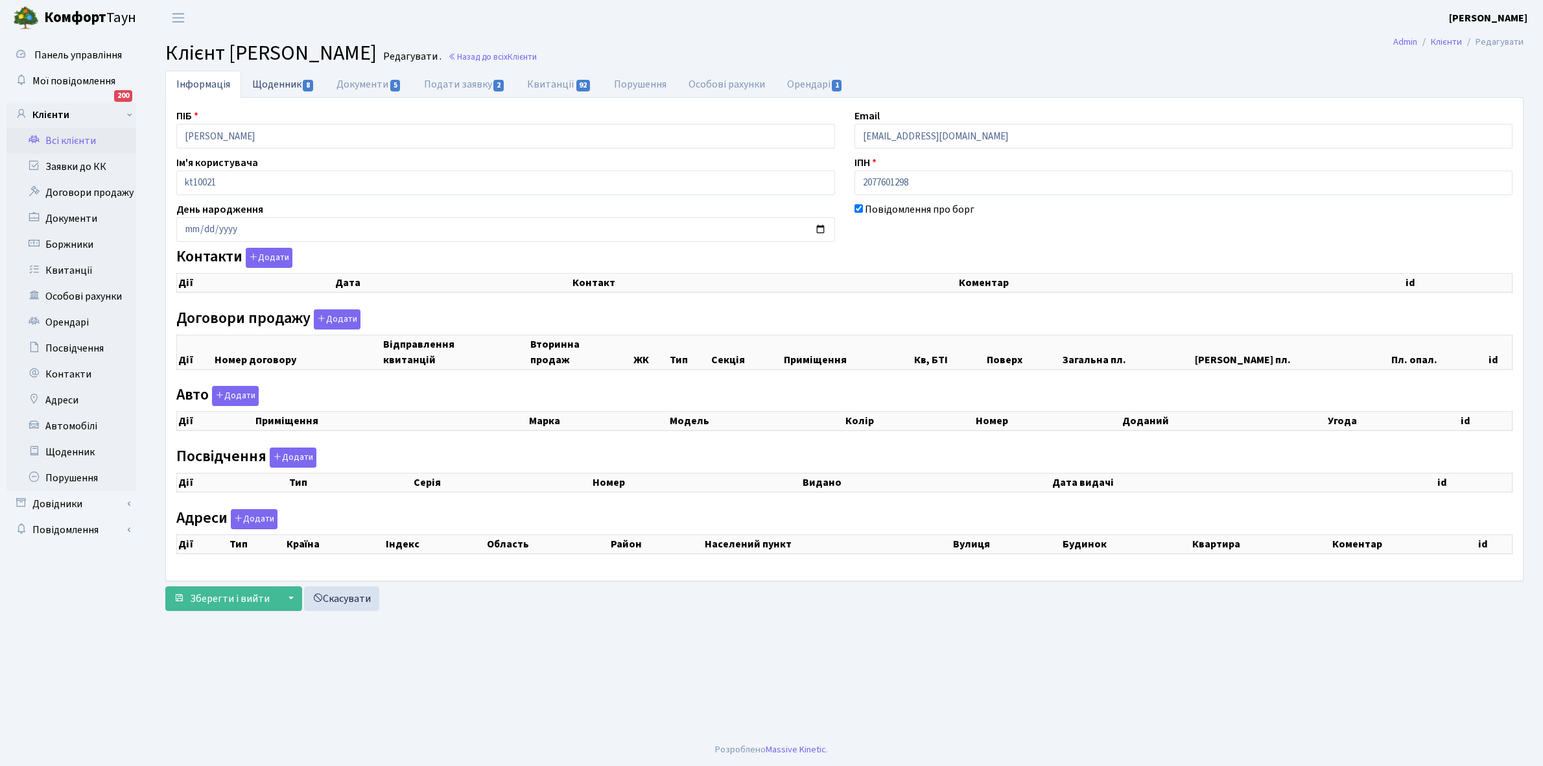
click at [277, 85] on link "Щоденник 8" at bounding box center [283, 84] width 84 height 27
select select "25"
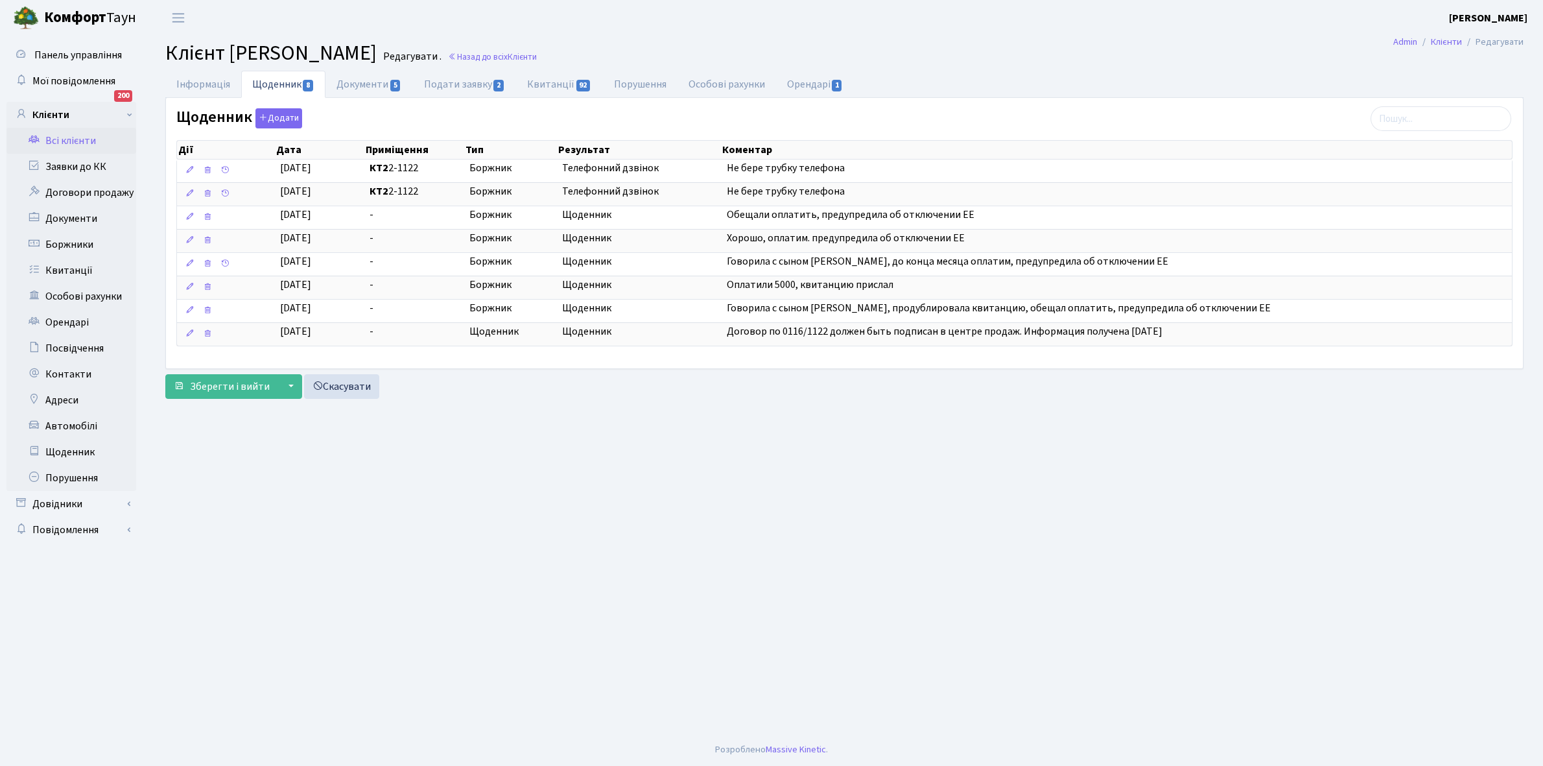
click at [81, 140] on link "Всі клієнти" at bounding box center [71, 141] width 130 height 26
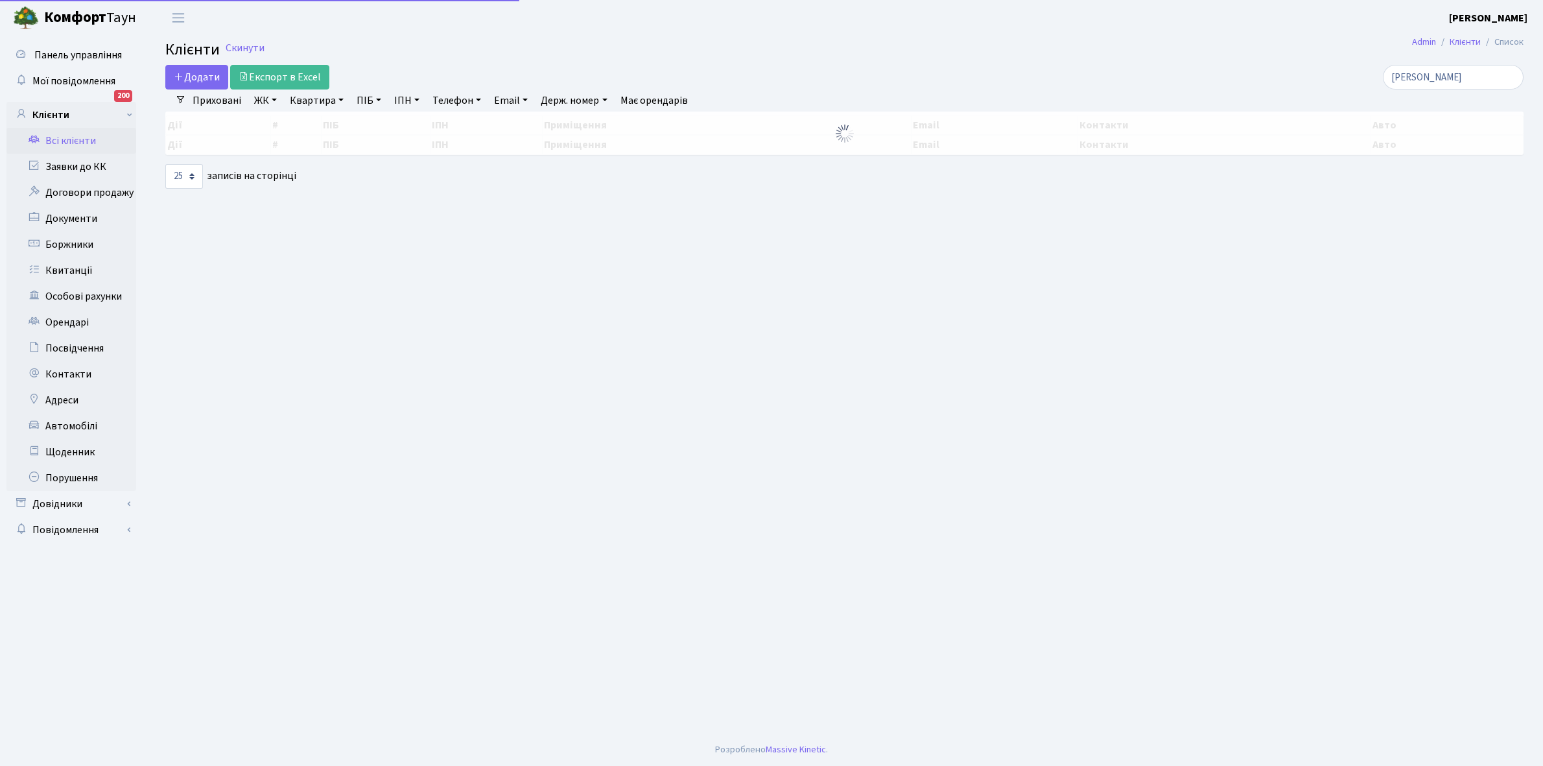
select select "25"
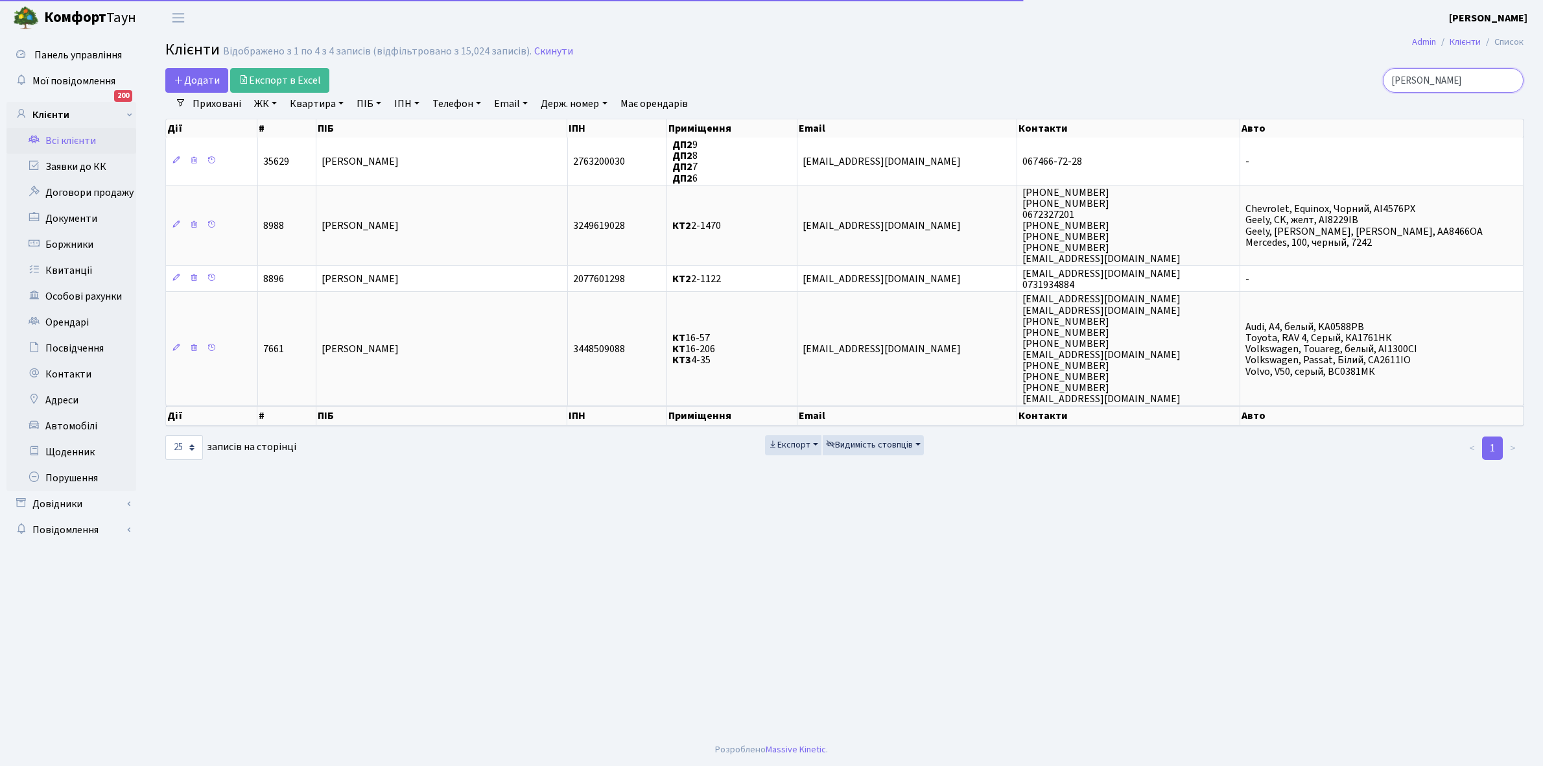
click at [1447, 83] on input "[PERSON_NAME]" at bounding box center [1453, 80] width 141 height 25
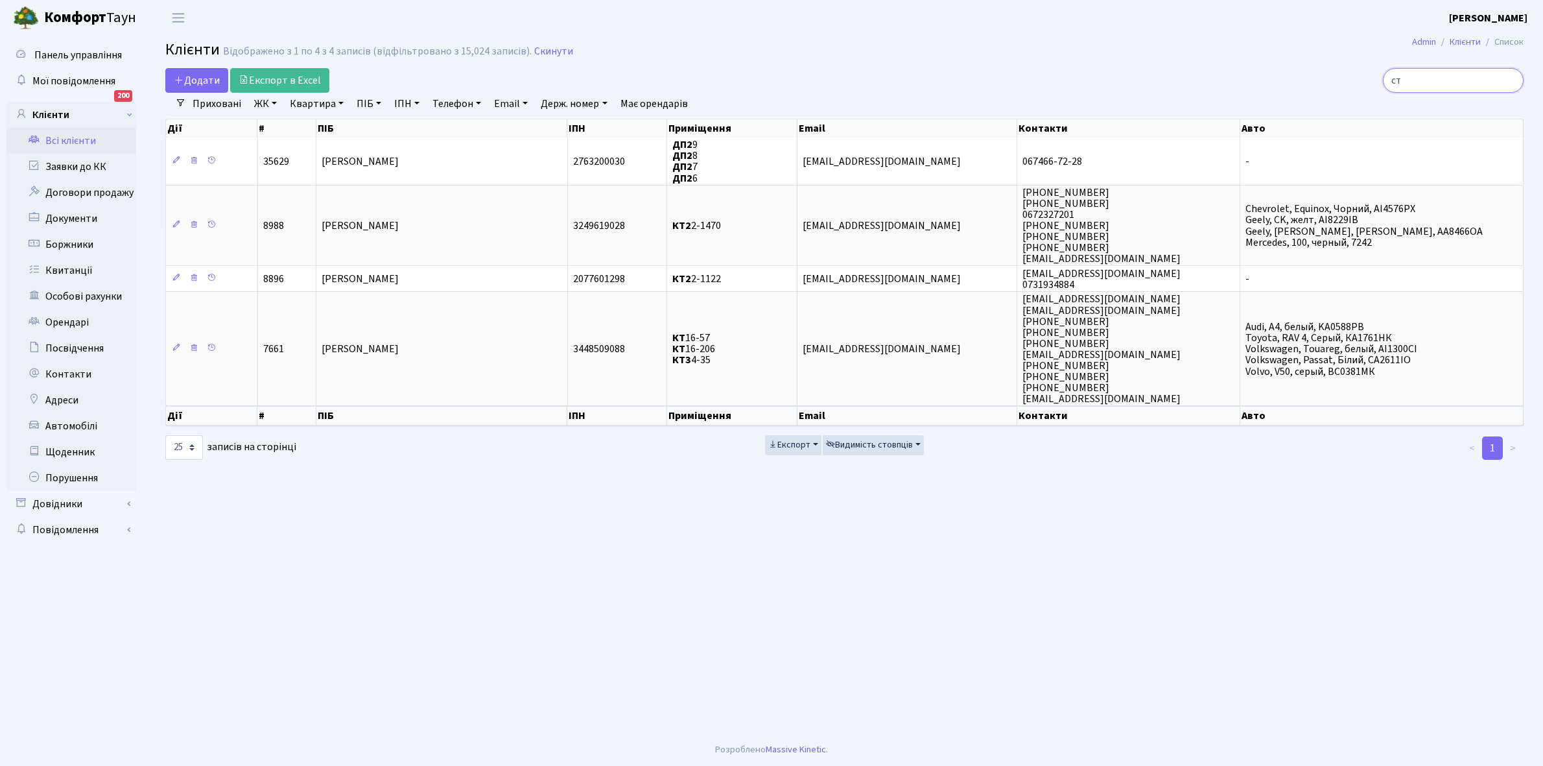
type input "с"
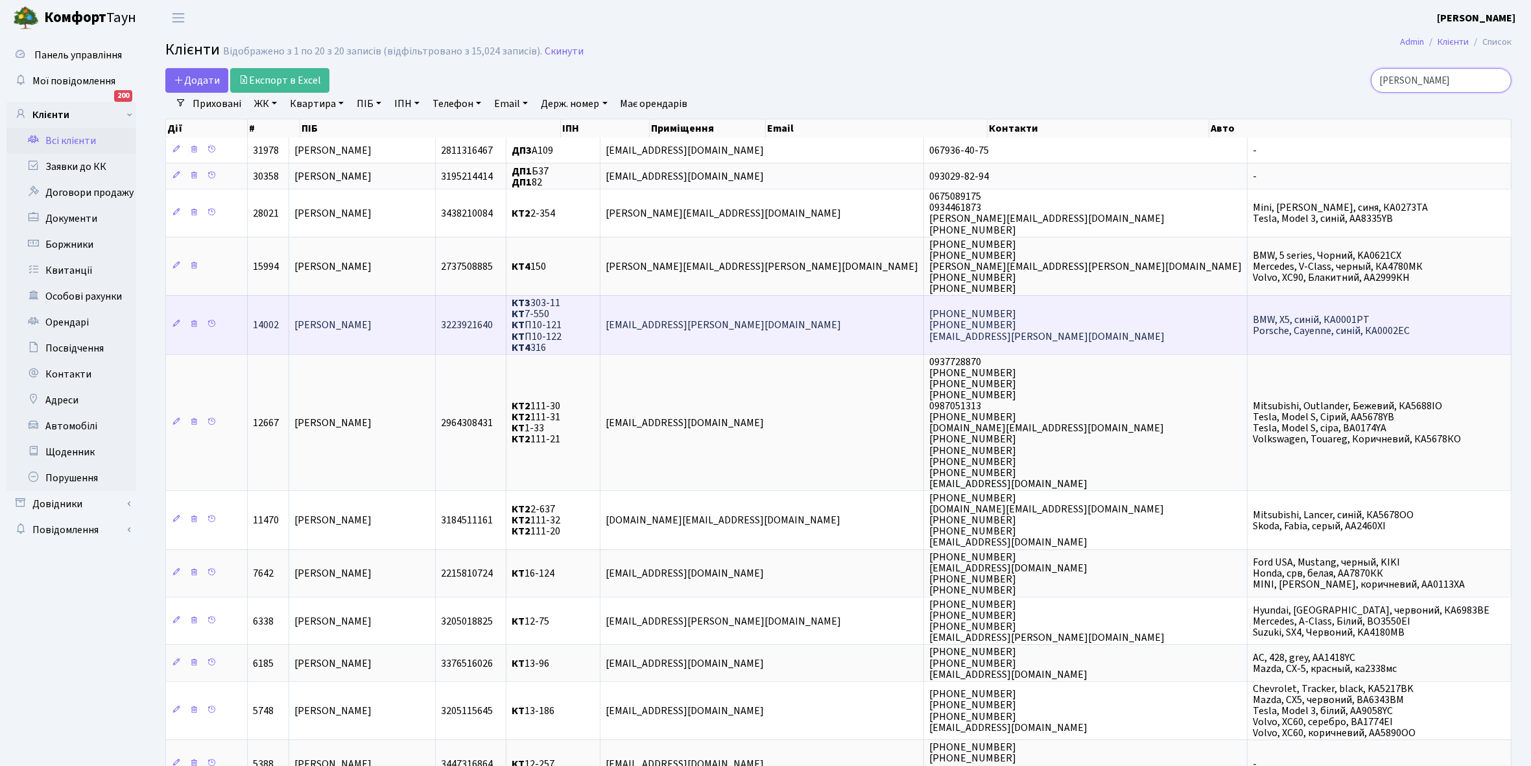
type input "кучер"
click at [372, 324] on span "[PERSON_NAME]" at bounding box center [332, 325] width 77 height 14
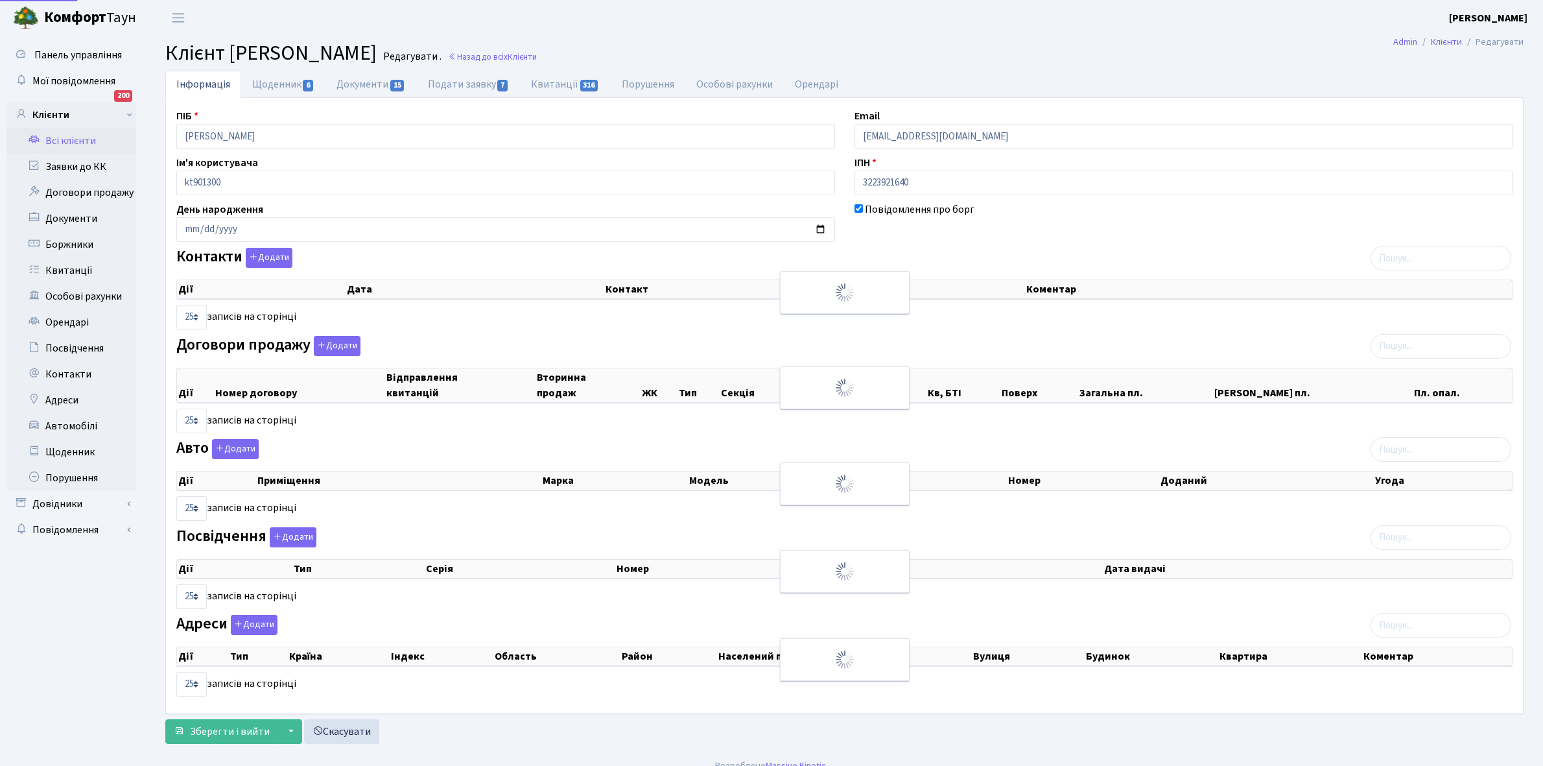
select select "25"
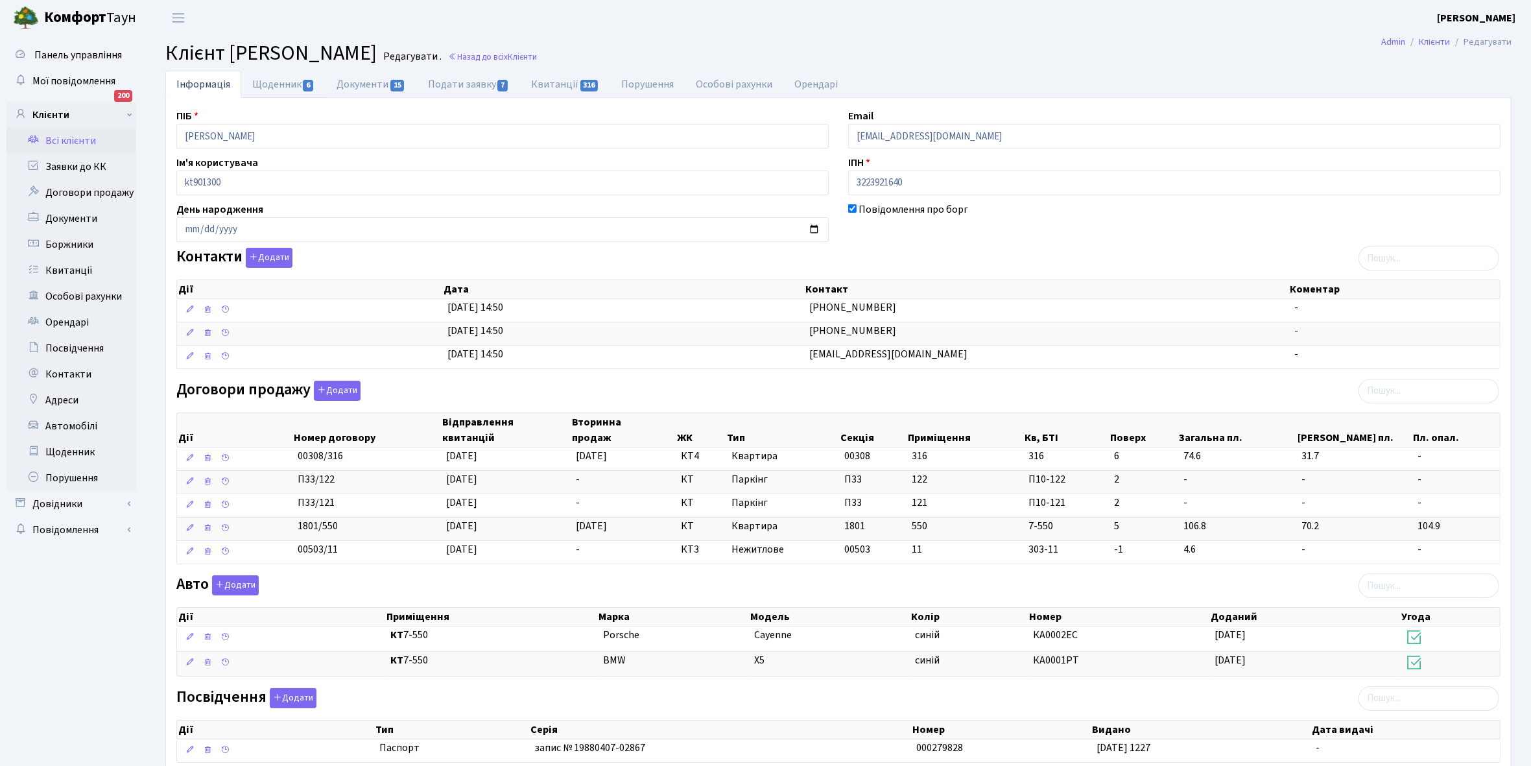
click at [272, 86] on link "Щоденник 6" at bounding box center [283, 84] width 84 height 27
select select "25"
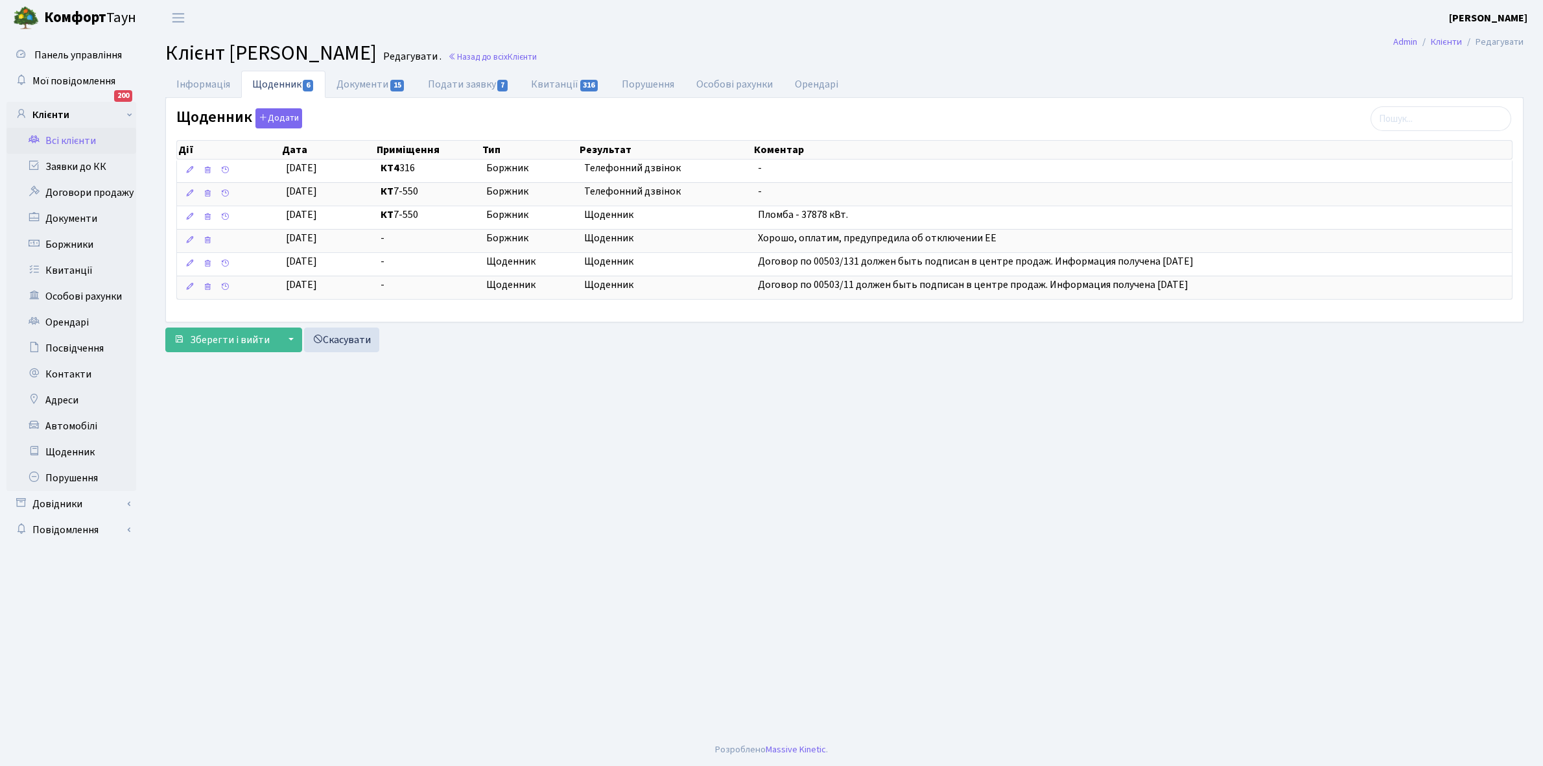
click at [70, 134] on link "Всі клієнти" at bounding box center [71, 141] width 130 height 26
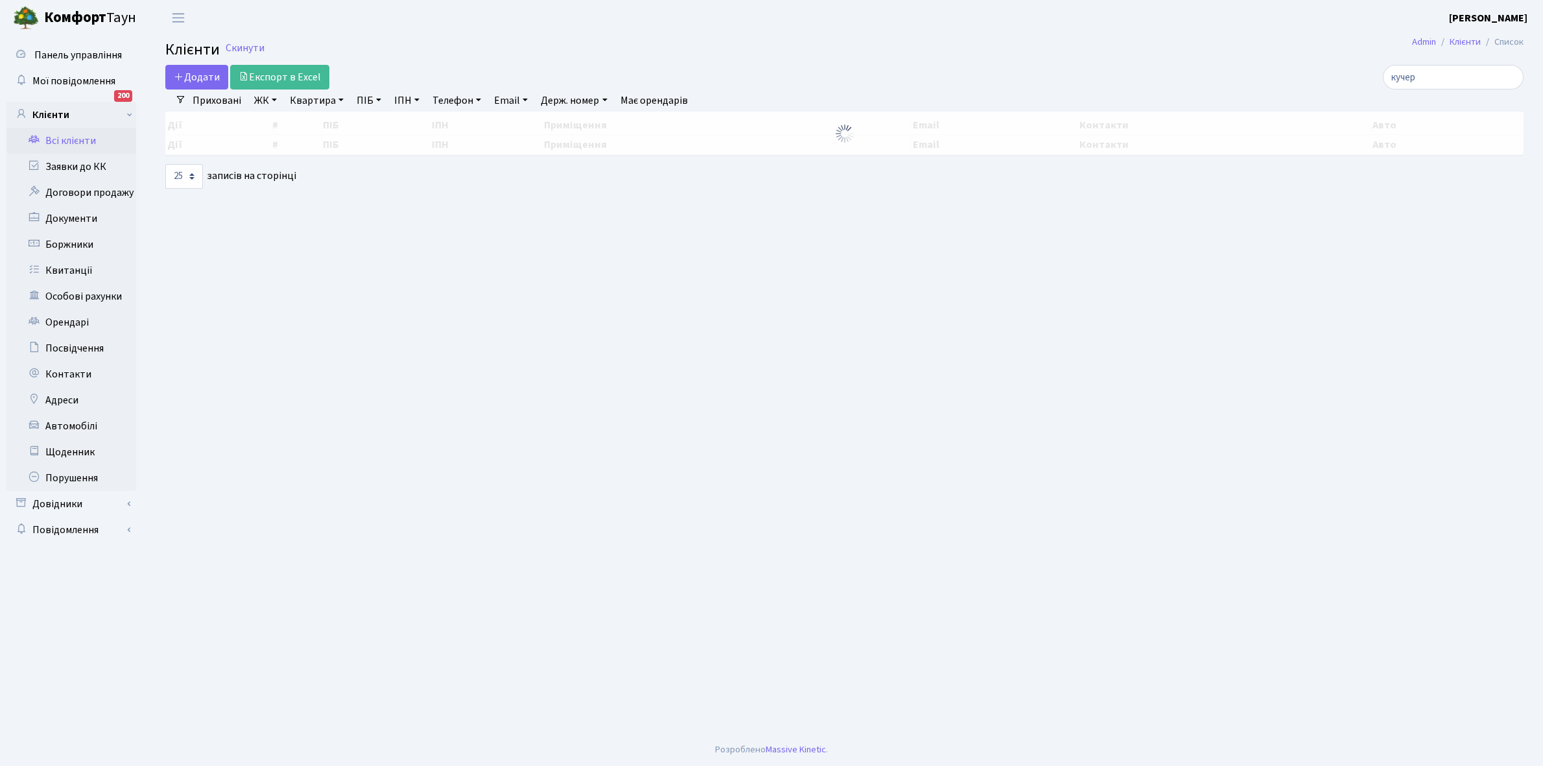
select select "25"
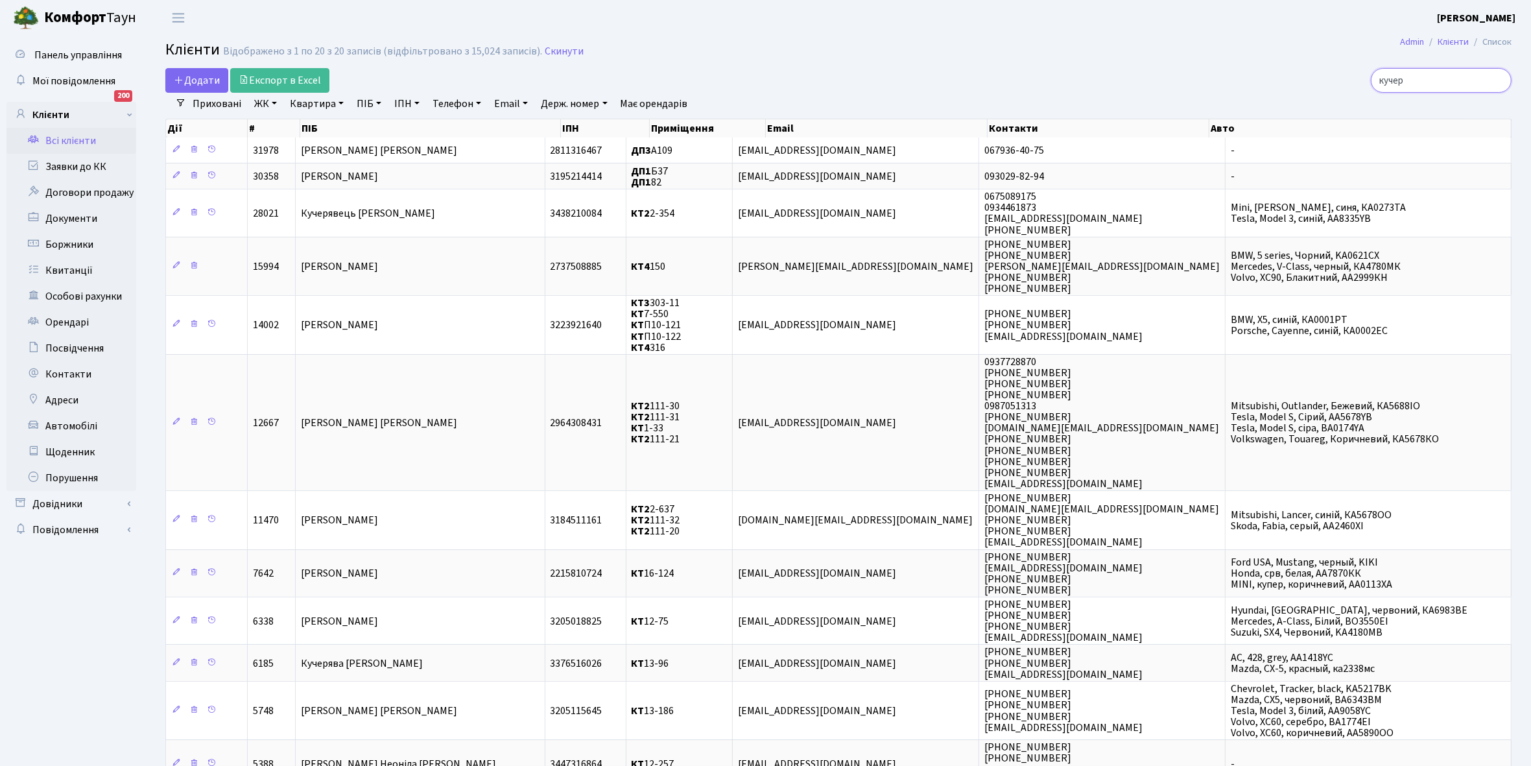
click at [1429, 82] on input "кучер" at bounding box center [1441, 80] width 141 height 25
type input "к"
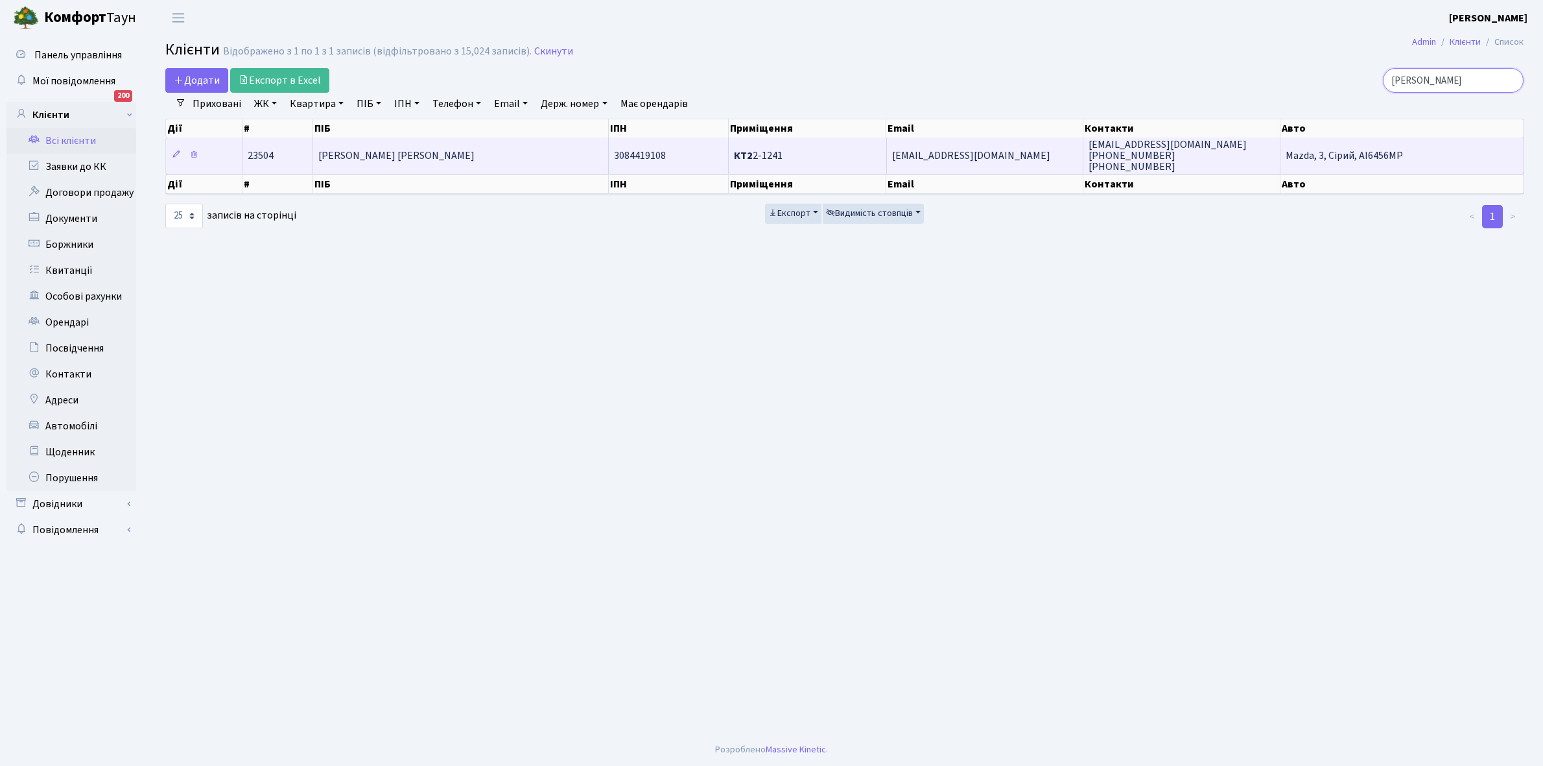
type input "[PERSON_NAME]"
click at [480, 167] on td "[PERSON_NAME] [PERSON_NAME]" at bounding box center [461, 155] width 296 height 36
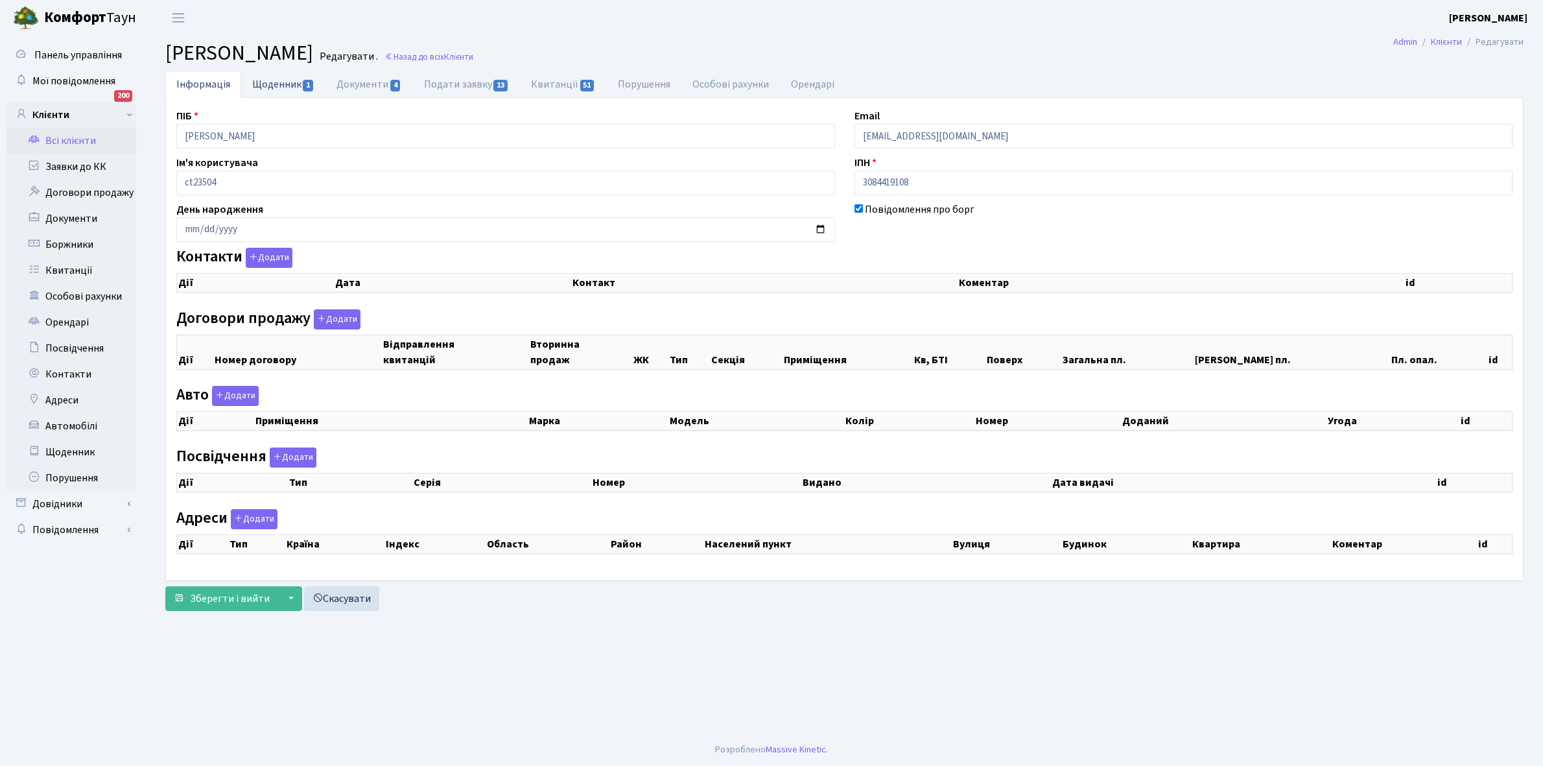
checkbox input "true"
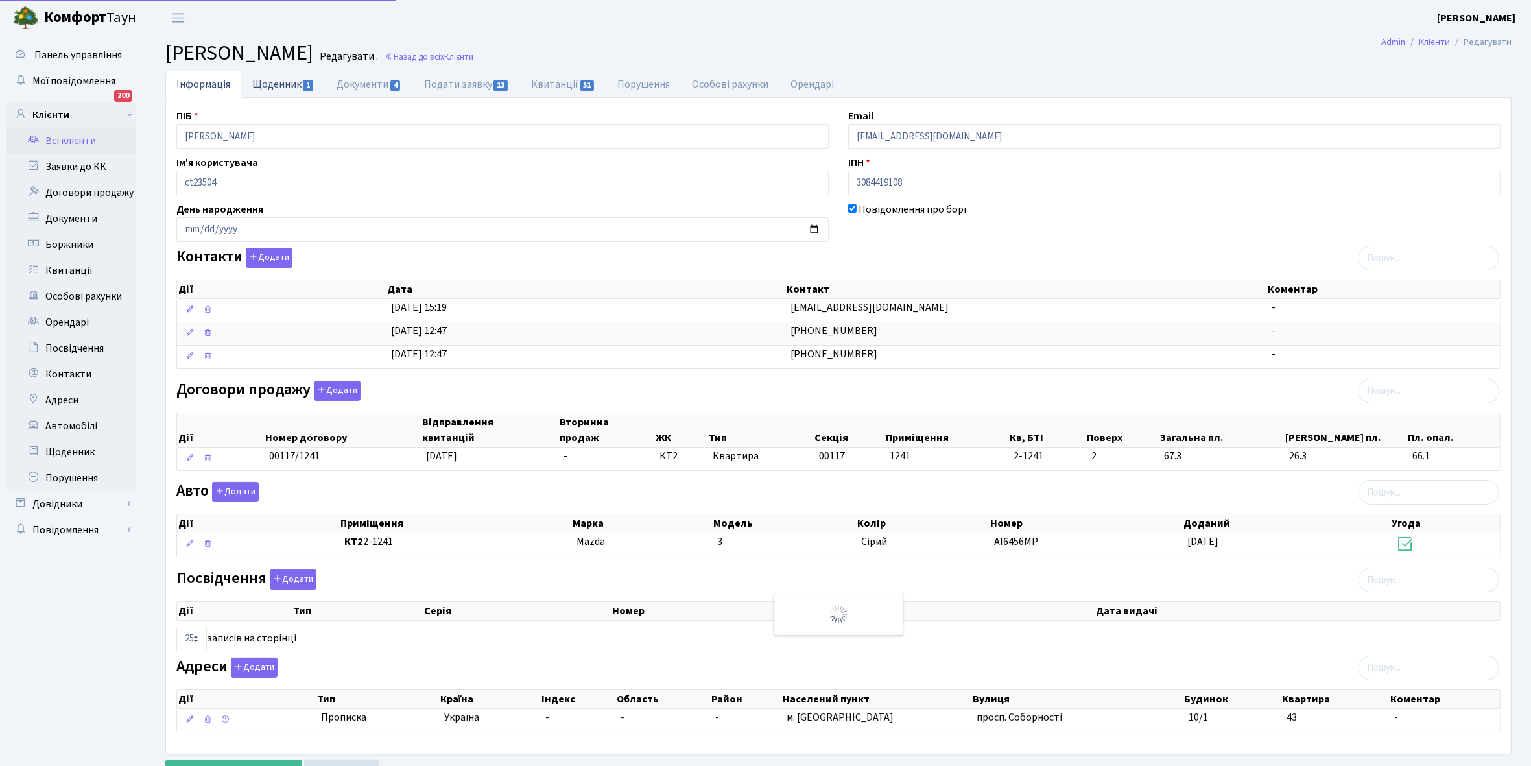
click at [261, 86] on link "Щоденник 1" at bounding box center [283, 84] width 84 height 27
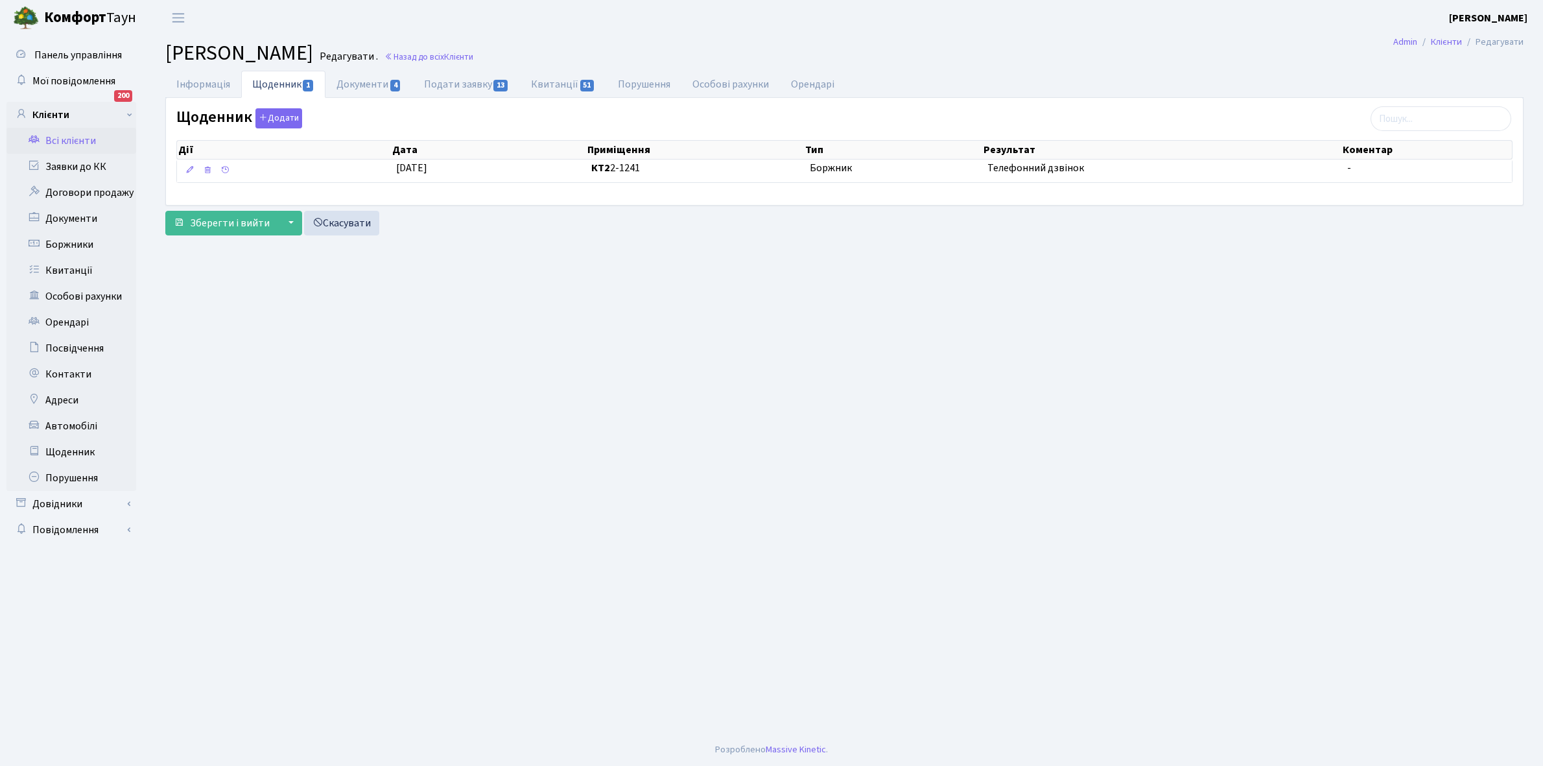
click at [73, 144] on link "Всі клієнти" at bounding box center [71, 141] width 130 height 26
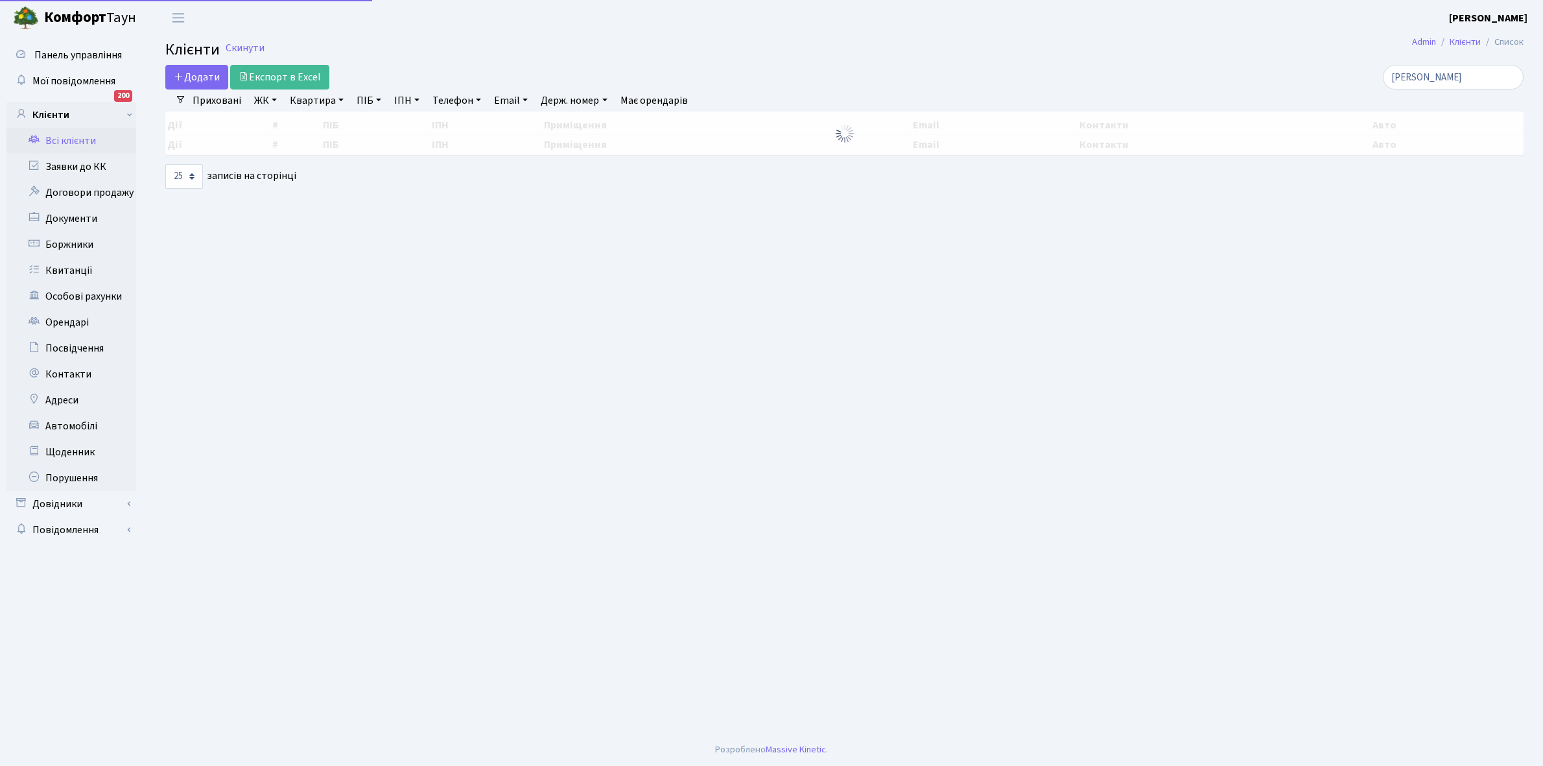
select select "25"
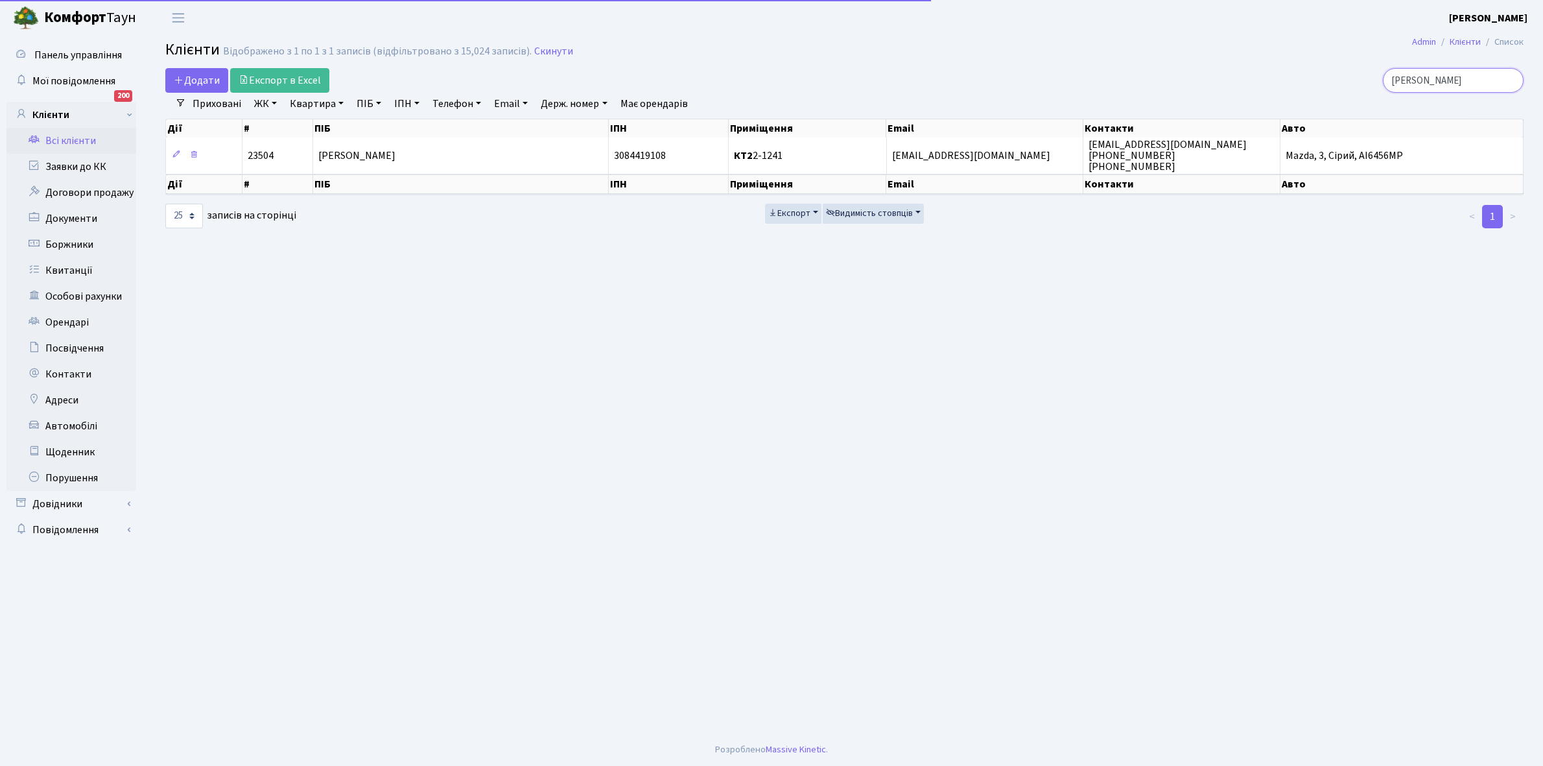
click at [1472, 80] on input "[PERSON_NAME]" at bounding box center [1453, 80] width 141 height 25
type input "к"
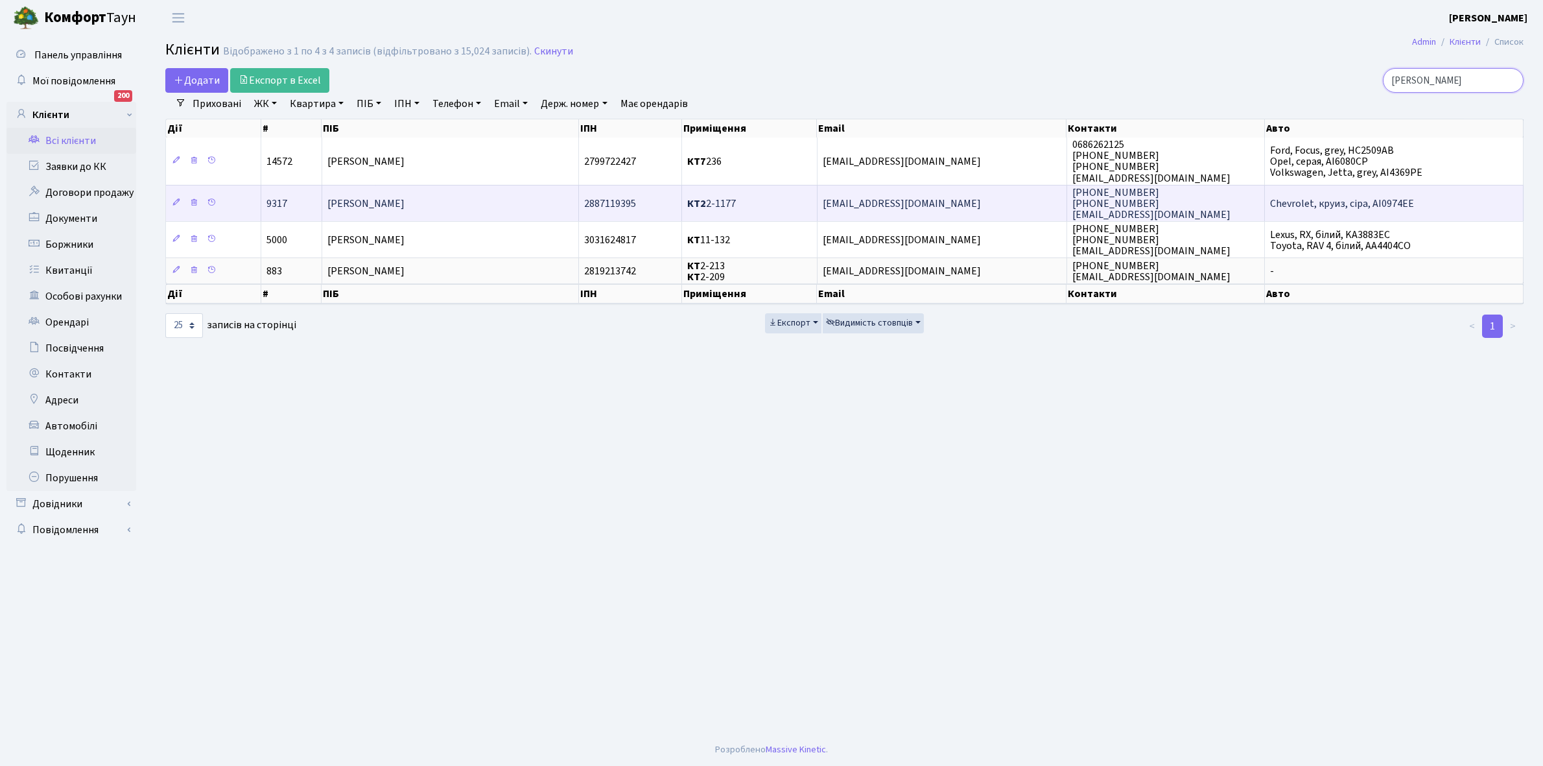
type input "гаращенко"
click at [494, 198] on td "Гаращенко Павло Васильович" at bounding box center [450, 203] width 257 height 36
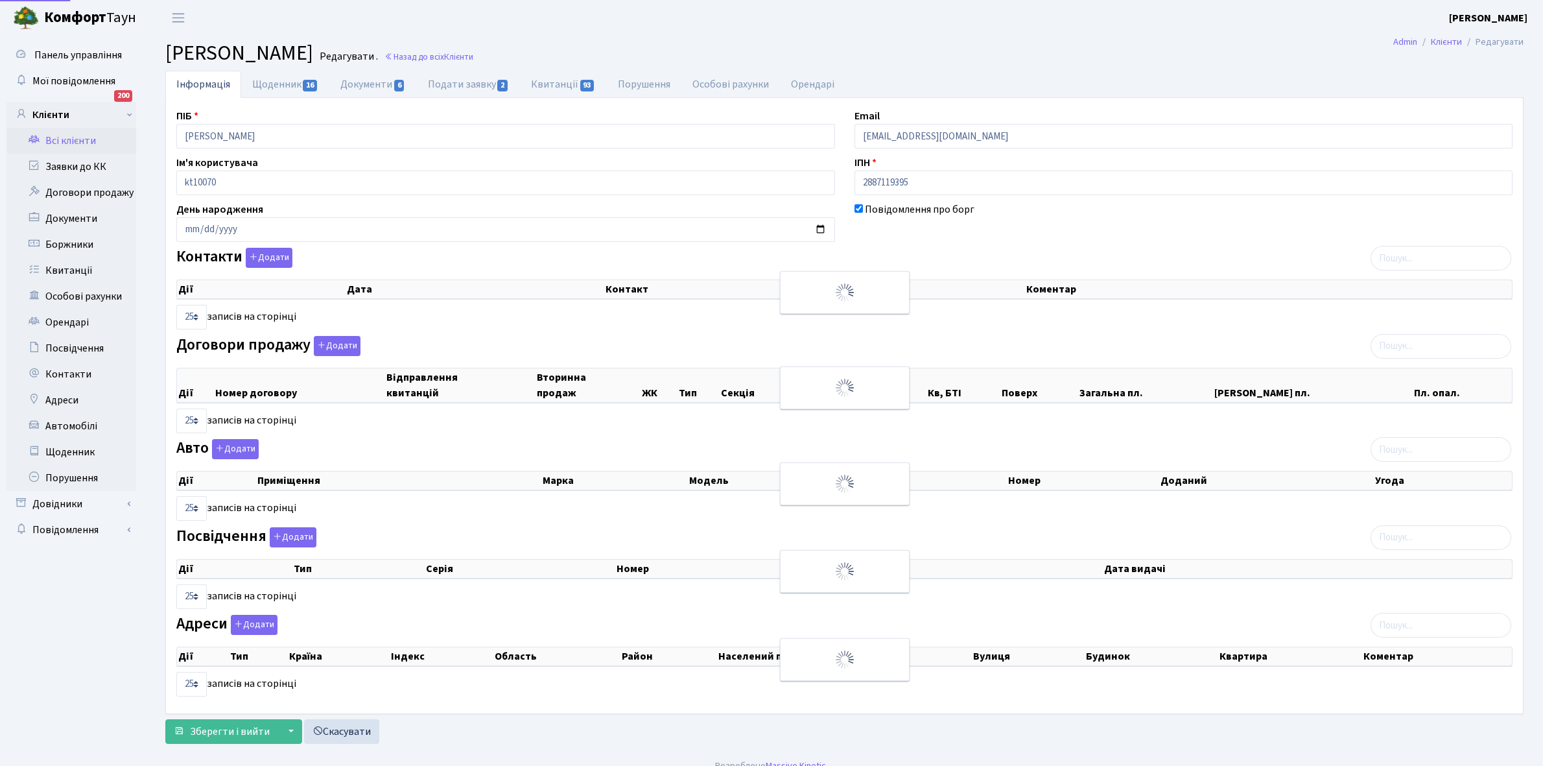
select select "25"
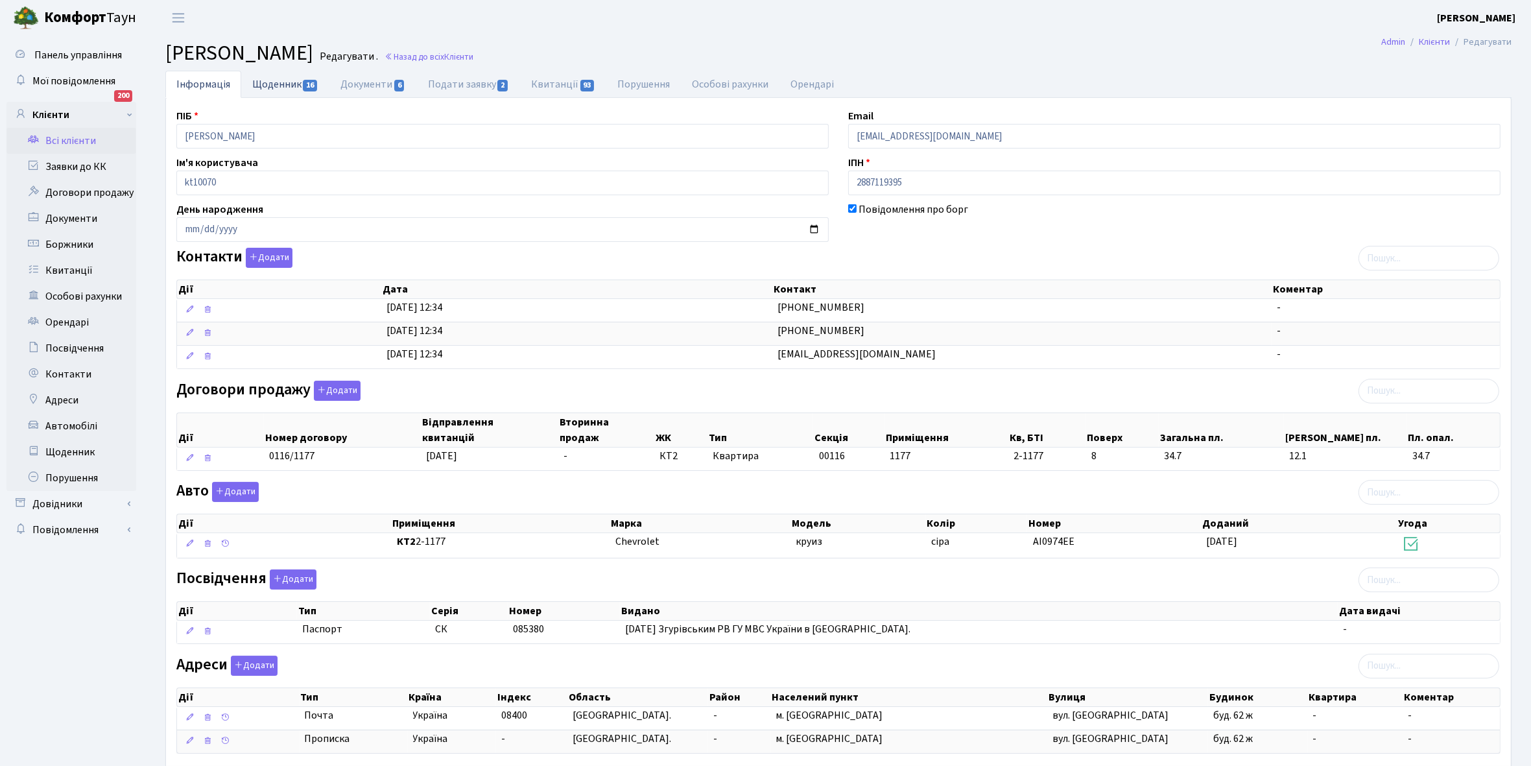
click at [265, 78] on link "Щоденник 16" at bounding box center [285, 84] width 88 height 27
select select "25"
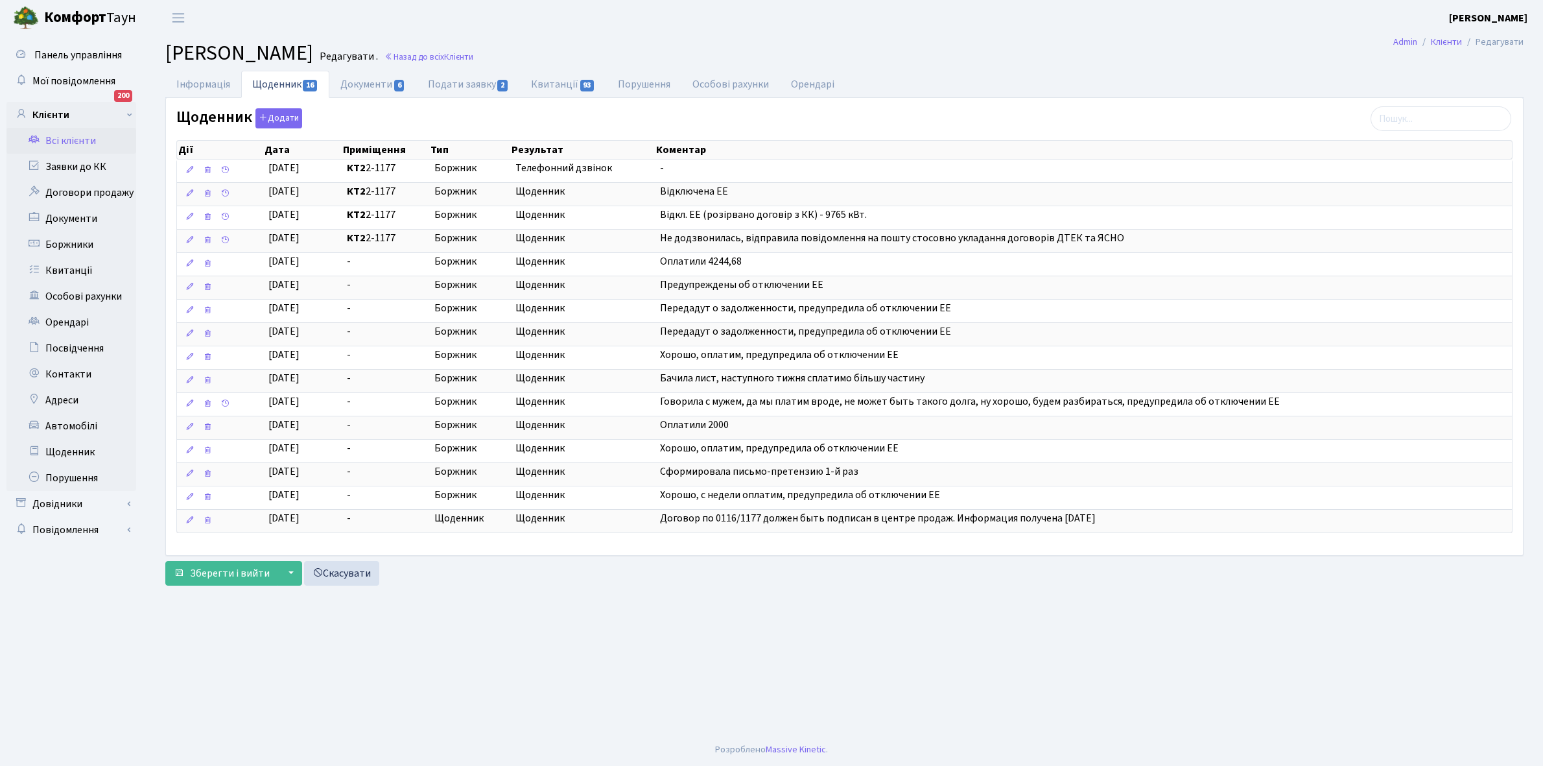
click at [76, 136] on link "Всі клієнти" at bounding box center [71, 141] width 130 height 26
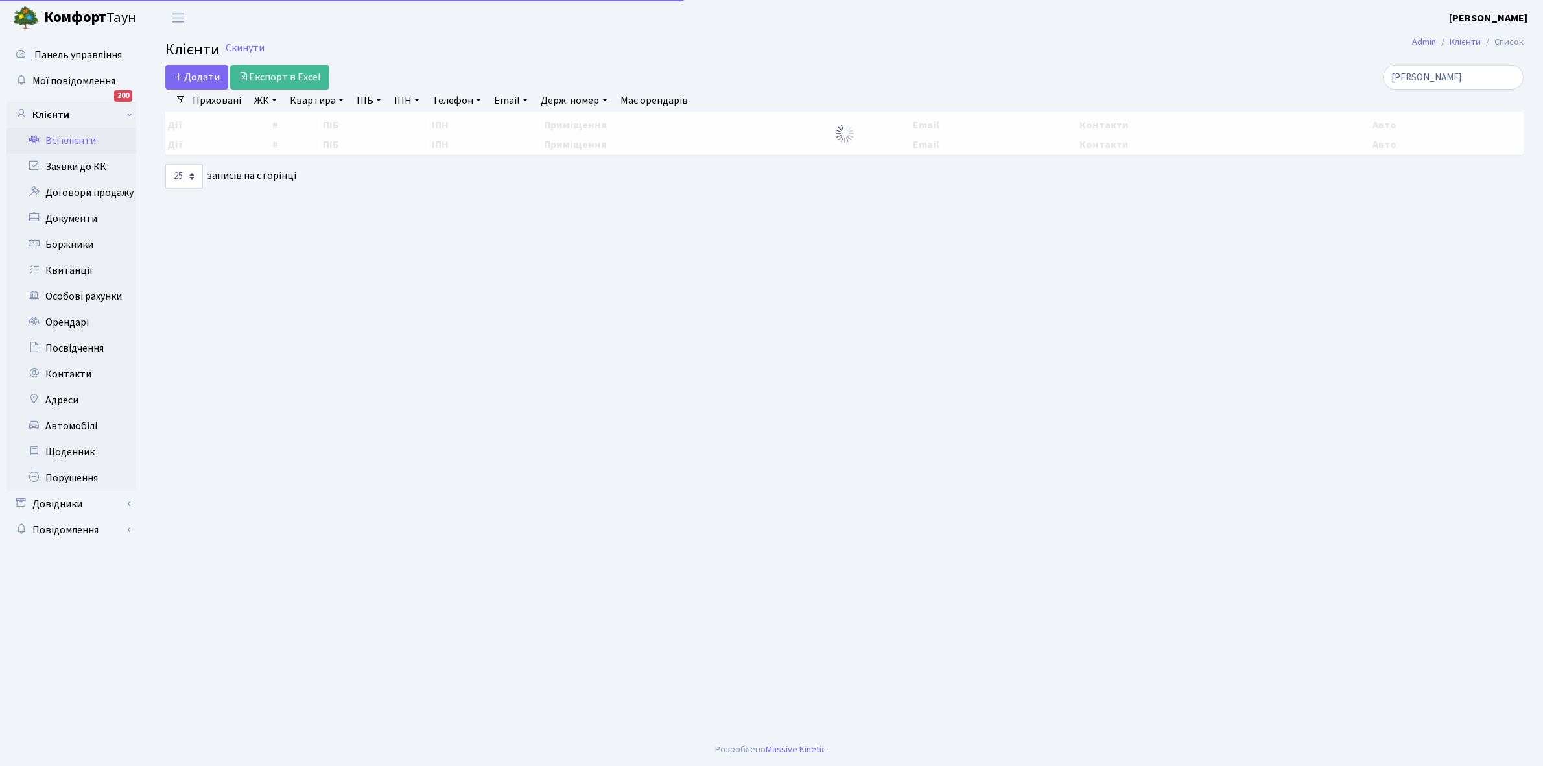
select select "25"
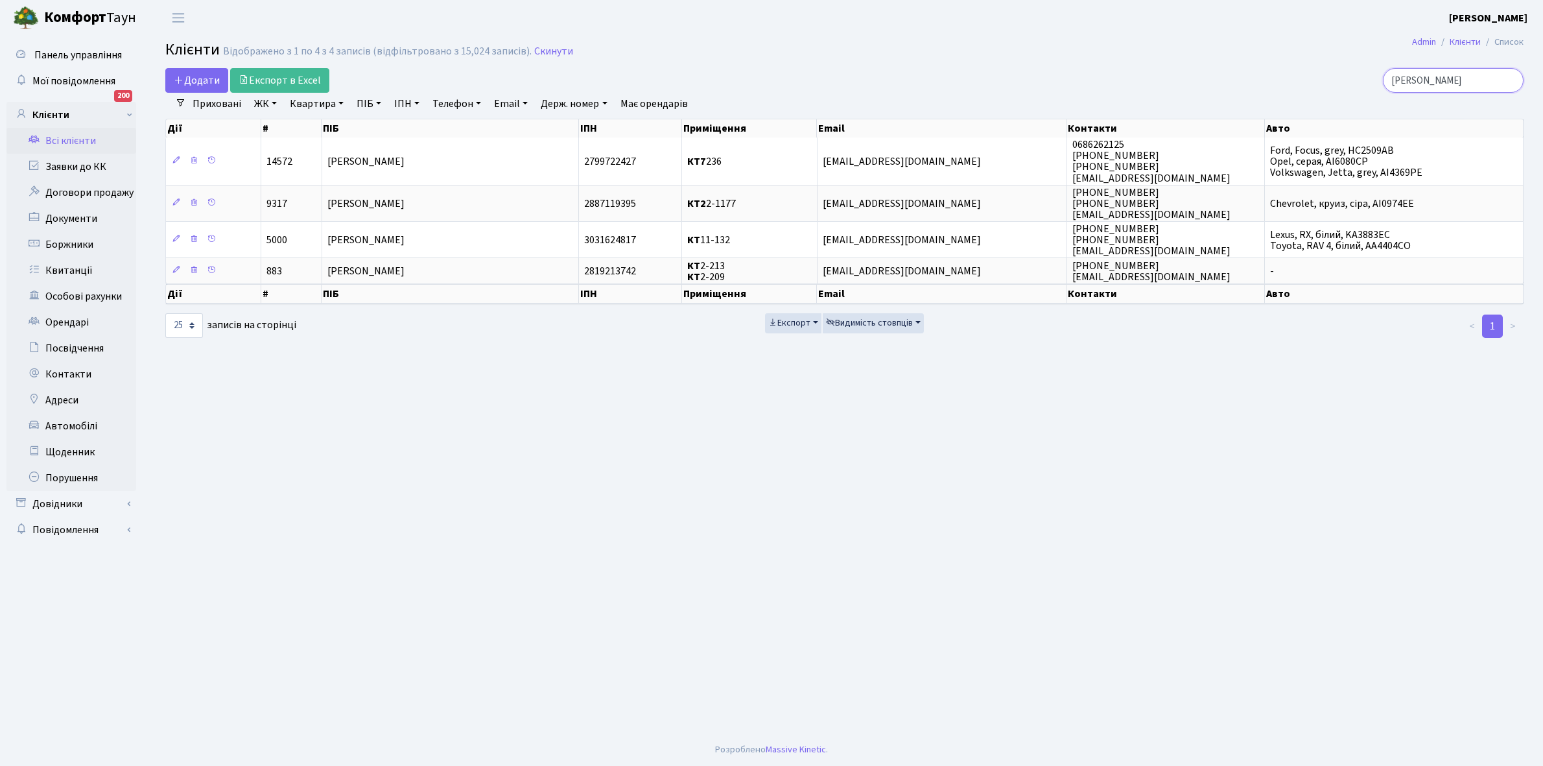
click at [1477, 80] on input "[PERSON_NAME]" at bounding box center [1453, 80] width 141 height 25
type input "г"
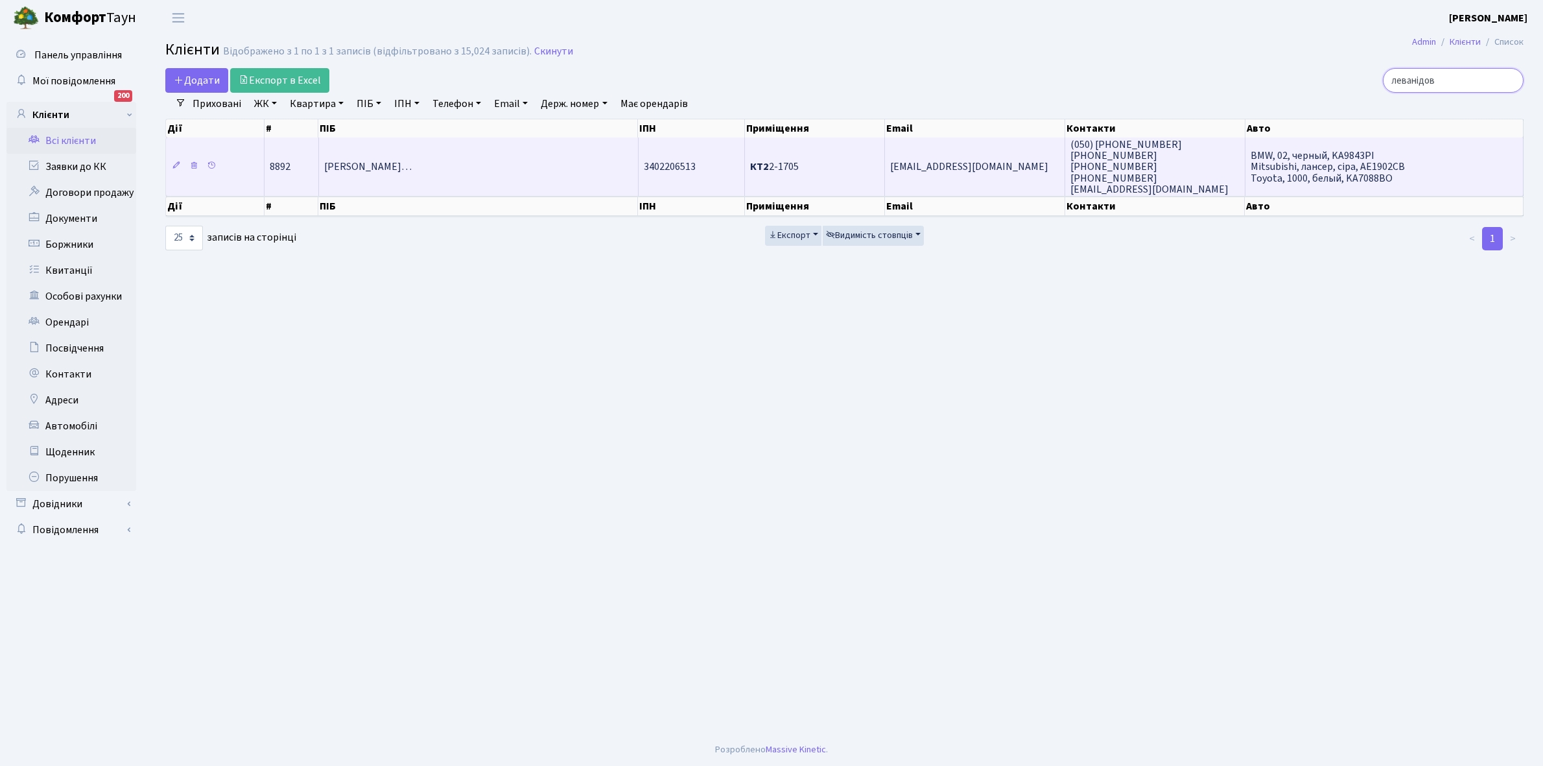
type input "леванідов"
click at [436, 179] on td "[PERSON_NAME]…" at bounding box center [479, 166] width 320 height 58
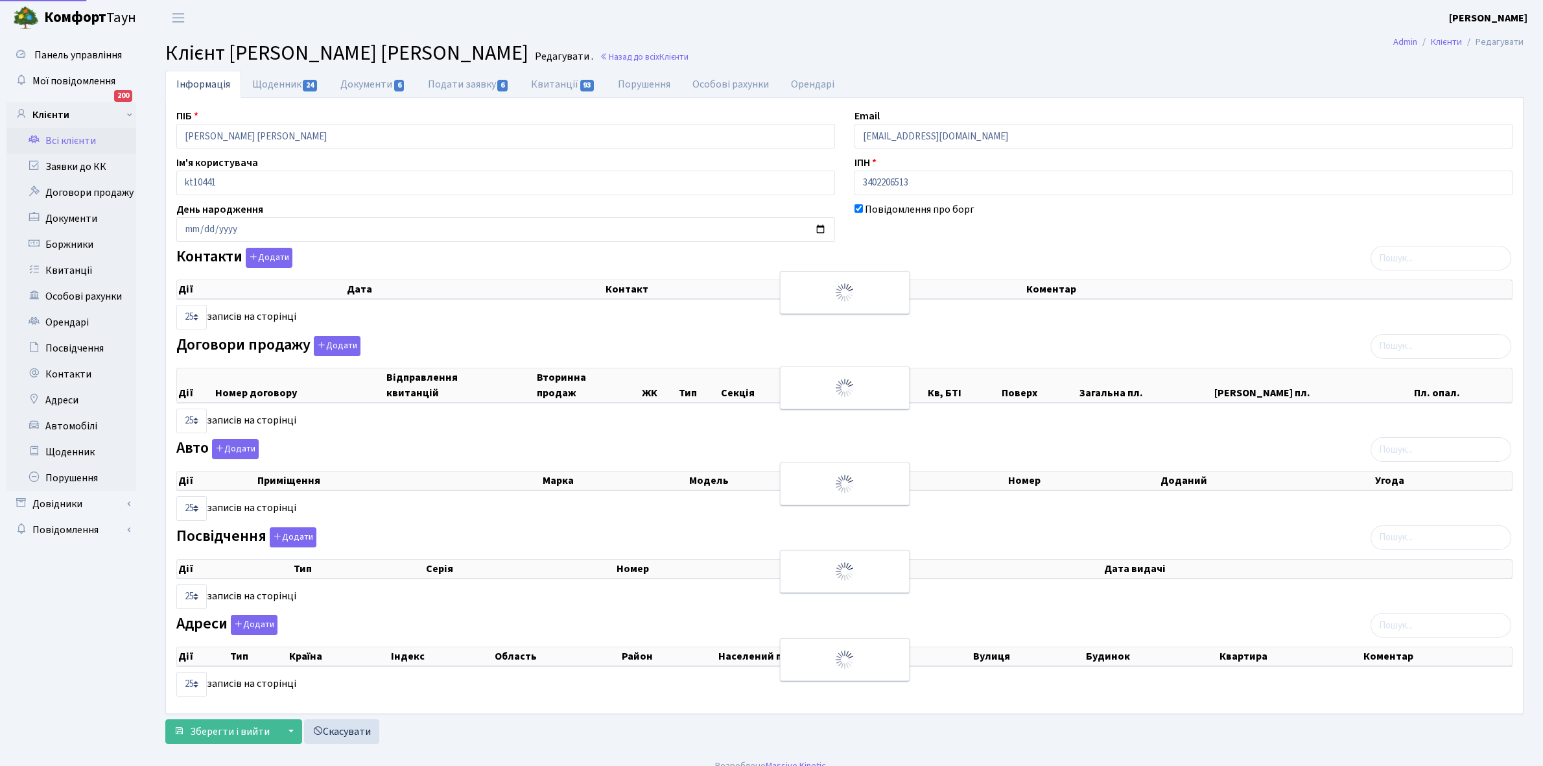
select select "25"
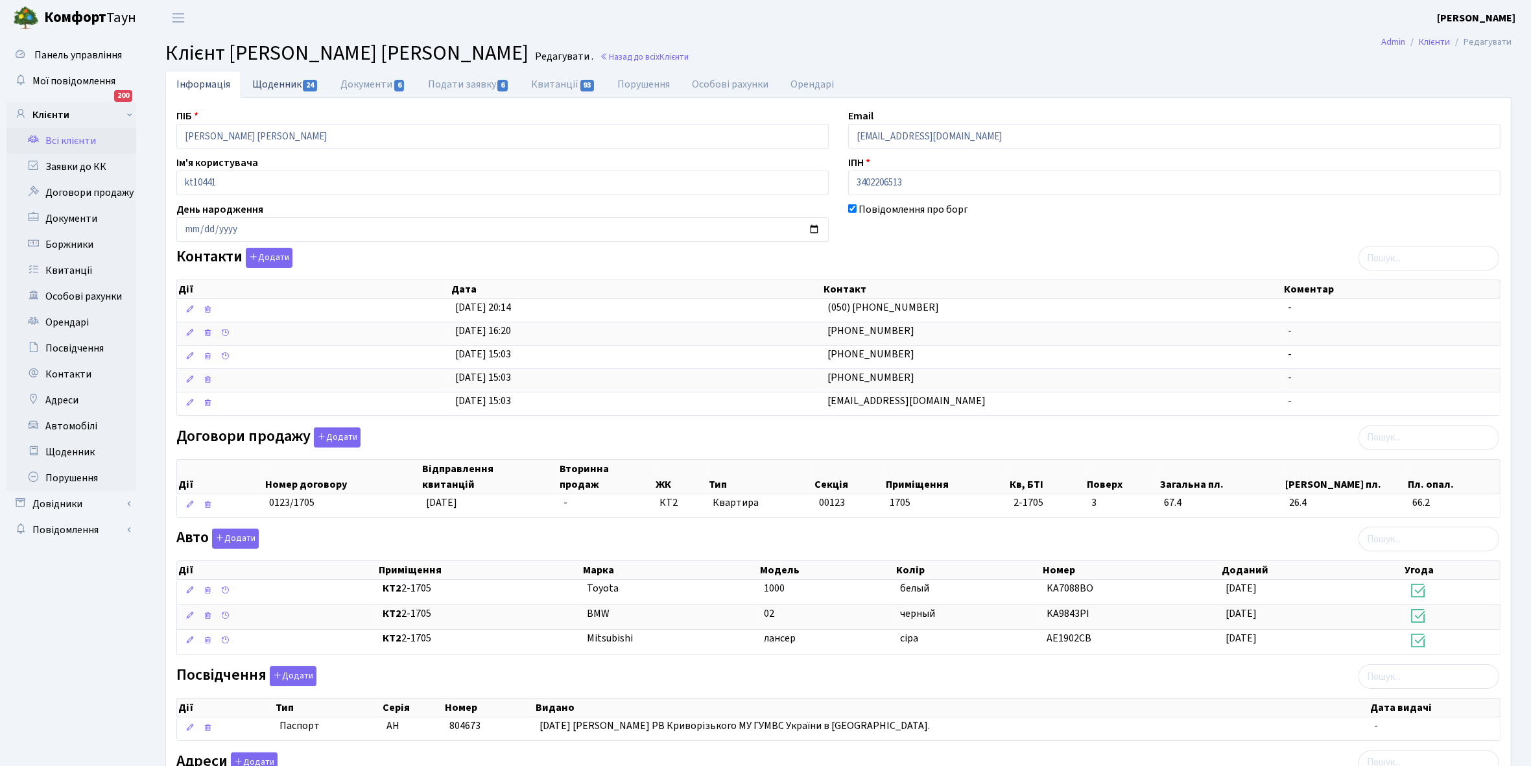
click at [270, 79] on link "Щоденник 24" at bounding box center [285, 84] width 88 height 27
select select "25"
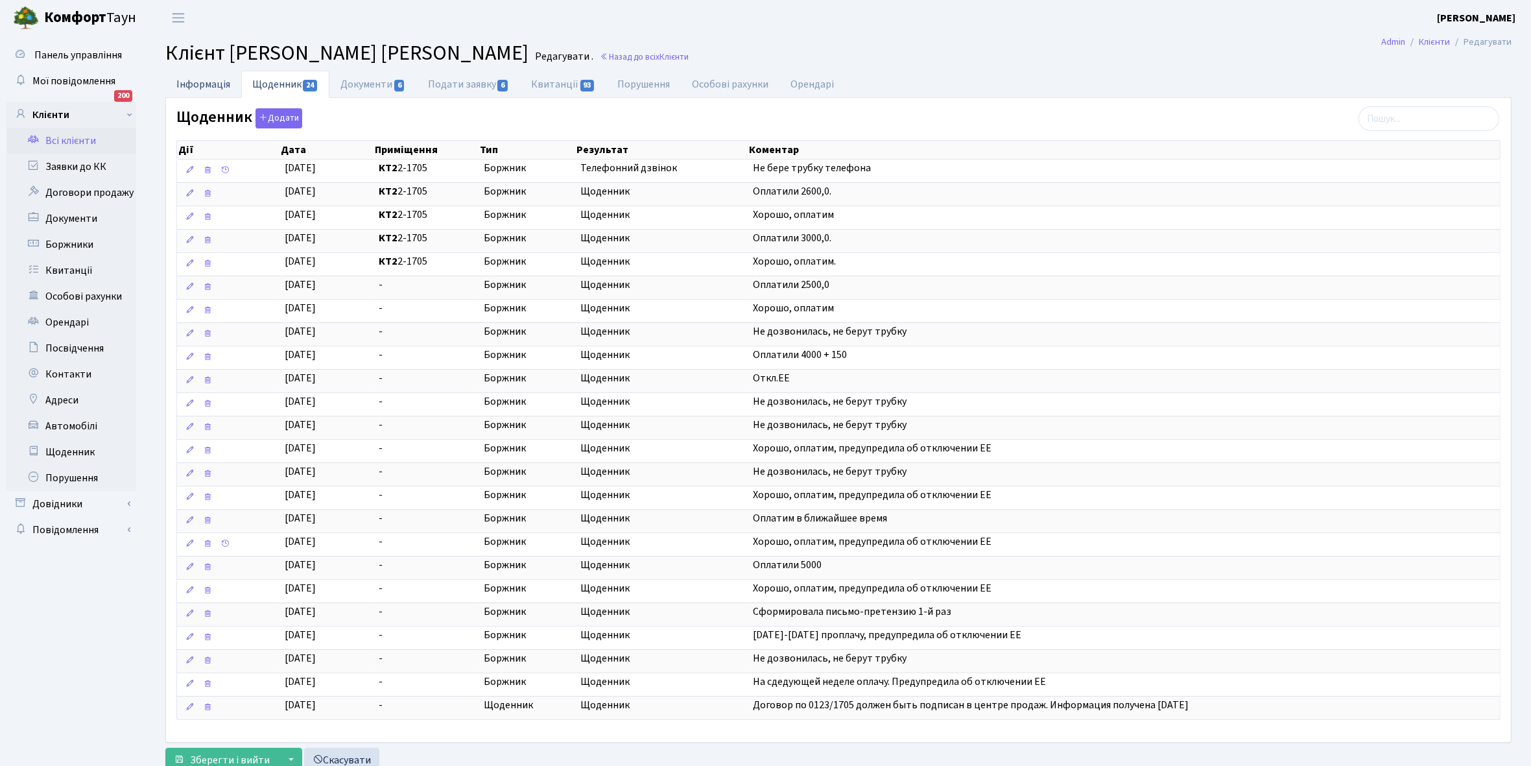
click at [186, 82] on link "Інформація" at bounding box center [203, 84] width 76 height 27
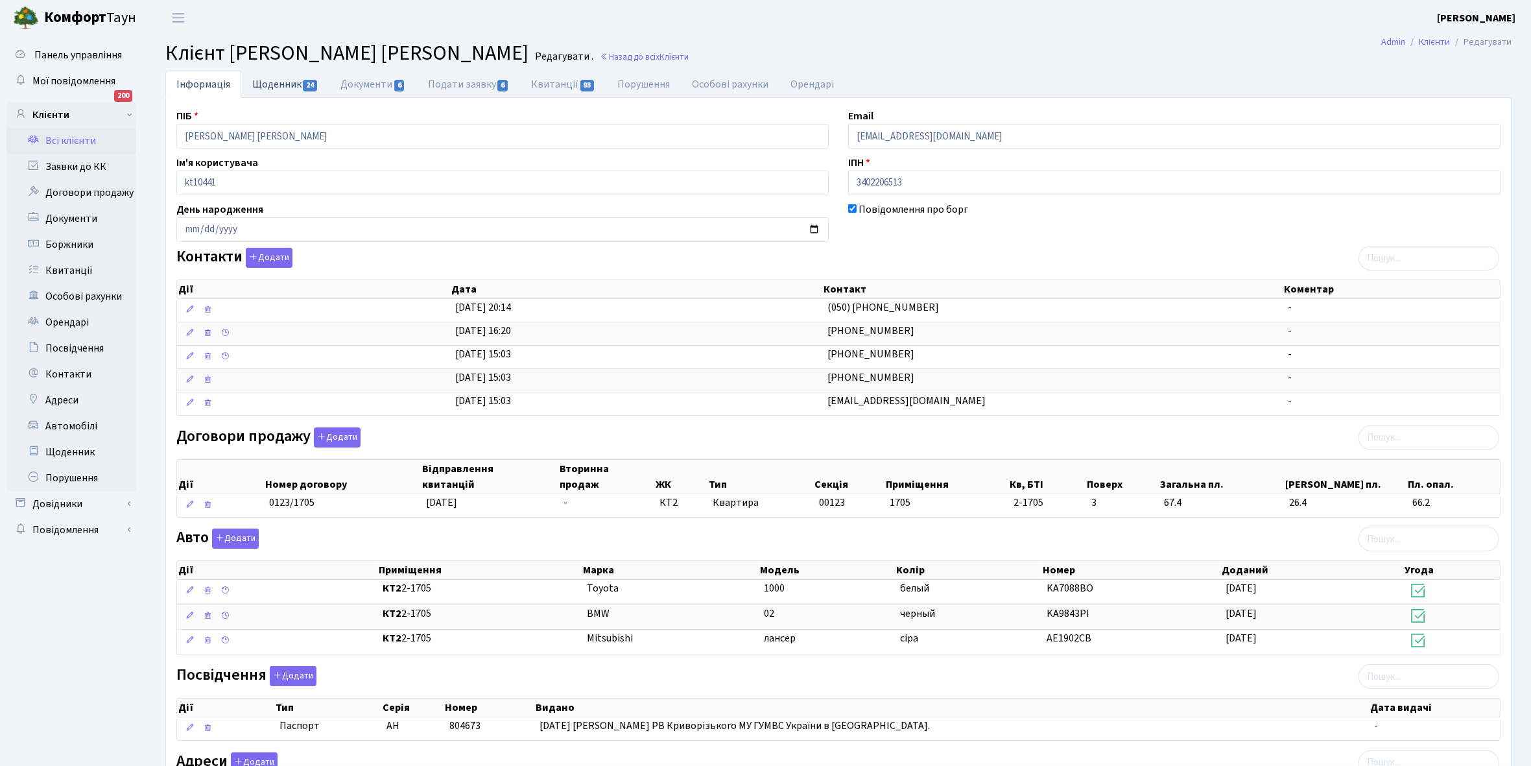
click at [279, 79] on link "Щоденник 24" at bounding box center [285, 84] width 88 height 27
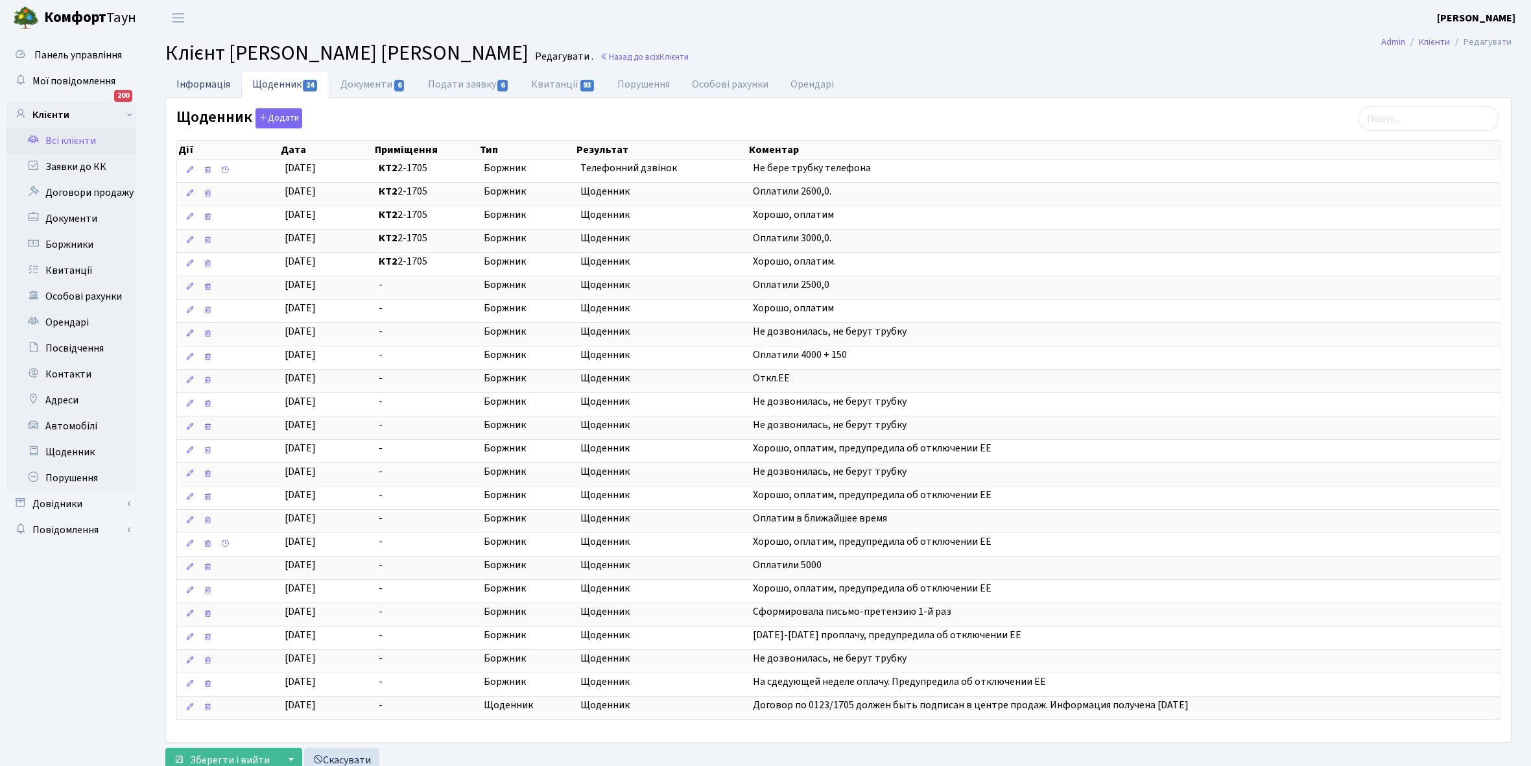
click at [191, 77] on link "Інформація" at bounding box center [203, 84] width 76 height 27
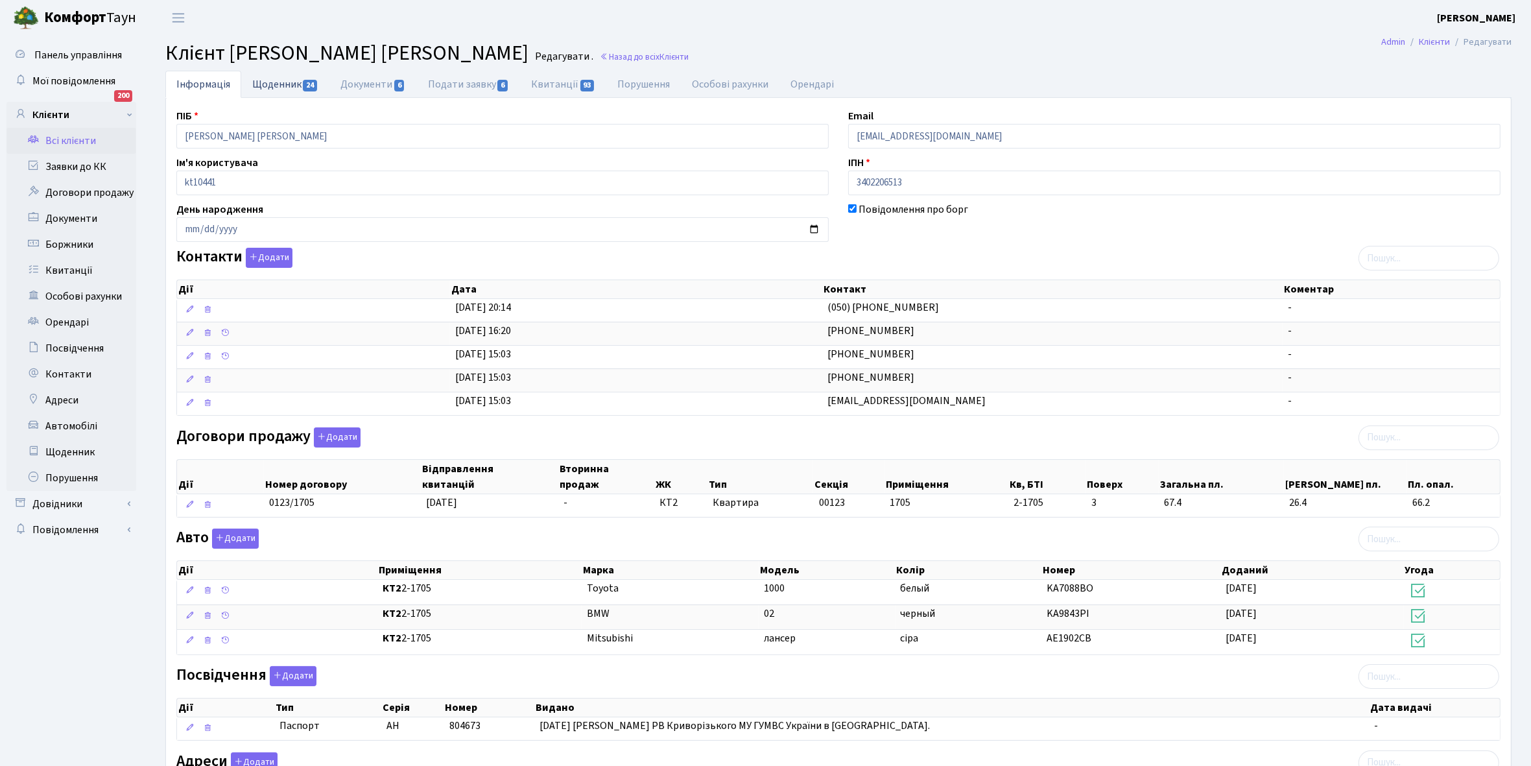
click at [270, 79] on link "Щоденник 24" at bounding box center [285, 84] width 88 height 27
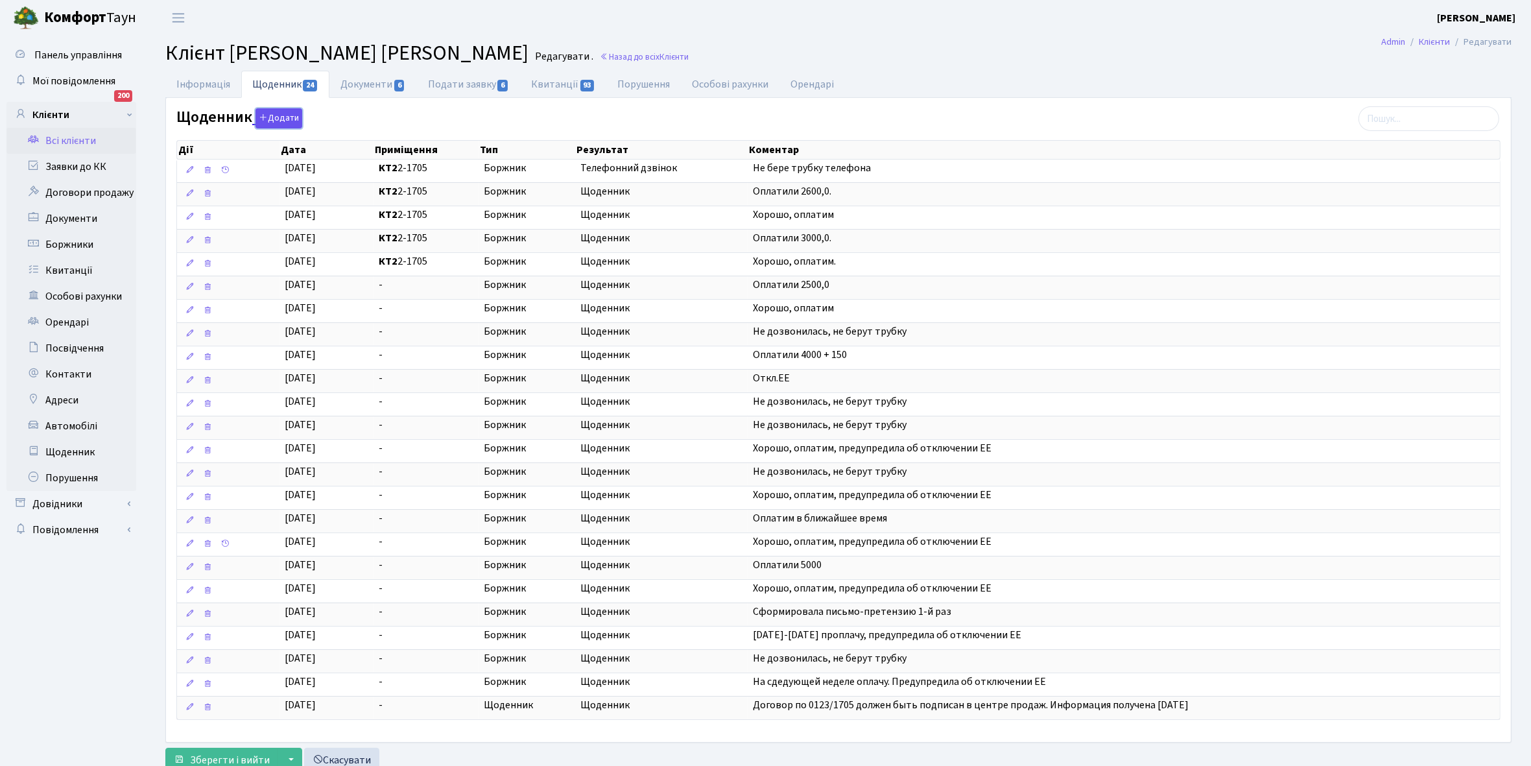
click at [274, 119] on button "Додати" at bounding box center [279, 118] width 47 height 20
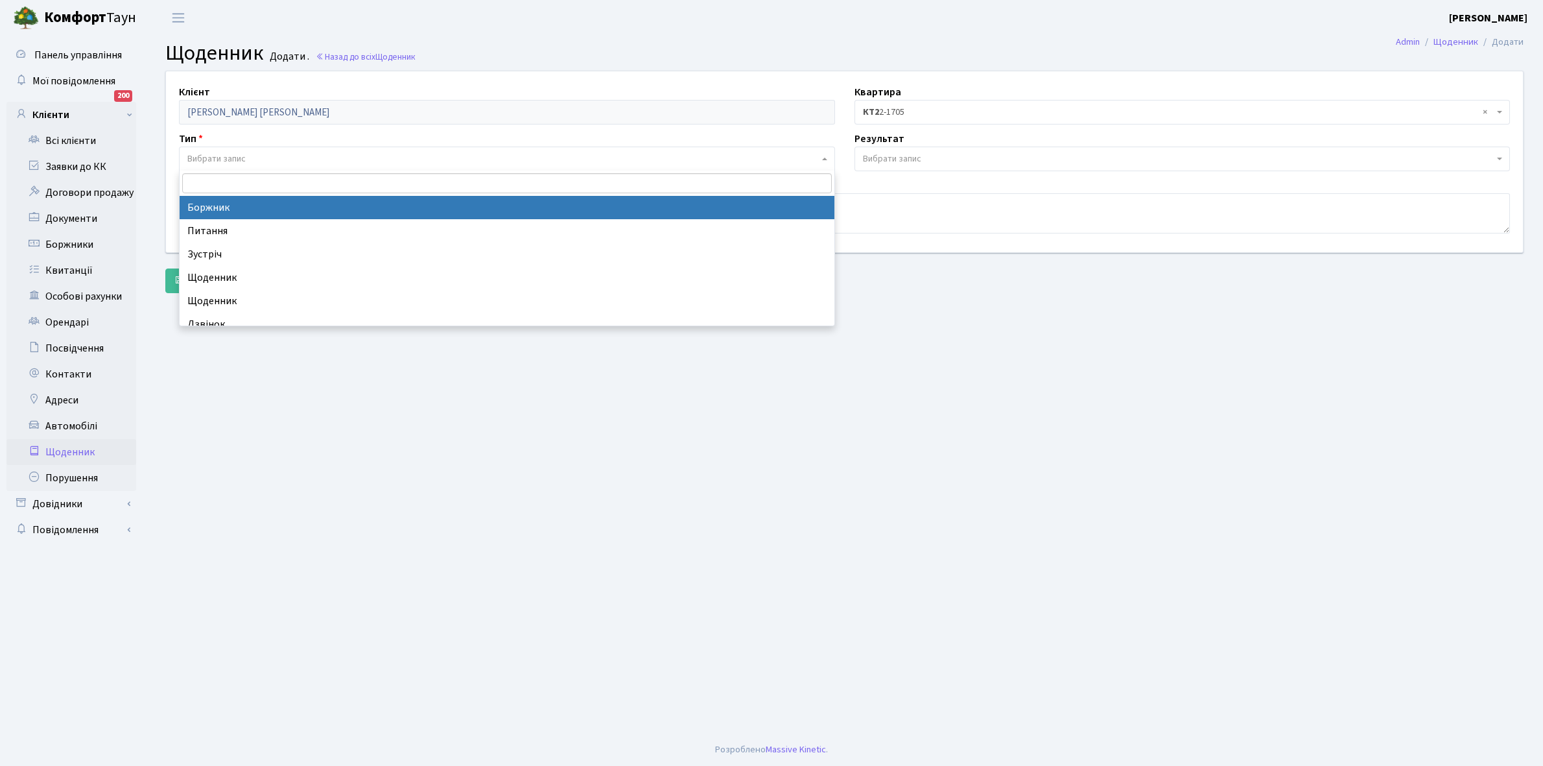
click at [222, 156] on span "Вибрати запис" at bounding box center [216, 158] width 58 height 13
select select "189"
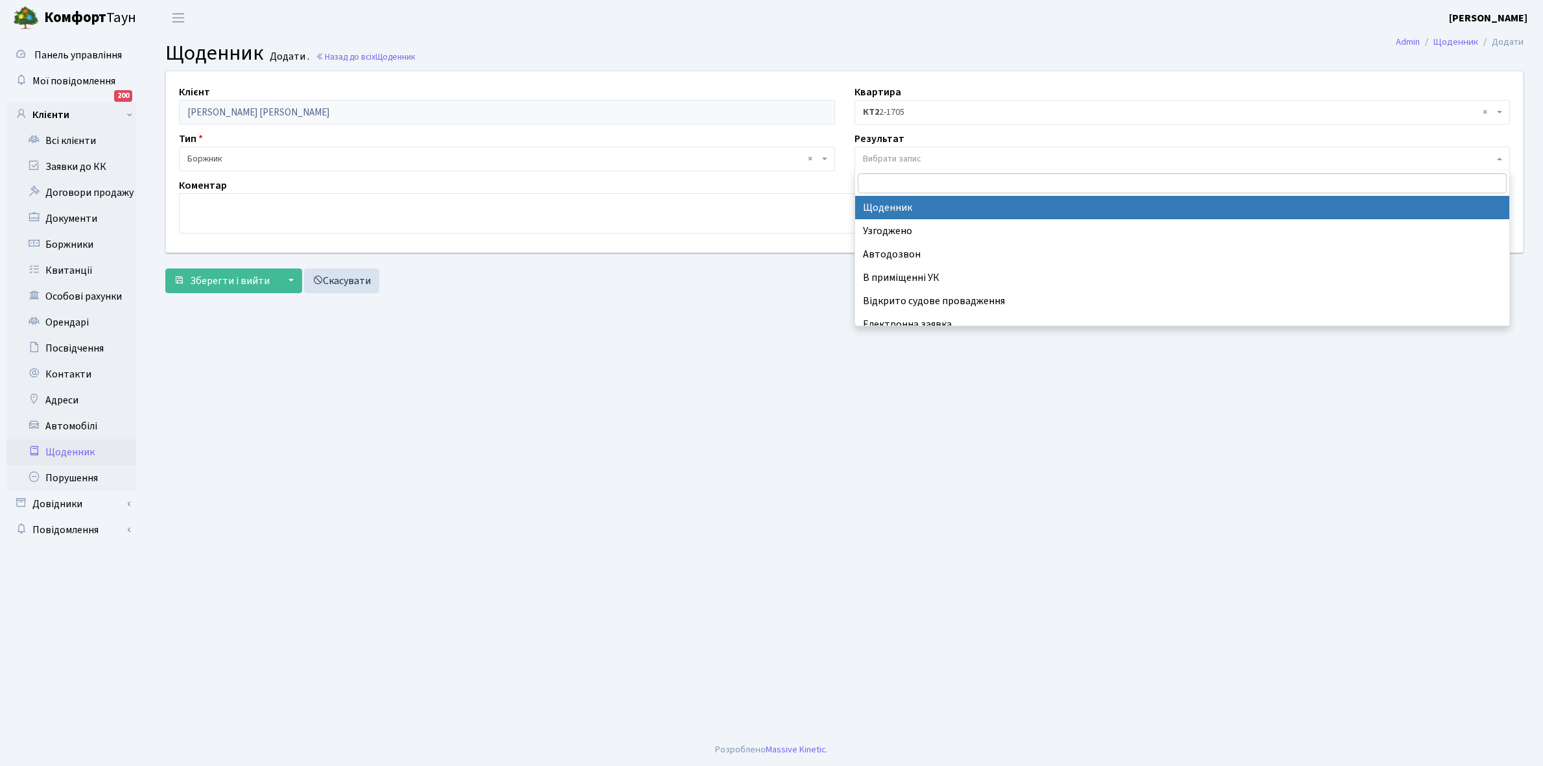
click at [892, 153] on span "Вибрати запис" at bounding box center [892, 158] width 58 height 13
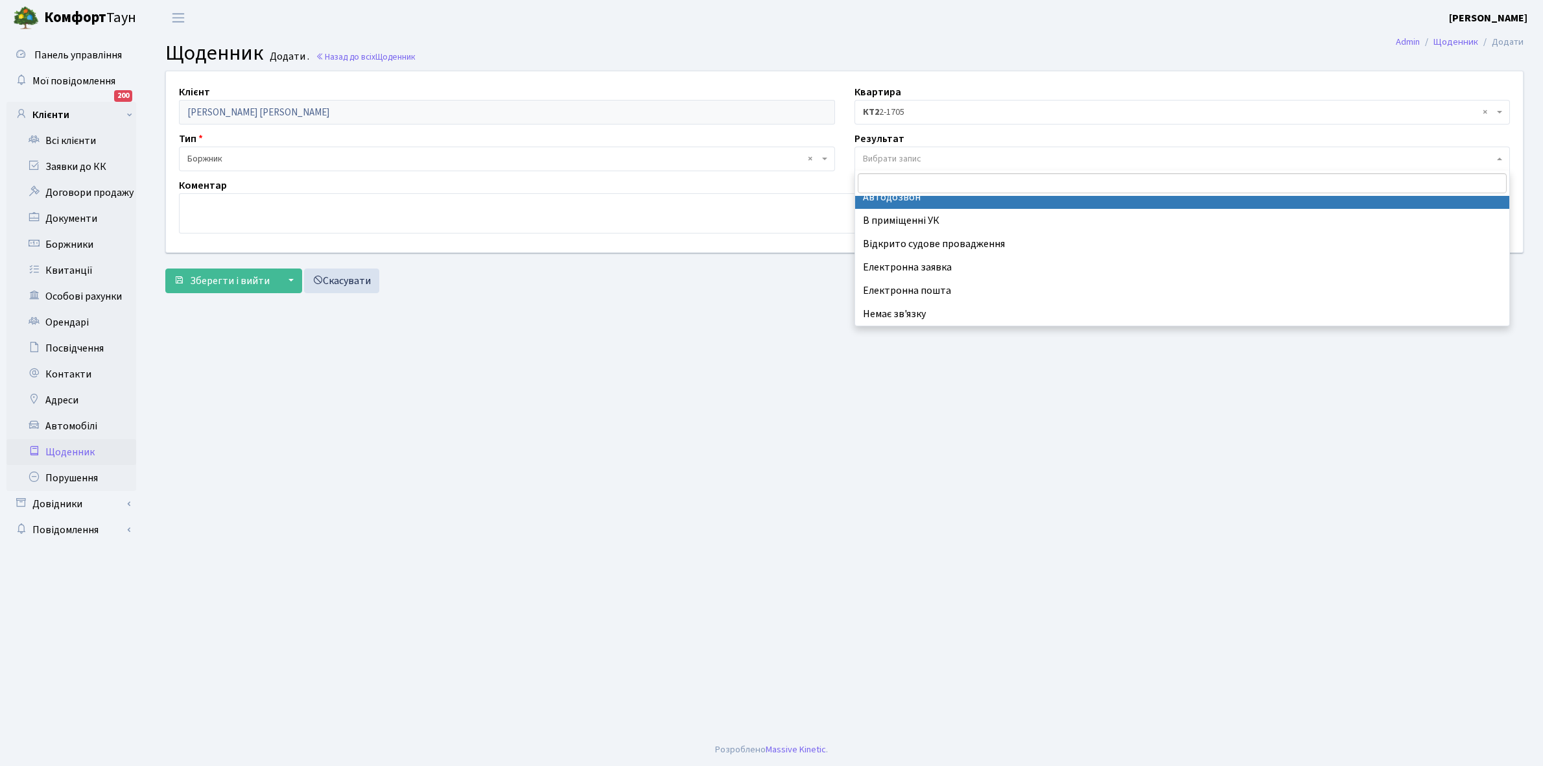
scroll to position [80, 0]
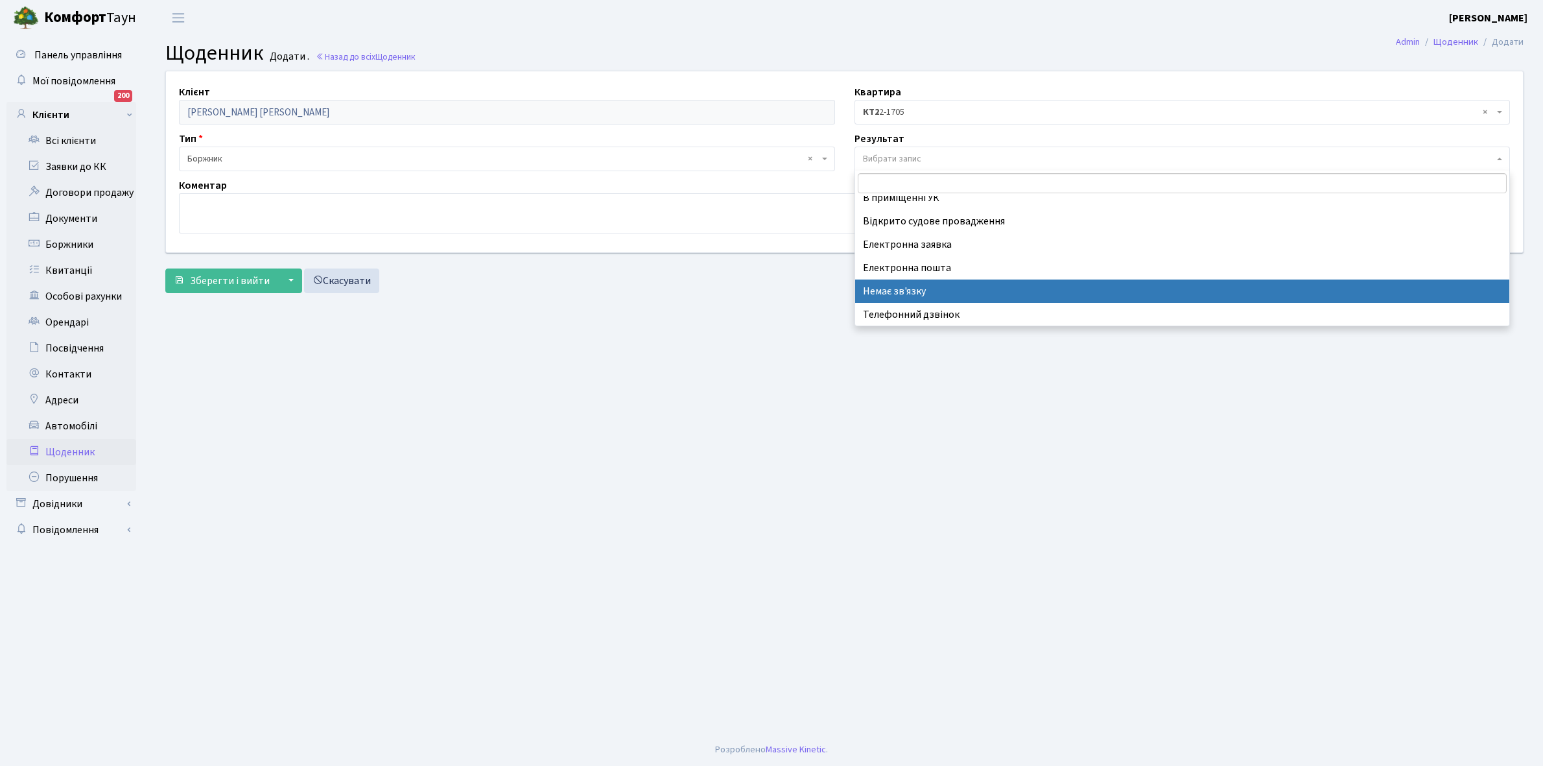
select select "197"
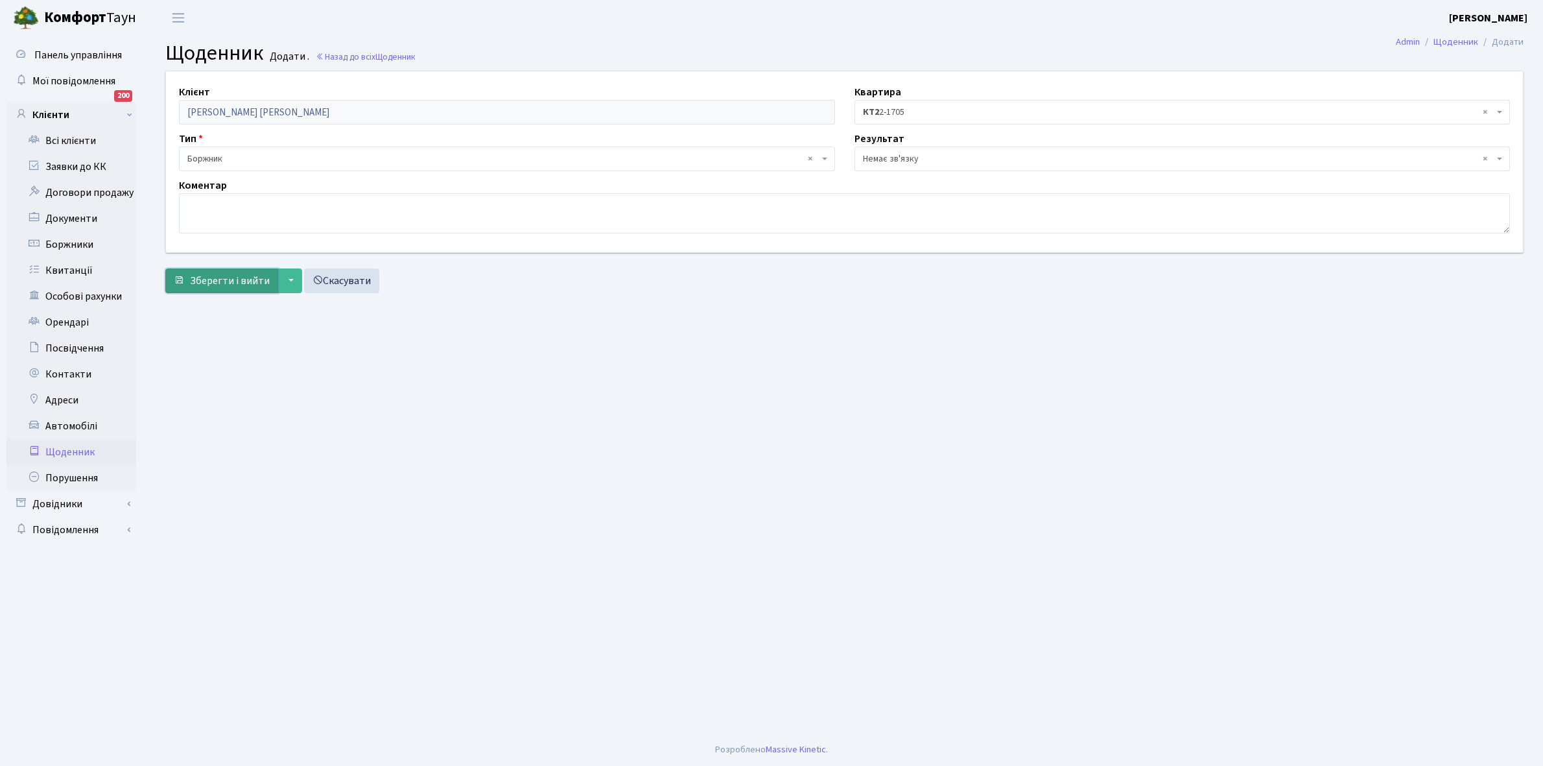
click at [204, 278] on span "Зберегти і вийти" at bounding box center [230, 281] width 80 height 14
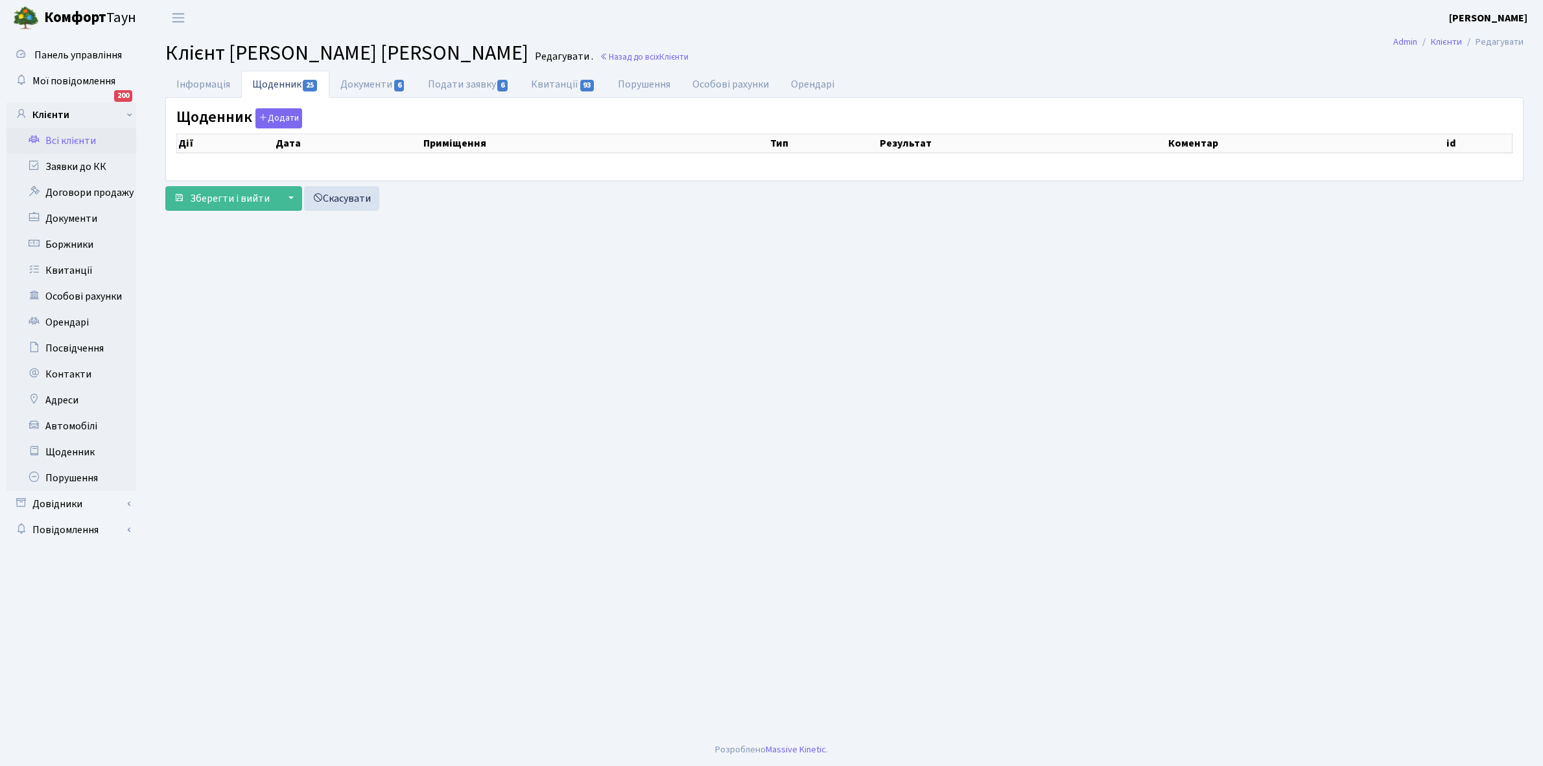
select select "25"
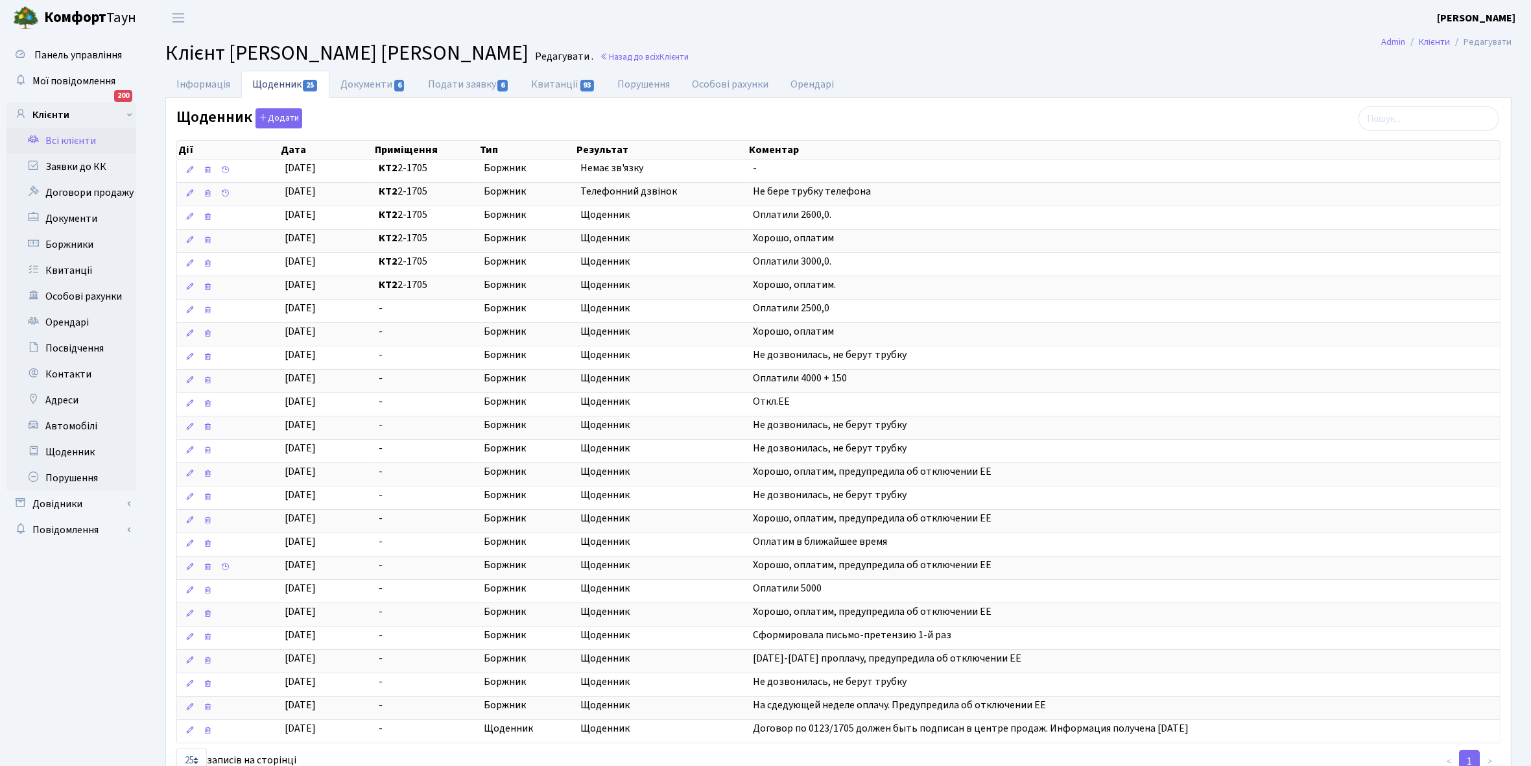
click at [64, 143] on link "Всі клієнти" at bounding box center [71, 141] width 130 height 26
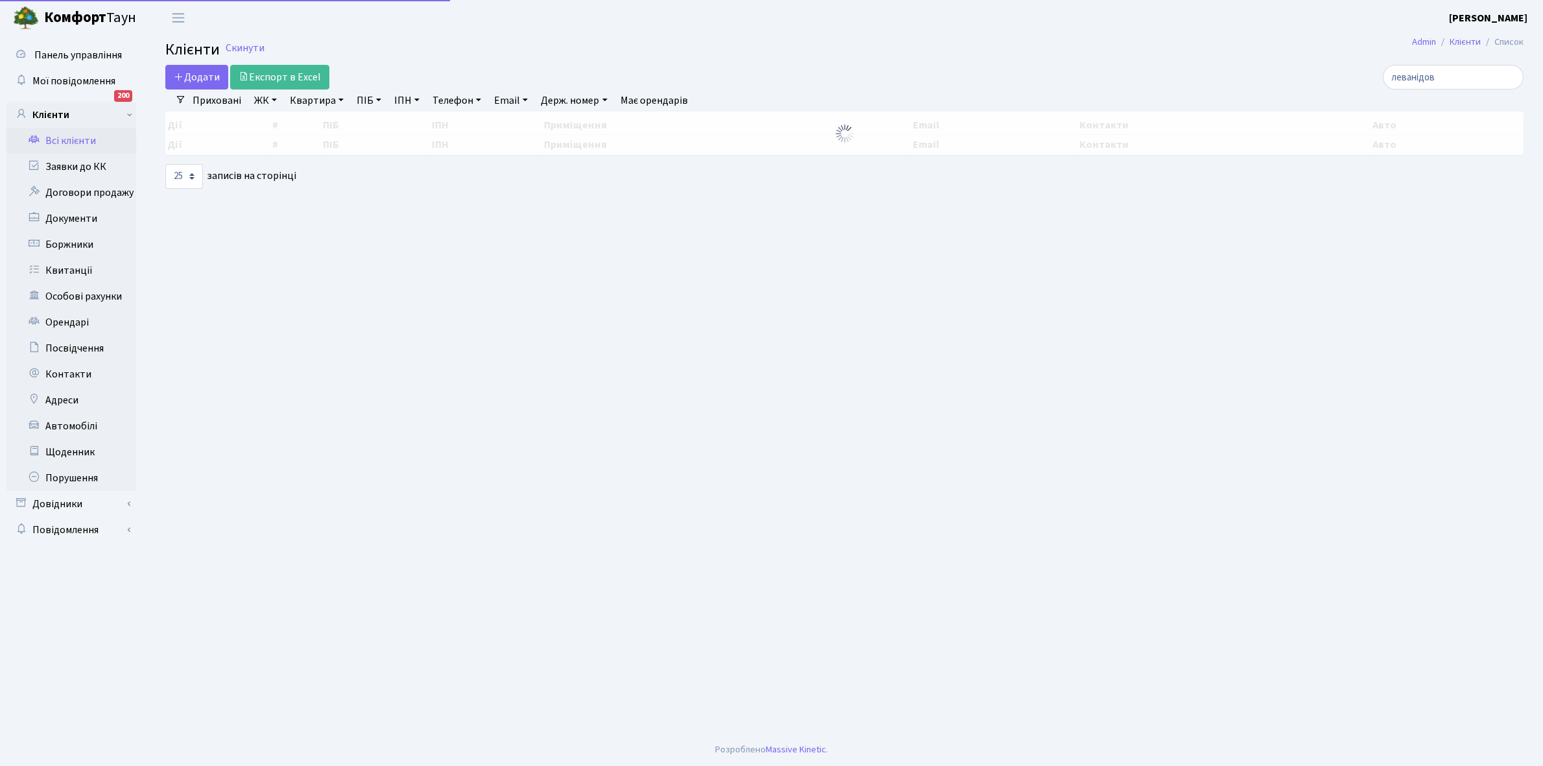
select select "25"
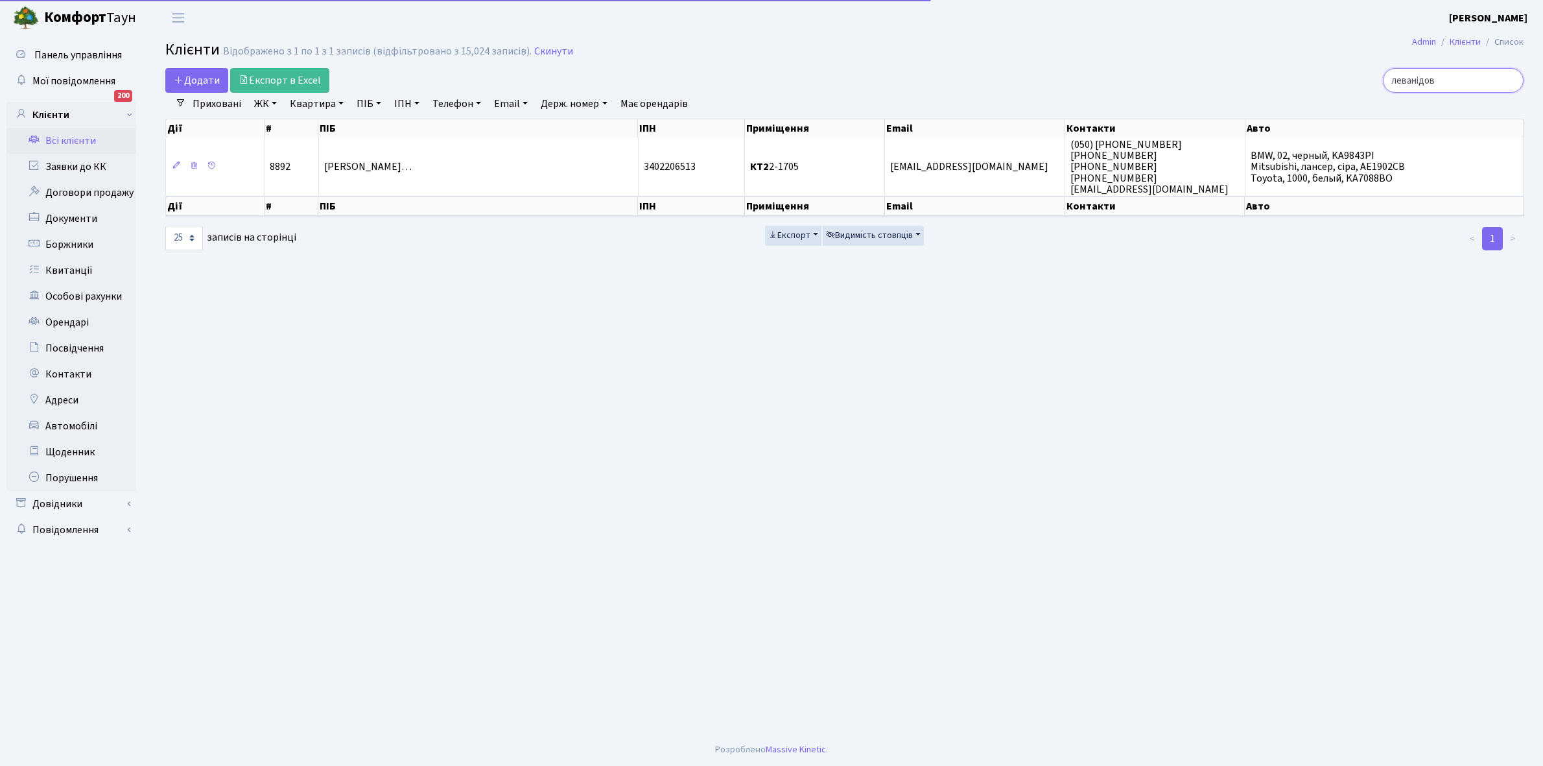
click at [1463, 78] on input "леванідов" at bounding box center [1453, 80] width 141 height 25
type input "л"
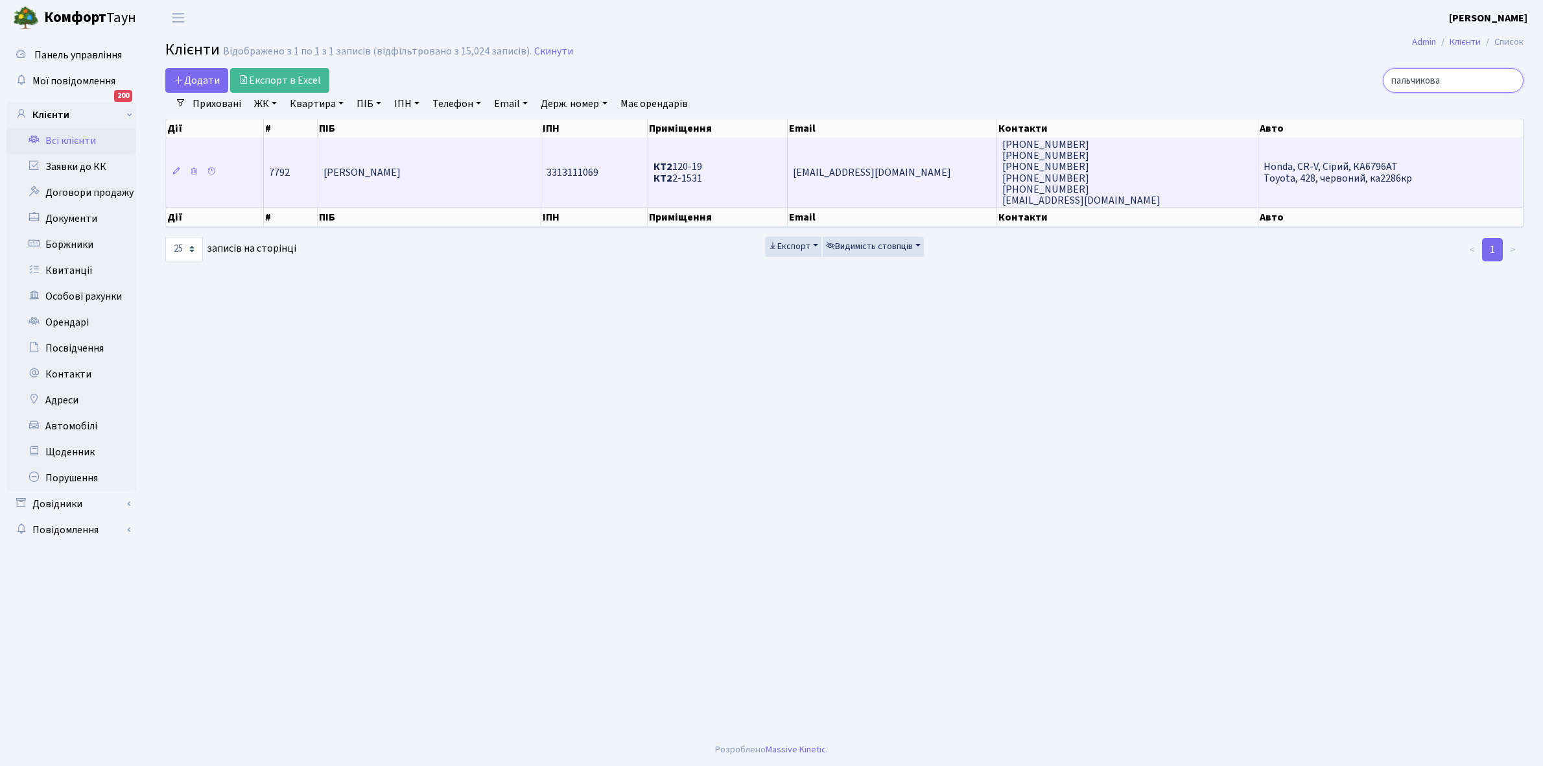
type input "пальчикова"
click at [459, 169] on td "[PERSON_NAME]" at bounding box center [430, 171] width 224 height 69
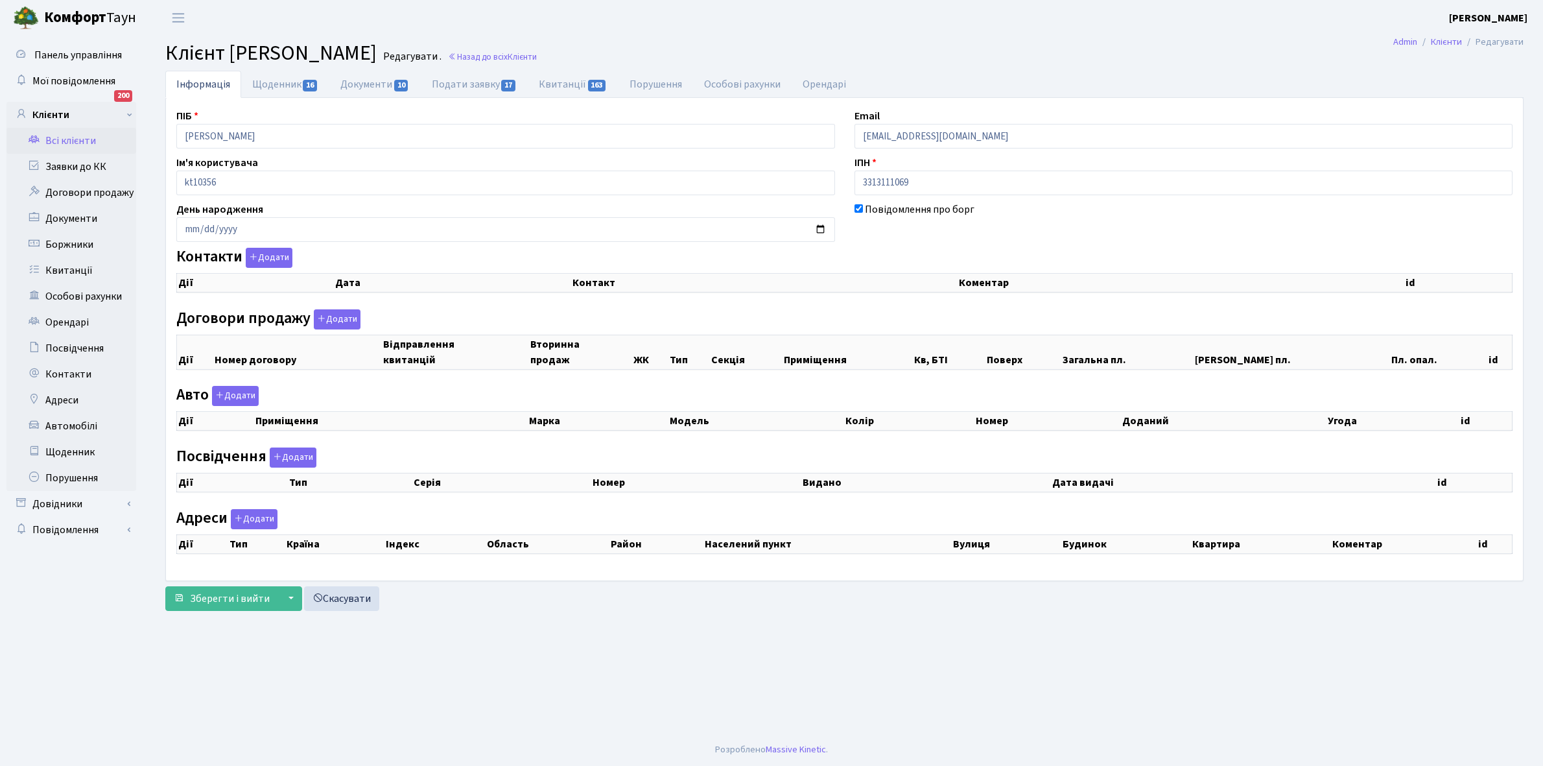
checkbox input "true"
select select "25"
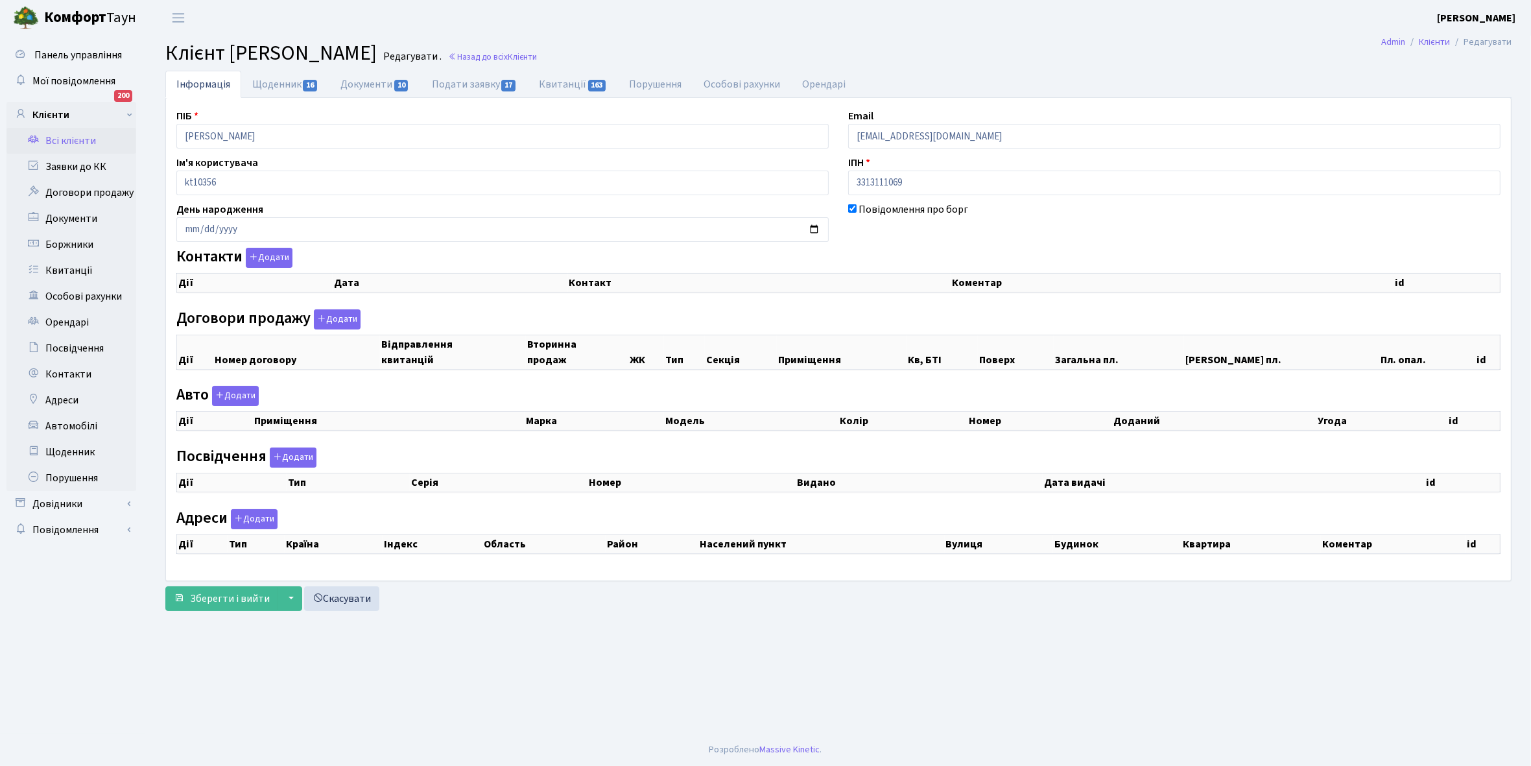
select select "25"
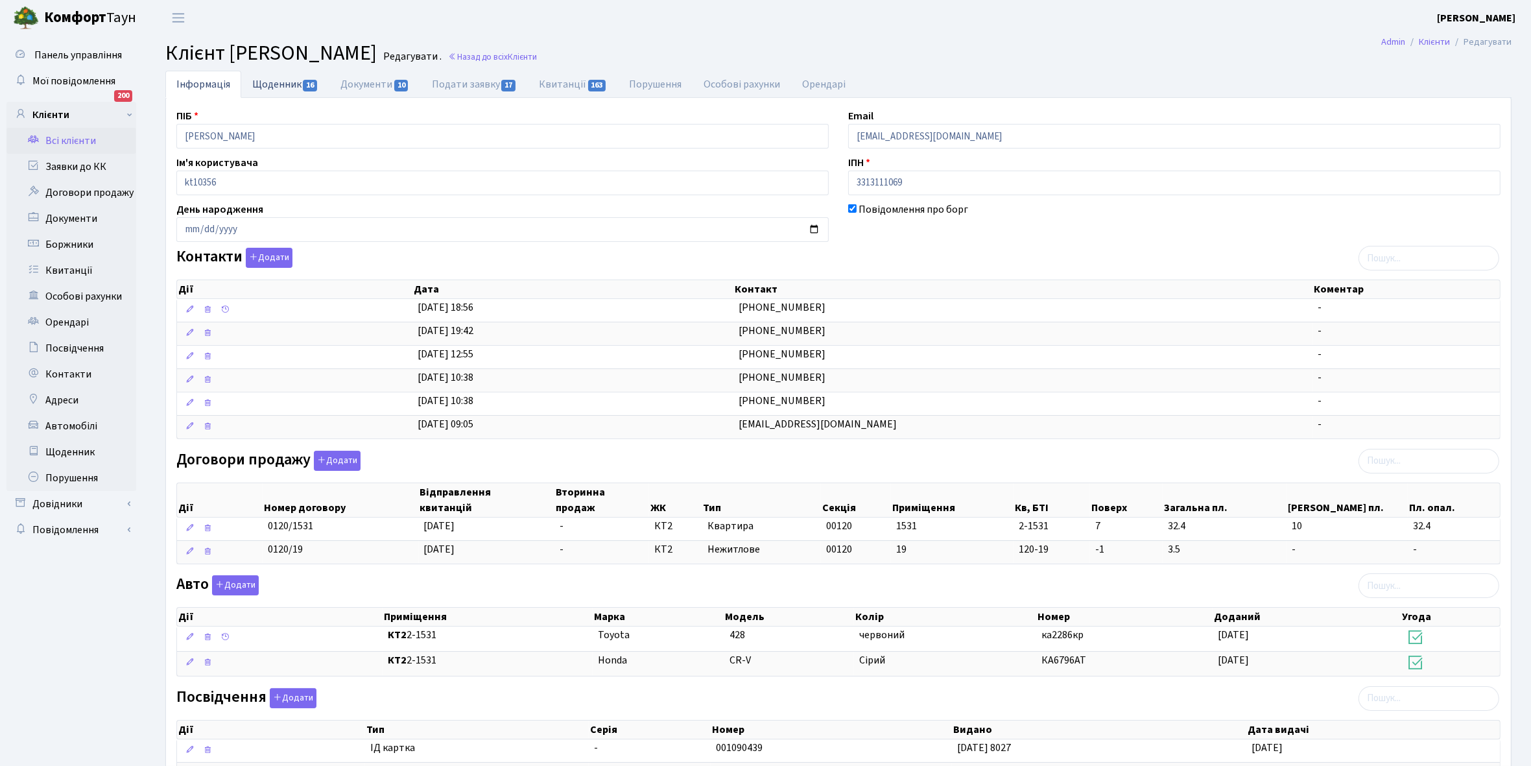
click at [280, 85] on link "Щоденник 16" at bounding box center [285, 84] width 88 height 27
select select "25"
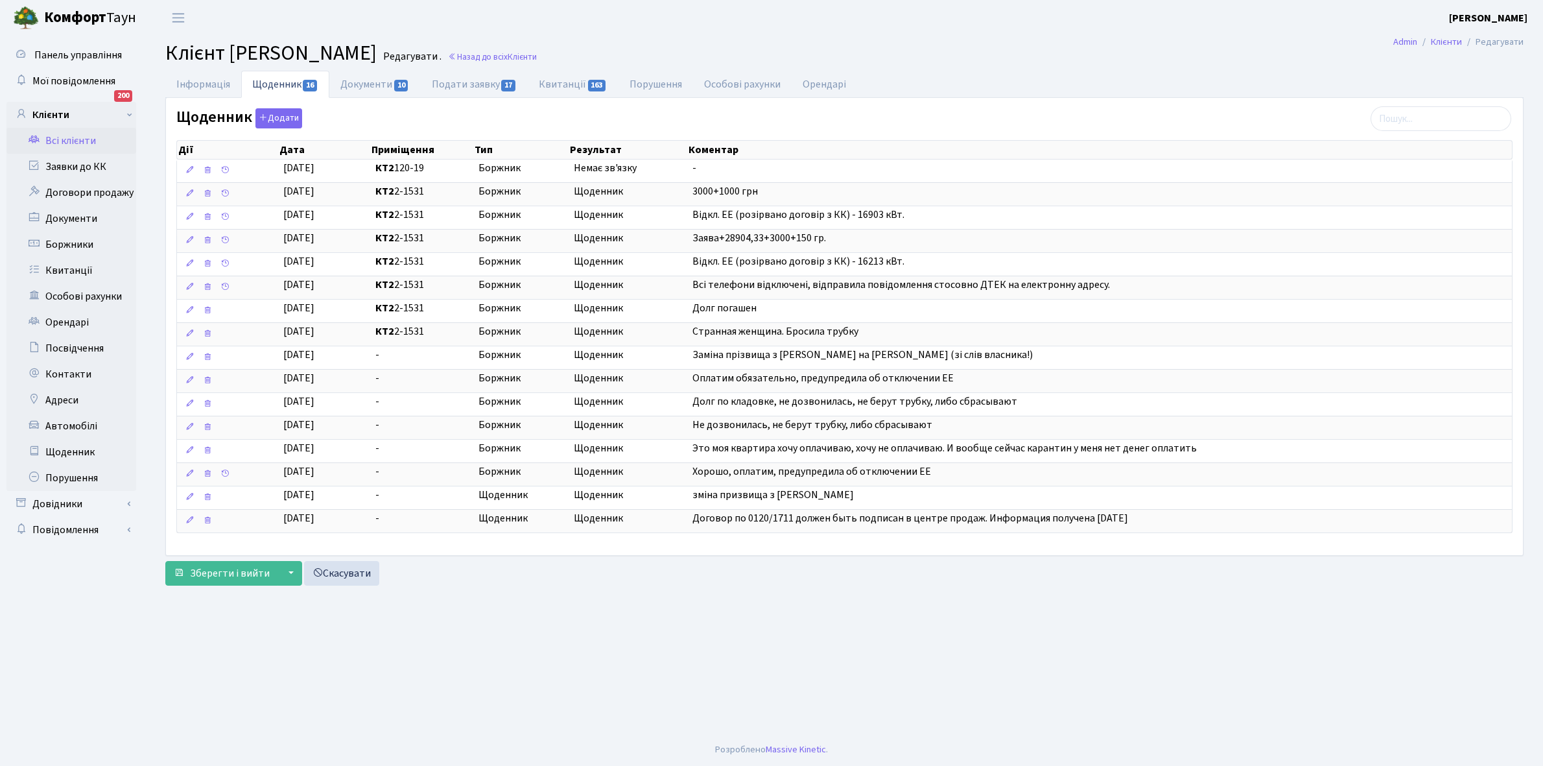
click at [71, 138] on link "Всі клієнти" at bounding box center [71, 141] width 130 height 26
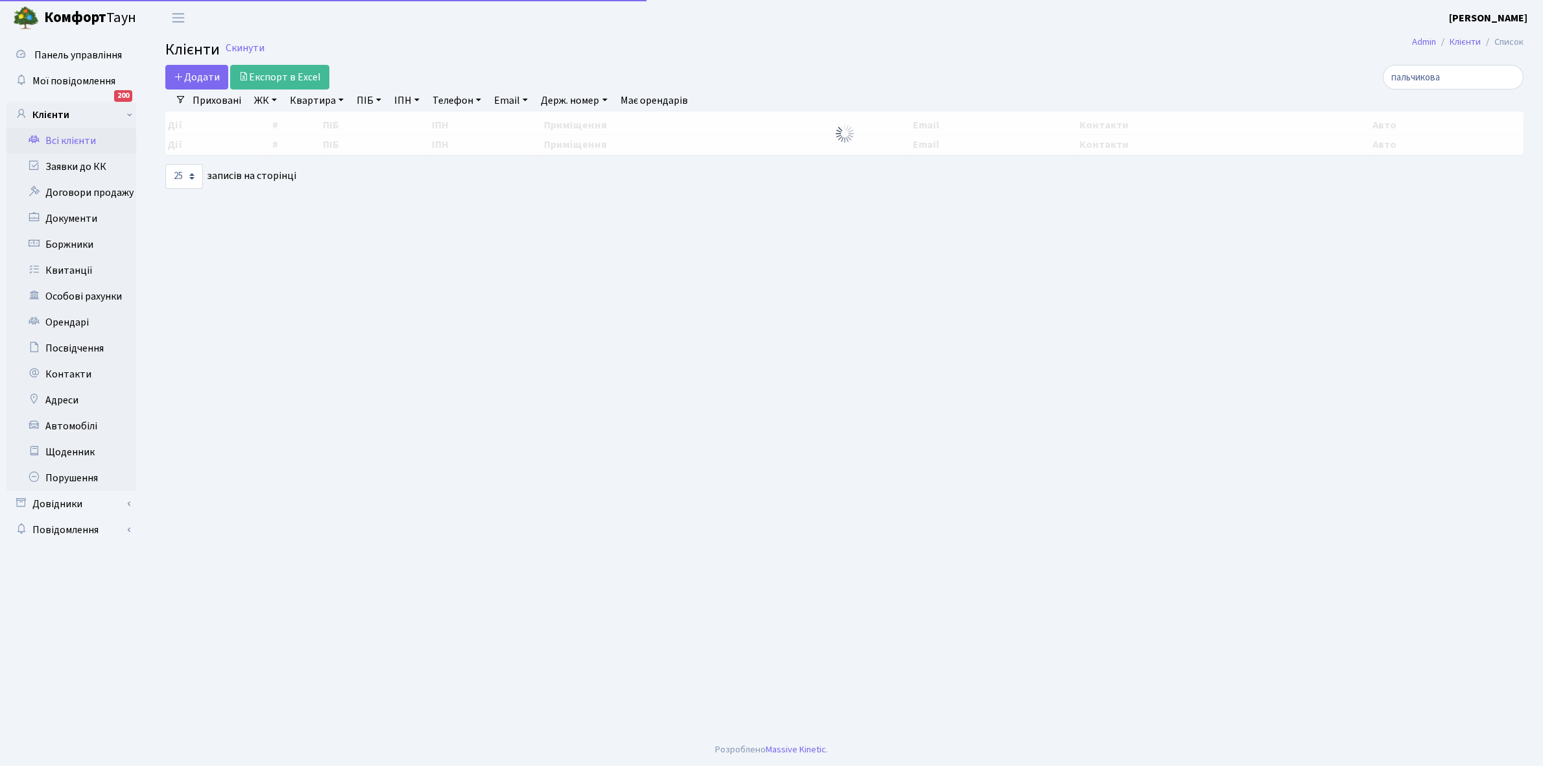
select select "25"
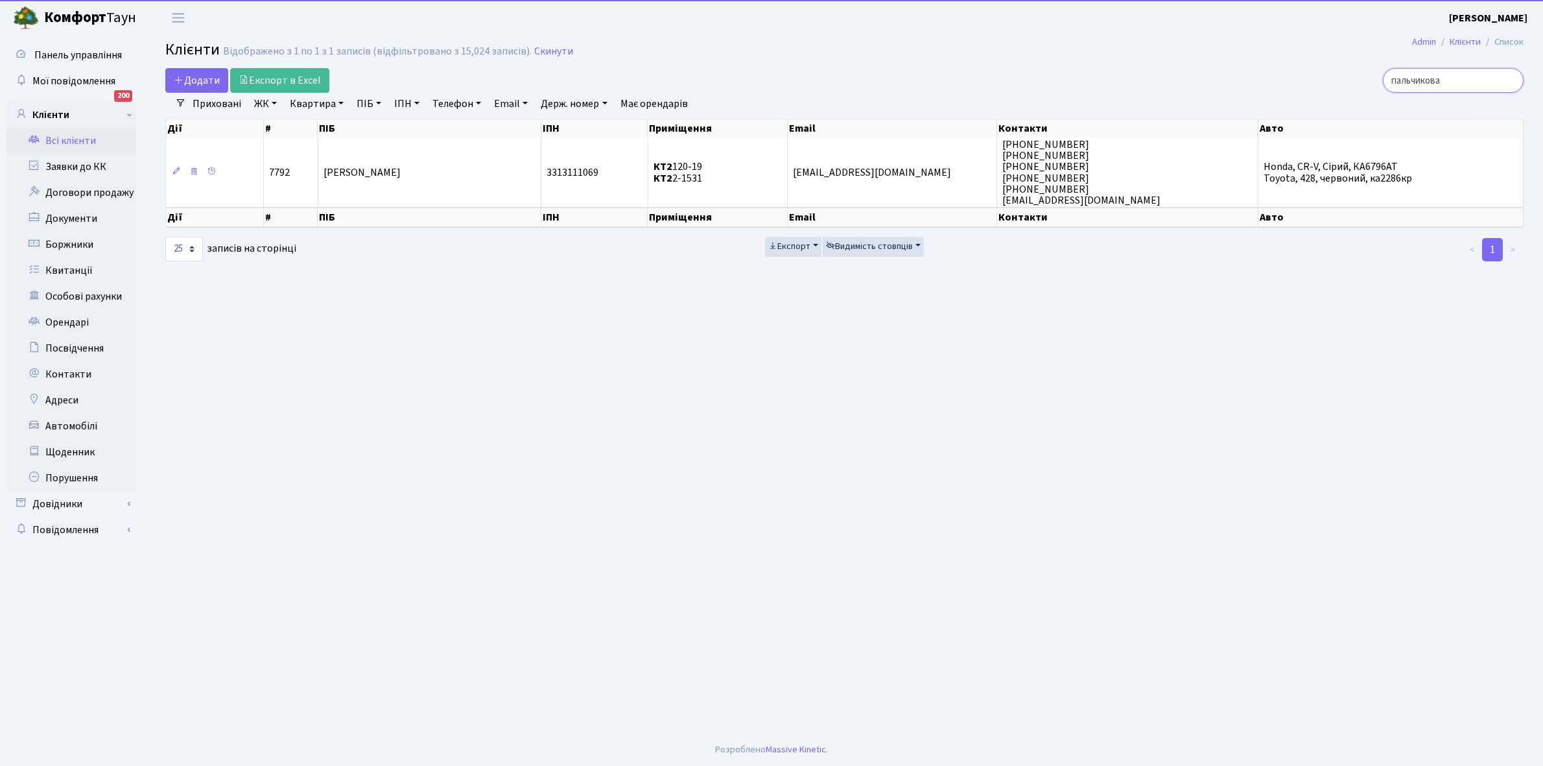
click at [1470, 75] on input "пальчикова" at bounding box center [1453, 80] width 141 height 25
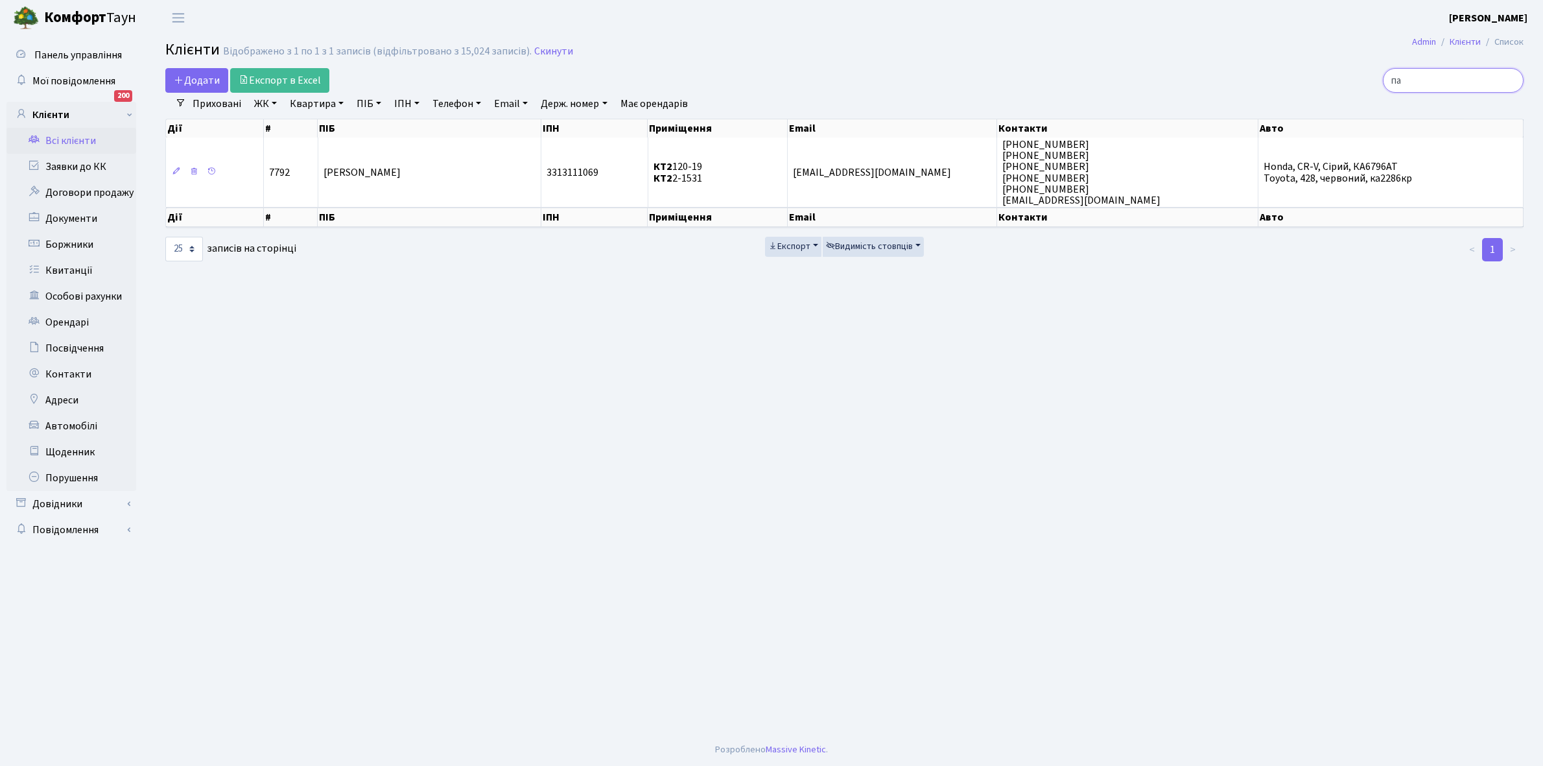
type input "п"
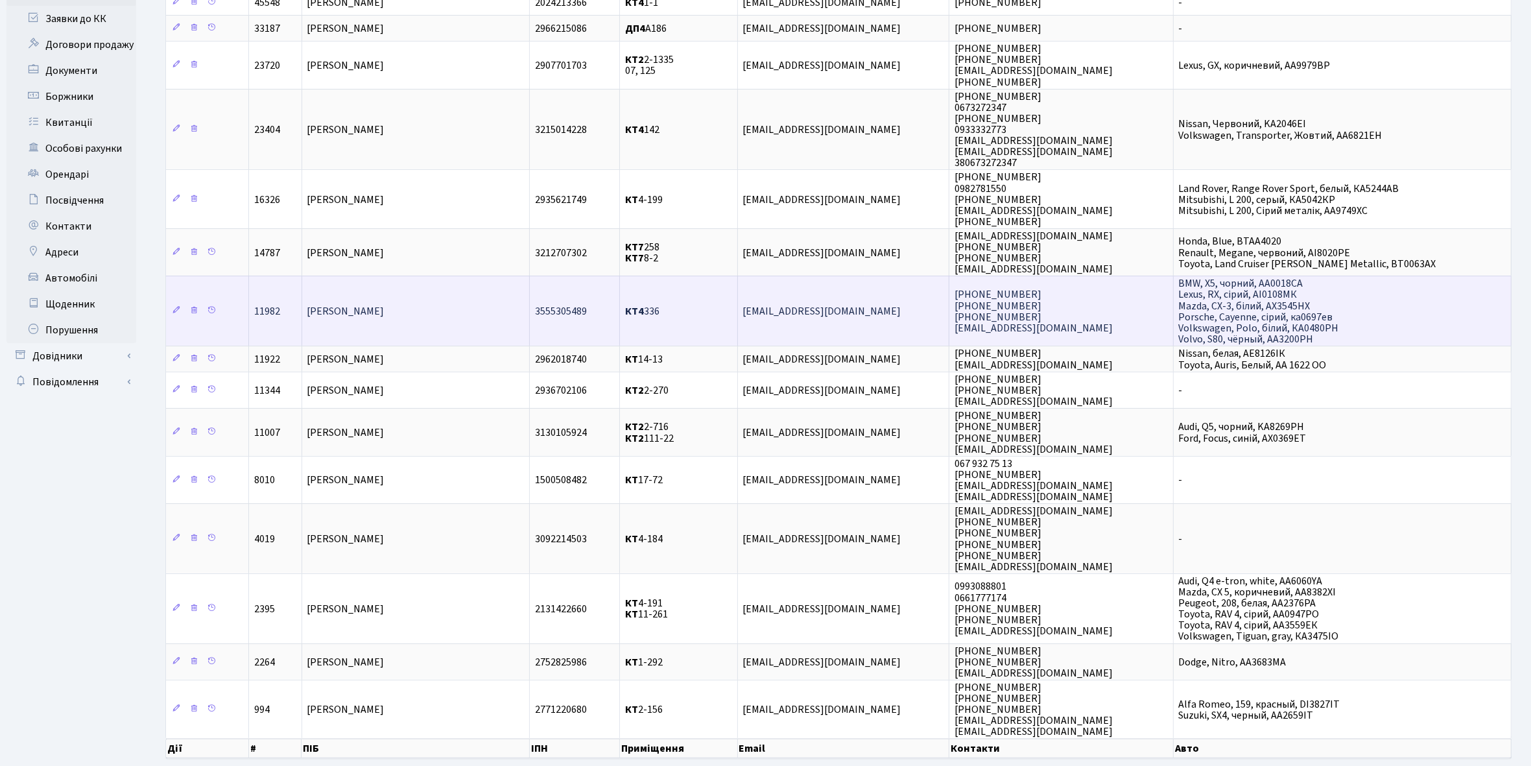
scroll to position [162, 0]
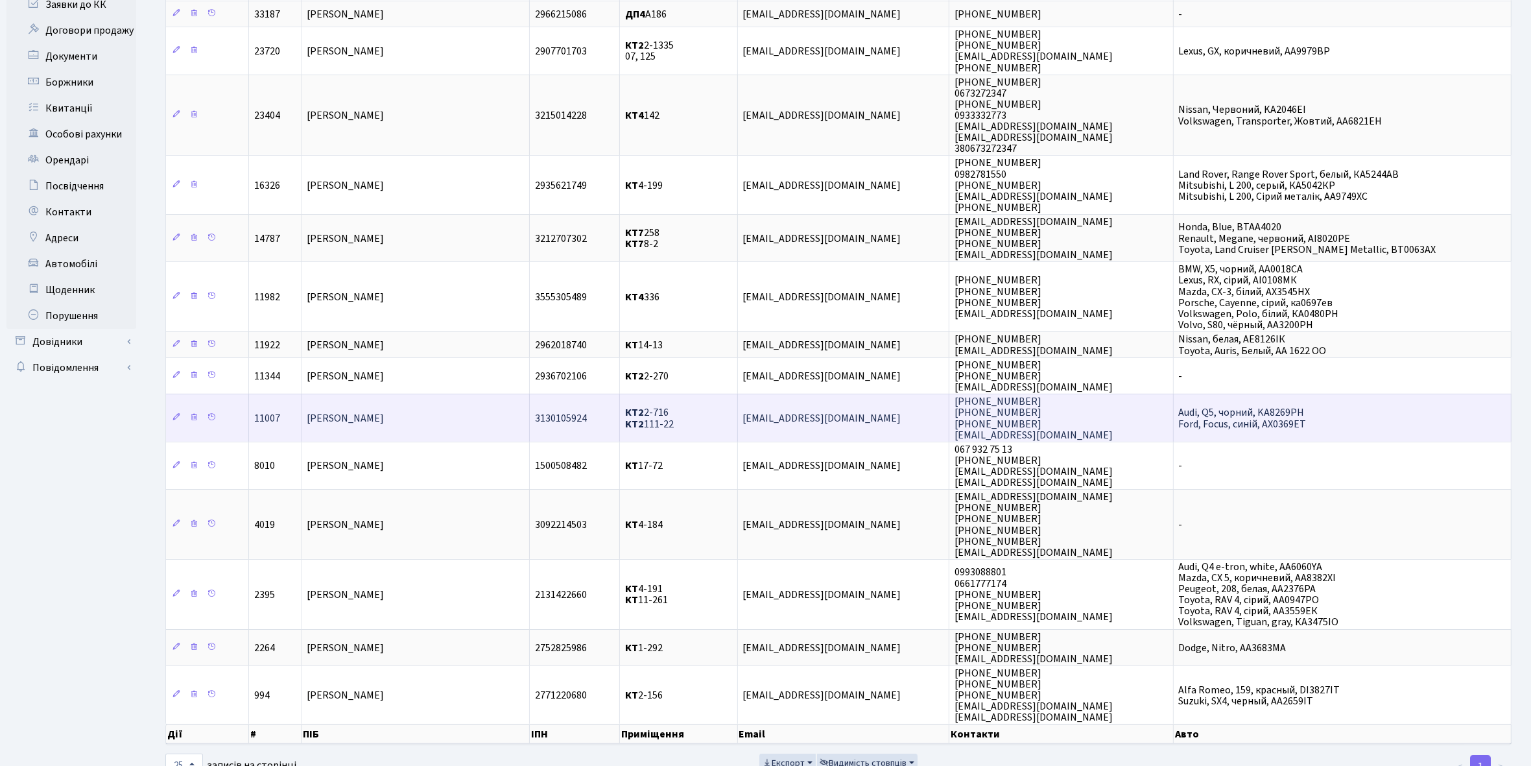
type input "іванова"
click at [449, 419] on td "Іванова Олена Валеріївна" at bounding box center [416, 417] width 228 height 47
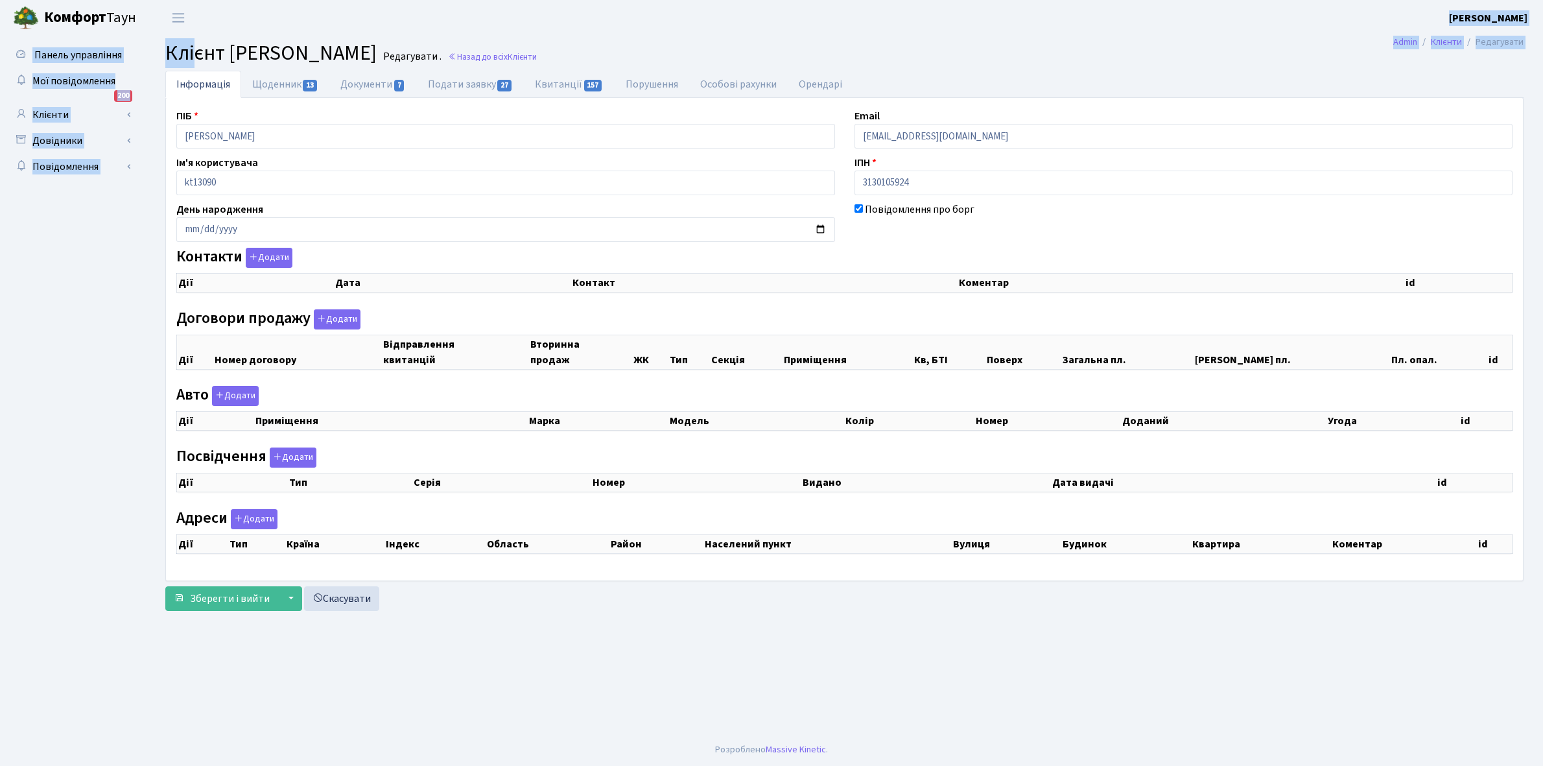
click at [205, 13] on body "[PERSON_NAME] [PERSON_NAME] Мій обліковий запис Вийти Панель управління Мої пов…" at bounding box center [771, 383] width 1543 height 766
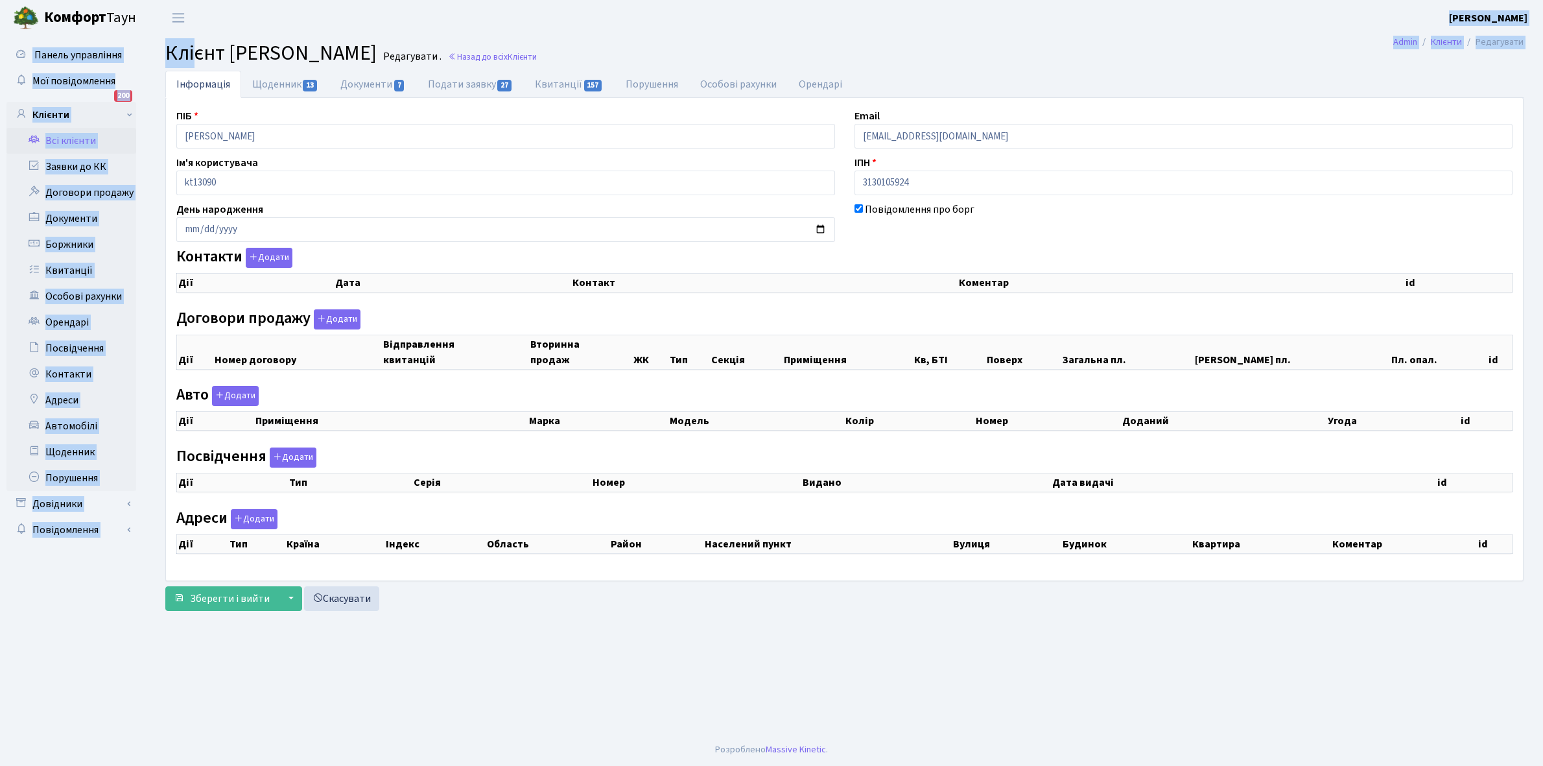
checkbox input "true"
select select "25"
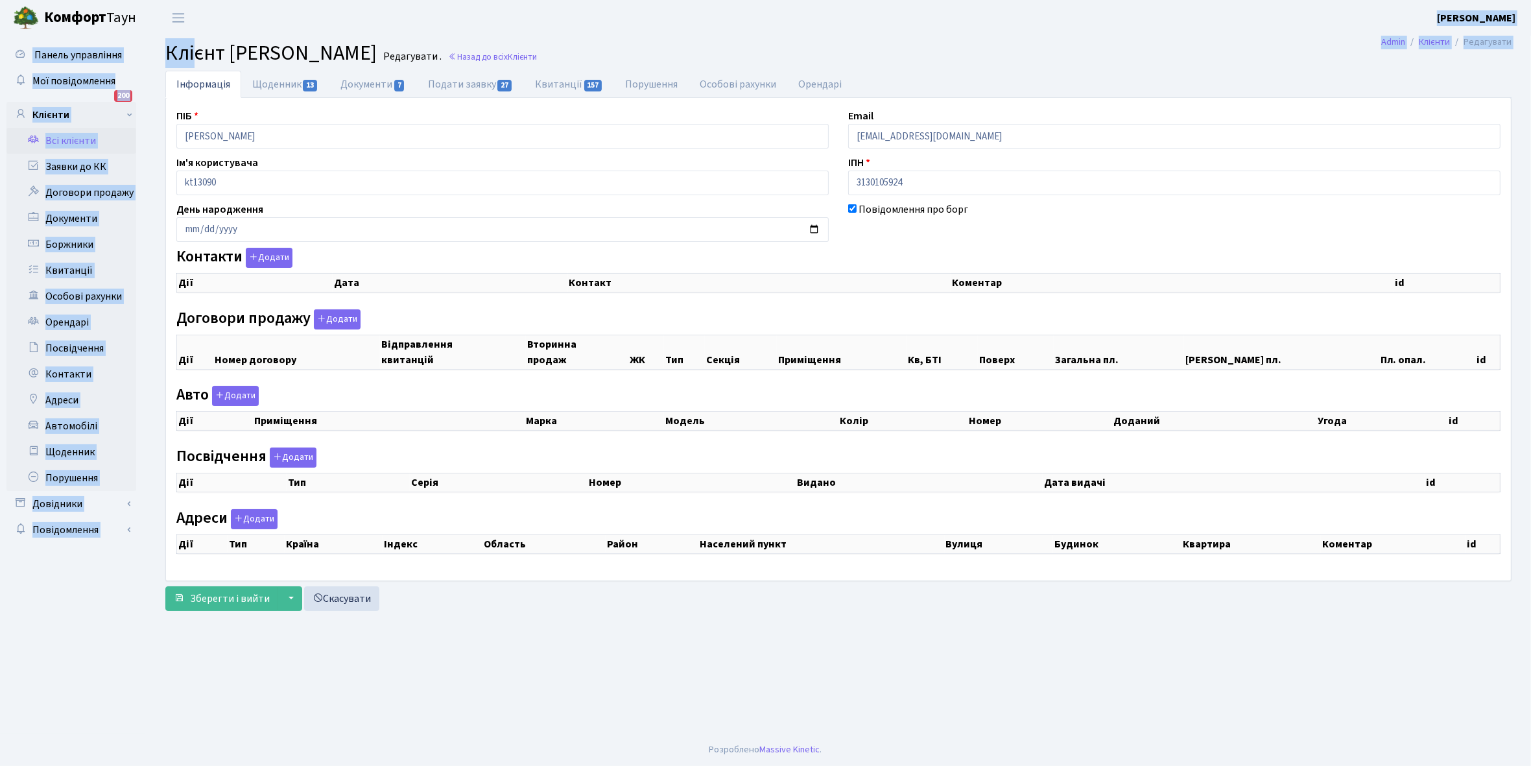
select select "25"
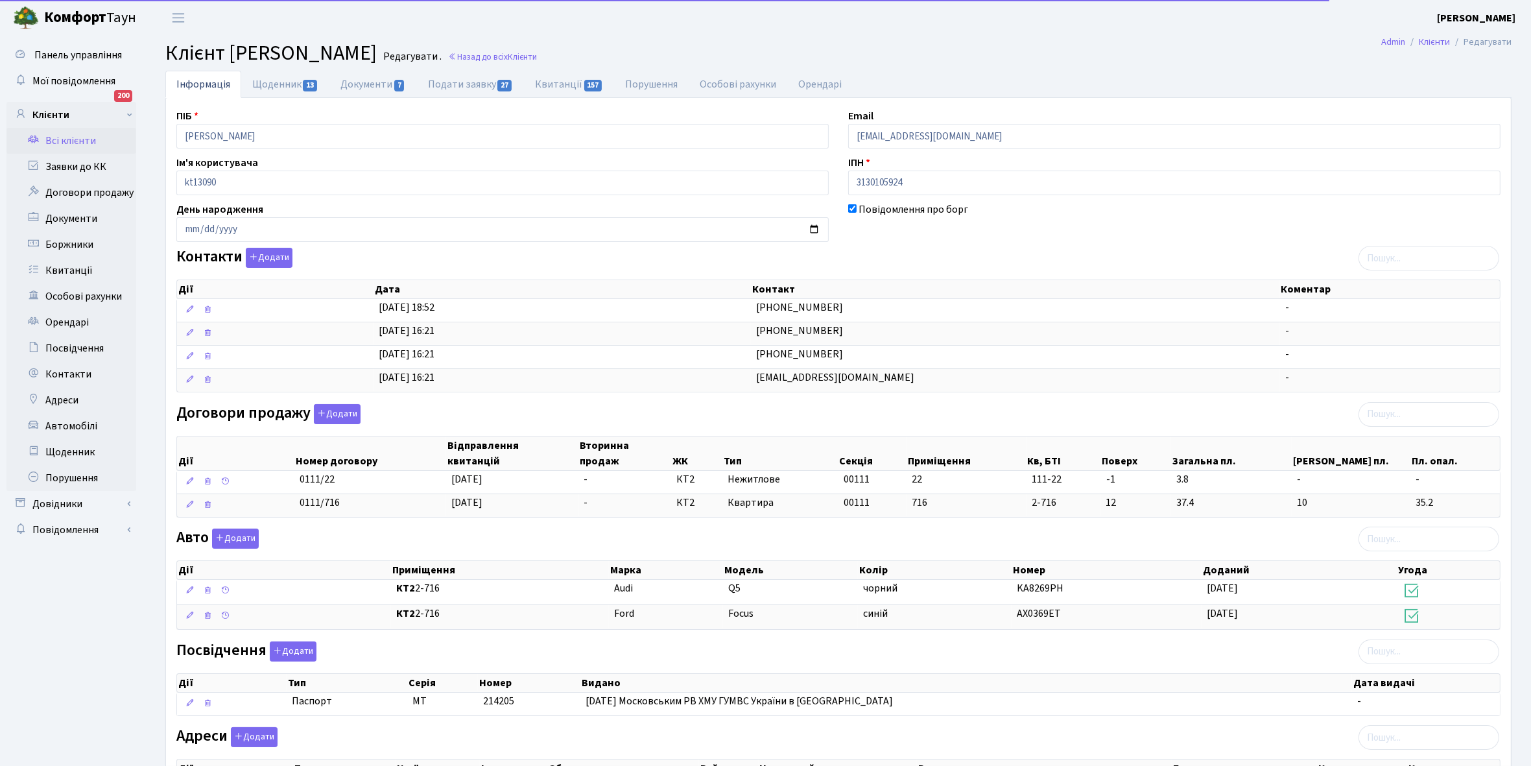
click at [326, 122] on div "ПІБ Іванова Олена Валеріївна" at bounding box center [503, 128] width 672 height 40
click at [276, 80] on link "Щоденник 13" at bounding box center [285, 84] width 88 height 27
select select "25"
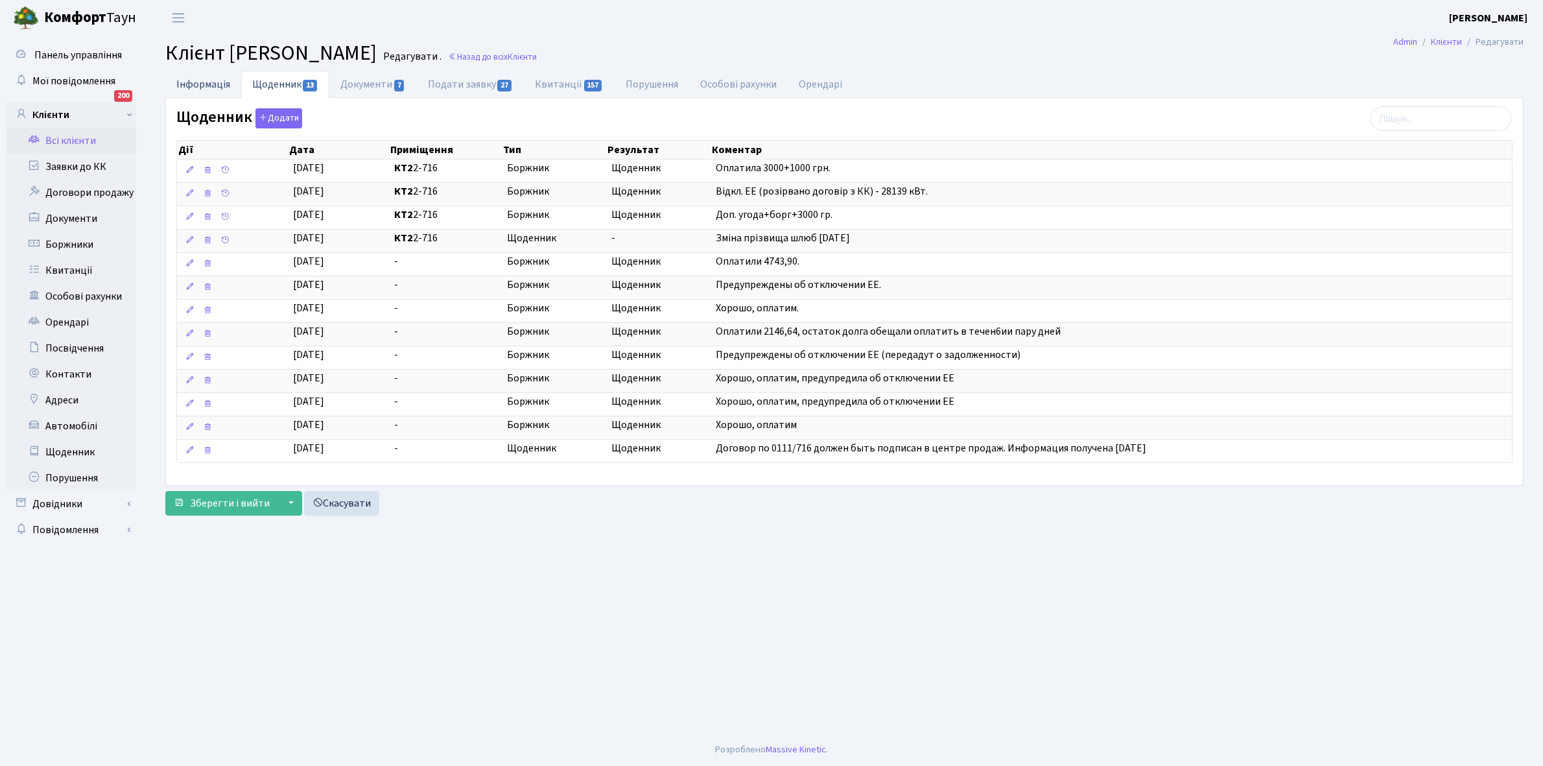
click at [186, 81] on link "Інформація" at bounding box center [203, 84] width 76 height 27
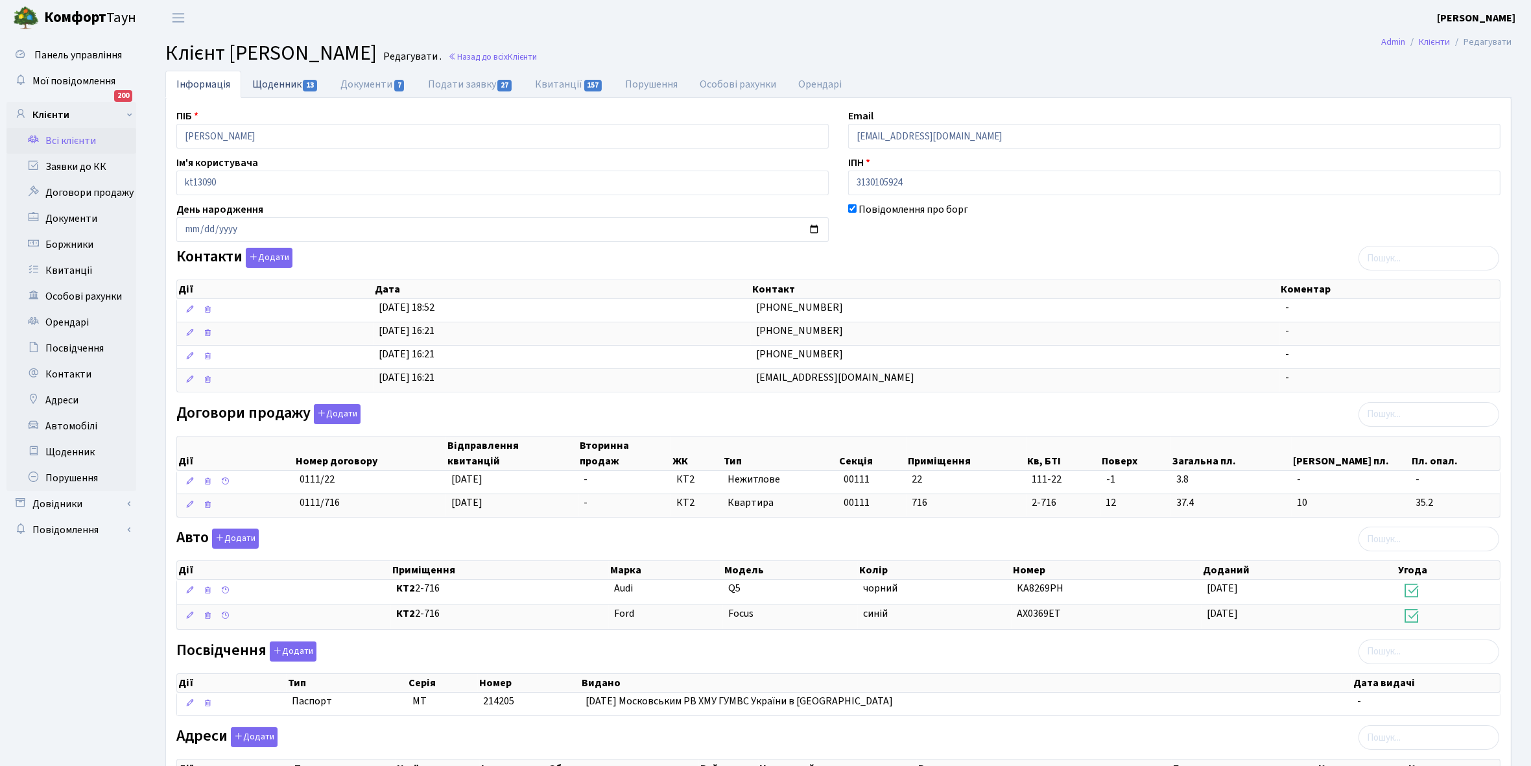
click at [282, 82] on link "Щоденник 13" at bounding box center [285, 84] width 88 height 27
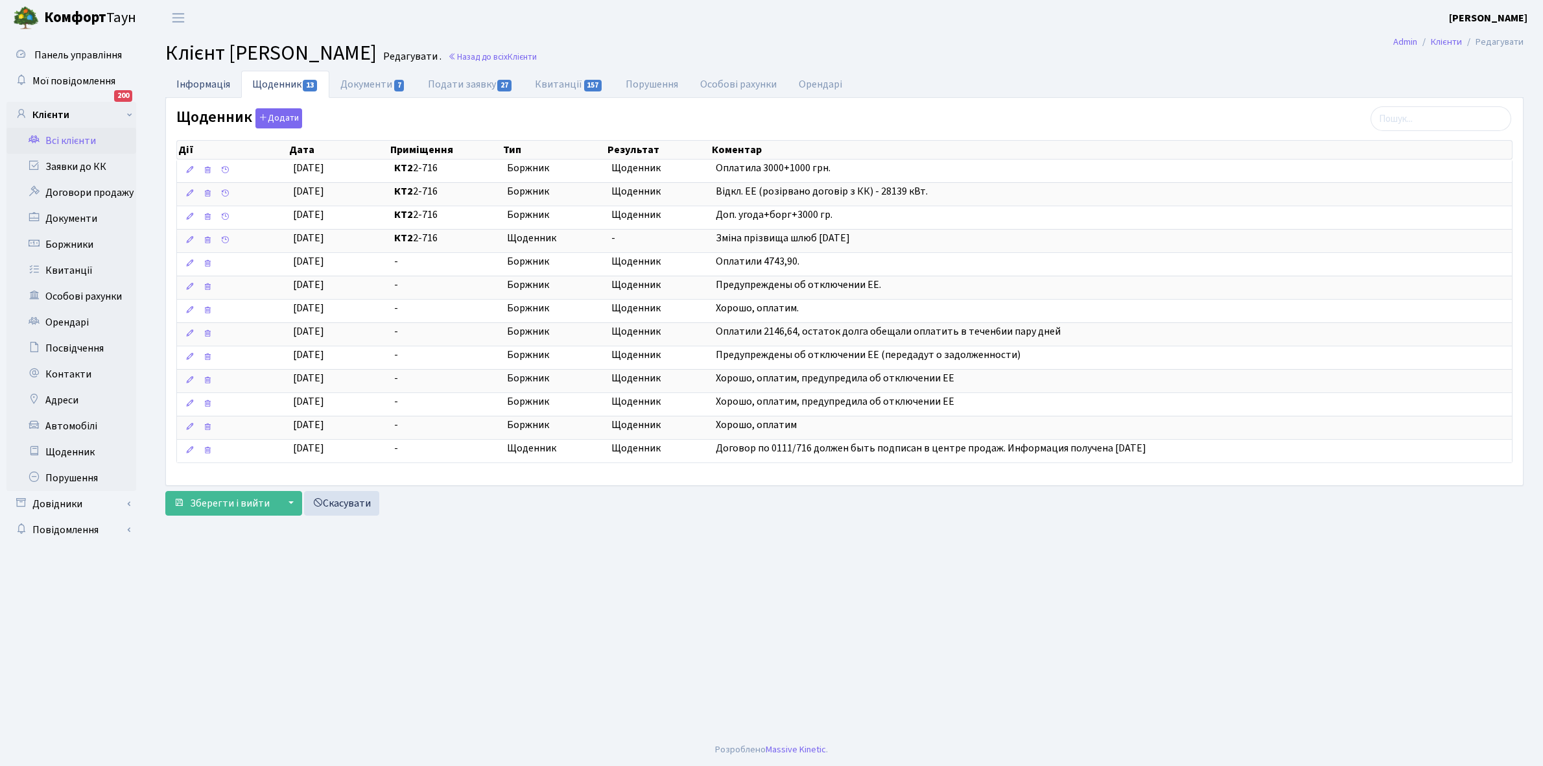
click at [183, 79] on link "Інформація" at bounding box center [203, 84] width 76 height 27
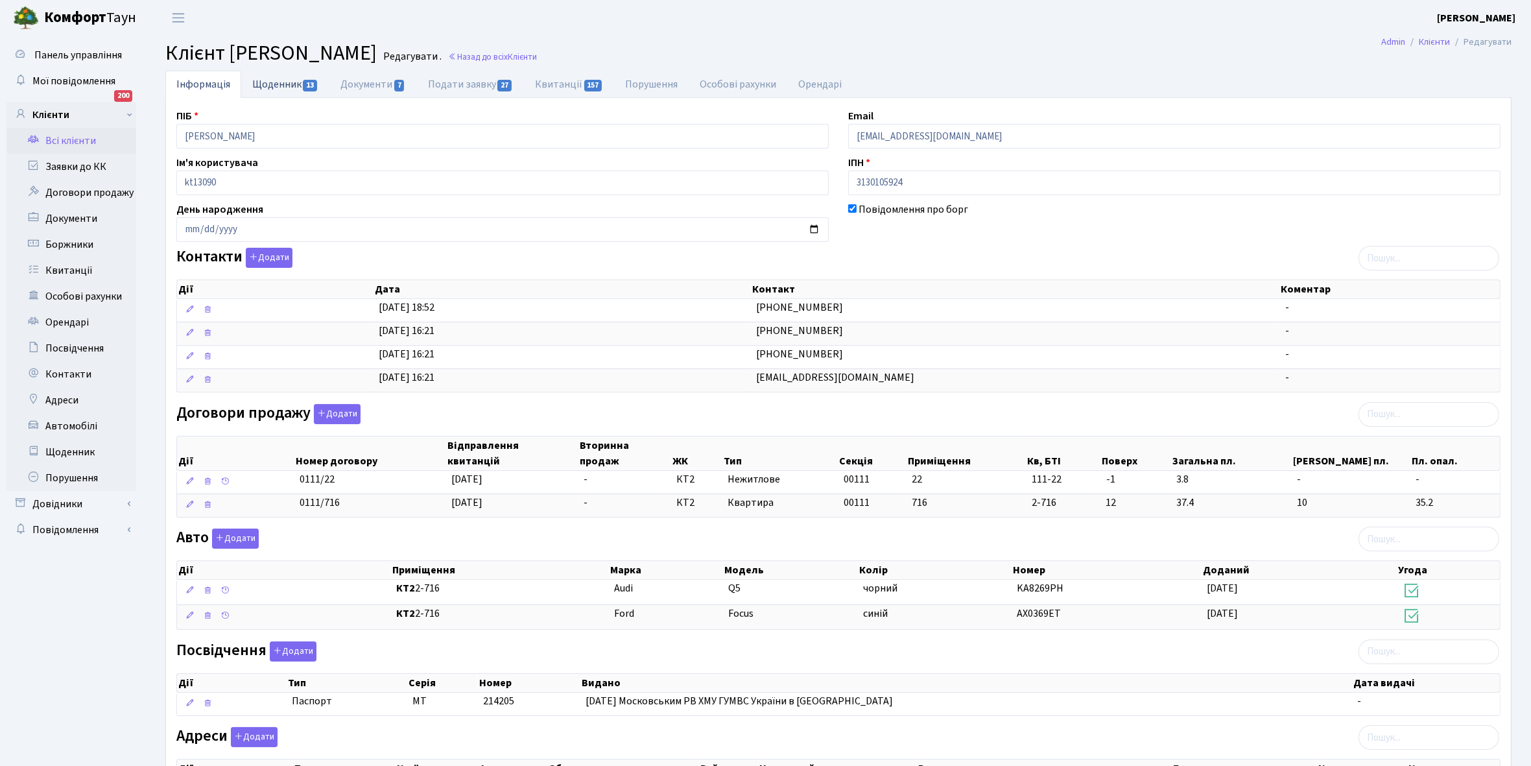
click at [261, 81] on link "Щоденник 13" at bounding box center [285, 84] width 88 height 27
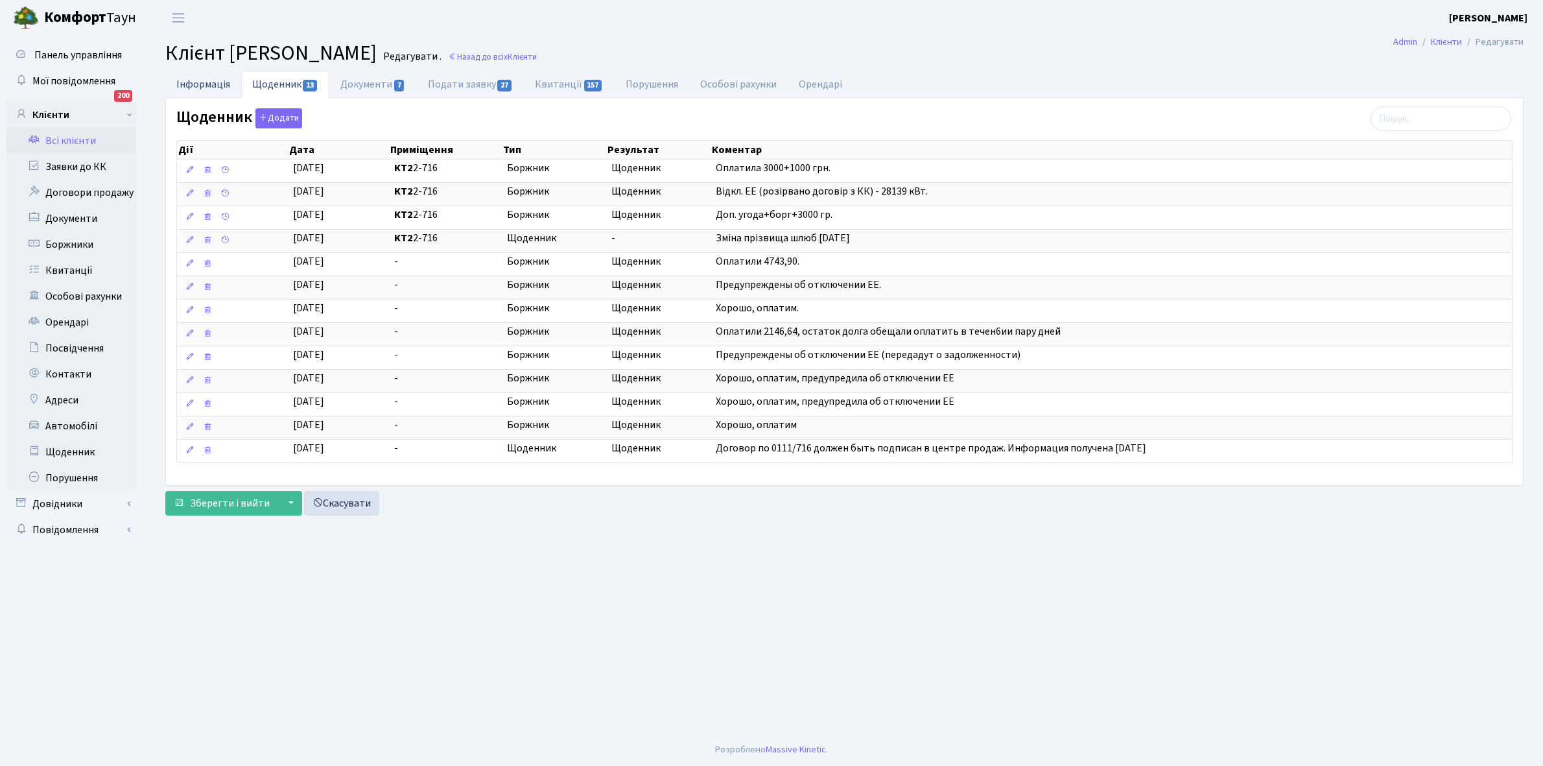
click at [193, 82] on link "Інформація" at bounding box center [203, 84] width 76 height 27
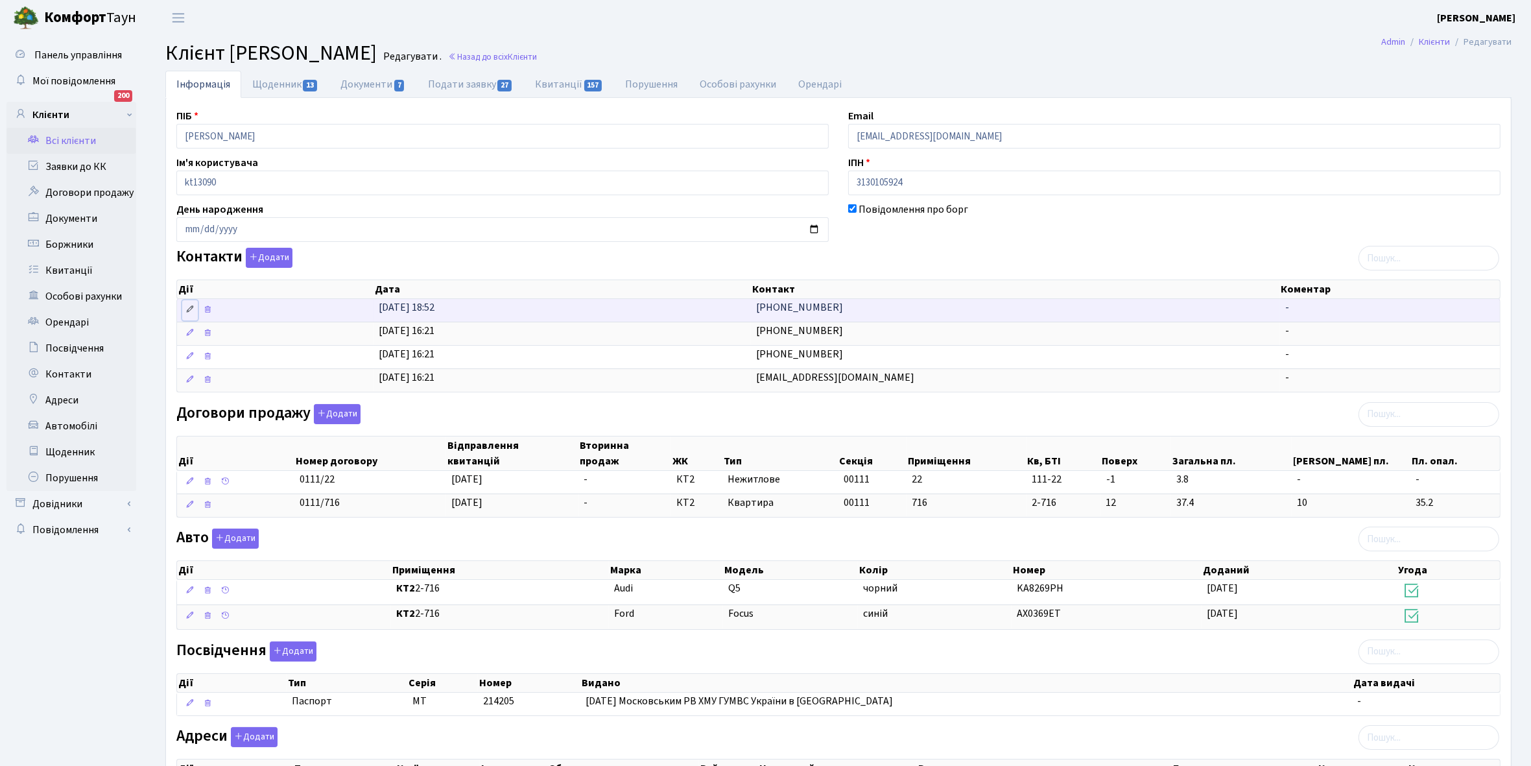
click at [195, 309] on icon at bounding box center [189, 309] width 9 height 9
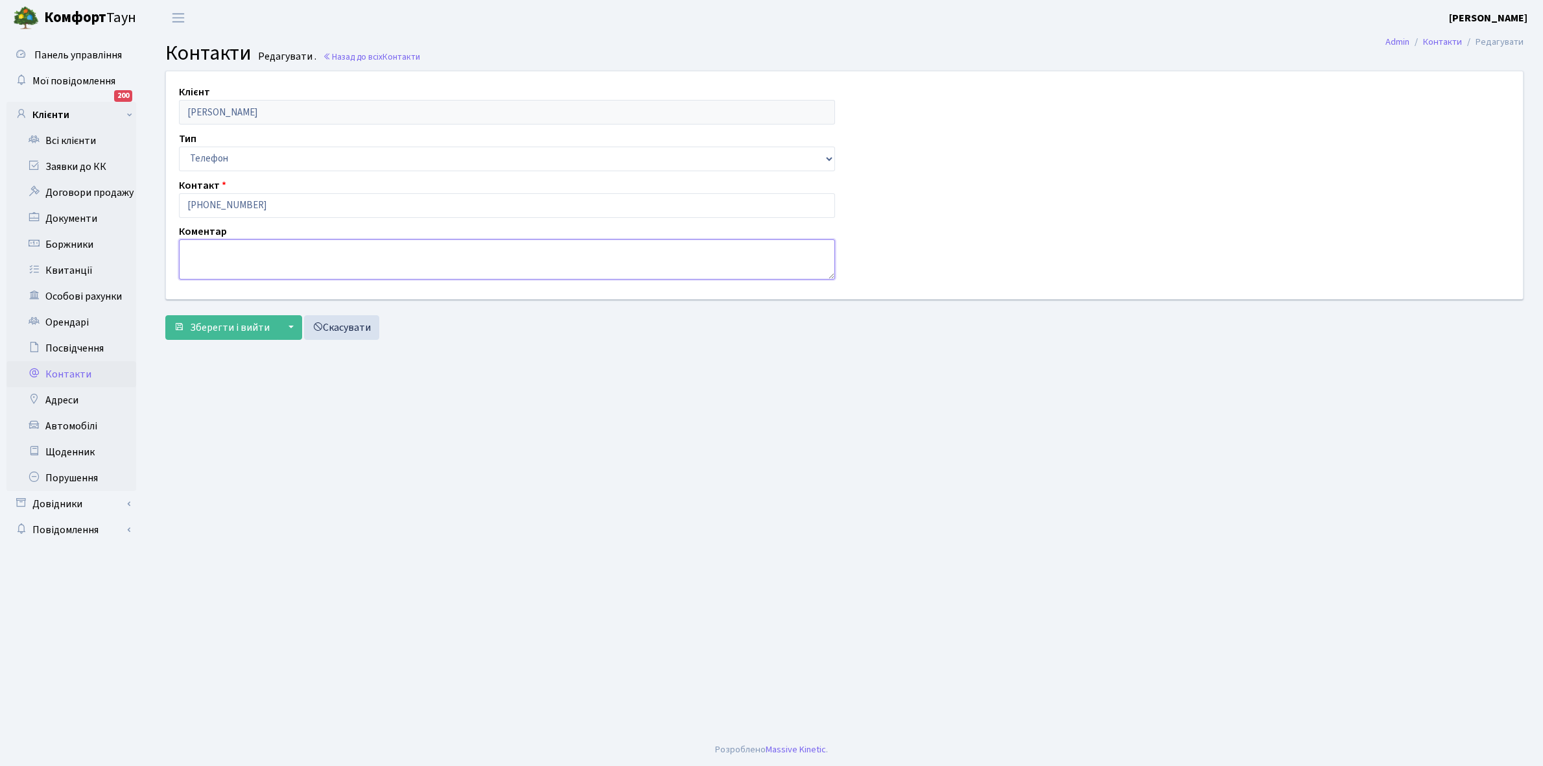
click at [209, 247] on textarea at bounding box center [507, 259] width 656 height 40
type textarea "власник"
click at [221, 333] on span "Зберегти і вийти" at bounding box center [230, 327] width 80 height 14
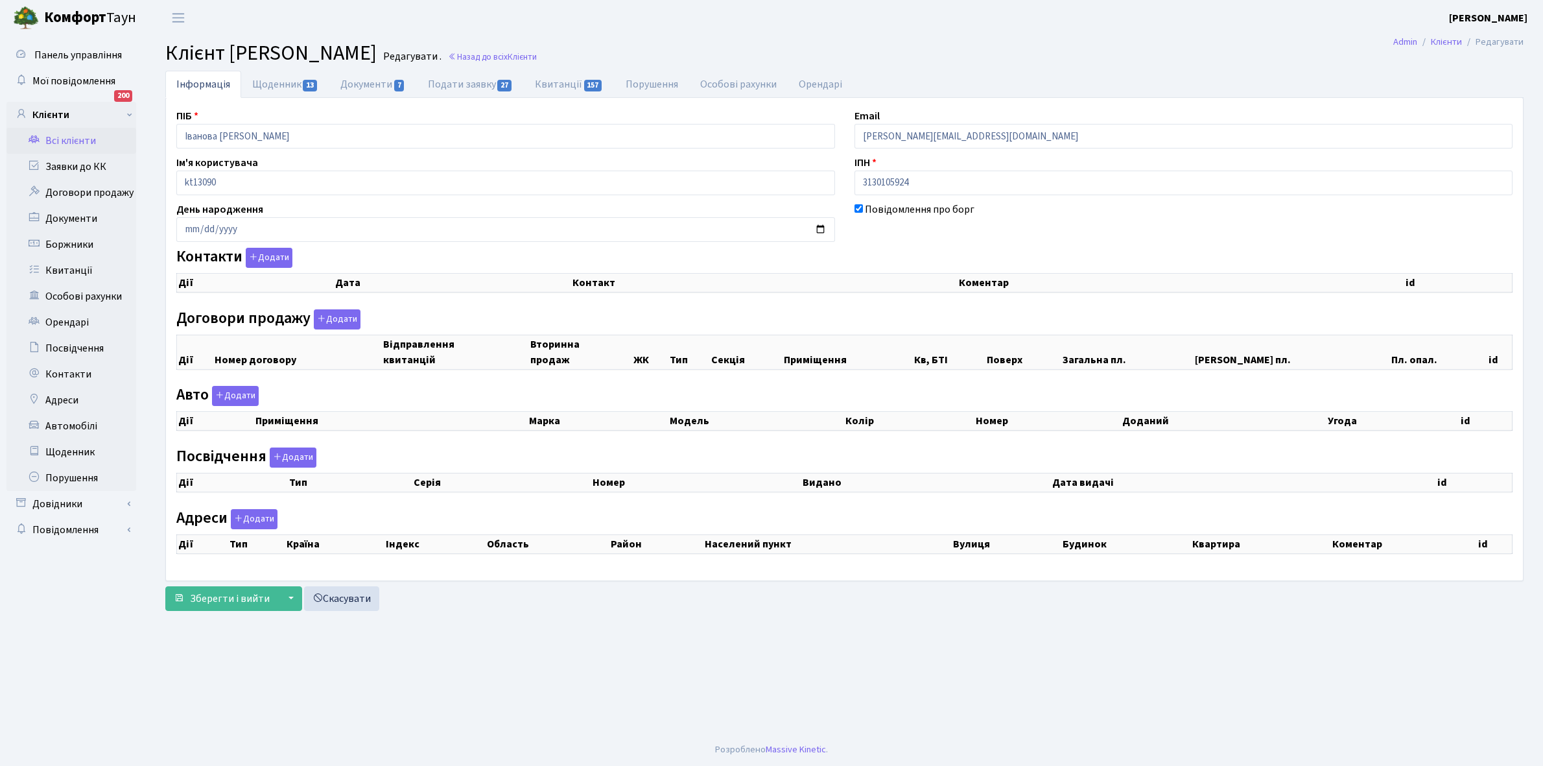
checkbox input "true"
select select "25"
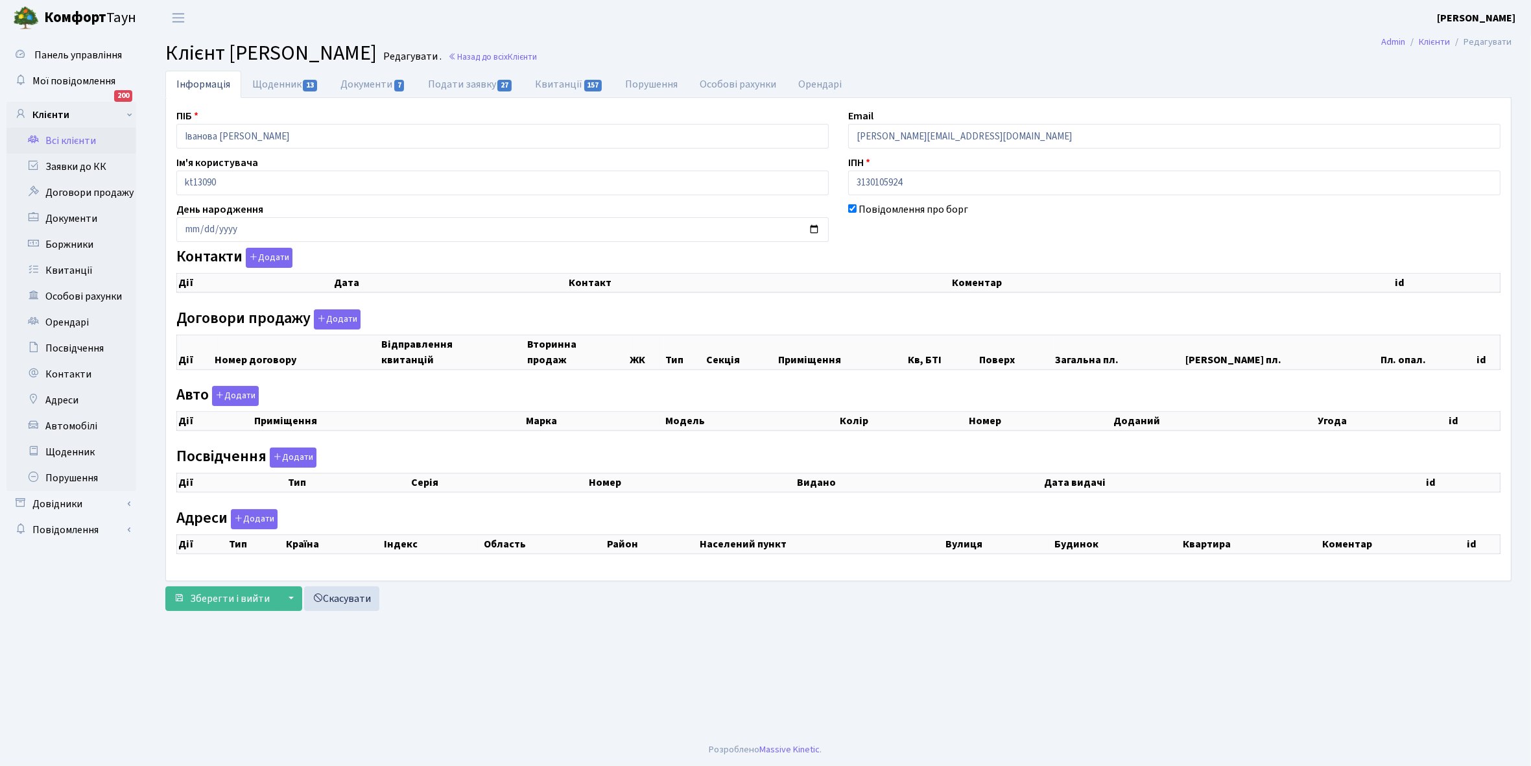
select select "25"
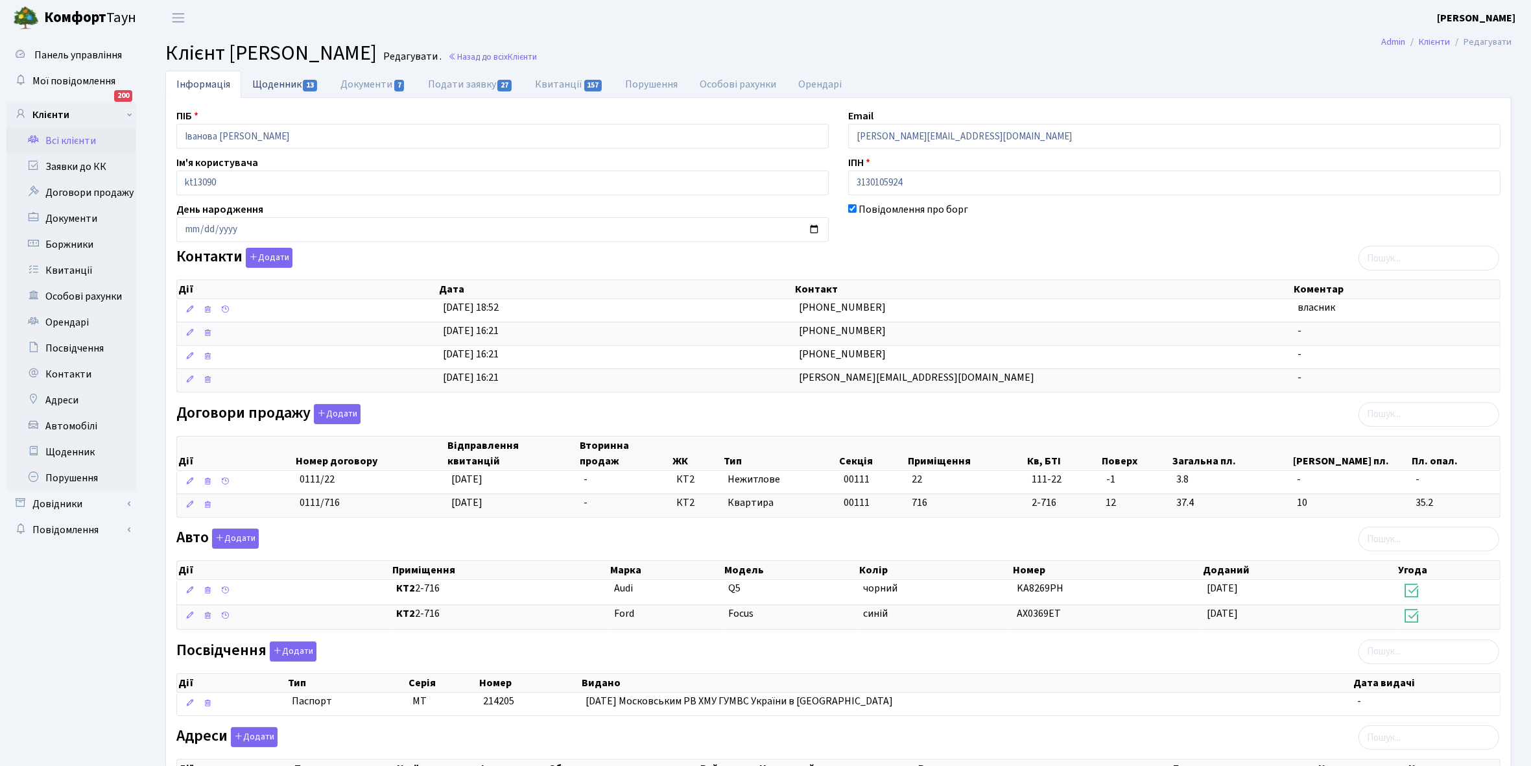
click at [267, 78] on link "Щоденник 13" at bounding box center [285, 84] width 88 height 27
select select "25"
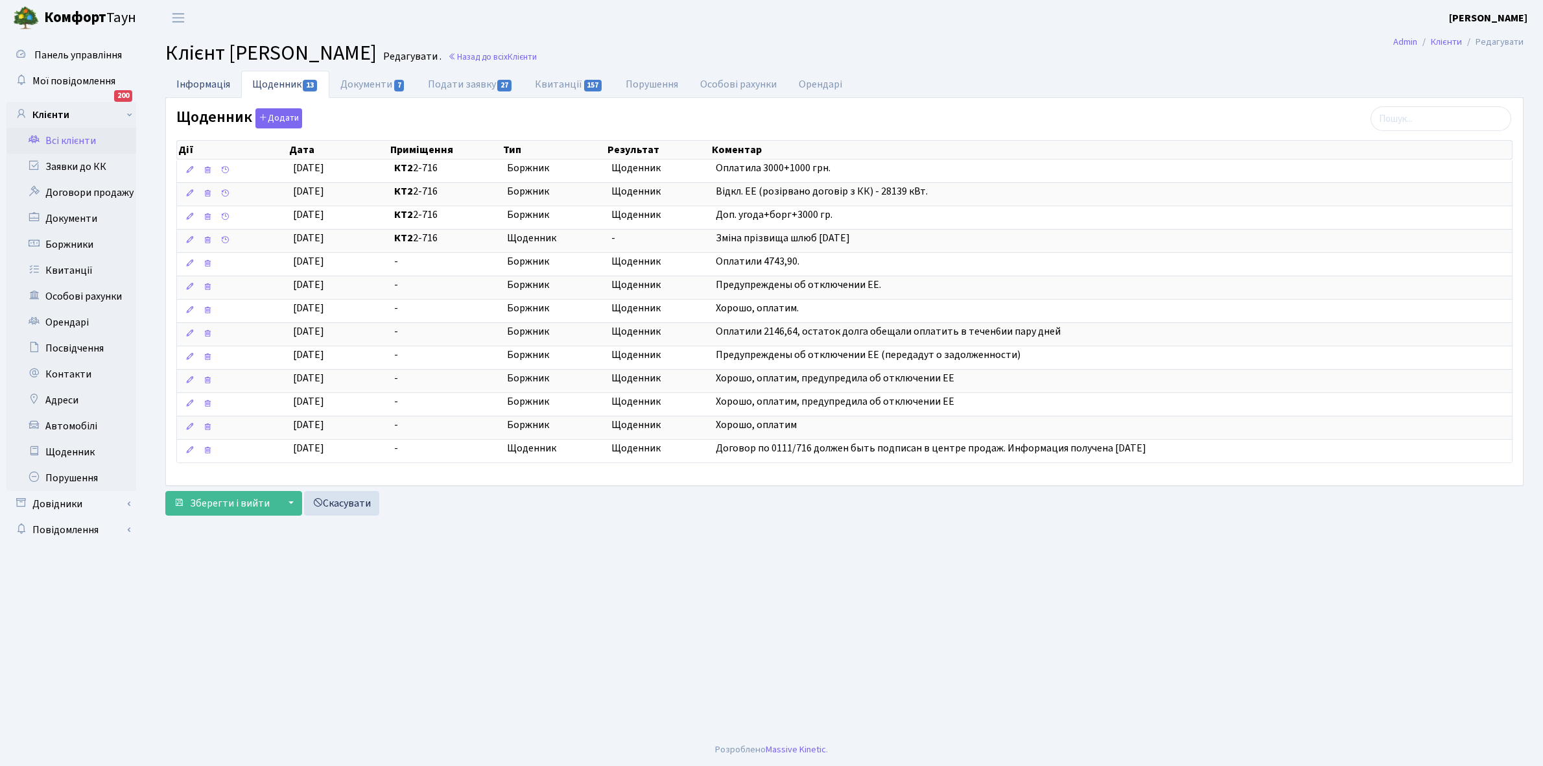
click at [196, 82] on link "Інформація" at bounding box center [203, 84] width 76 height 27
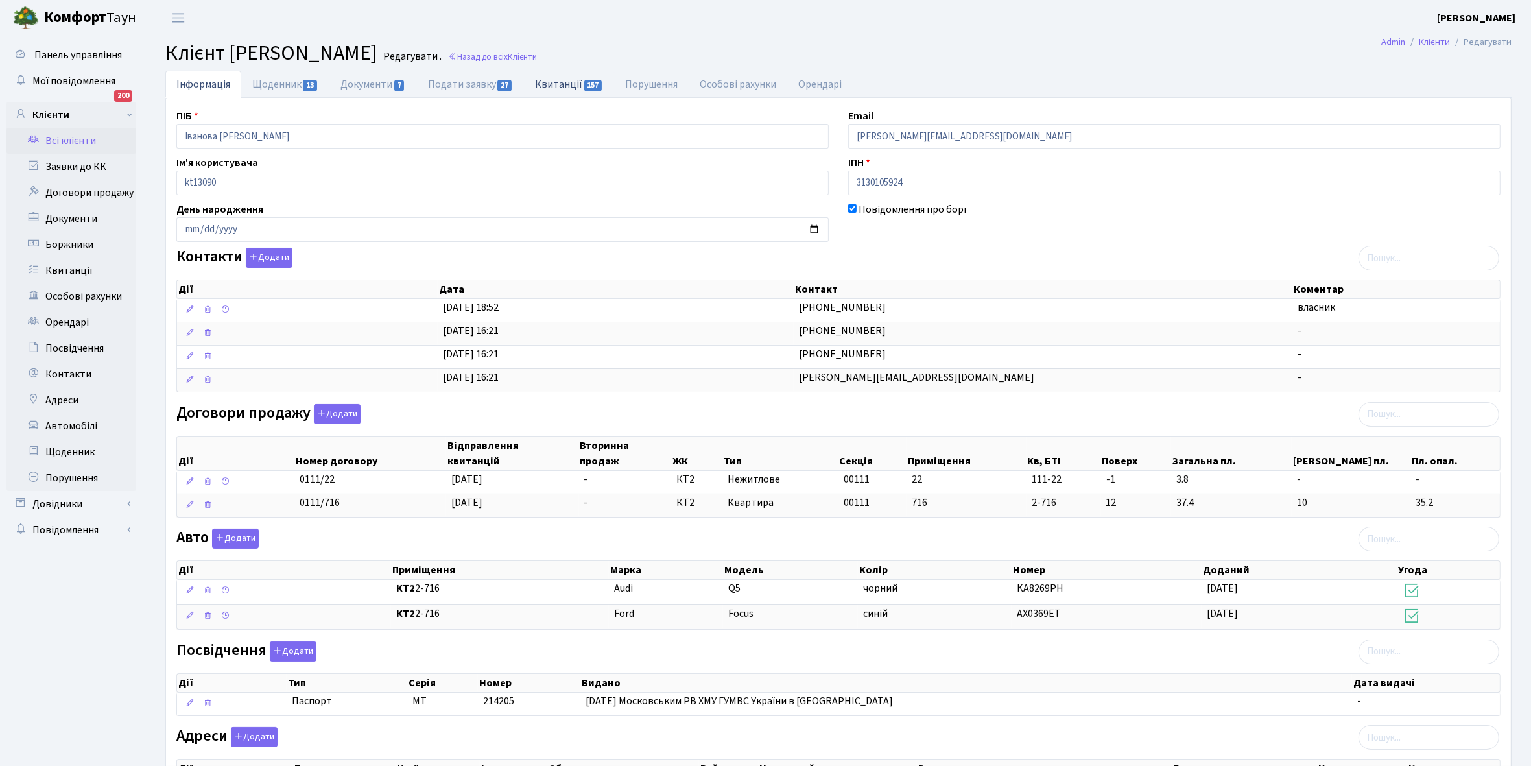
click at [555, 81] on link "Квитанції 157" at bounding box center [569, 84] width 90 height 27
select select "25"
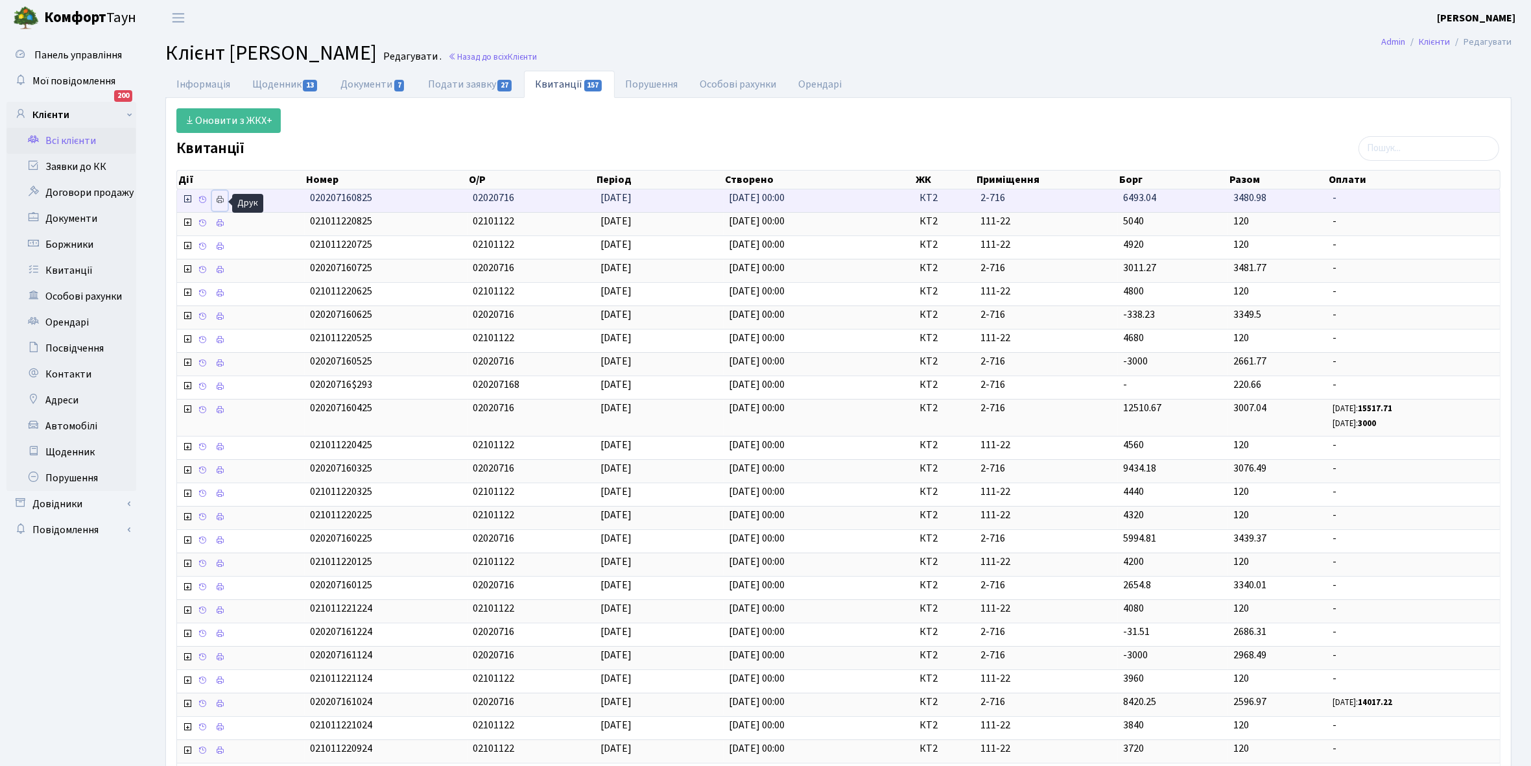
click at [218, 200] on icon at bounding box center [219, 199] width 9 height 9
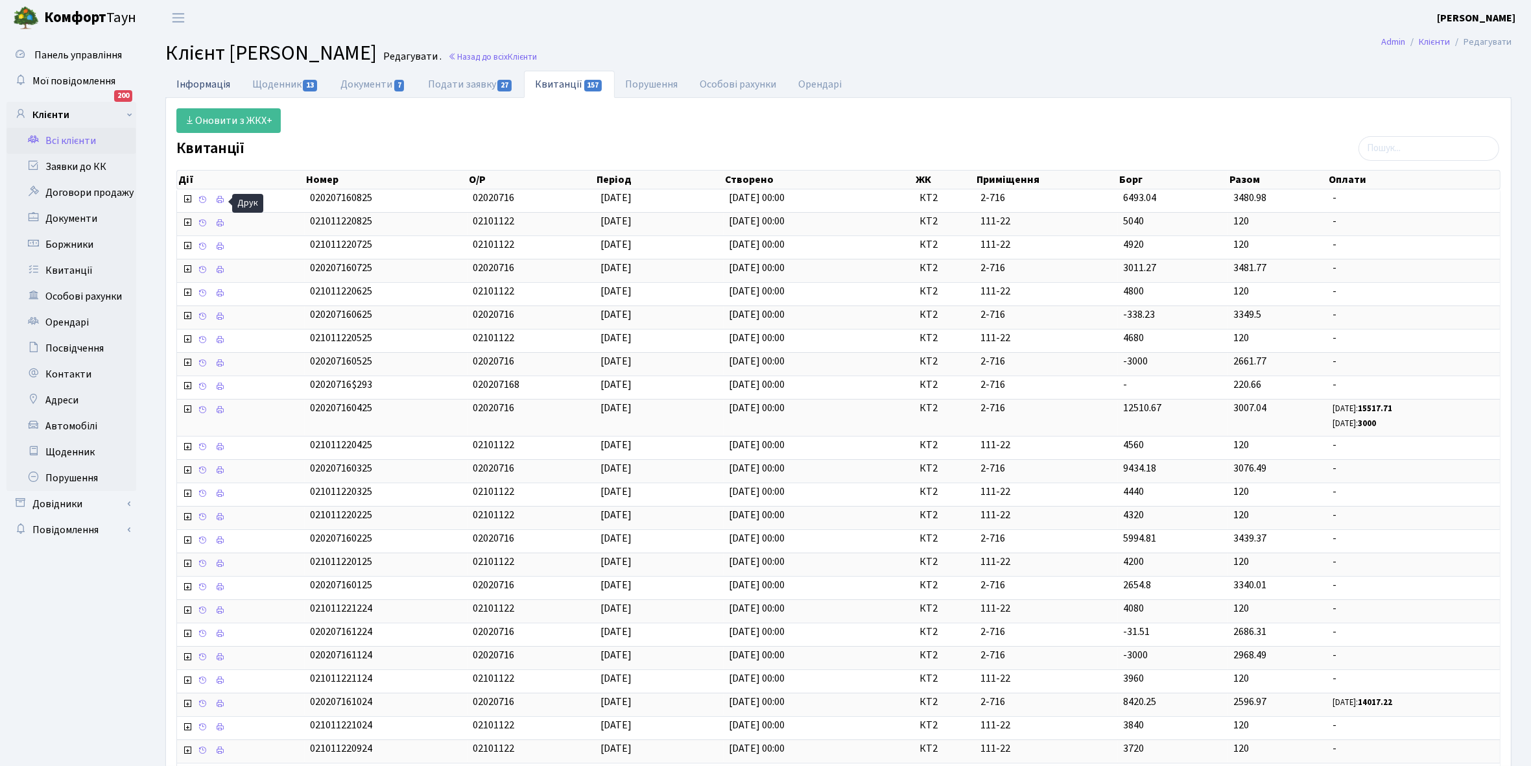
click at [188, 82] on link "Інформація" at bounding box center [203, 84] width 76 height 27
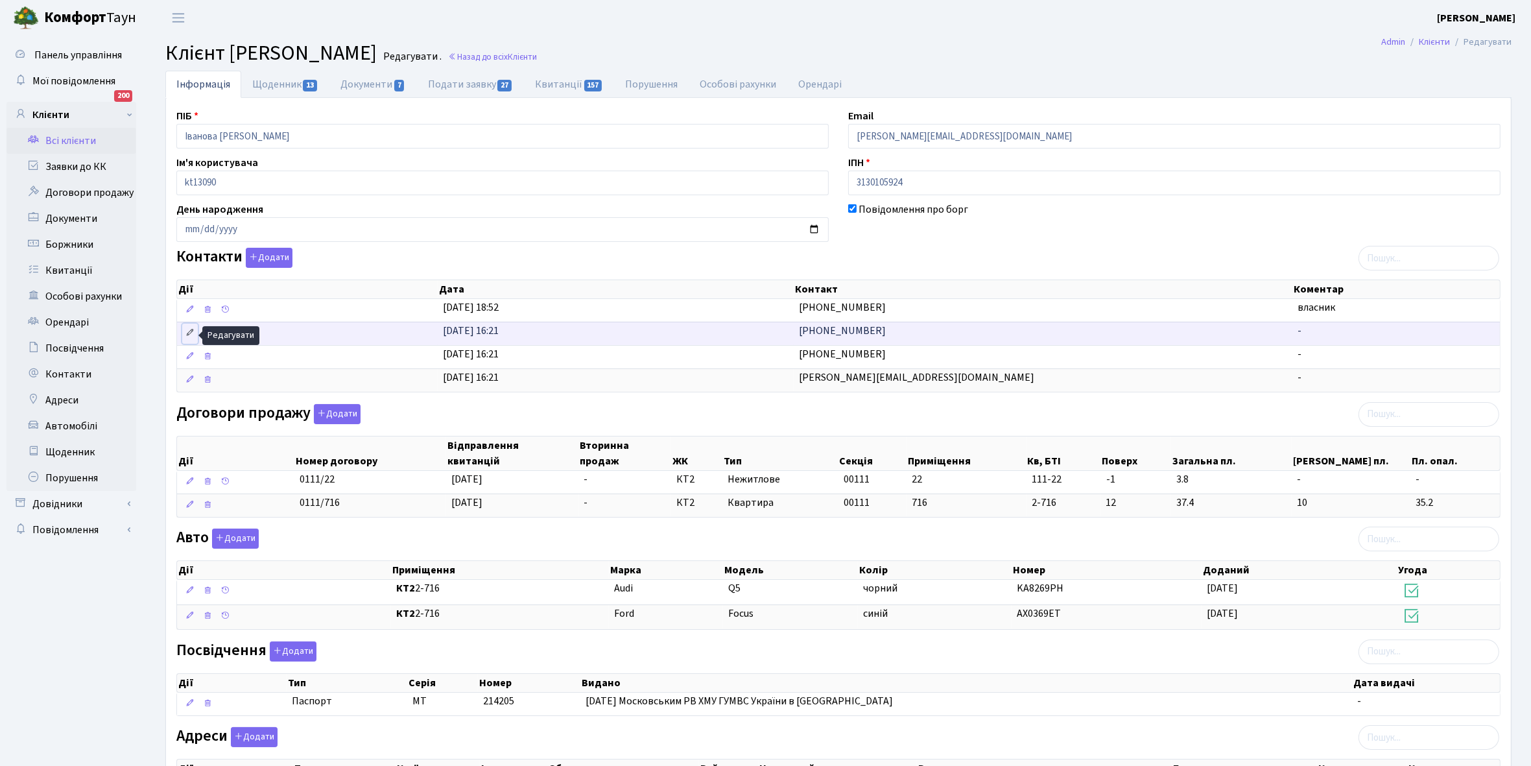
click at [185, 332] on icon at bounding box center [189, 332] width 9 height 9
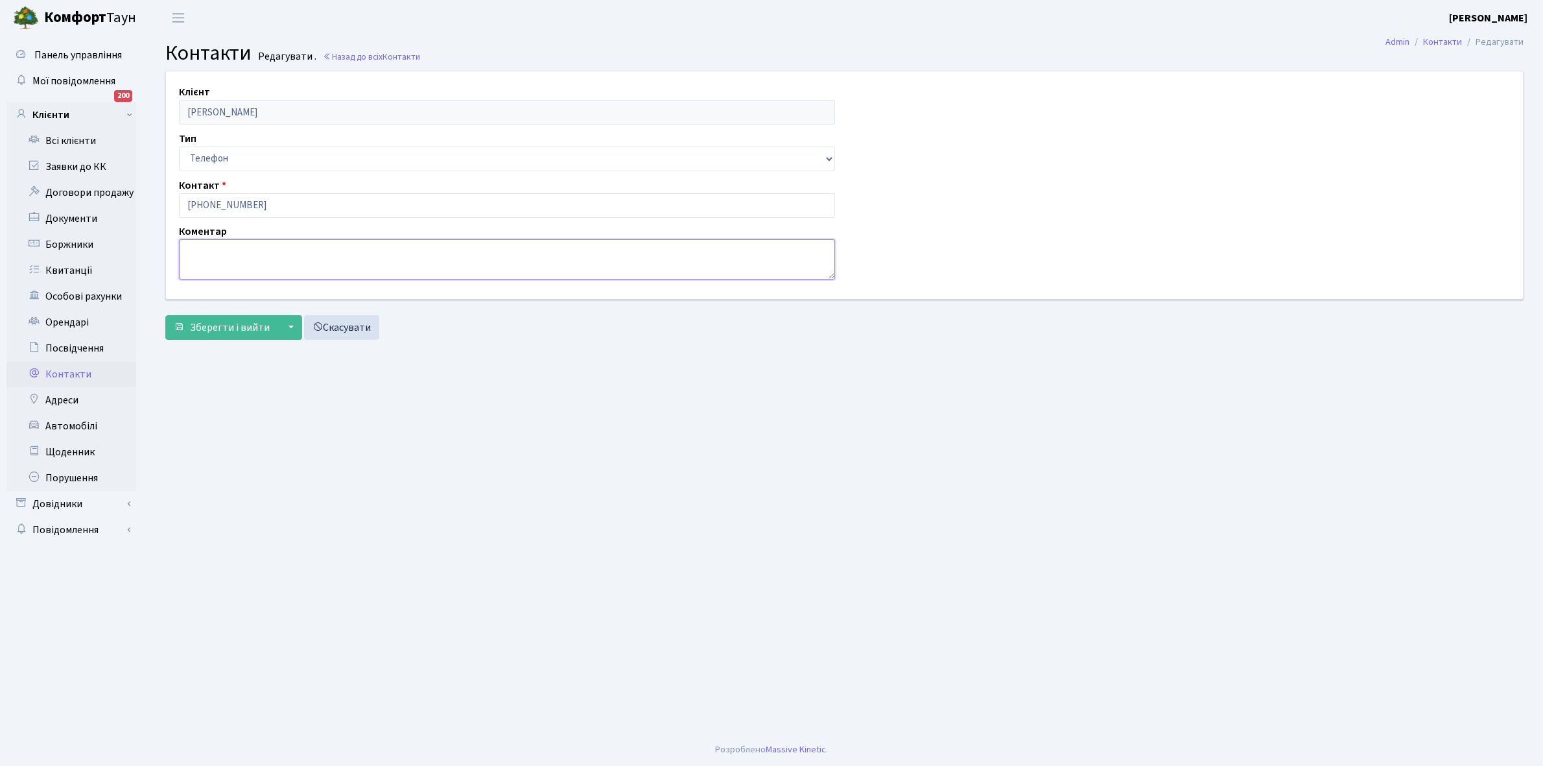
click at [225, 261] on textarea at bounding box center [507, 259] width 656 height 40
type textarea "чоловік власниці"
click at [222, 328] on span "Зберегти і вийти" at bounding box center [230, 327] width 80 height 14
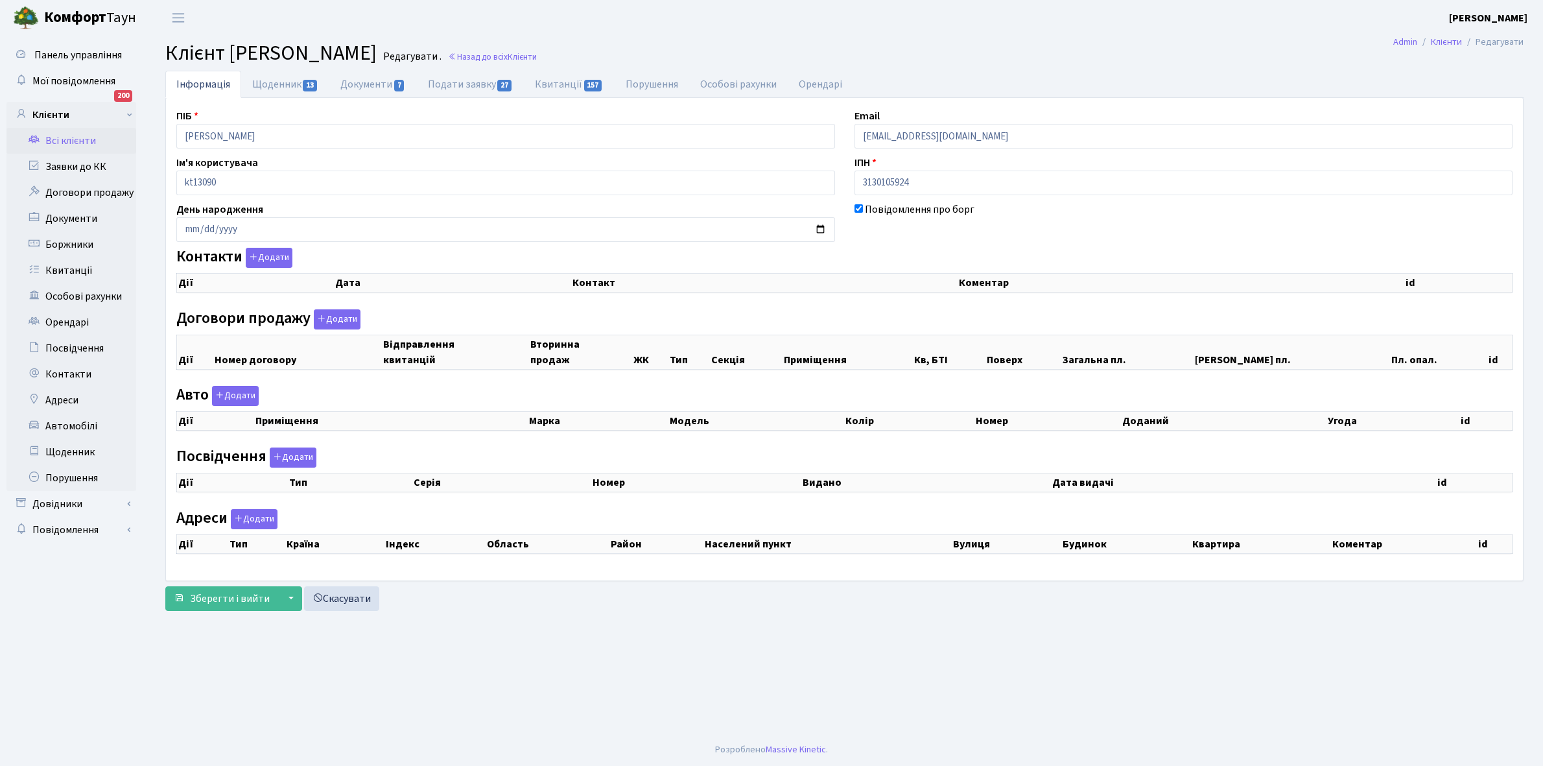
checkbox input "true"
select select "25"
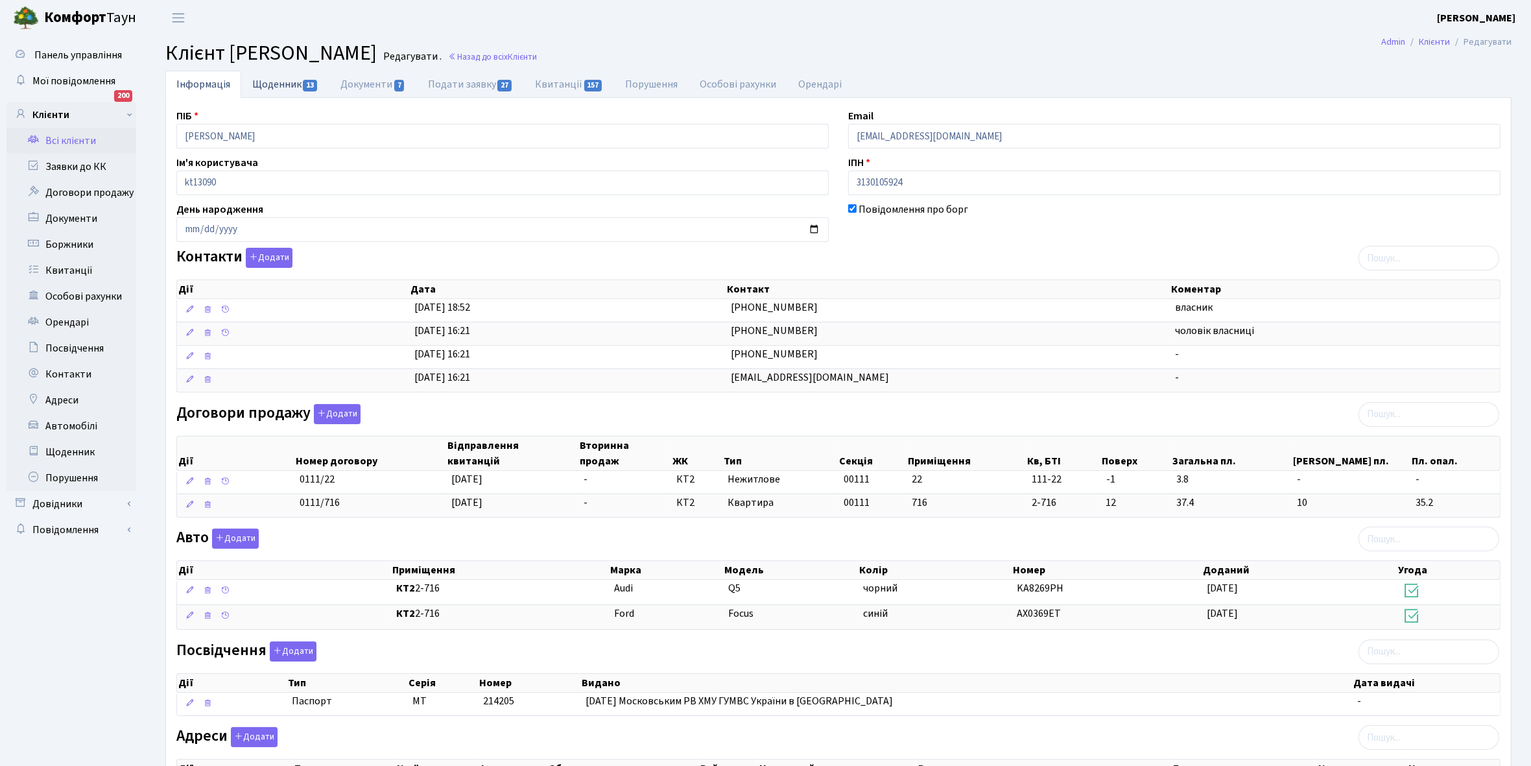
click at [265, 86] on link "Щоденник 13" at bounding box center [285, 84] width 88 height 27
select select "25"
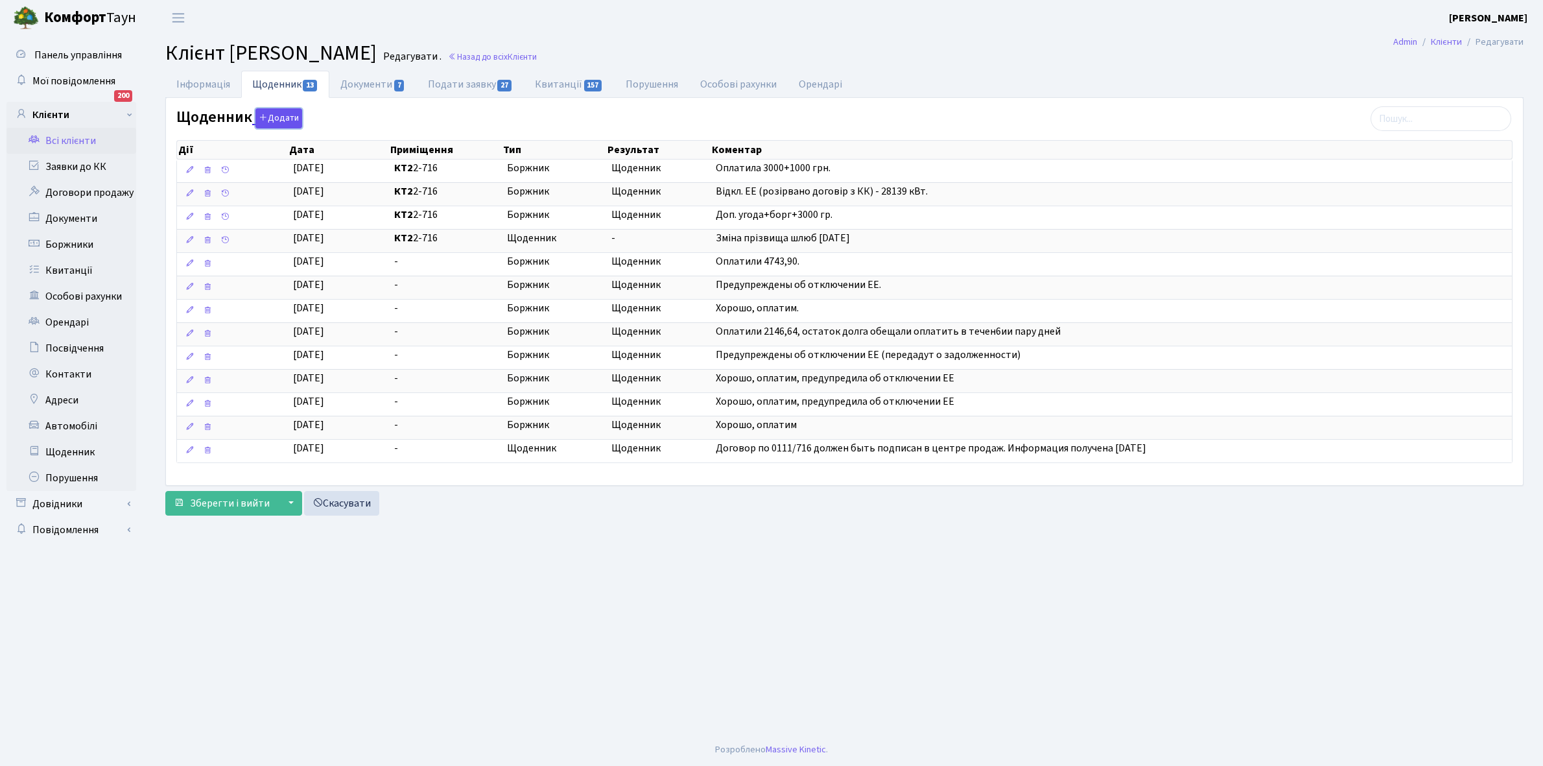
click at [277, 114] on button "Додати" at bounding box center [279, 118] width 47 height 20
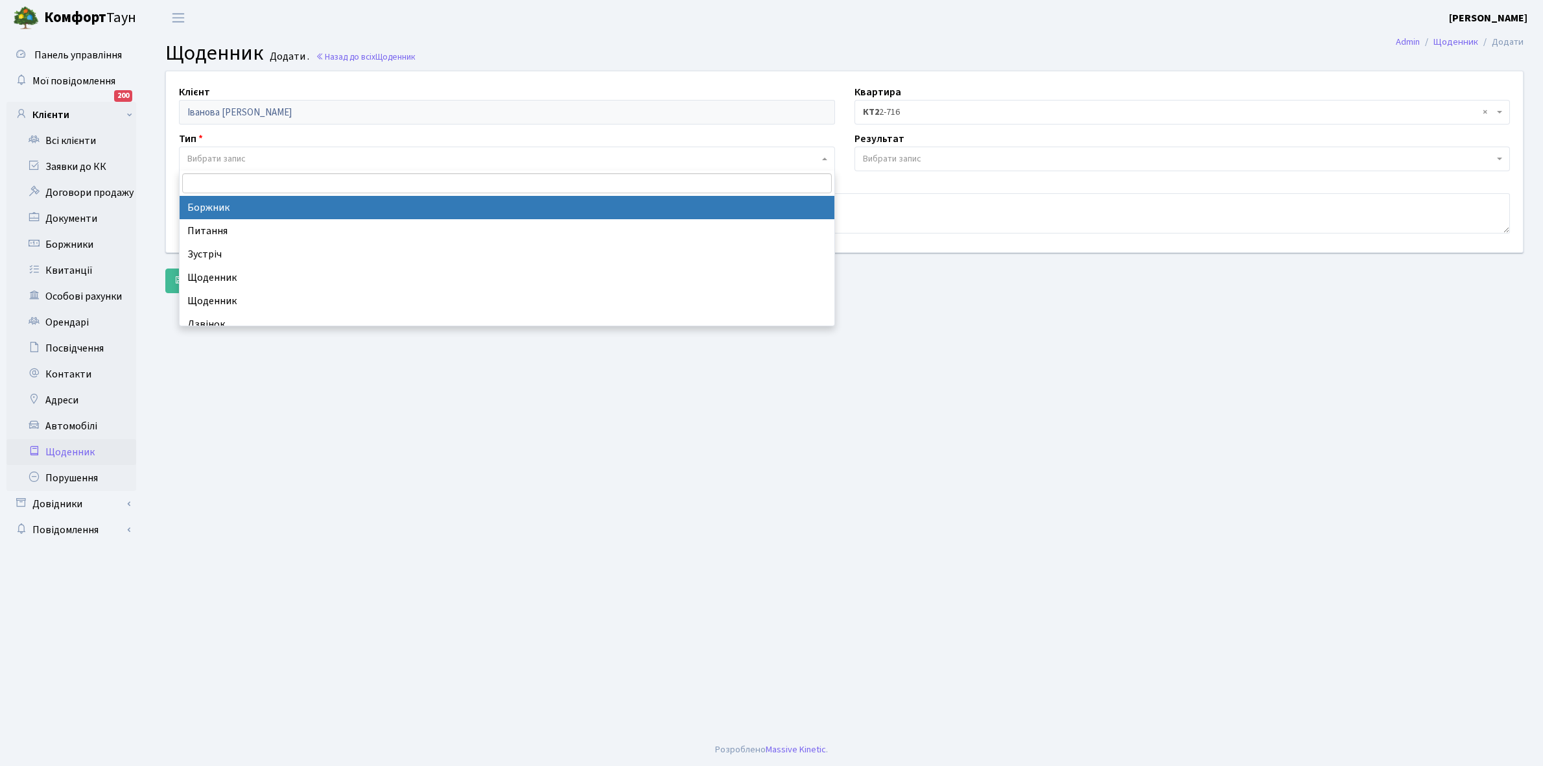
click at [245, 158] on span "Вибрати запис" at bounding box center [216, 158] width 58 height 13
select select "189"
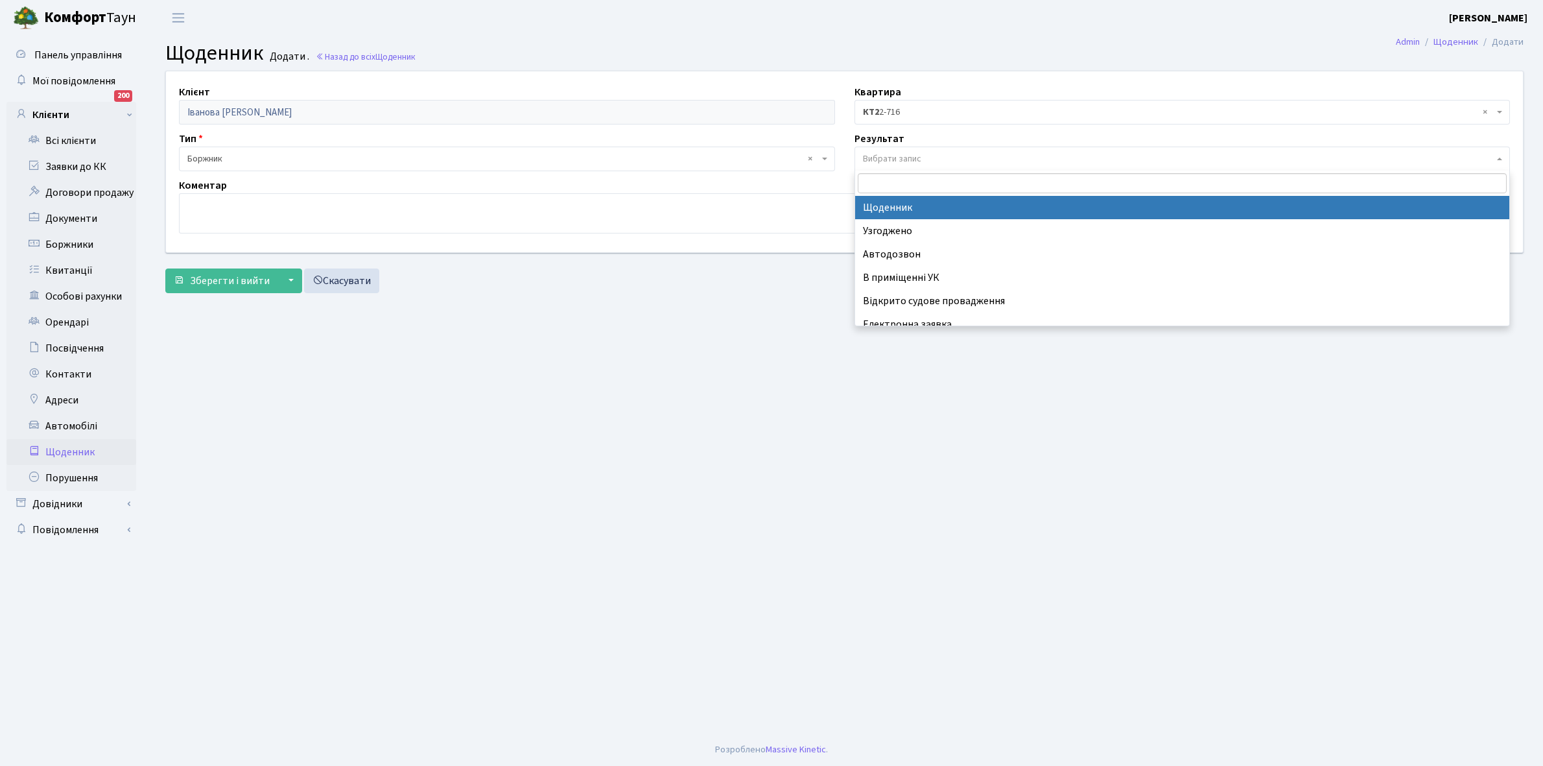
click at [916, 157] on span "Вибрати запис" at bounding box center [892, 158] width 58 height 13
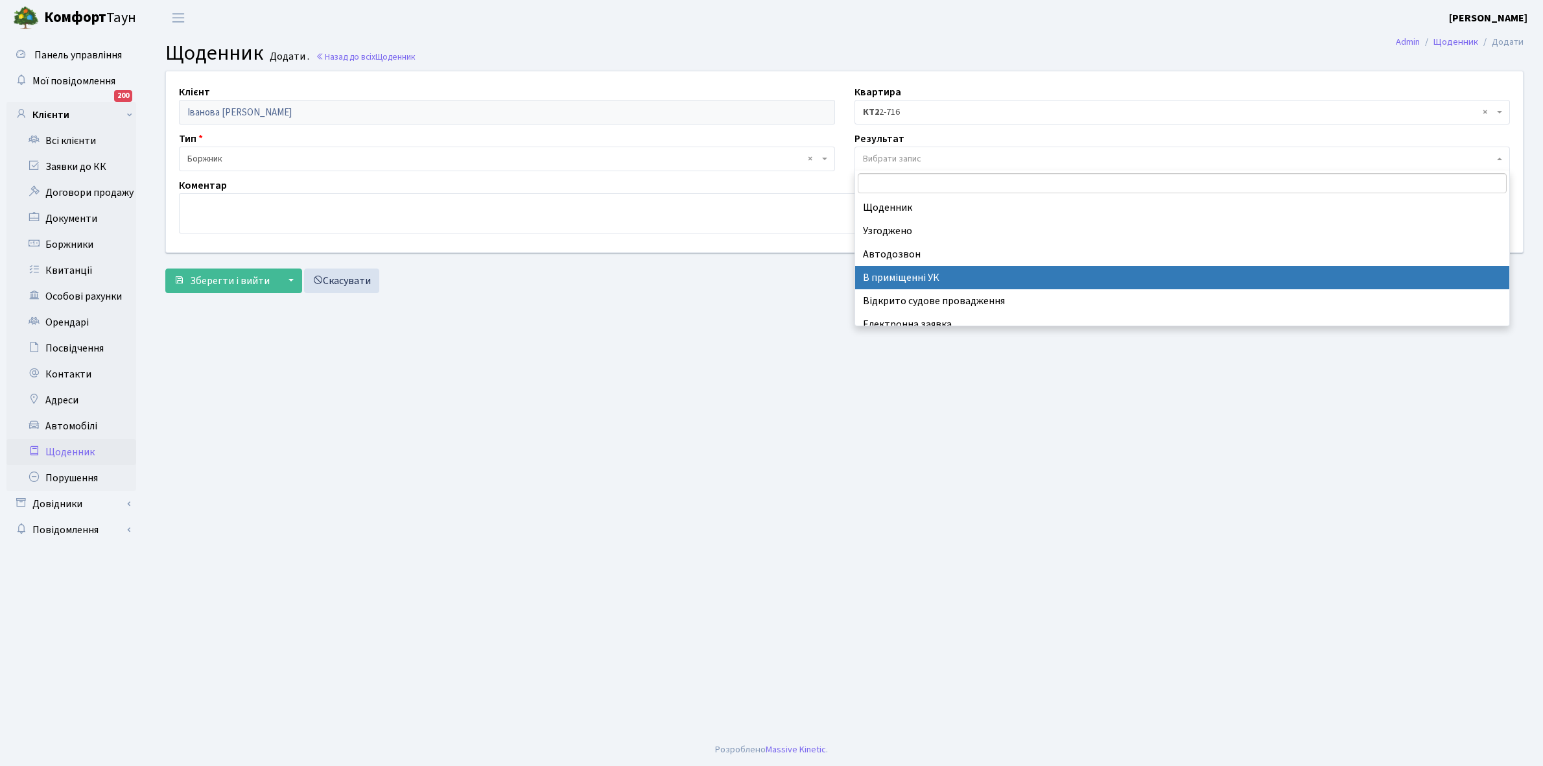
scroll to position [80, 0]
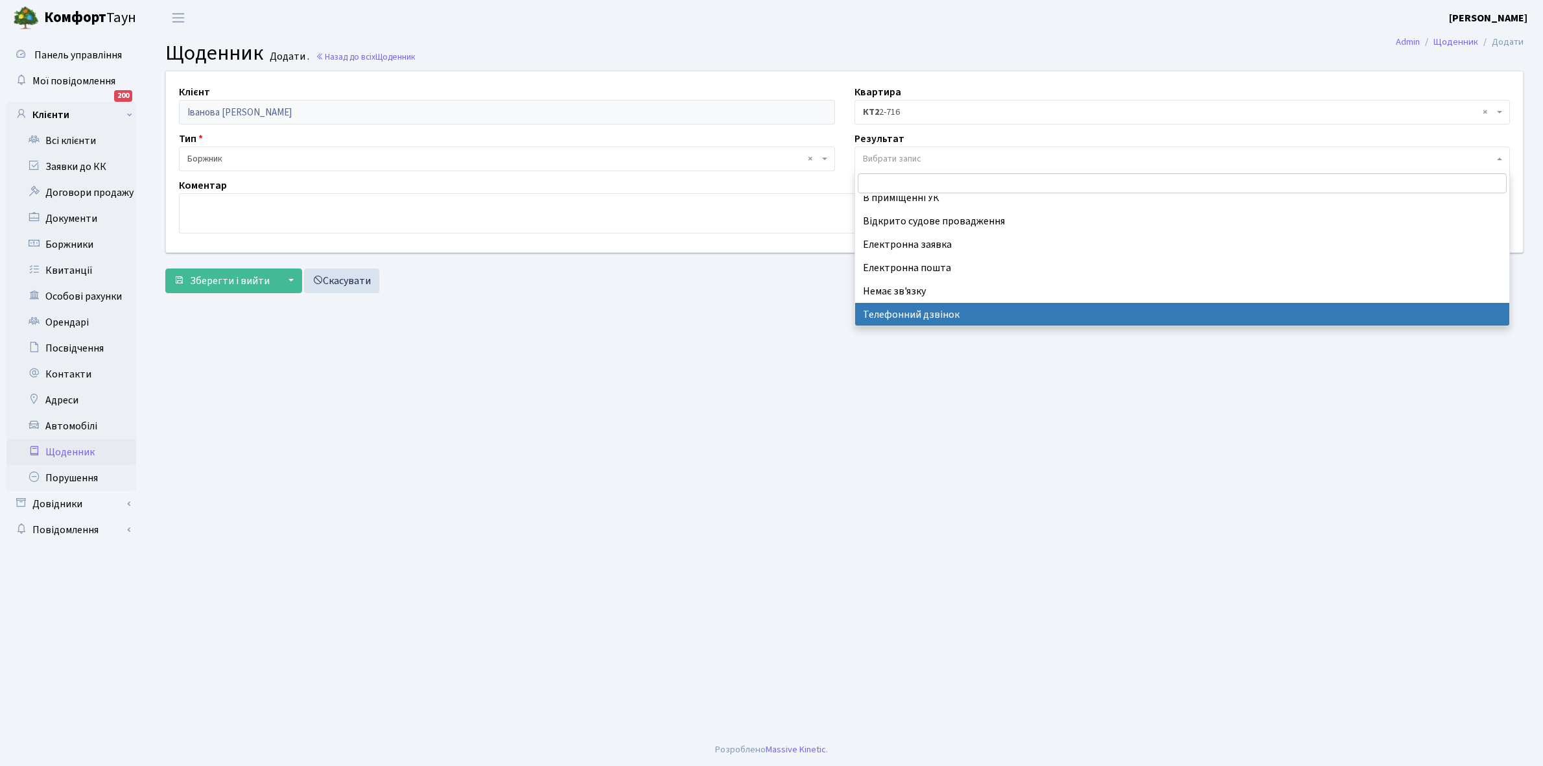
select select "196"
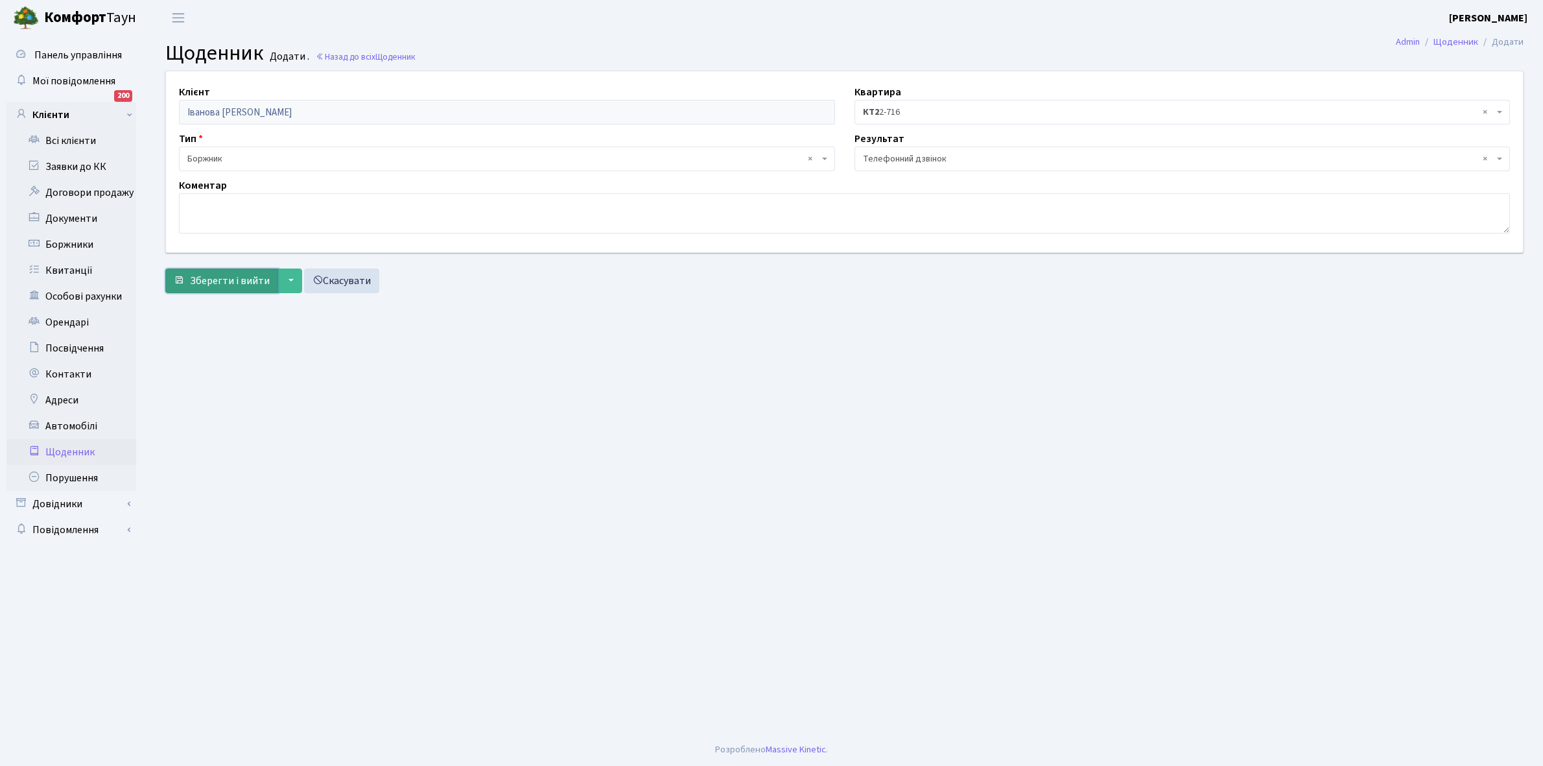
click at [202, 276] on span "Зберегти і вийти" at bounding box center [230, 281] width 80 height 14
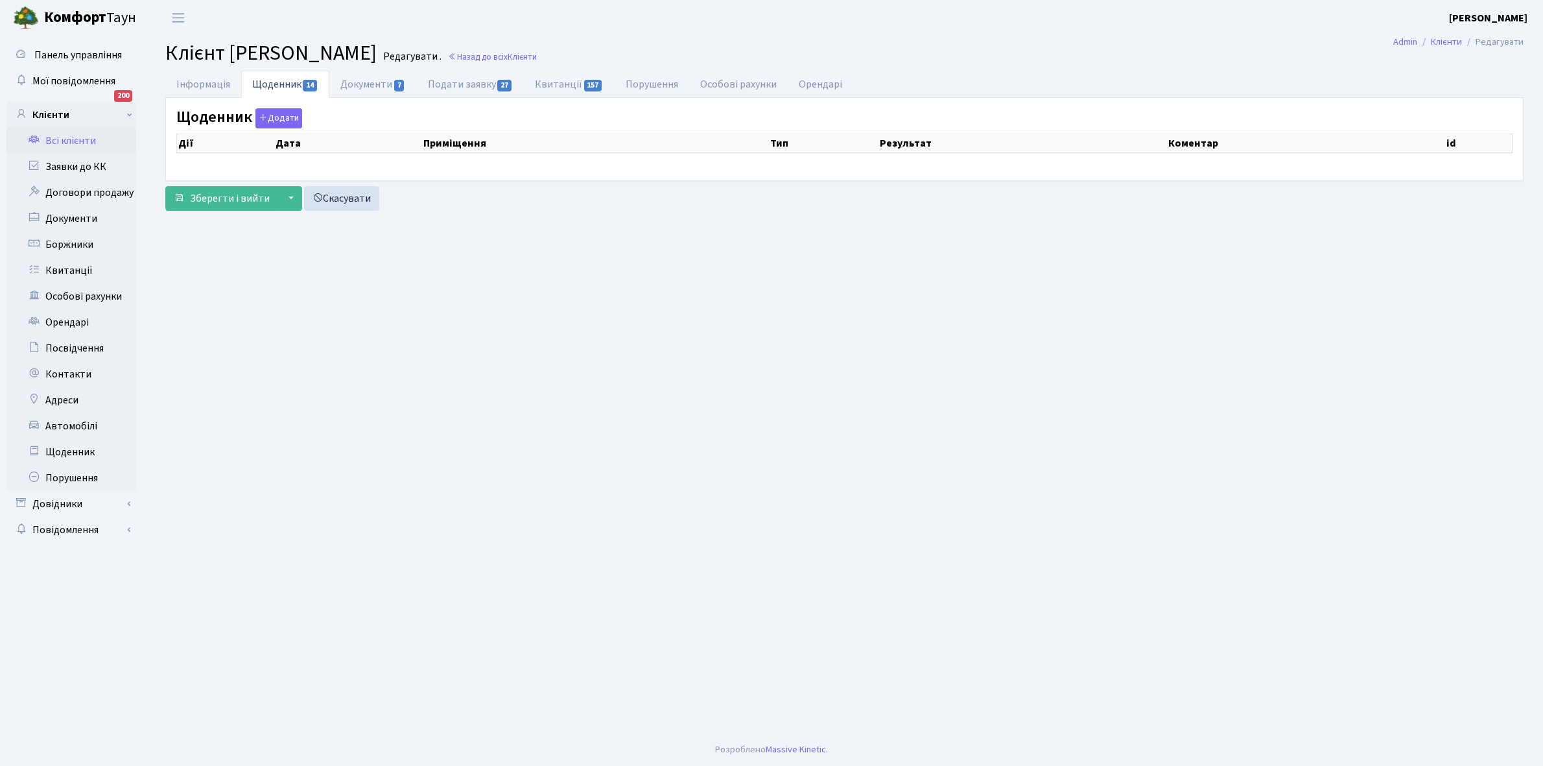
select select "25"
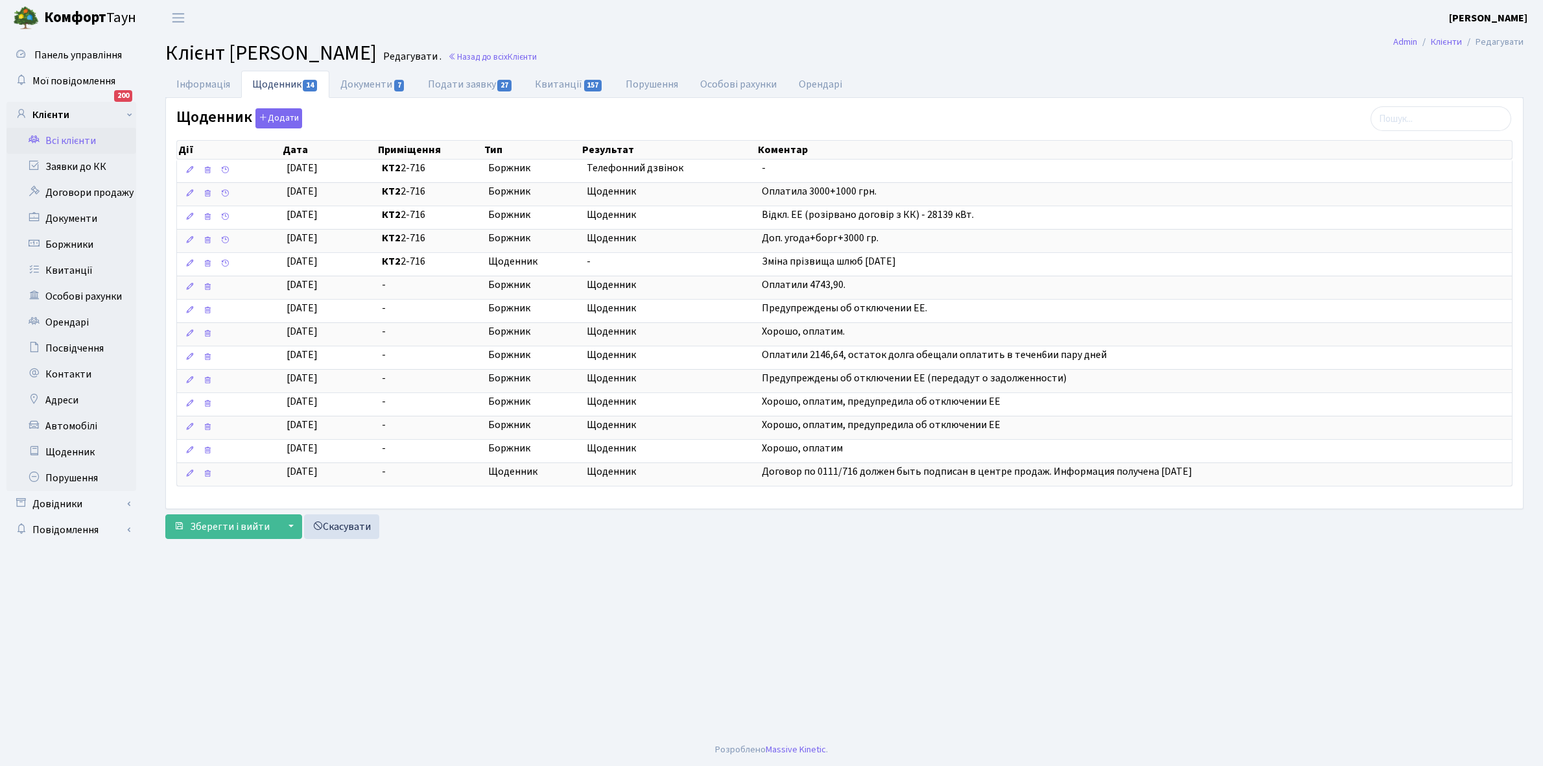
click at [76, 138] on link "Всі клієнти" at bounding box center [71, 141] width 130 height 26
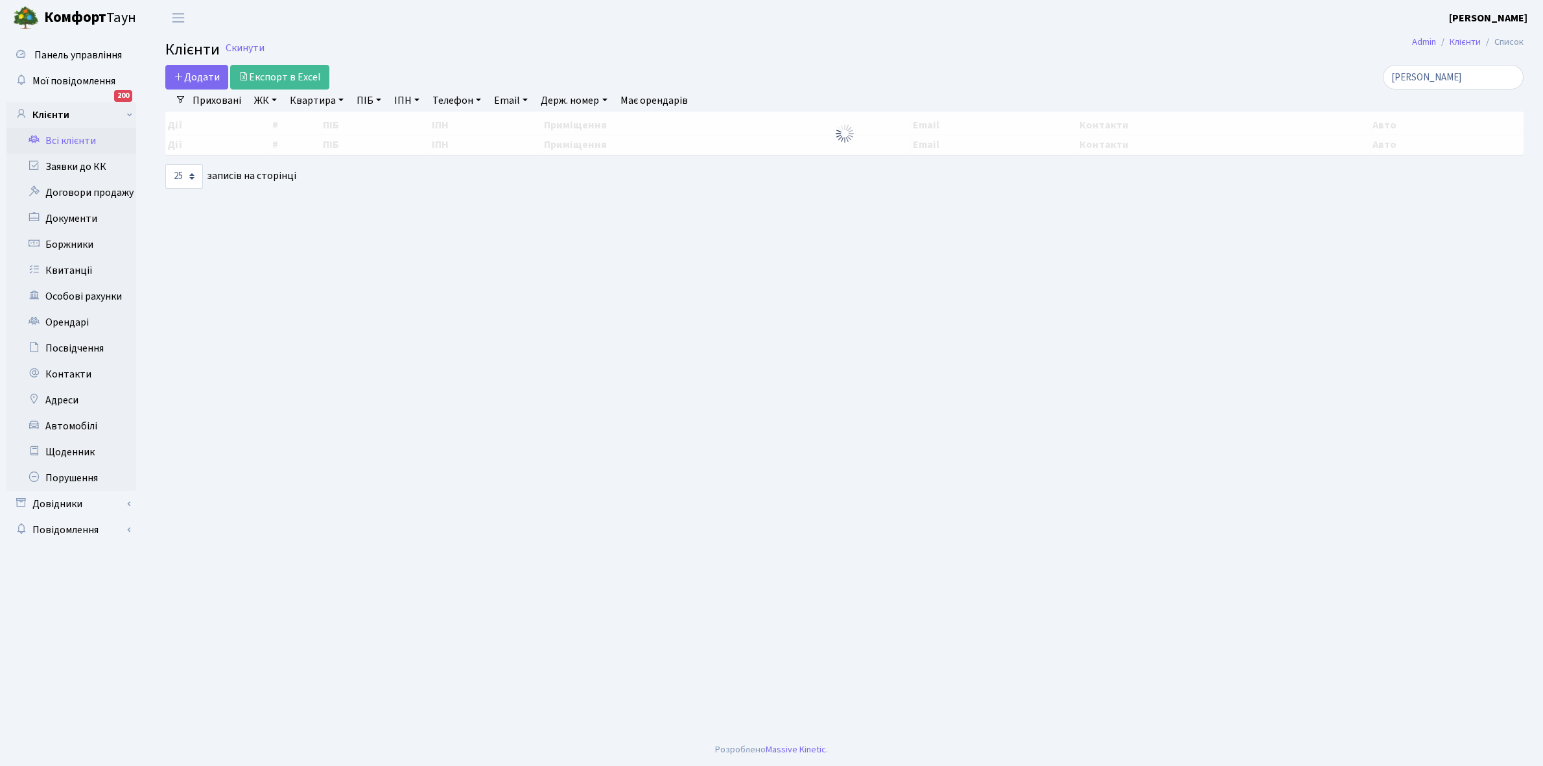
select select "25"
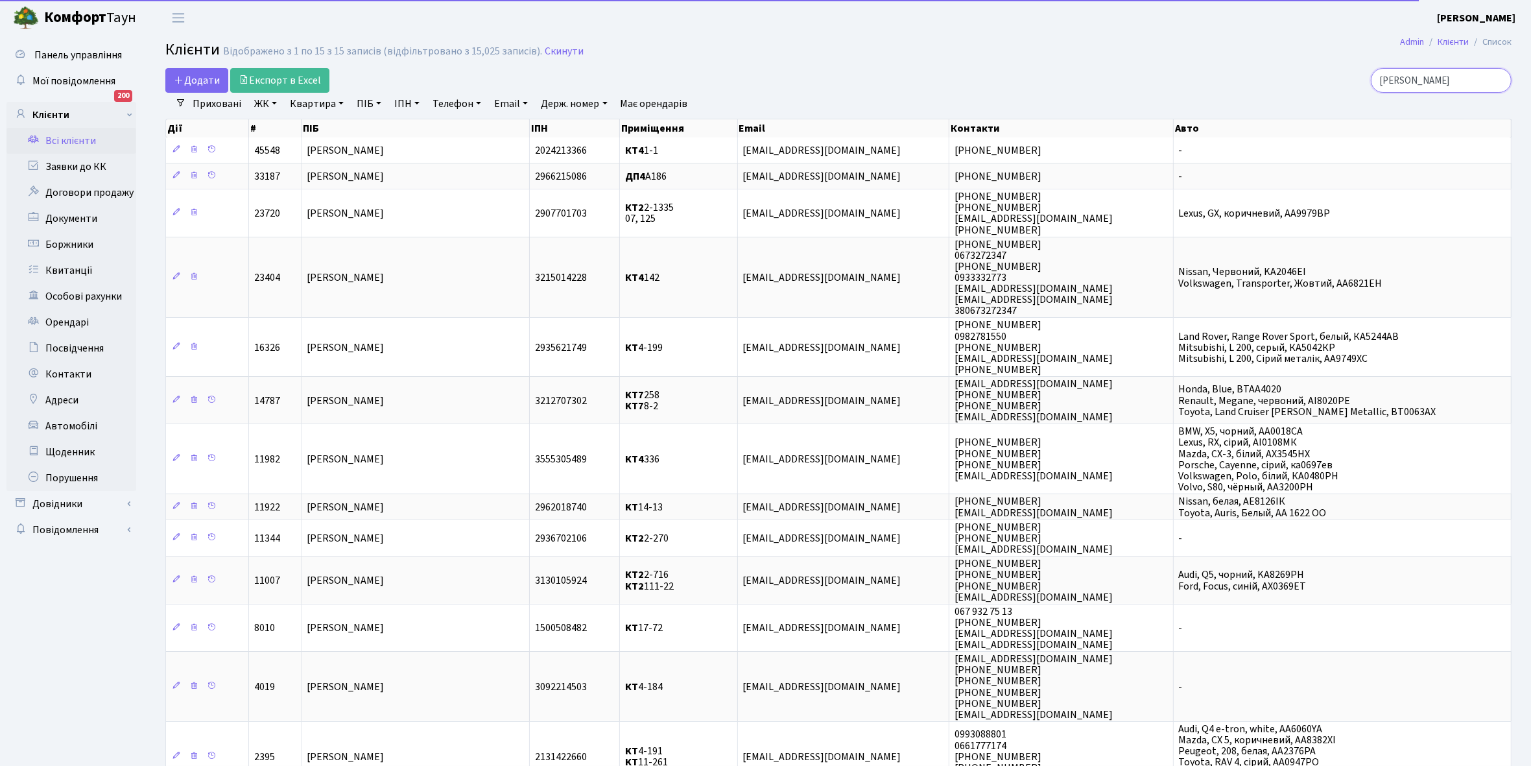
click at [1444, 78] on input "іванова" at bounding box center [1441, 80] width 141 height 25
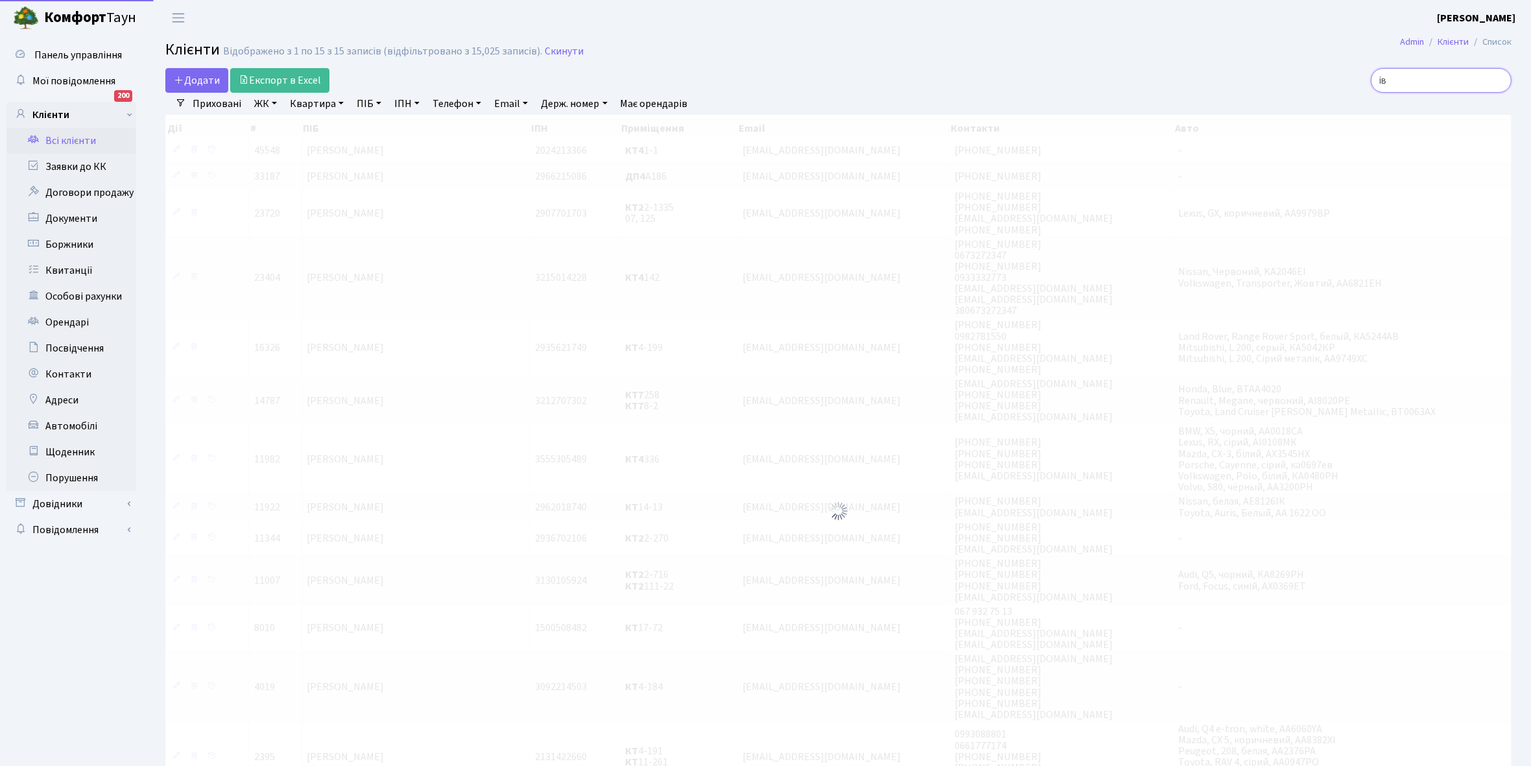
type input "і"
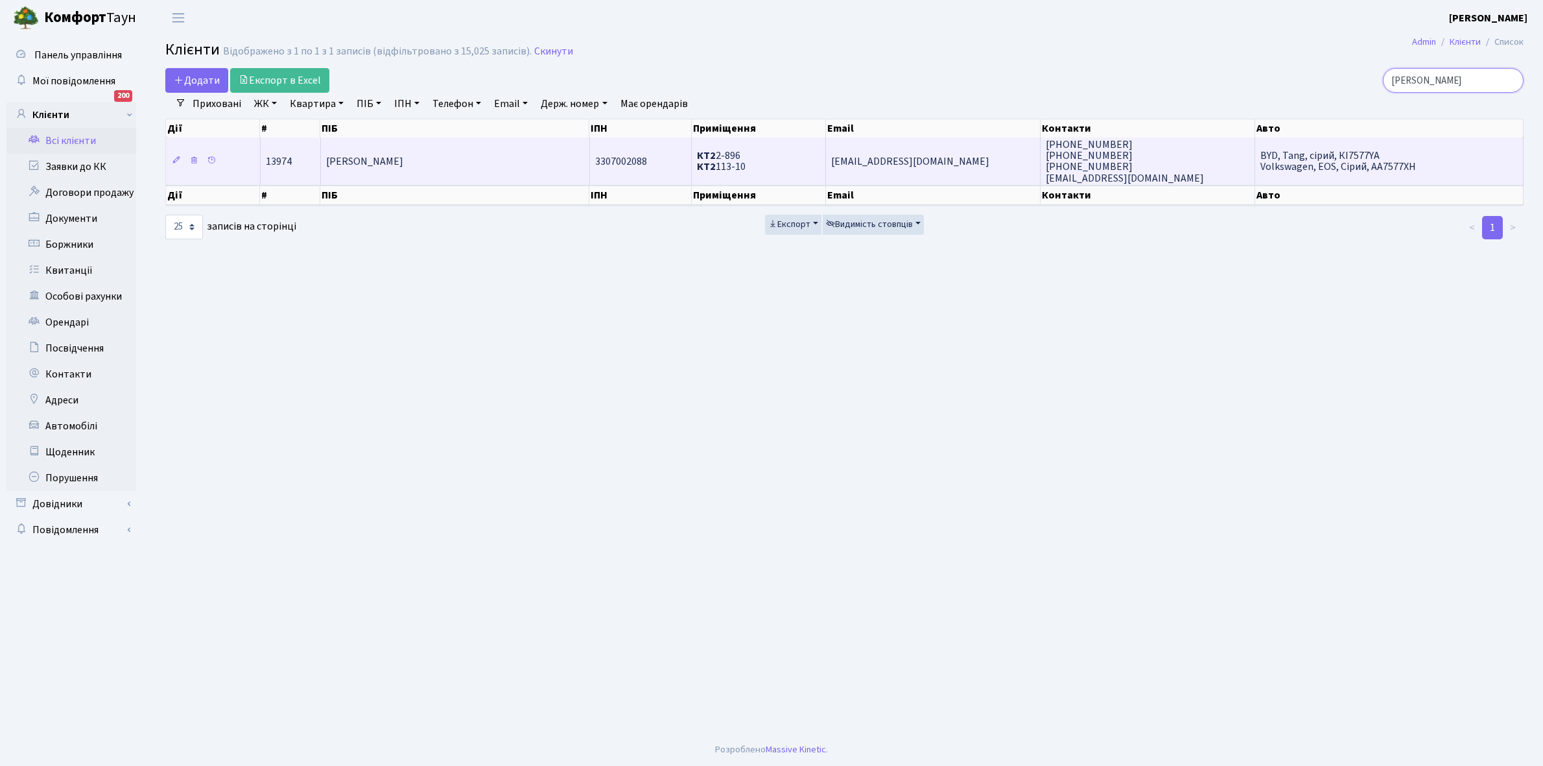
type input "нікіфорова"
click at [436, 169] on td "Нікіфорова Анастасія Миколаївна" at bounding box center [455, 160] width 269 height 47
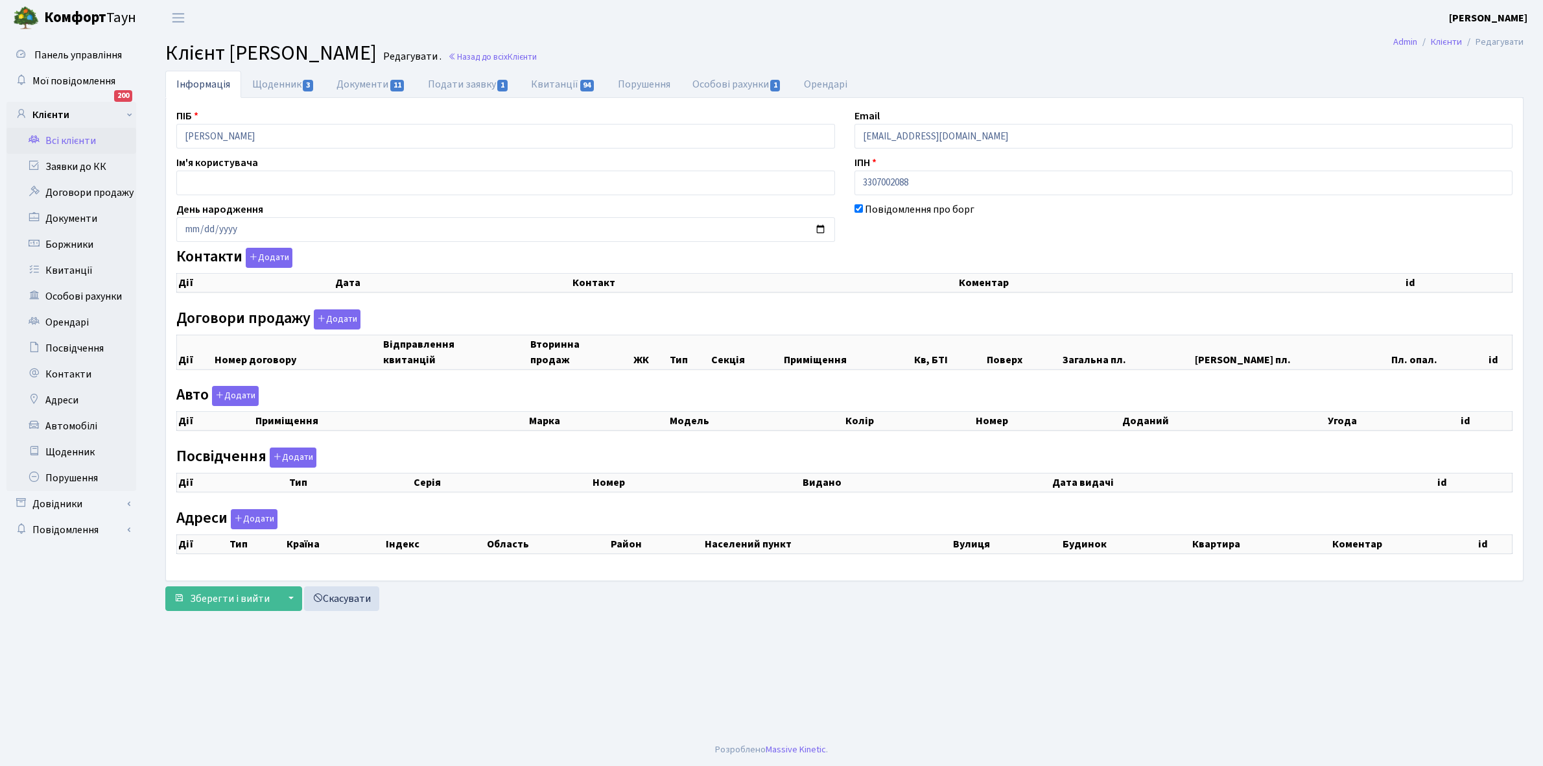
checkbox input "true"
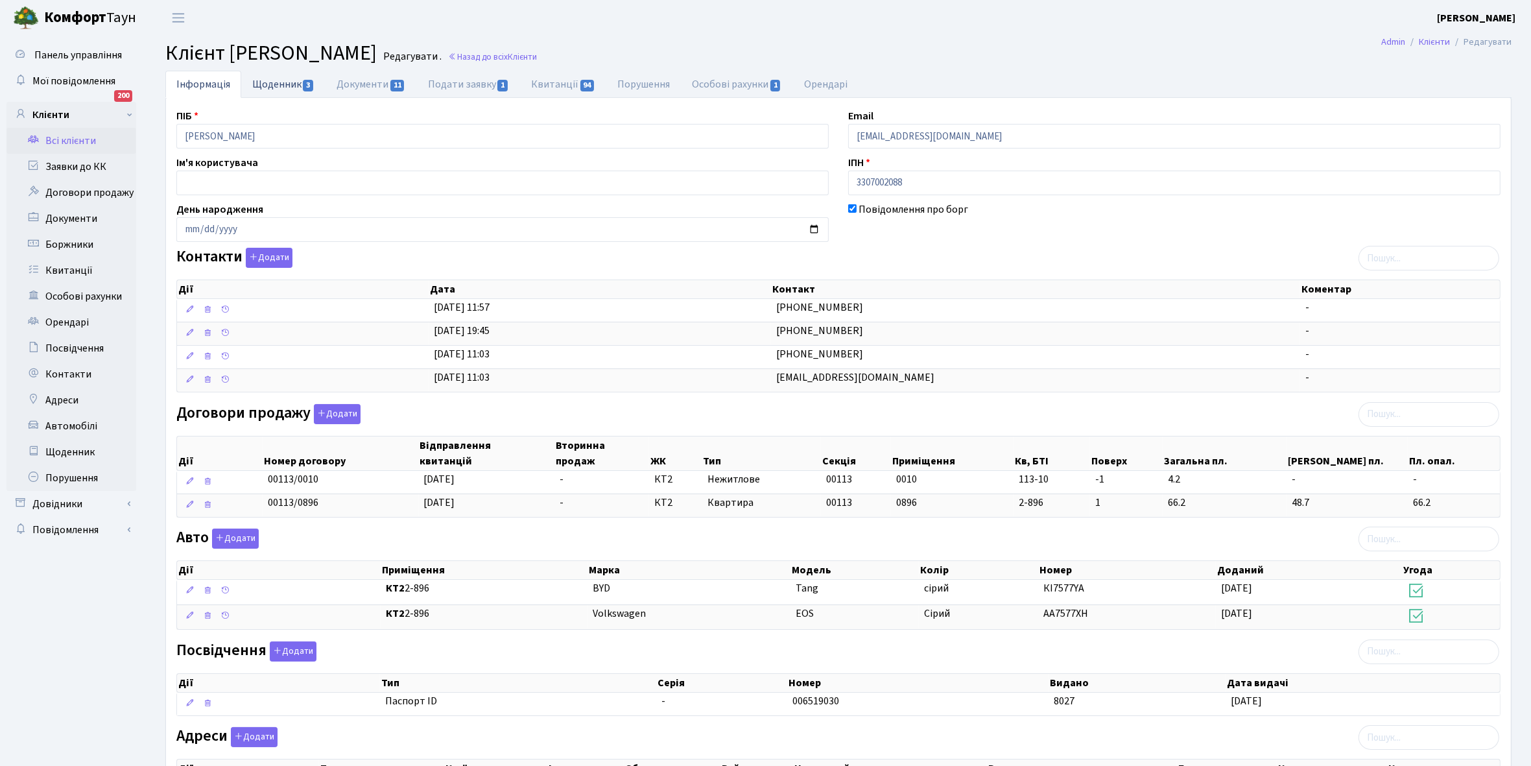
click at [267, 84] on link "Щоденник 3" at bounding box center [283, 84] width 84 height 27
select select "25"
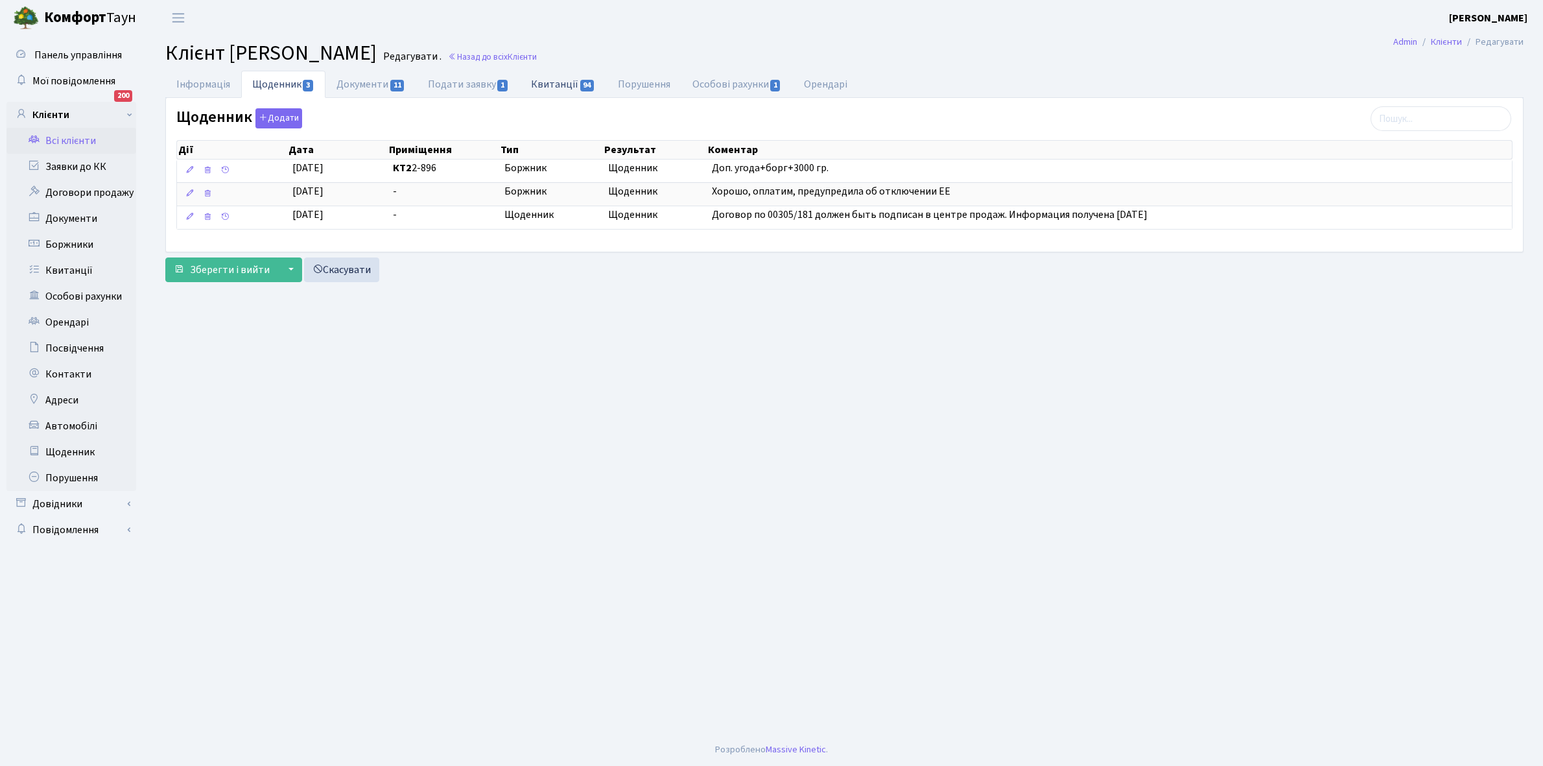
click at [566, 88] on link "Квитанції 94" at bounding box center [563, 84] width 86 height 27
select select "25"
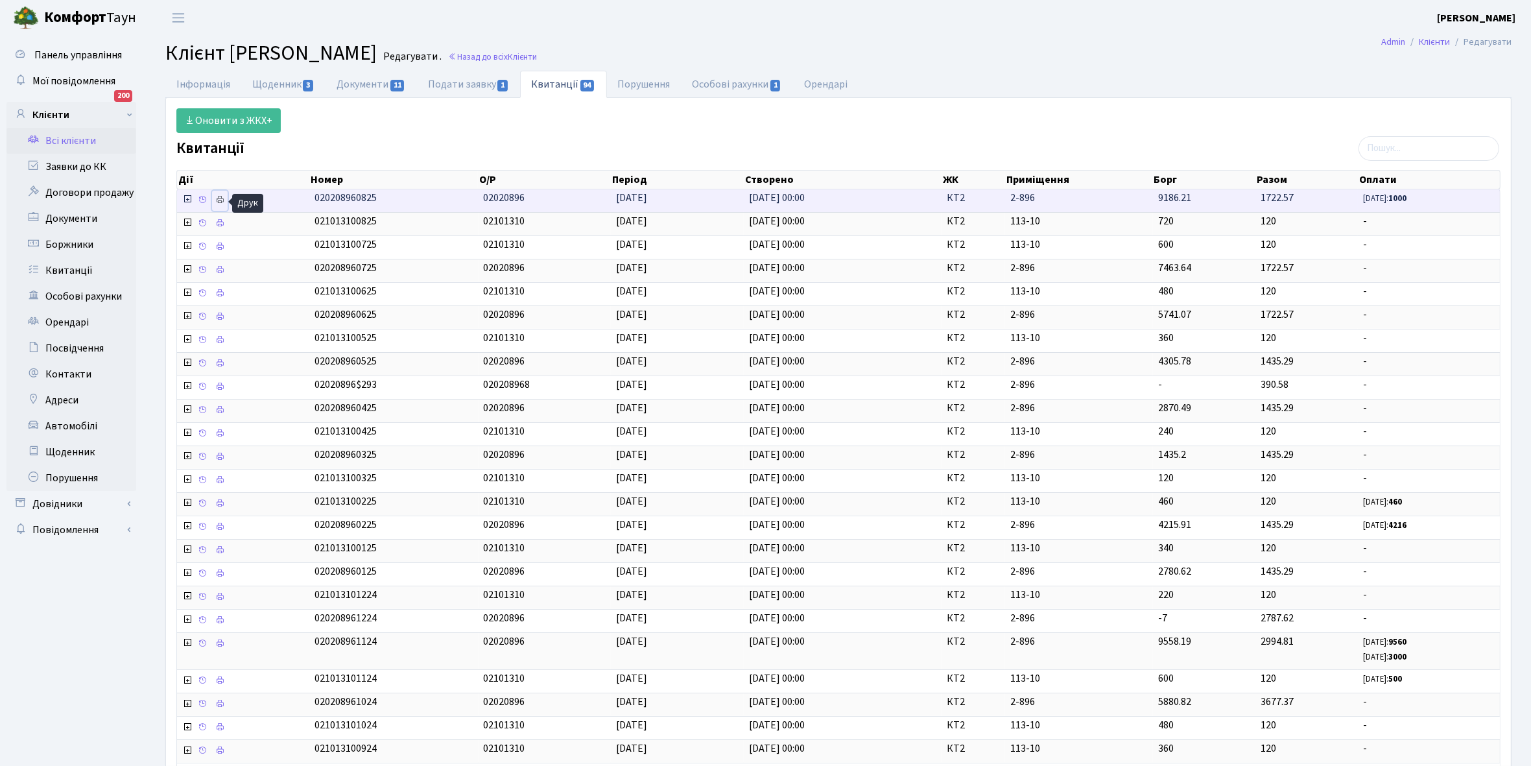
click at [219, 203] on icon at bounding box center [219, 199] width 9 height 9
click at [269, 82] on link "Щоденник 3" at bounding box center [283, 84] width 84 height 27
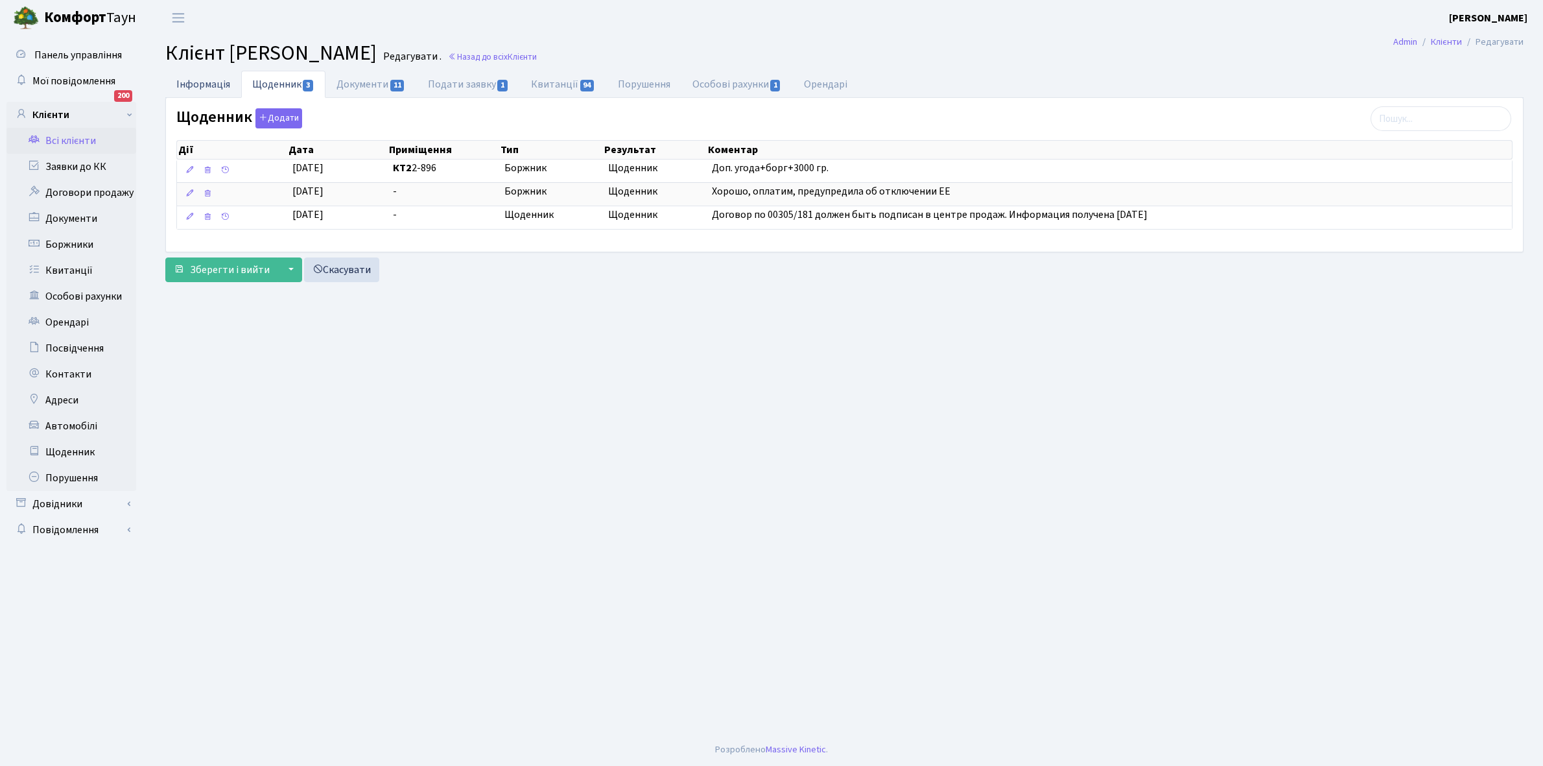
click at [188, 85] on link "Інформація" at bounding box center [203, 84] width 76 height 27
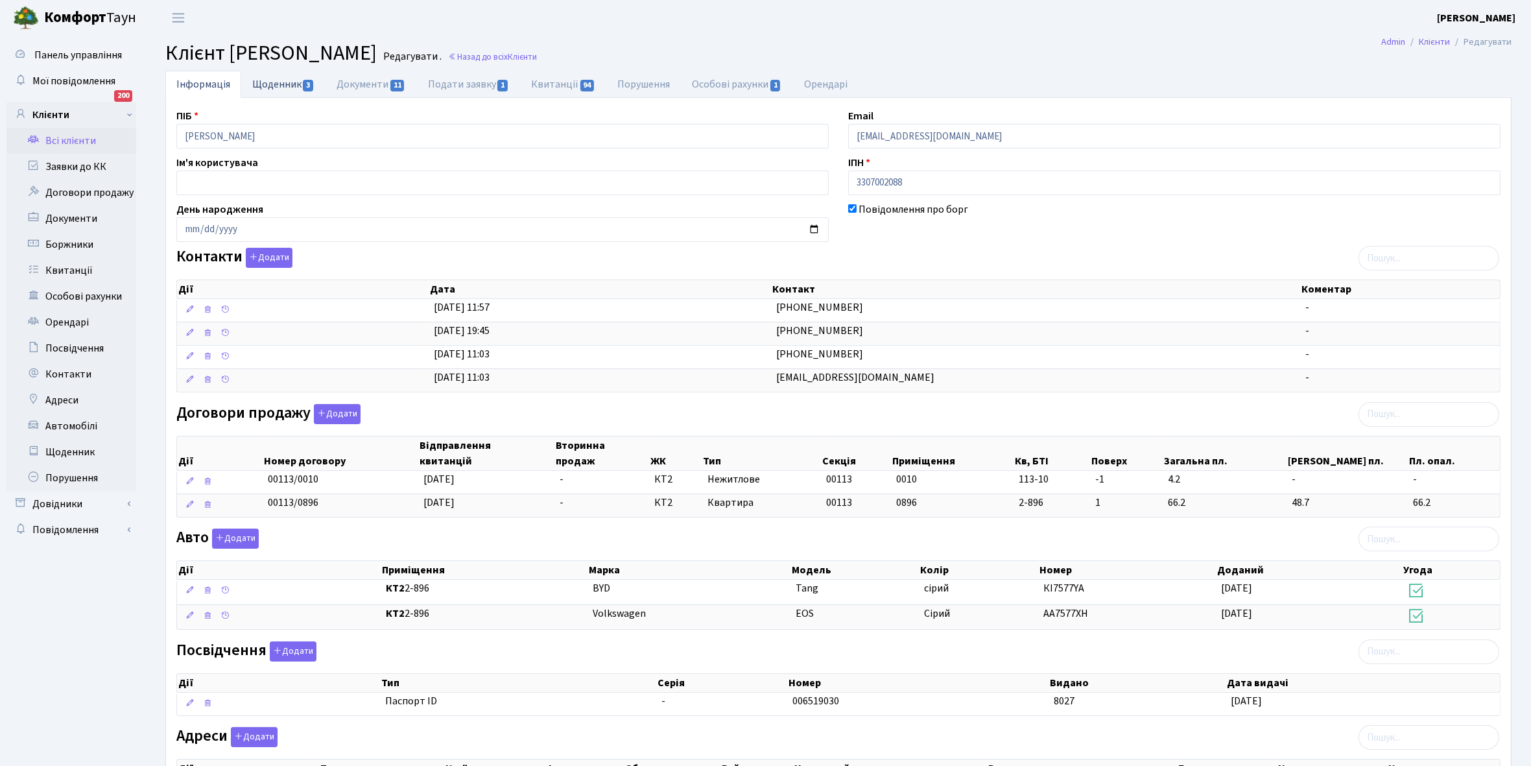
click at [274, 82] on link "Щоденник 3" at bounding box center [283, 84] width 84 height 27
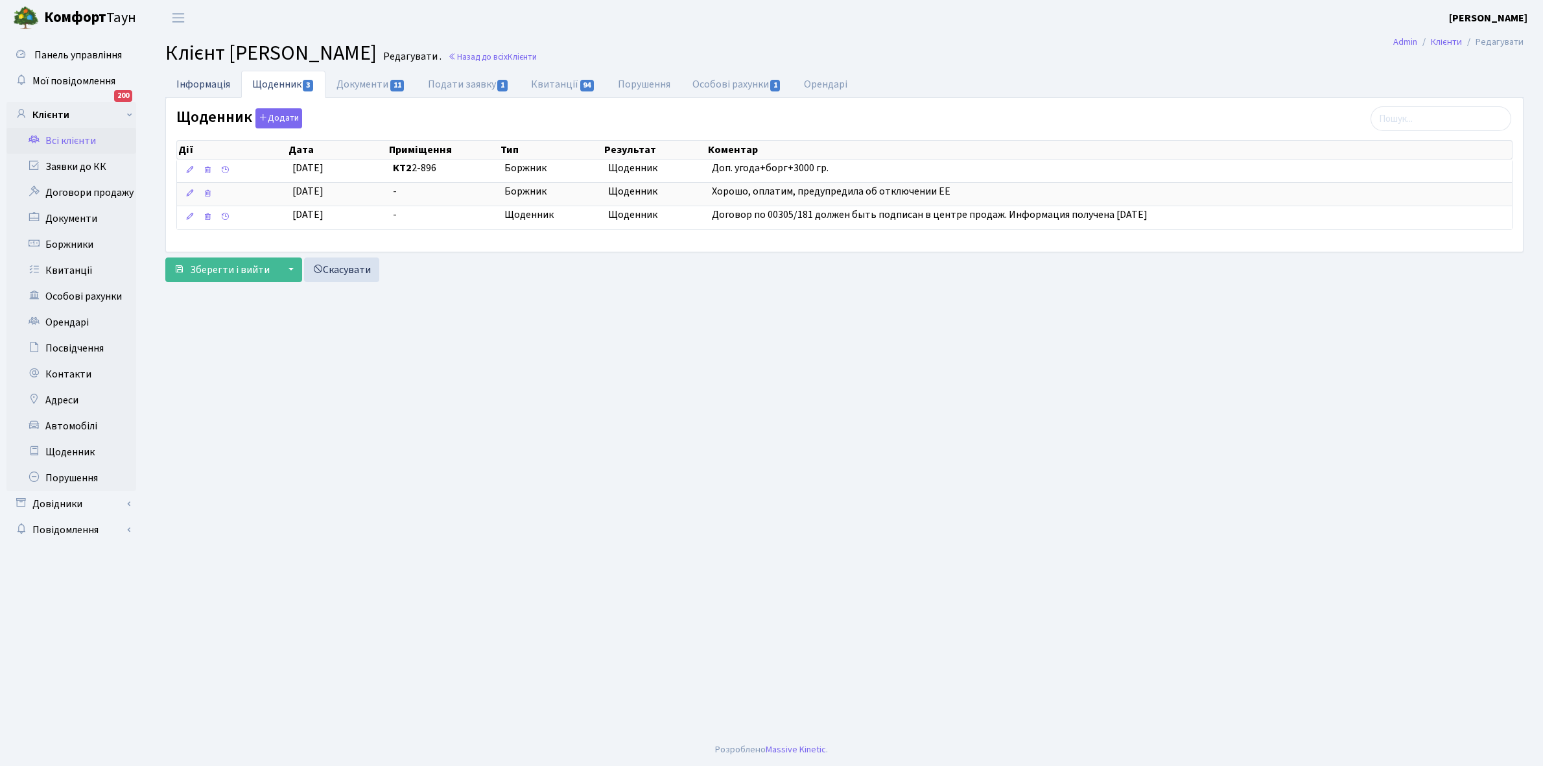
click at [188, 81] on link "Інформація" at bounding box center [203, 84] width 76 height 27
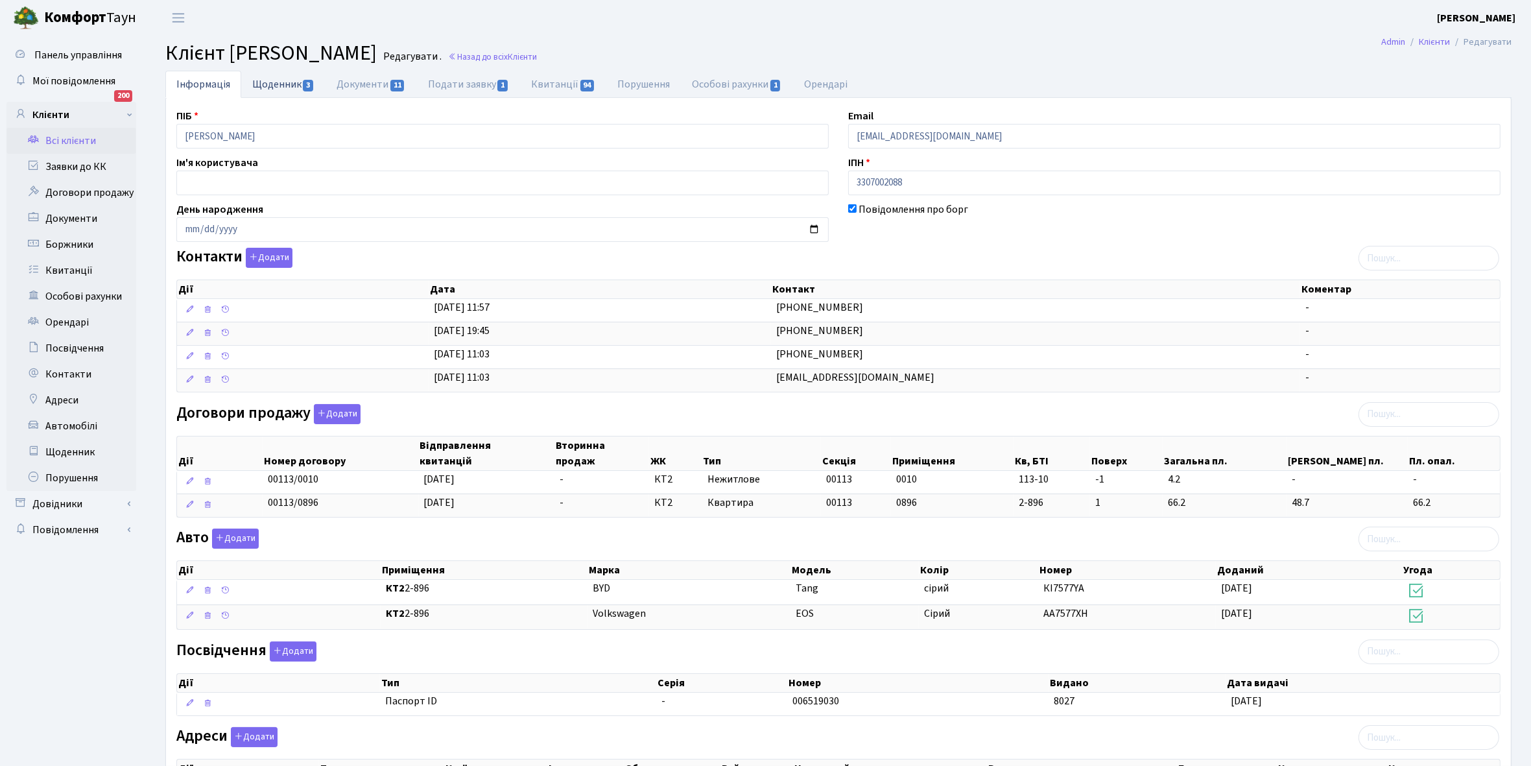
click at [264, 83] on link "Щоденник 3" at bounding box center [283, 84] width 84 height 27
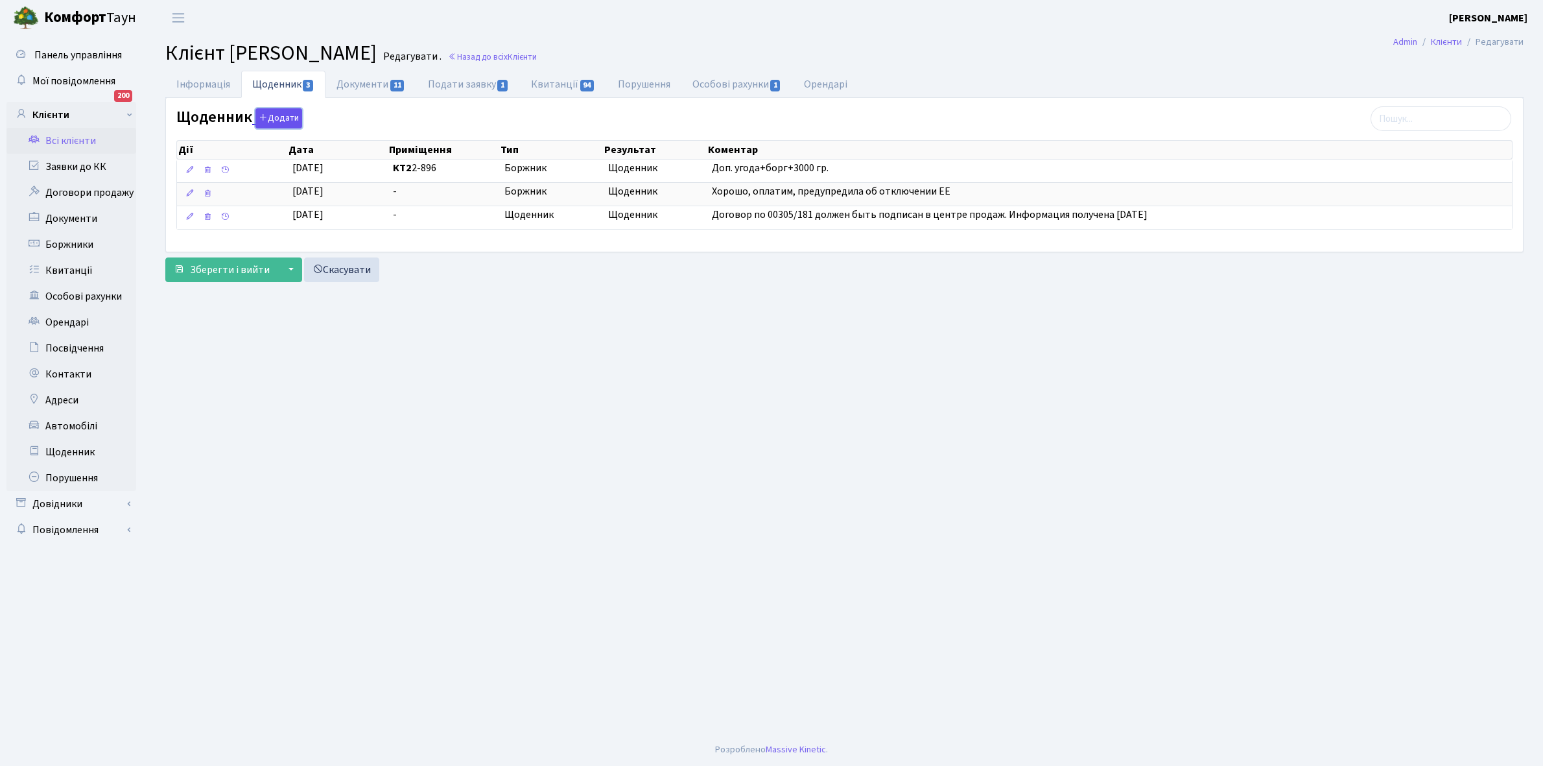
click at [278, 121] on button "Додати" at bounding box center [279, 118] width 47 height 20
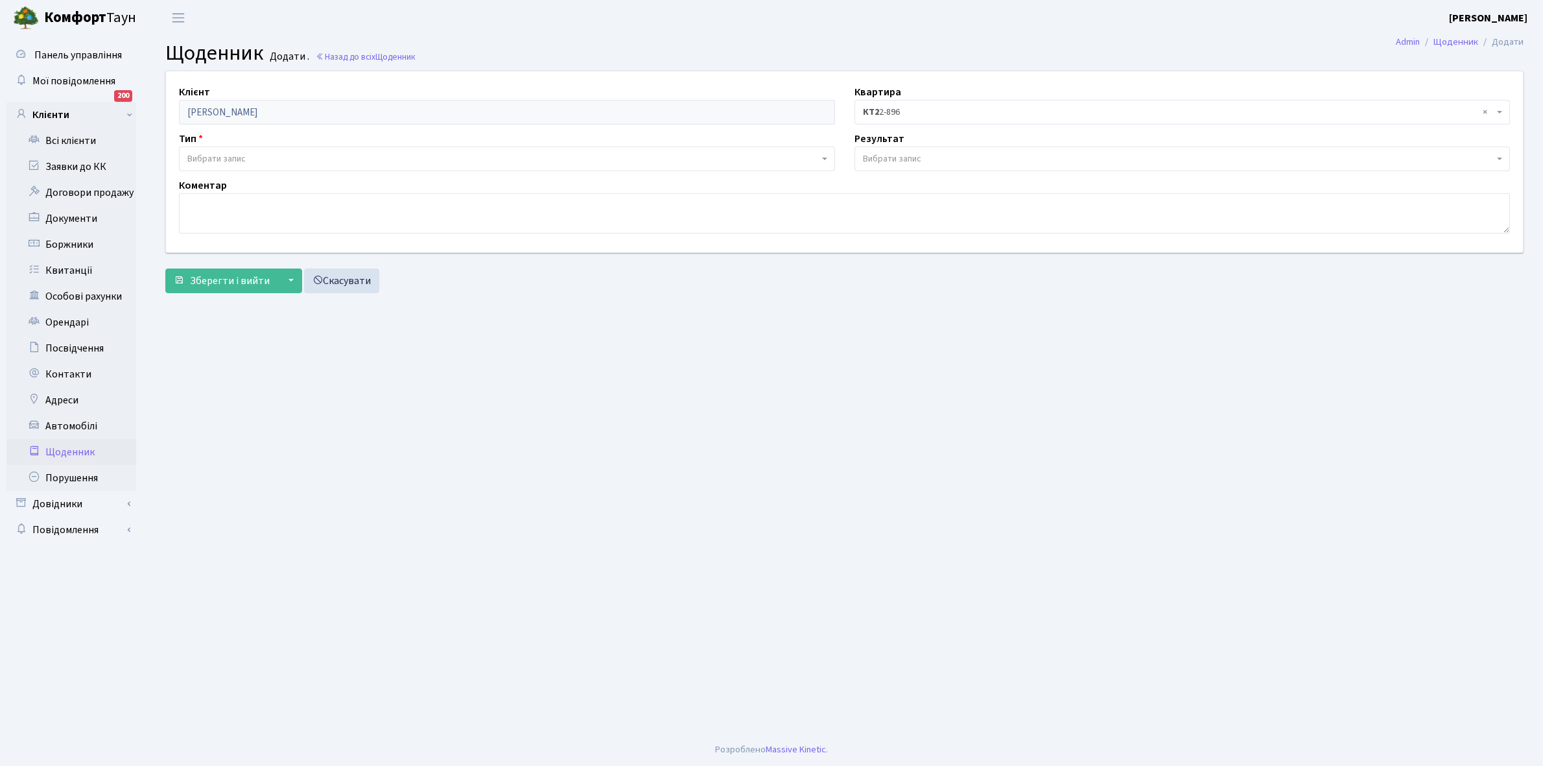
click at [240, 150] on span "Вибрати запис" at bounding box center [507, 159] width 656 height 25
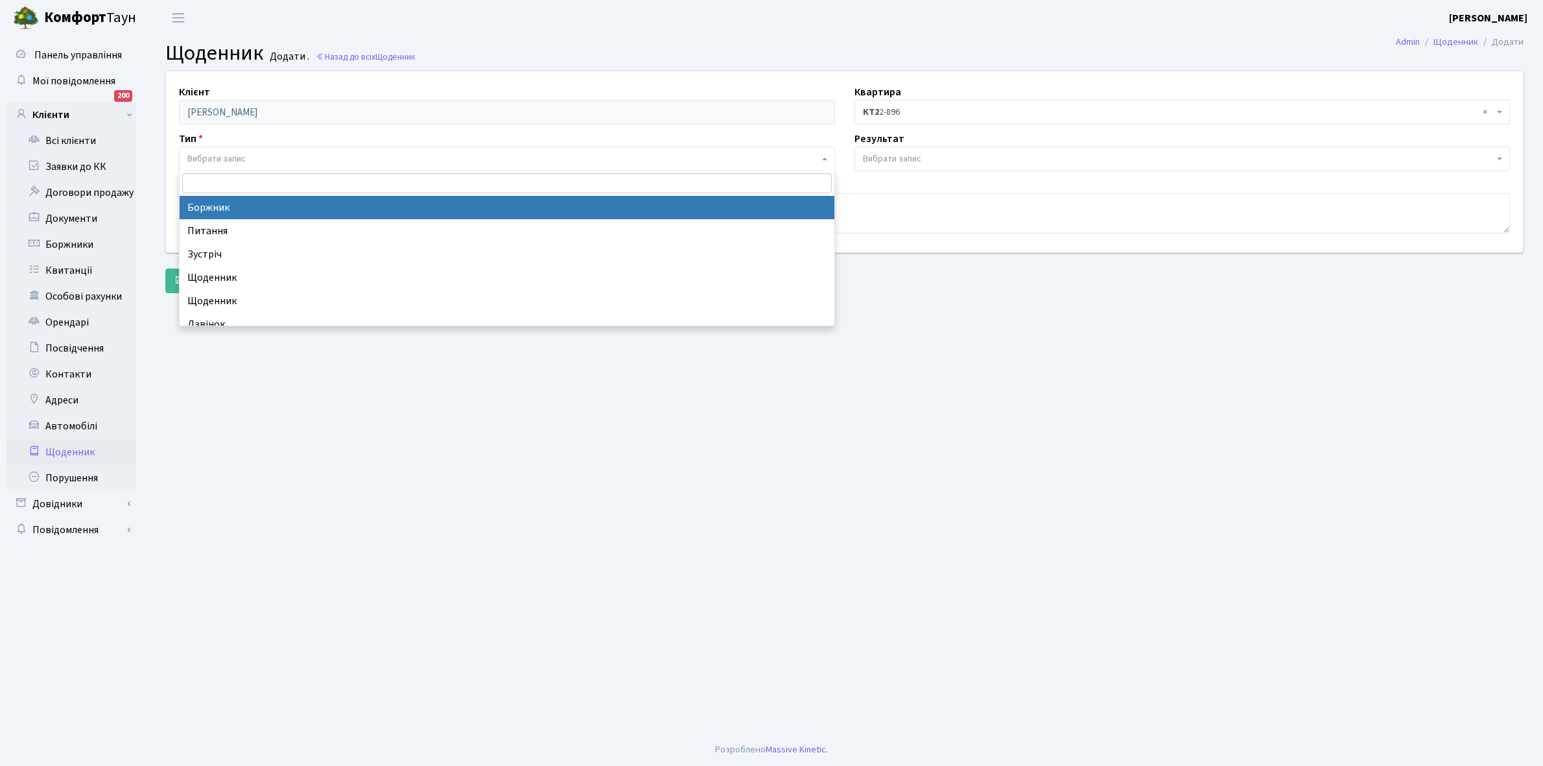
select select "189"
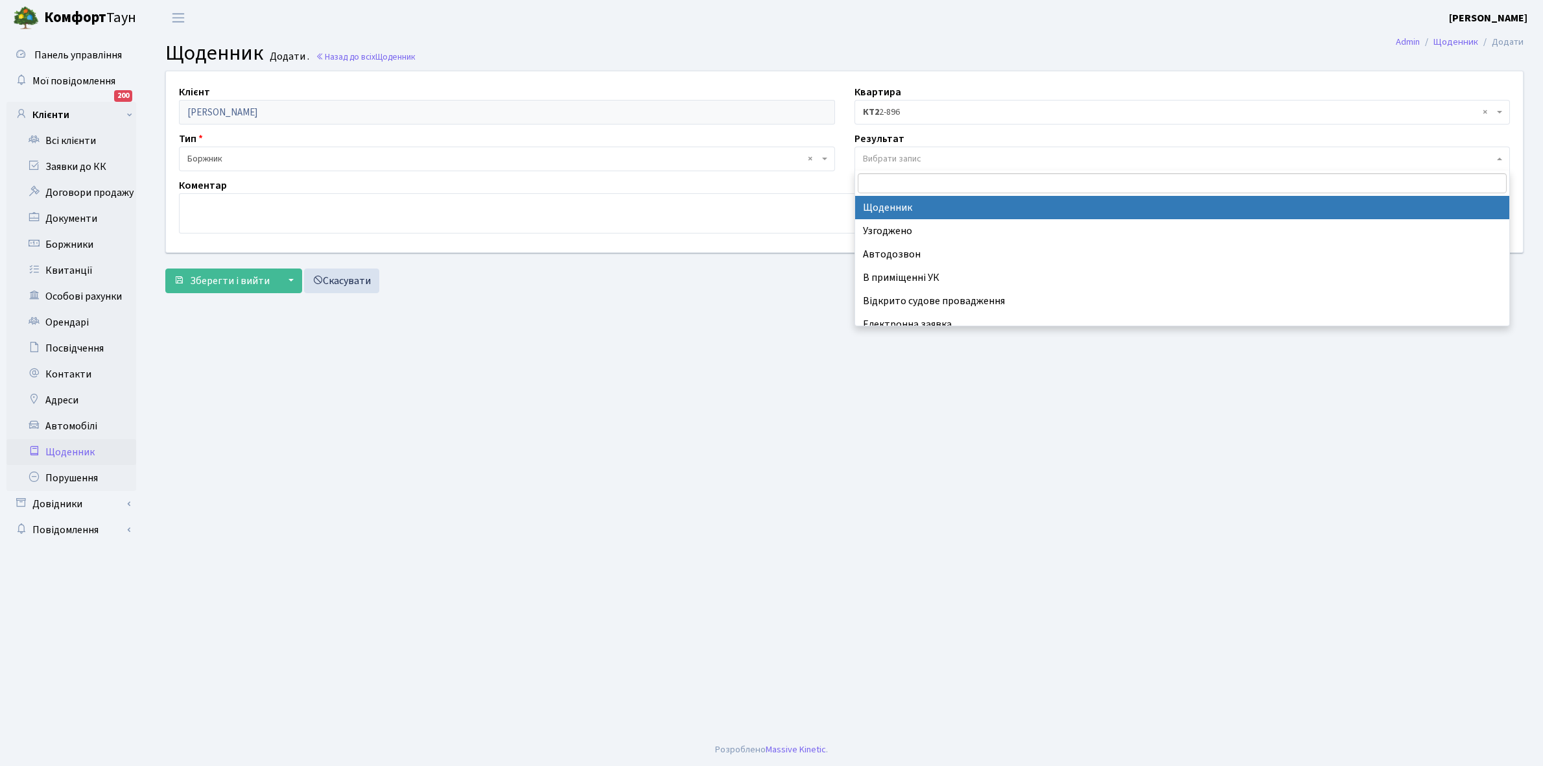
click at [893, 154] on span "Вибрати запис" at bounding box center [892, 158] width 58 height 13
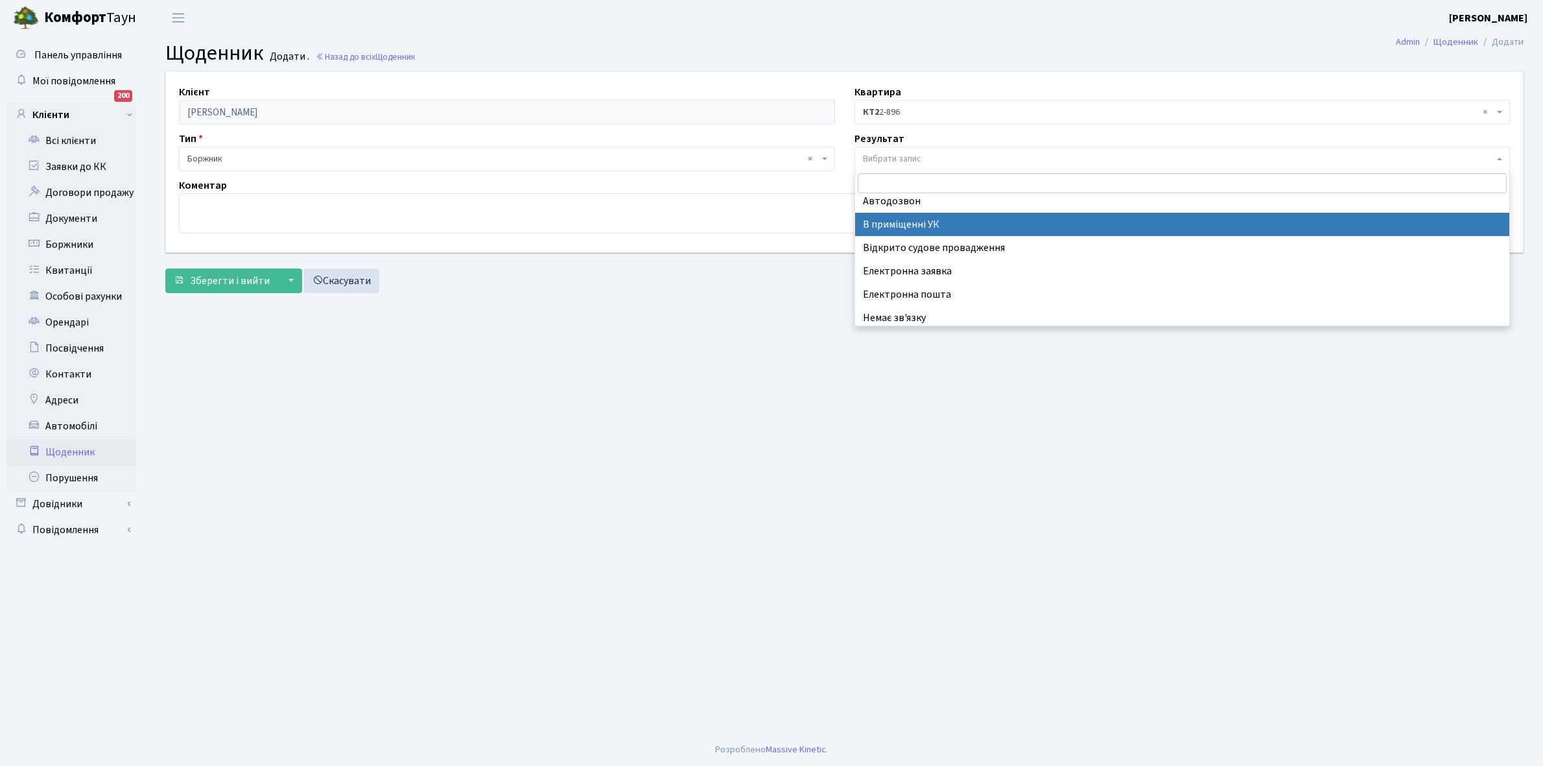
scroll to position [80, 0]
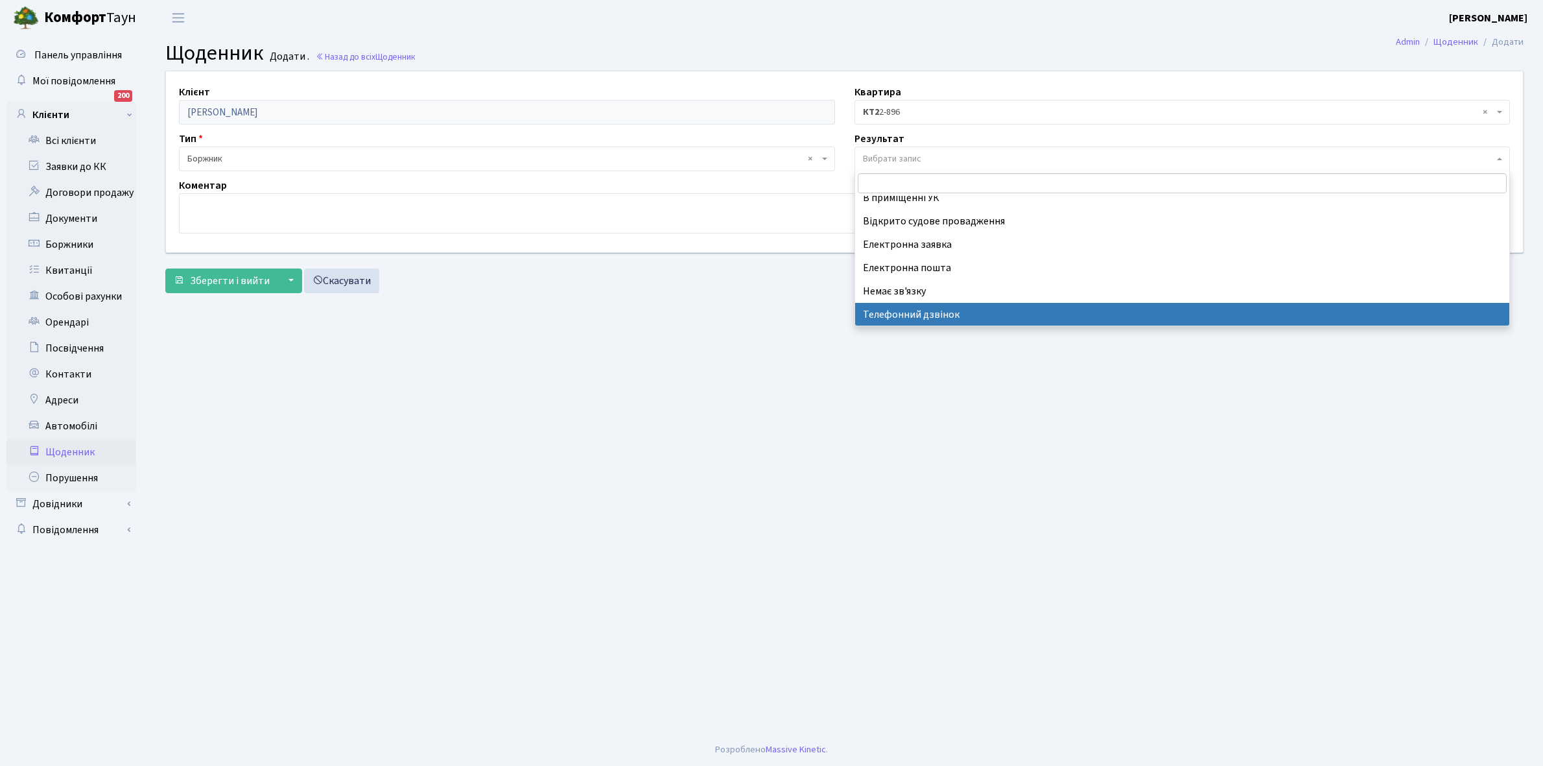
drag, startPoint x: 909, startPoint y: 309, endPoint x: 694, endPoint y: 322, distance: 215.0
select select "196"
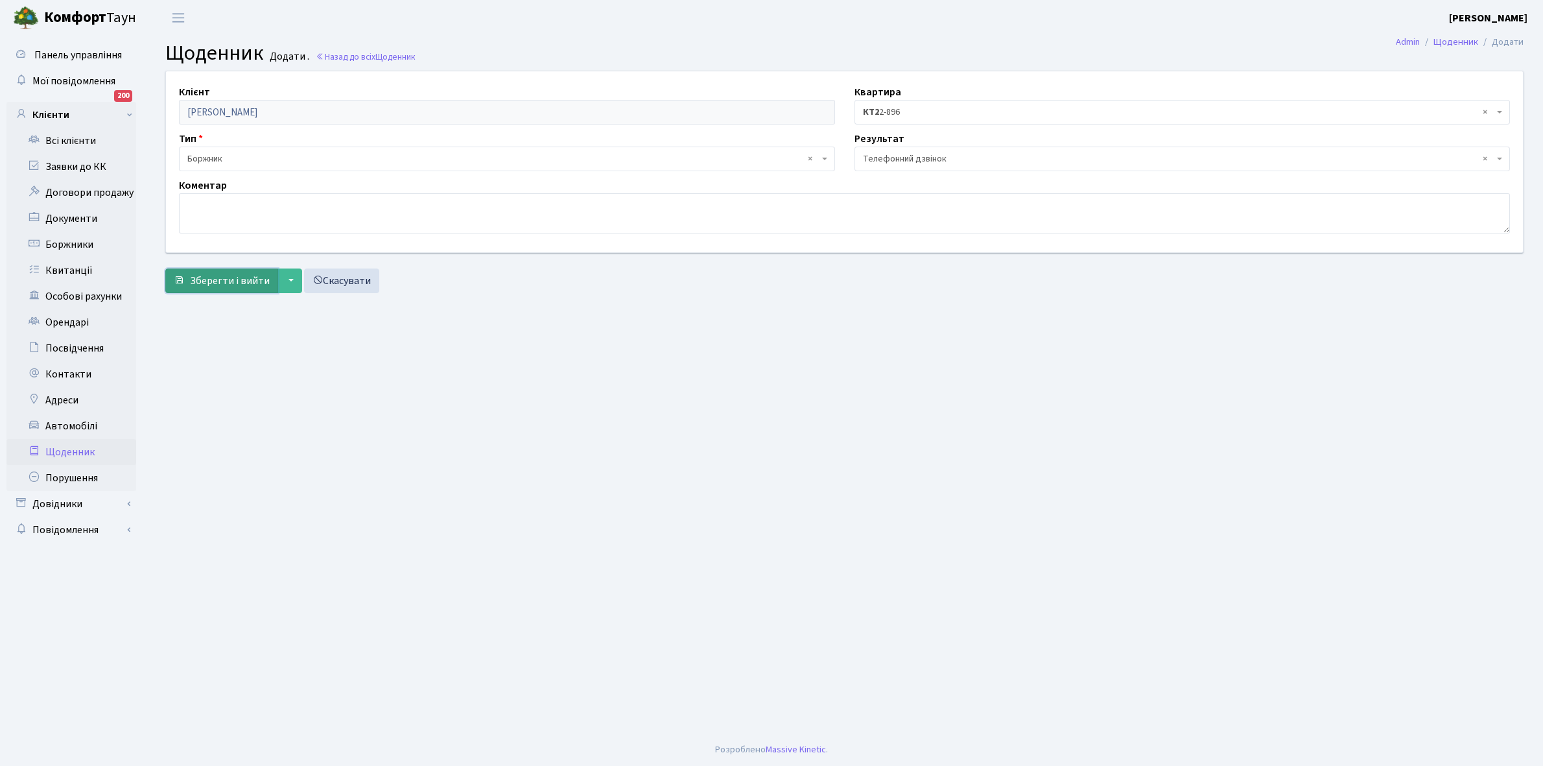
click at [237, 277] on span "Зберегти і вийти" at bounding box center [230, 281] width 80 height 14
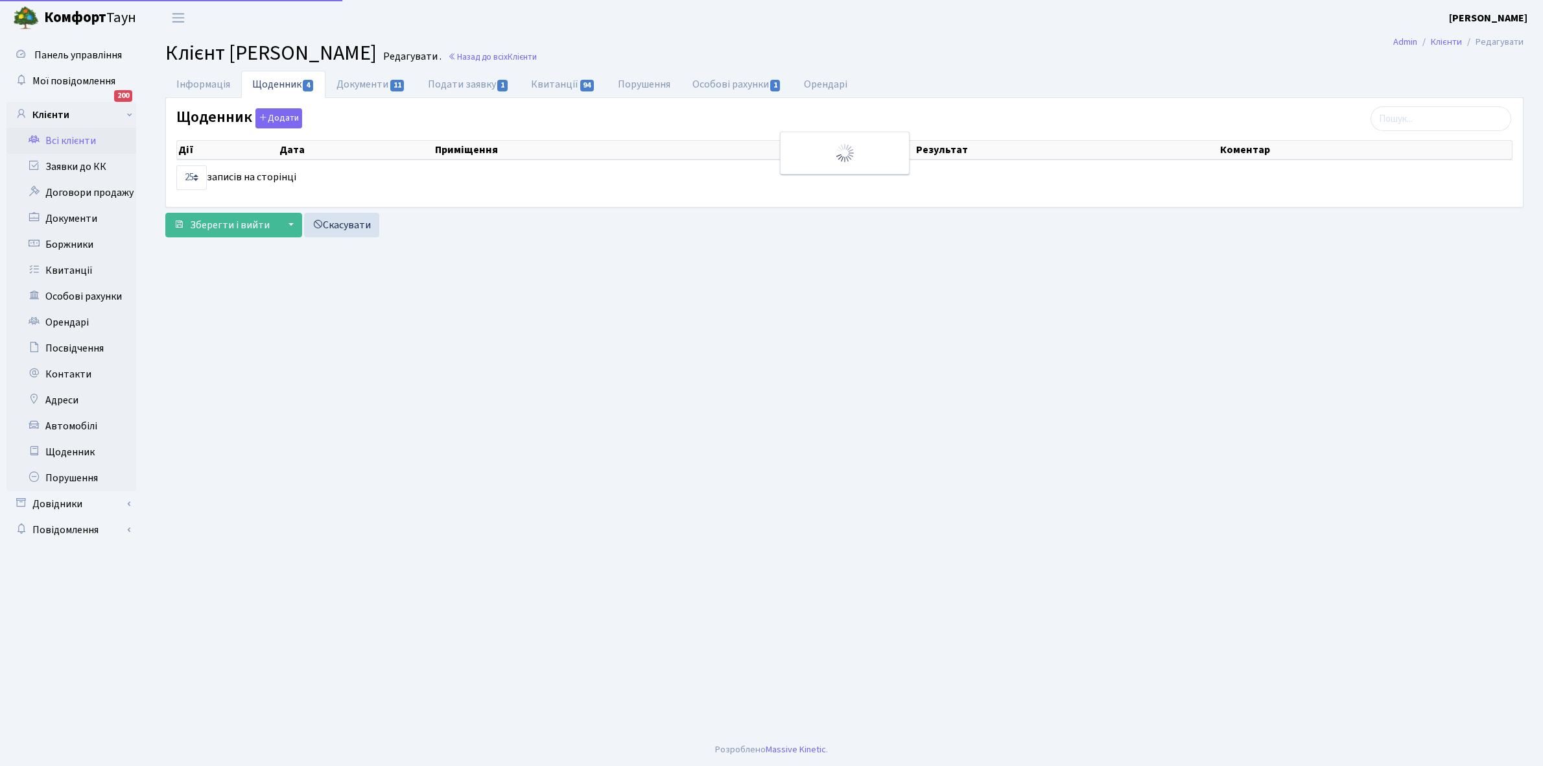
select select "25"
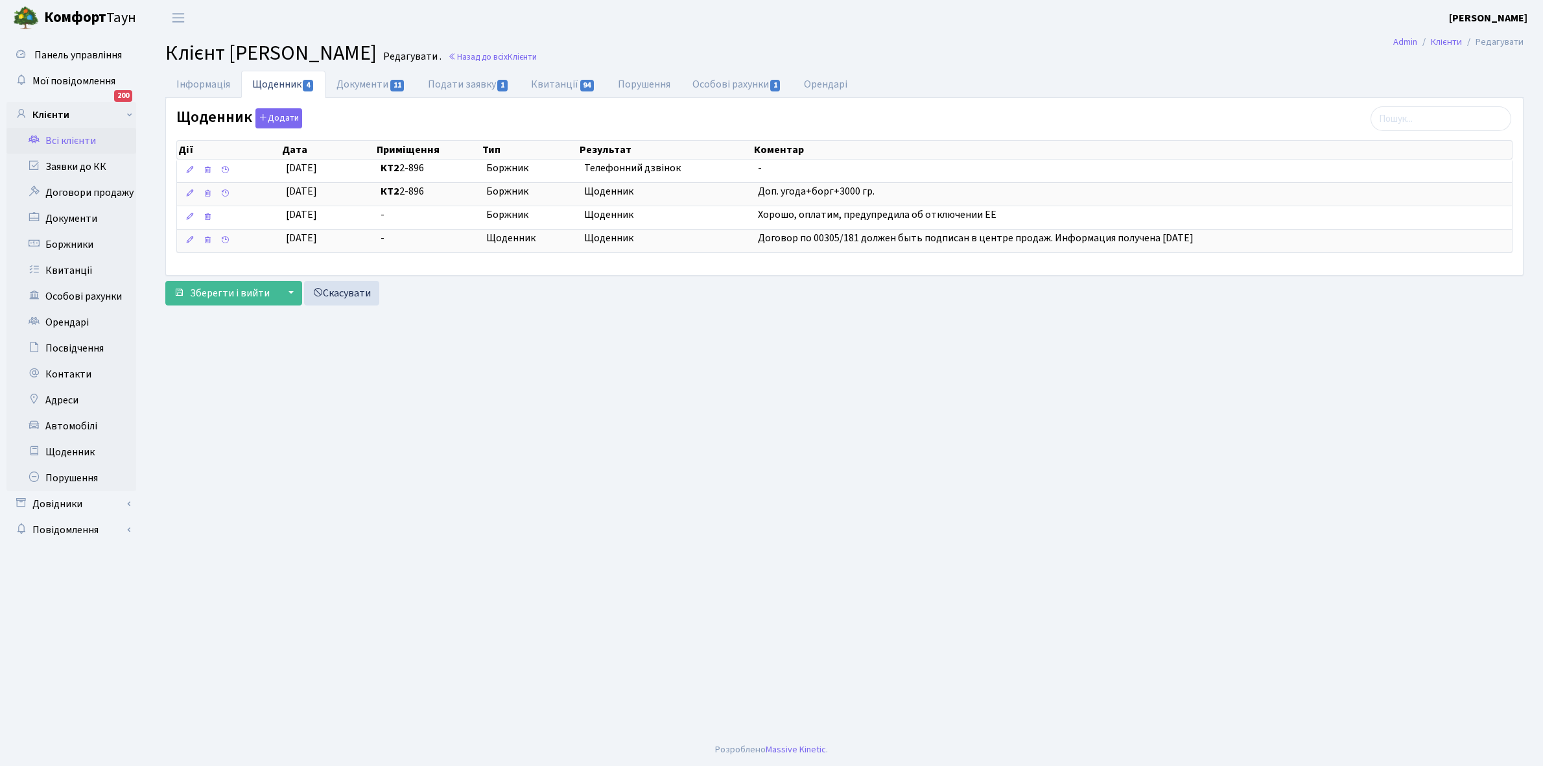
click at [71, 139] on link "Всі клієнти" at bounding box center [71, 141] width 130 height 26
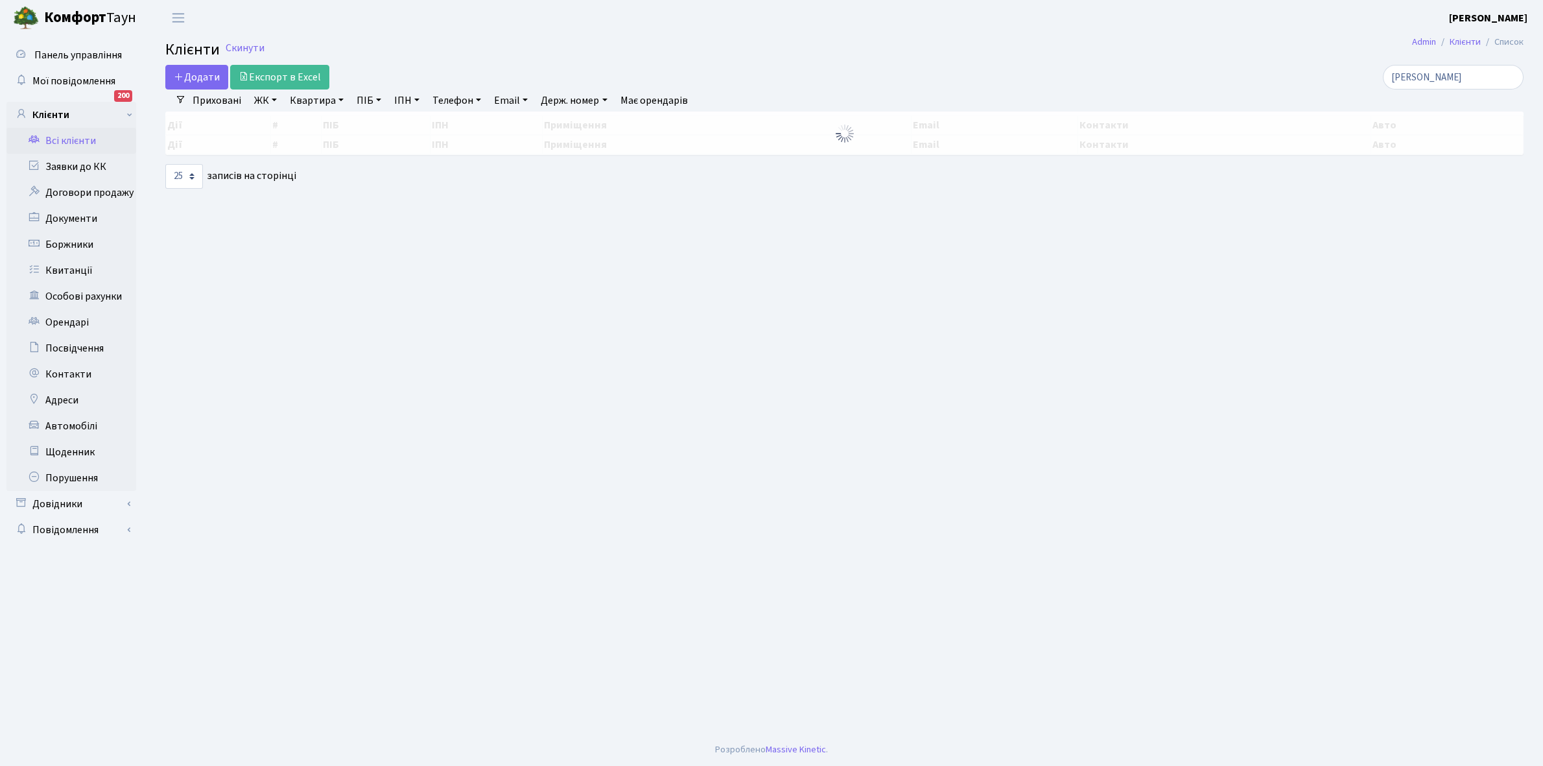
select select "25"
